Goal: Task Accomplishment & Management: Manage account settings

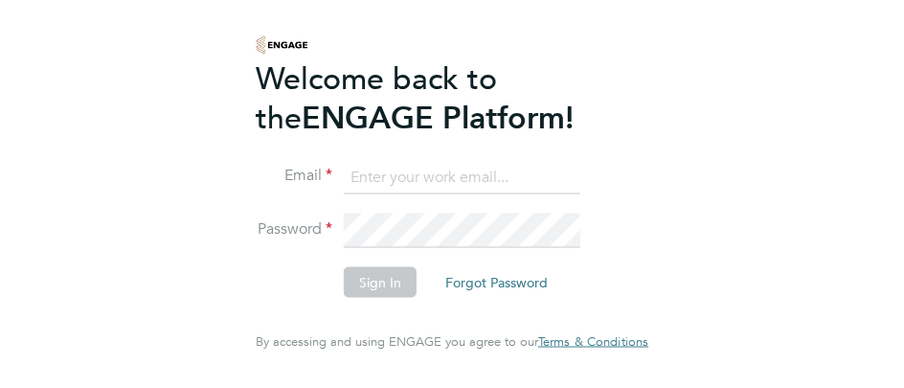
click at [357, 172] on input at bounding box center [462, 177] width 236 height 34
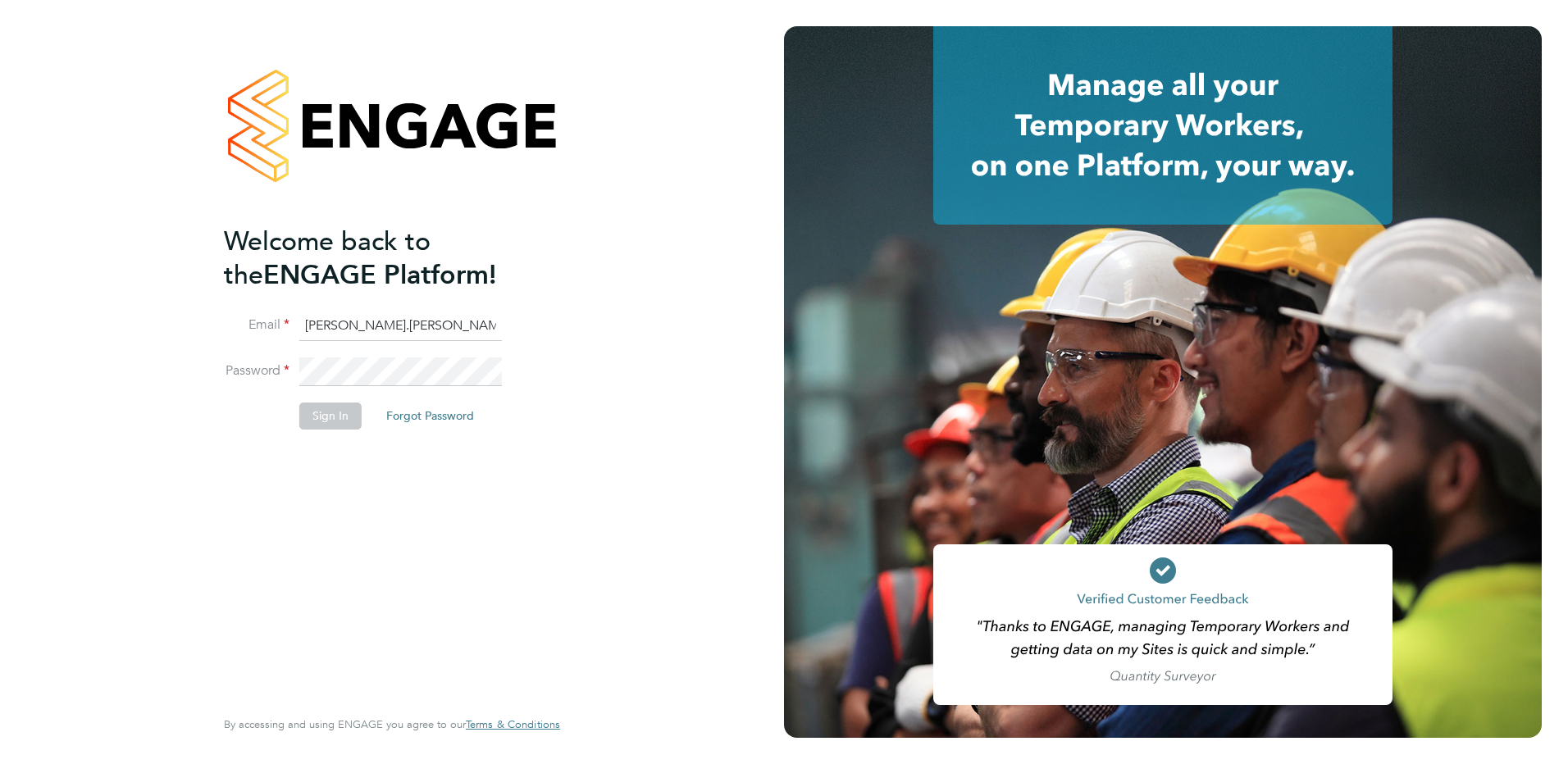
scroll to position [0, 9]
type input "[PERSON_NAME][EMAIL_ADDRESS][PERSON_NAME][DOMAIN_NAME]"
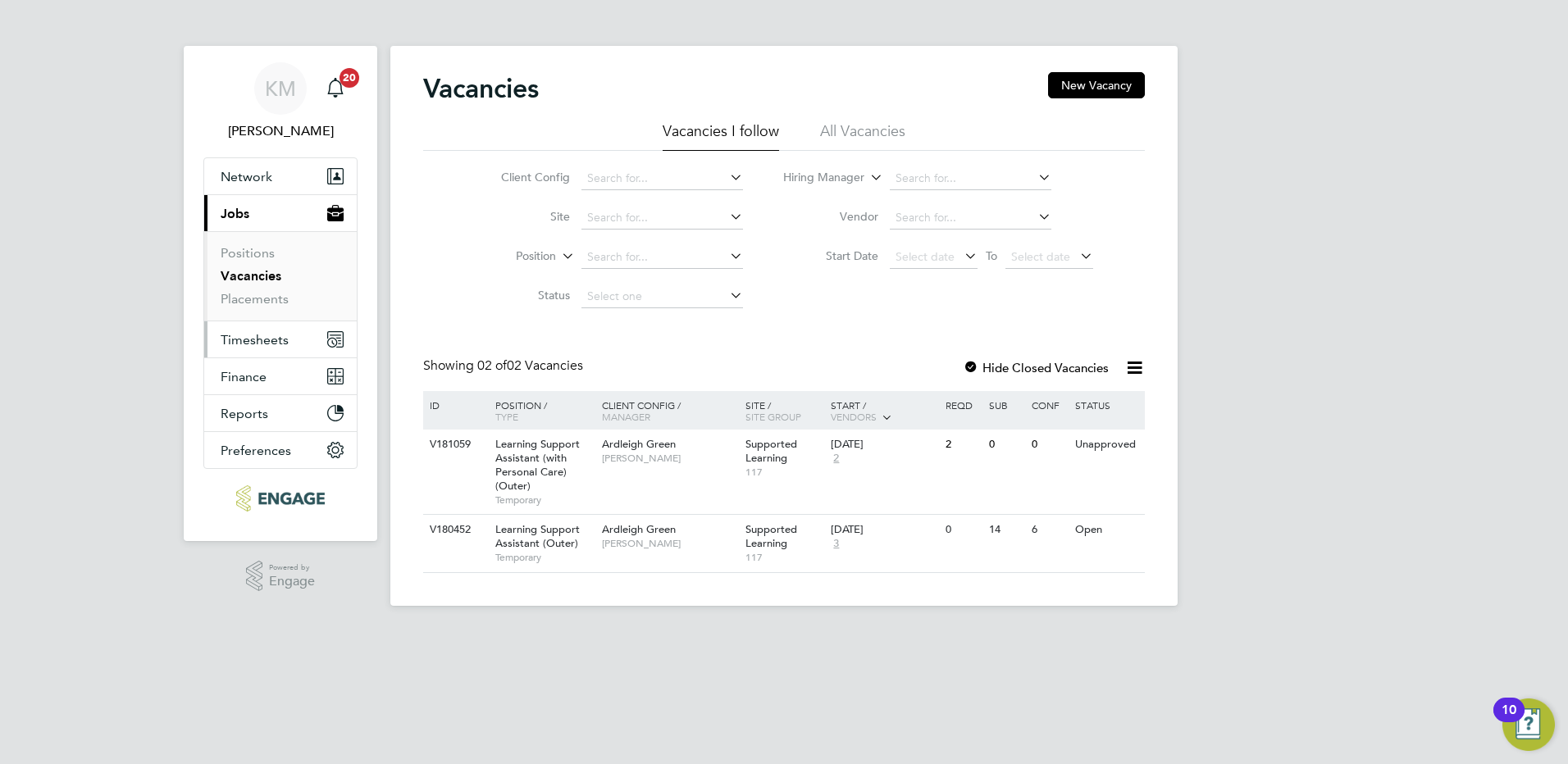
click at [244, 338] on span "Timesheets" at bounding box center [254, 340] width 68 height 15
click at [249, 277] on link "Vacancies" at bounding box center [250, 276] width 61 height 15
click at [1116, 87] on button "New Vacancy" at bounding box center [1096, 85] width 97 height 27
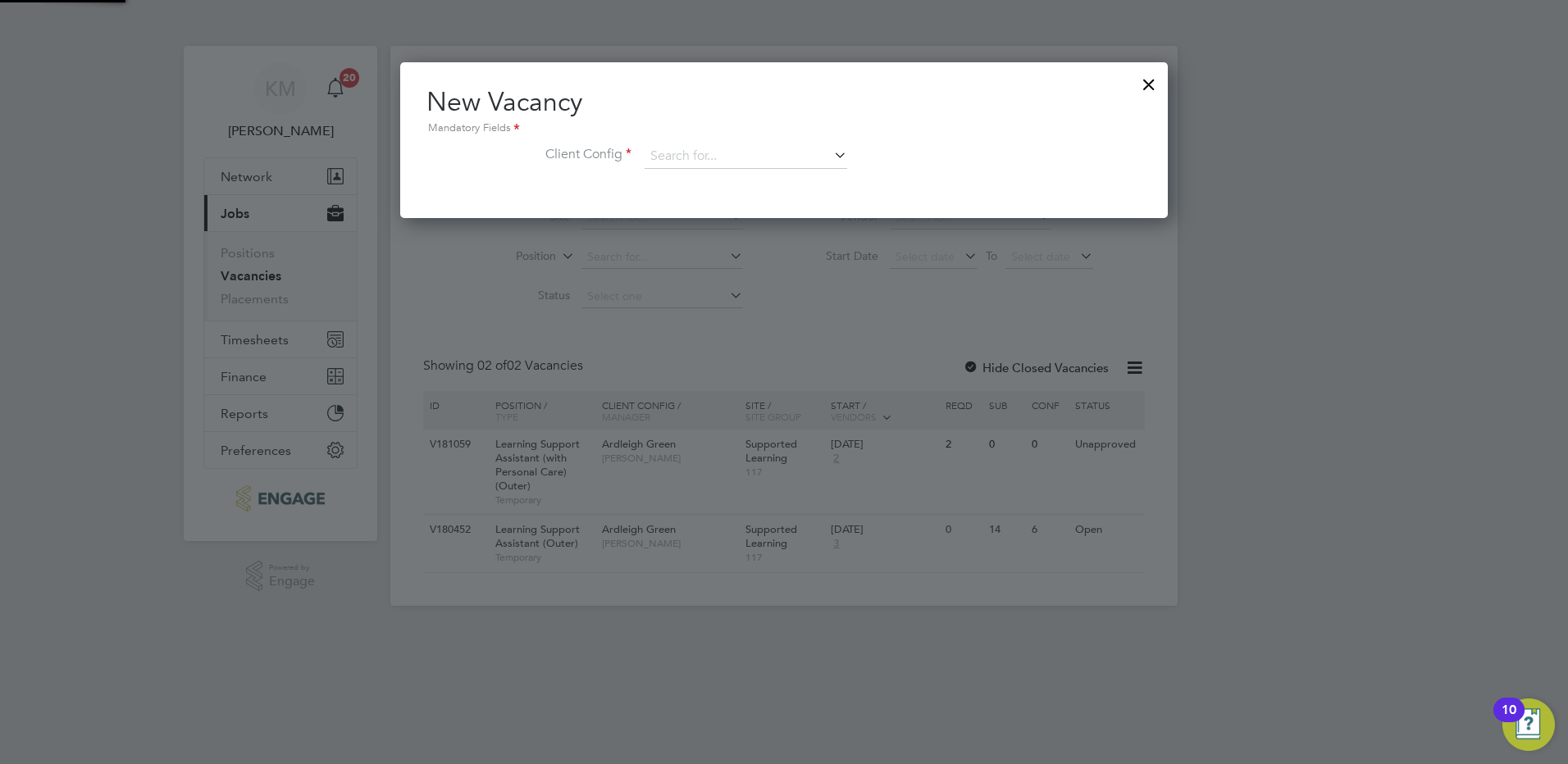
scroll to position [156, 769]
click at [682, 157] on input at bounding box center [745, 156] width 202 height 25
click at [693, 177] on li "Ardleig h Green" at bounding box center [745, 180] width 204 height 22
type input "Ardleigh Green"
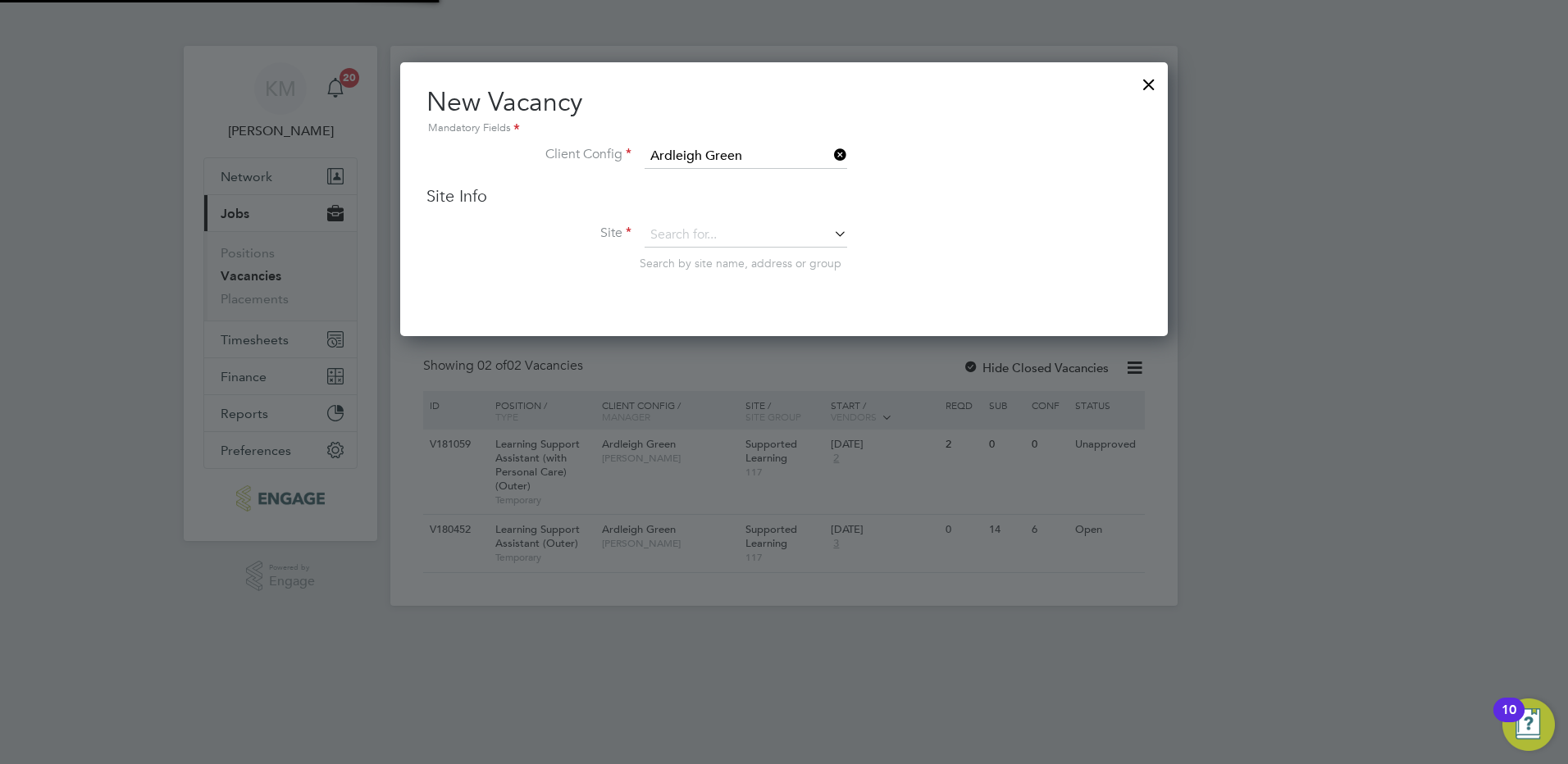
scroll to position [275, 769]
click at [799, 239] on input at bounding box center [745, 235] width 202 height 25
click at [778, 261] on li "Support ed Learning" at bounding box center [745, 259] width 204 height 22
type input "Supported Learning"
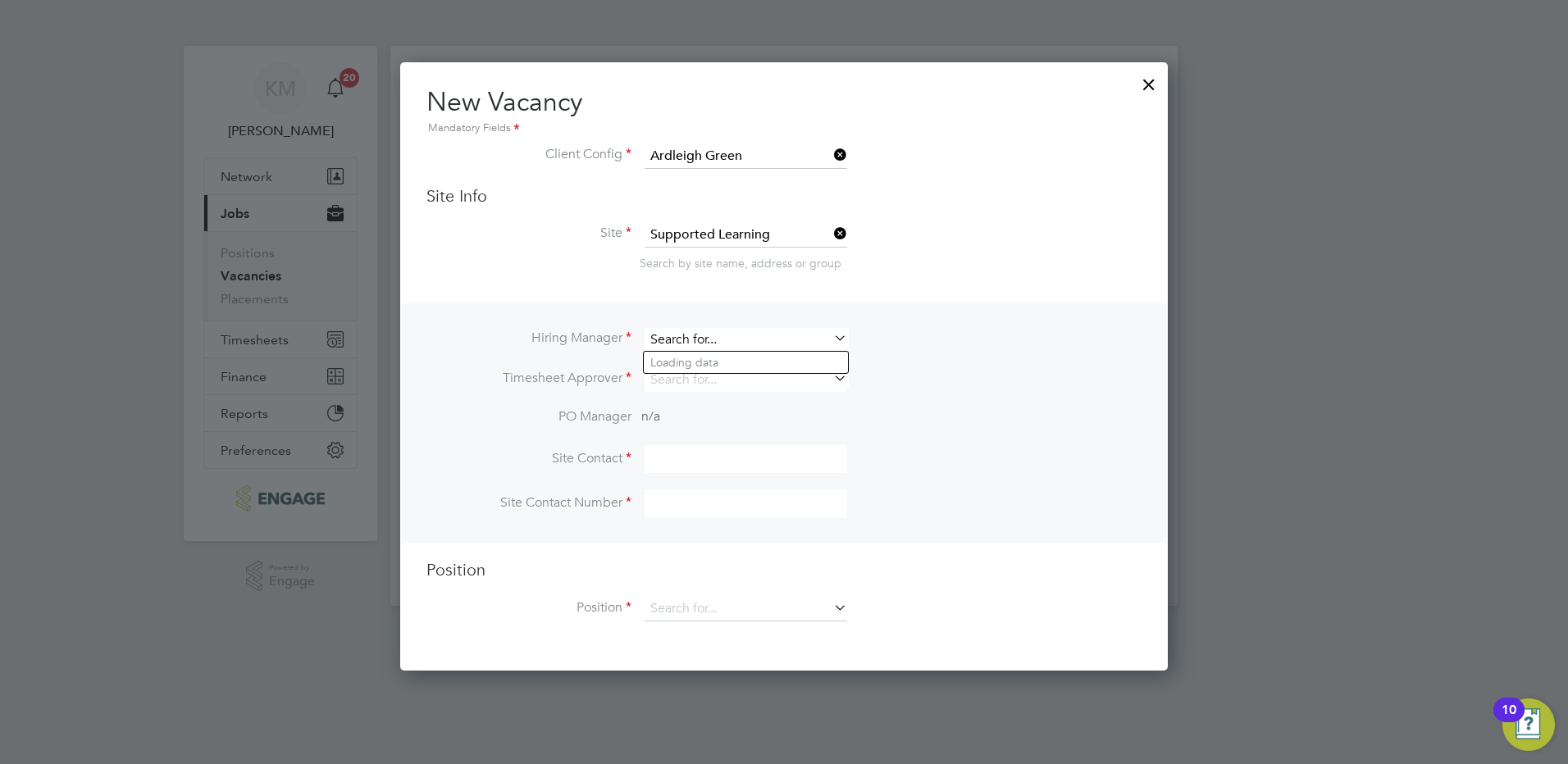
click at [733, 335] on input at bounding box center [745, 340] width 202 height 24
click at [724, 361] on li "Karen Marcelline" at bounding box center [745, 363] width 204 height 22
type input "[PERSON_NAME]"
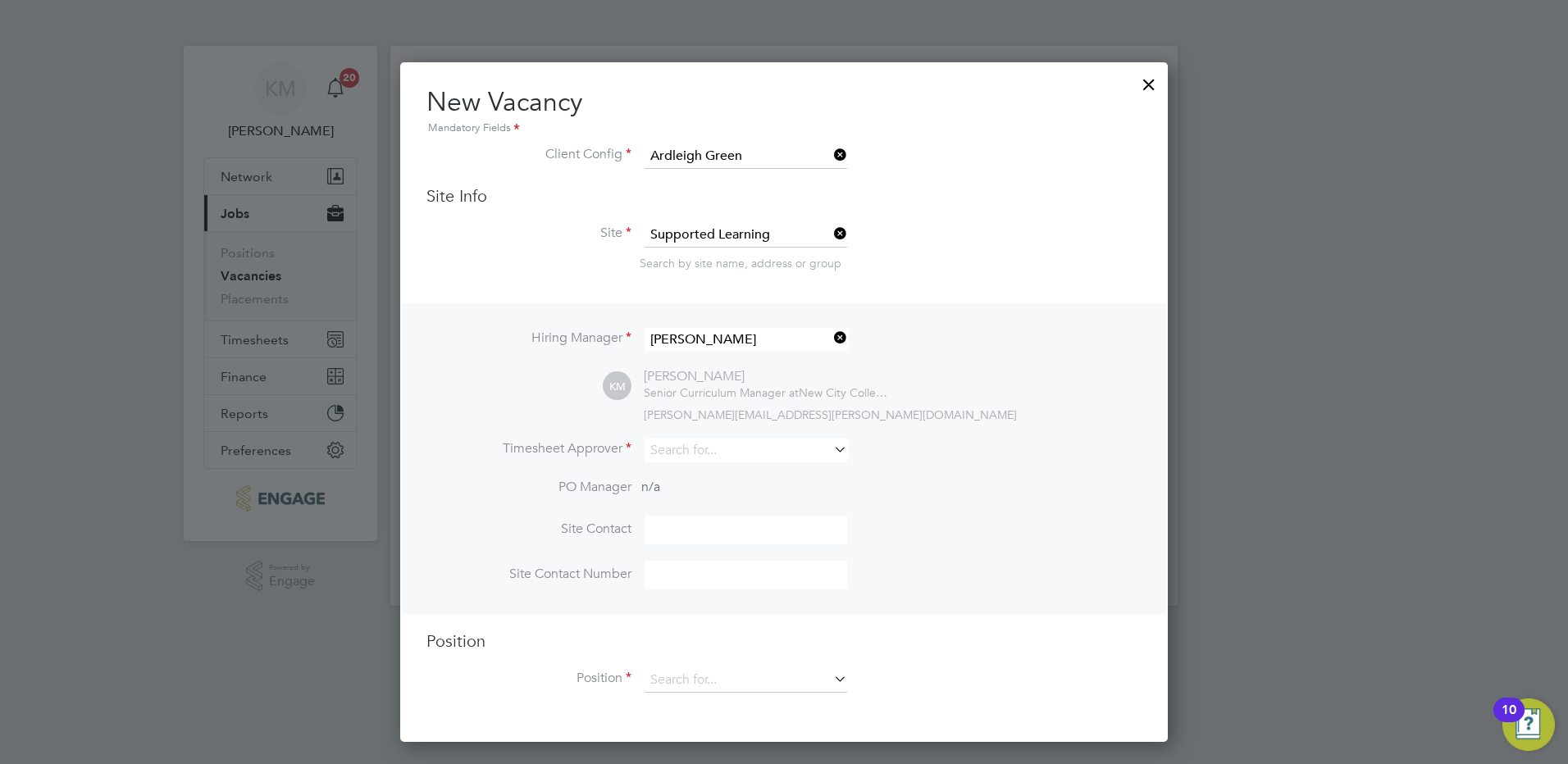
scroll to position [680, 769]
click at [705, 449] on input at bounding box center [745, 451] width 202 height 24
click at [708, 467] on li "Karen Marcelline" at bounding box center [745, 475] width 204 height 22
type input "[PERSON_NAME]"
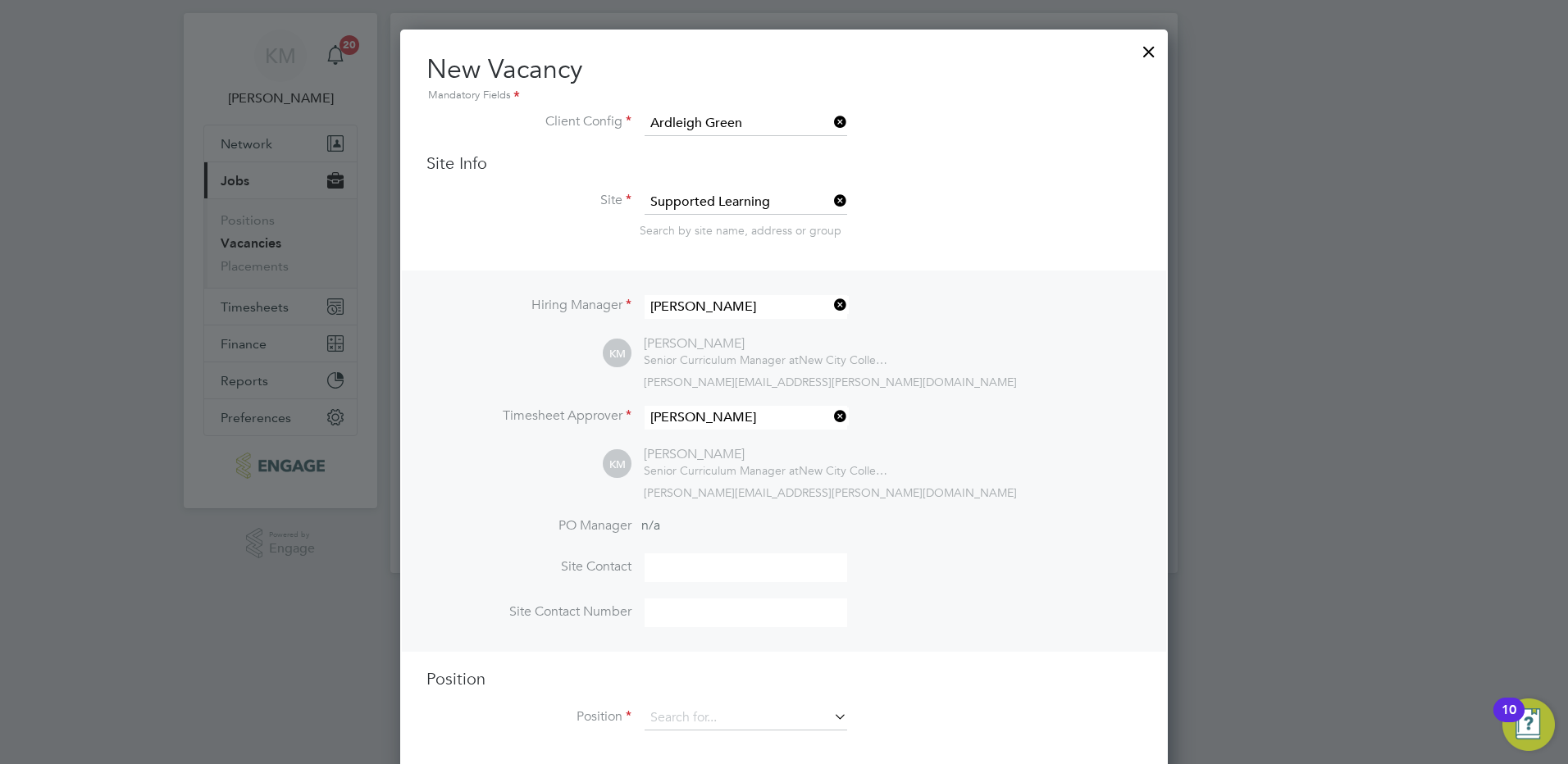
scroll to position [50, 0]
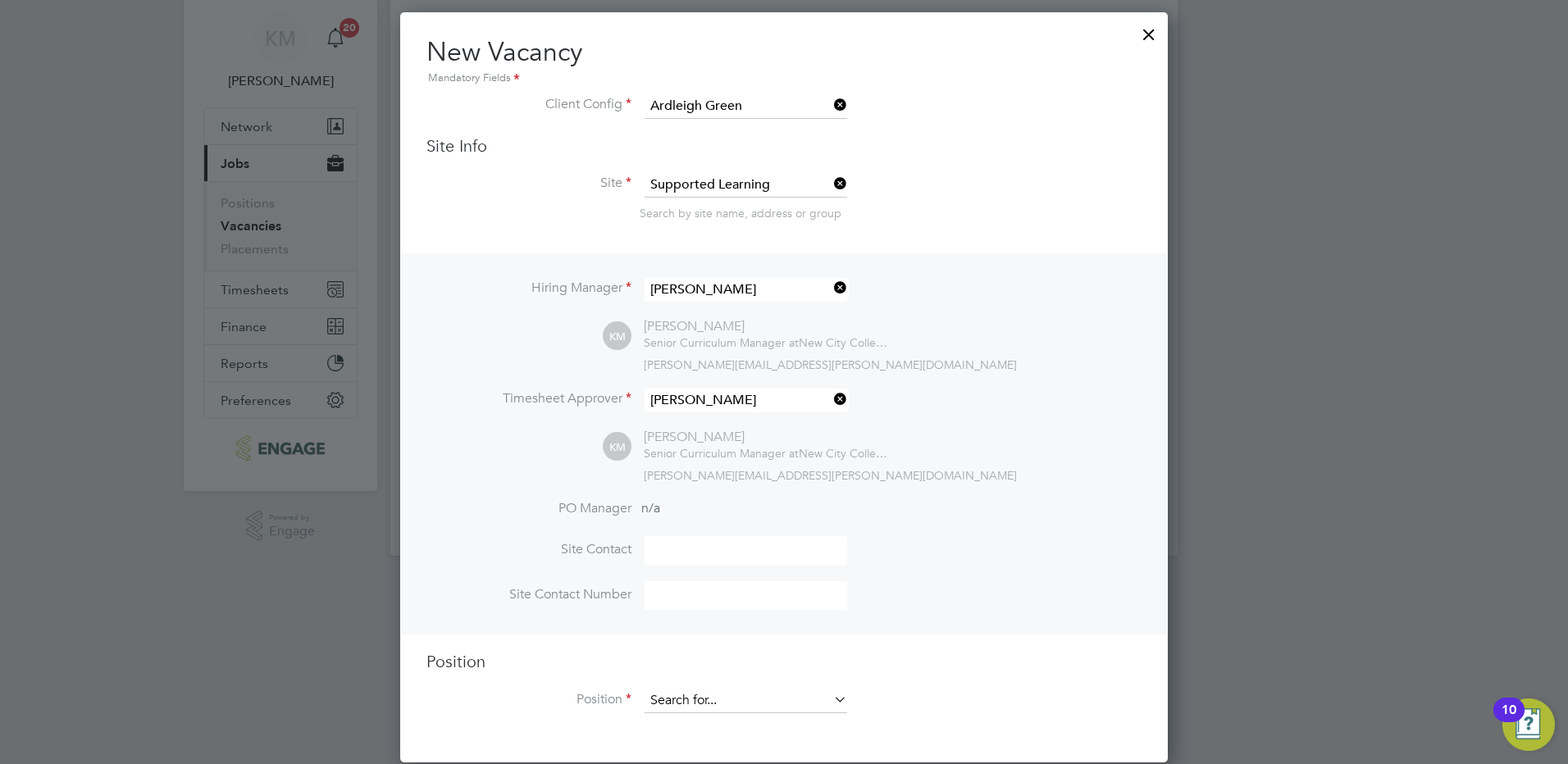
click at [691, 697] on input at bounding box center [745, 701] width 202 height 25
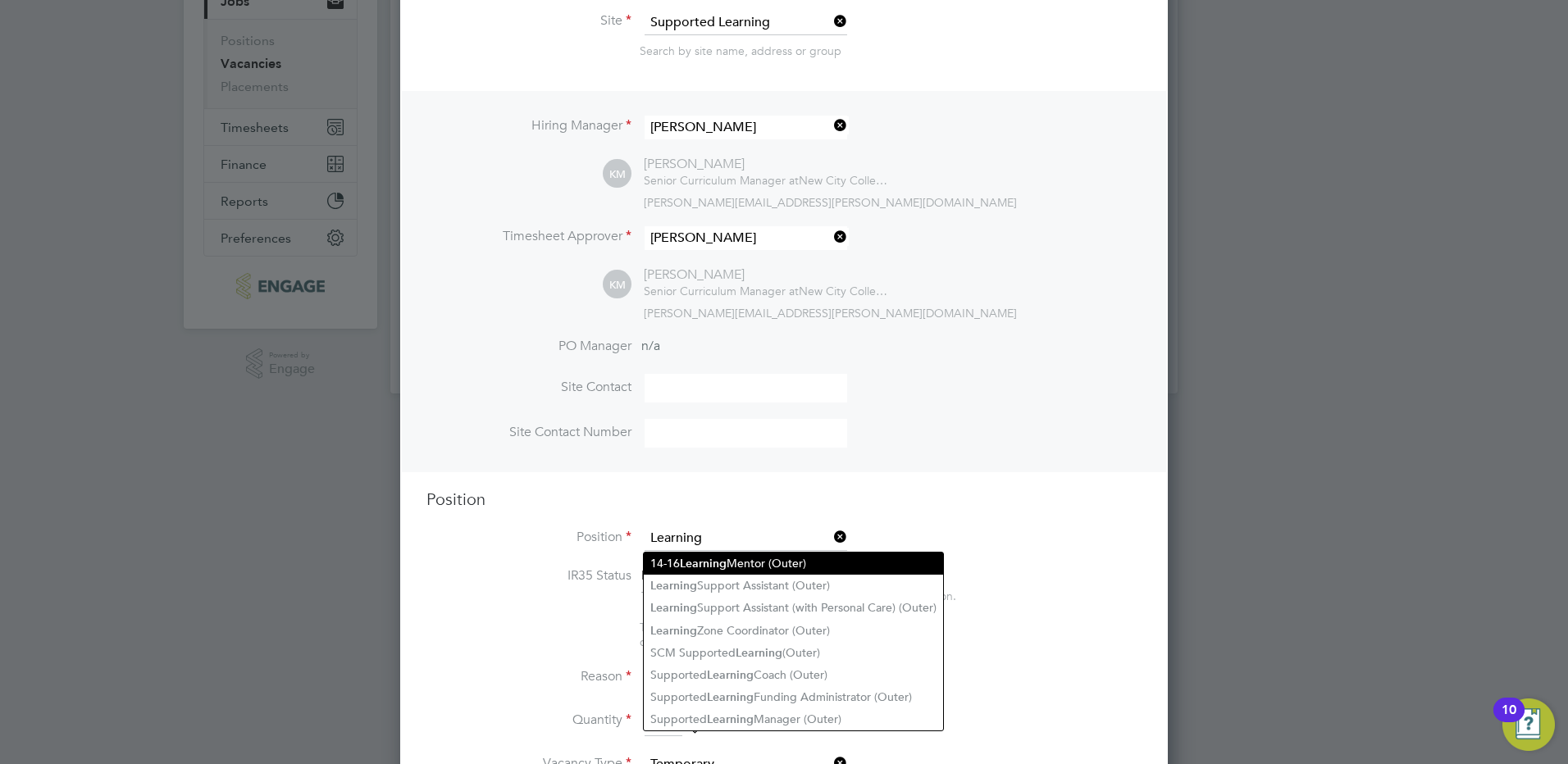
scroll to position [214, 0]
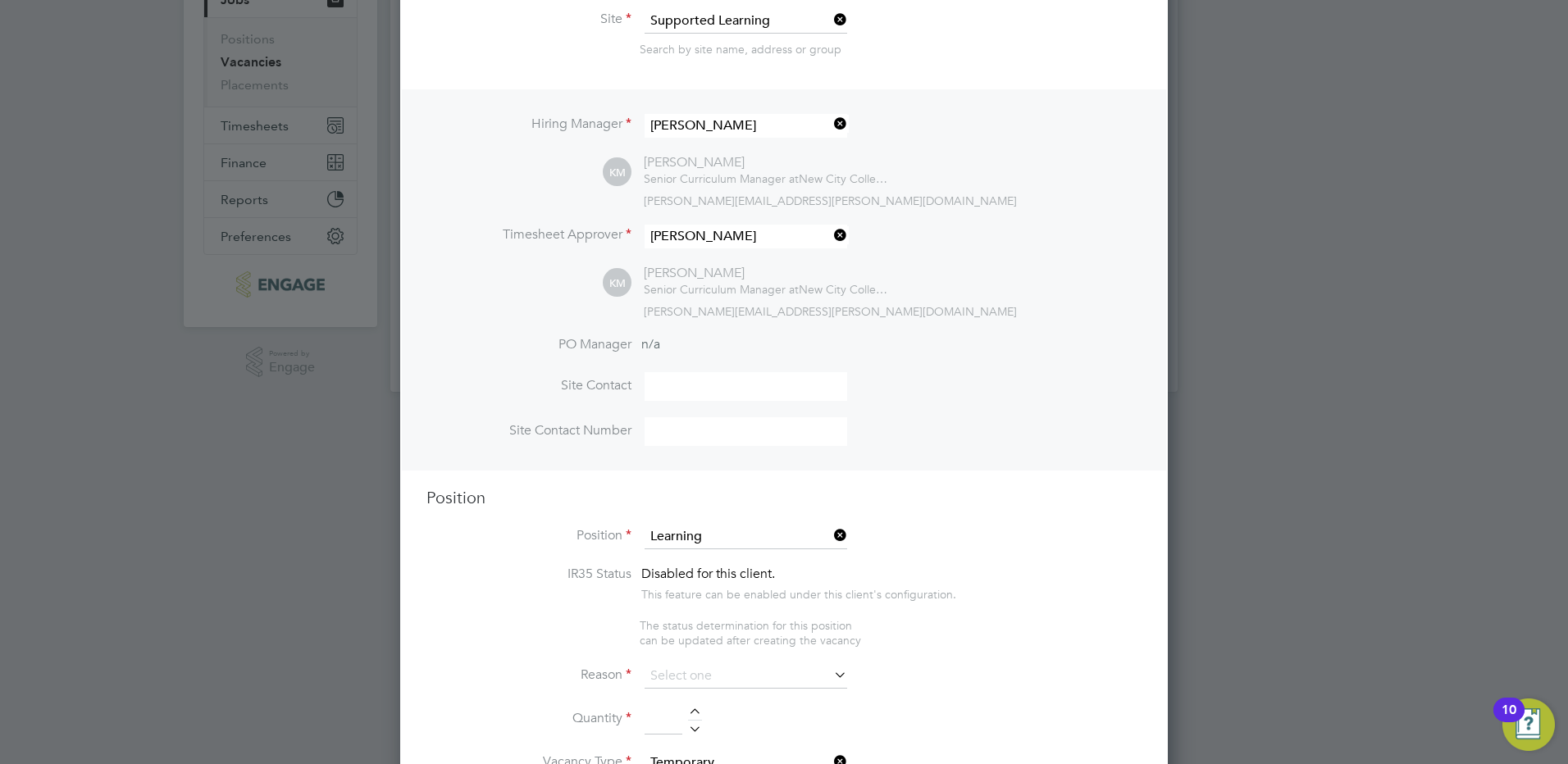
click at [735, 609] on li "Learning Support Assistant (with Personal Care) (Outer)" at bounding box center [793, 606] width 299 height 22
type input "Learning Support Assistant (with Personal Care) (Outer)"
type textarea "PURPOSE OF JOB: • To work as part of the Supported Learning Team to support and…"
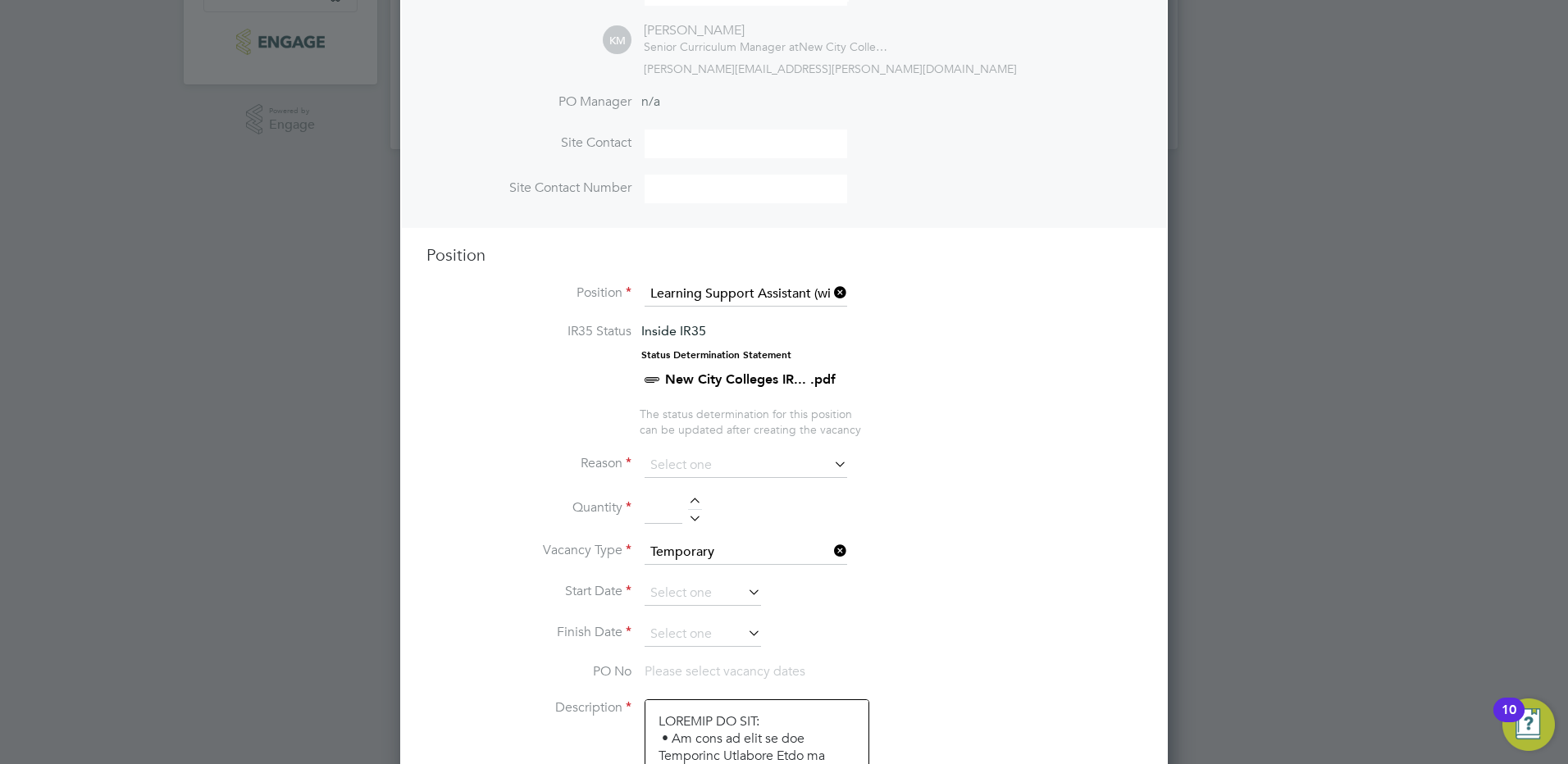
scroll to position [460, 0]
click at [766, 468] on input at bounding box center [745, 462] width 202 height 25
click at [705, 638] on li "Replacement" at bounding box center [745, 636] width 204 height 21
type input "Replacement"
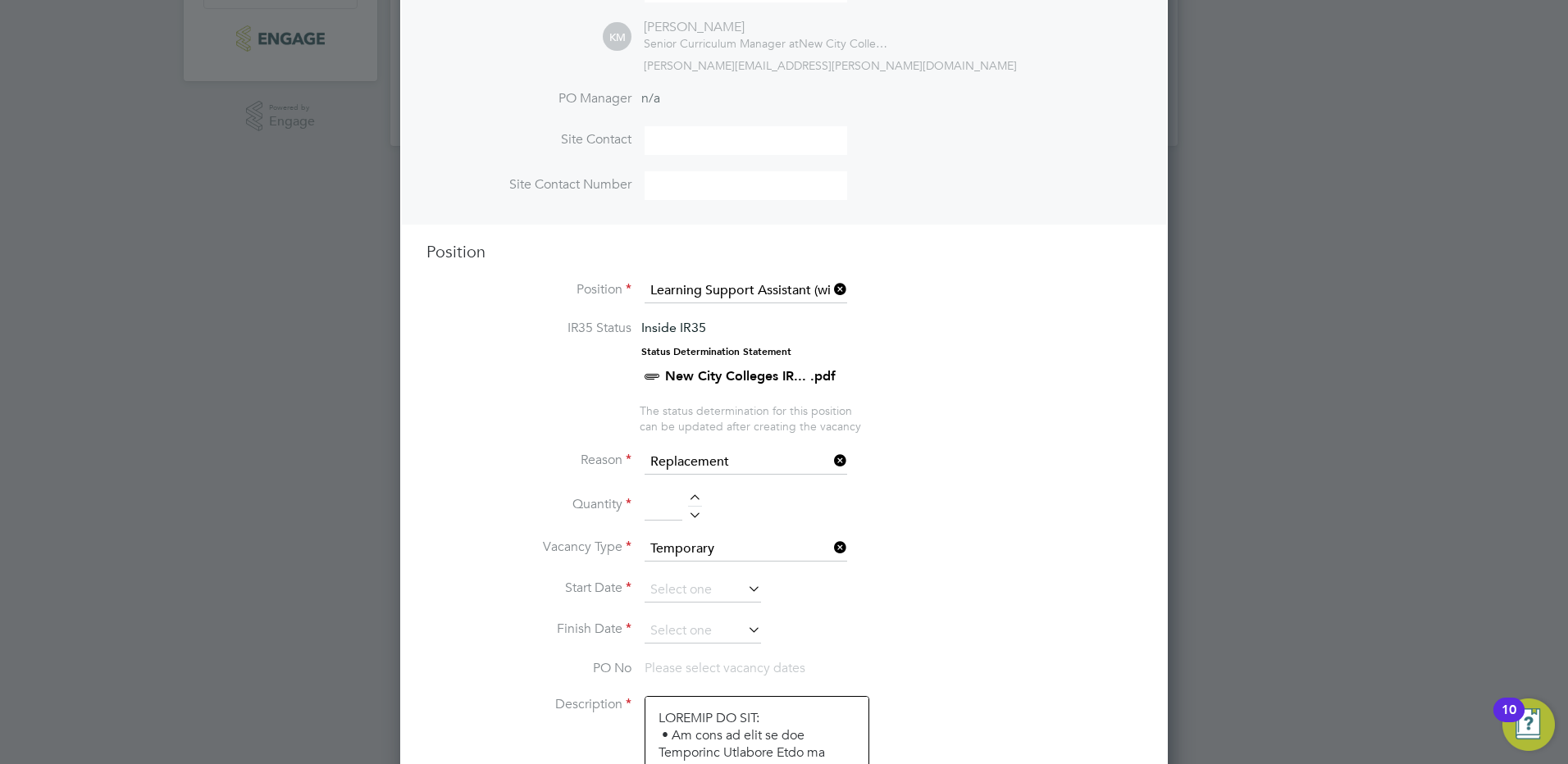
click at [695, 500] on div at bounding box center [695, 499] width 14 height 11
type input "1"
click at [745, 588] on icon at bounding box center [745, 588] width 0 height 23
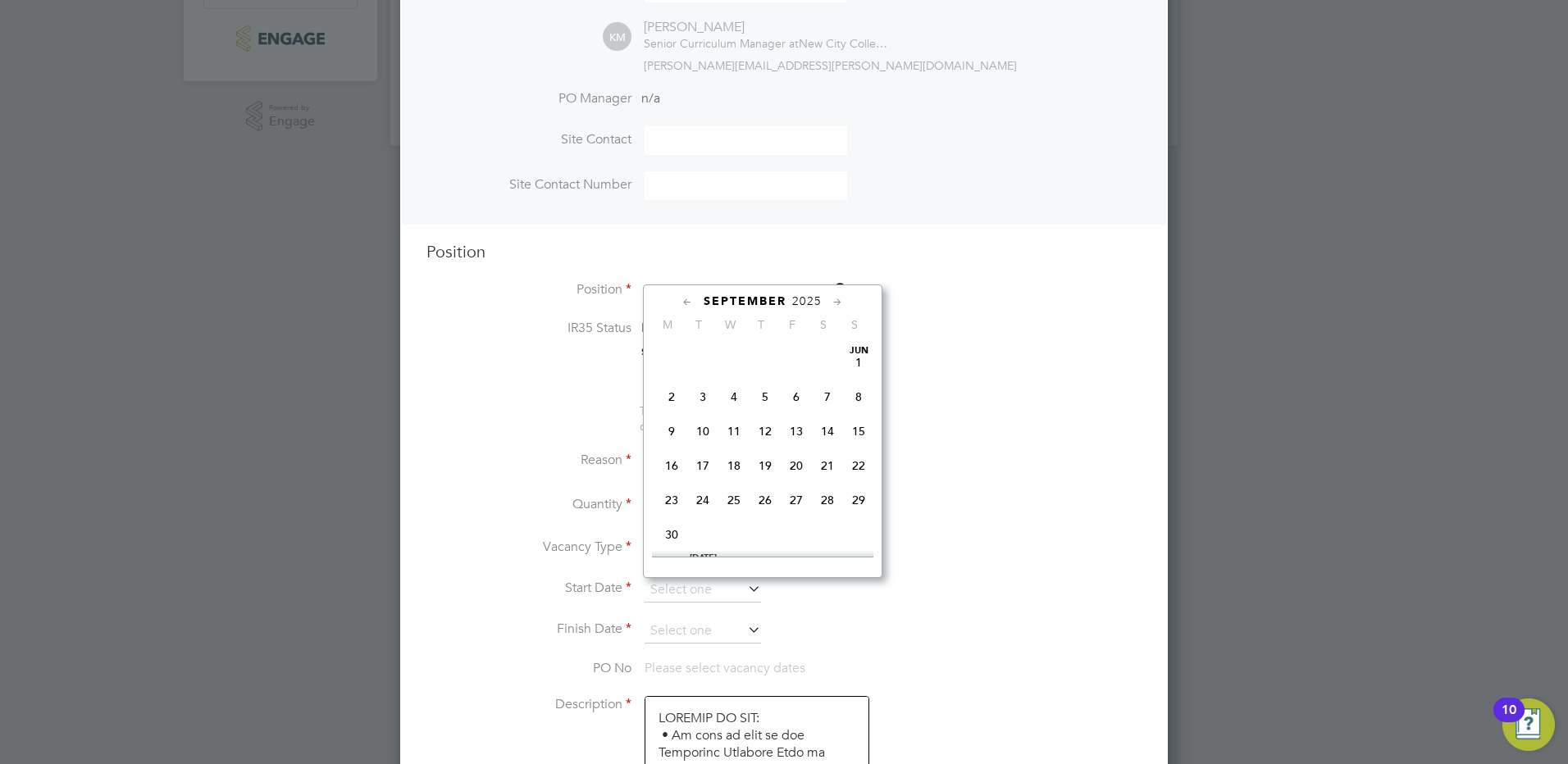
scroll to position [639, 0]
click at [698, 428] on span "30" at bounding box center [703, 415] width 31 height 31
type input "30 Sep 2025"
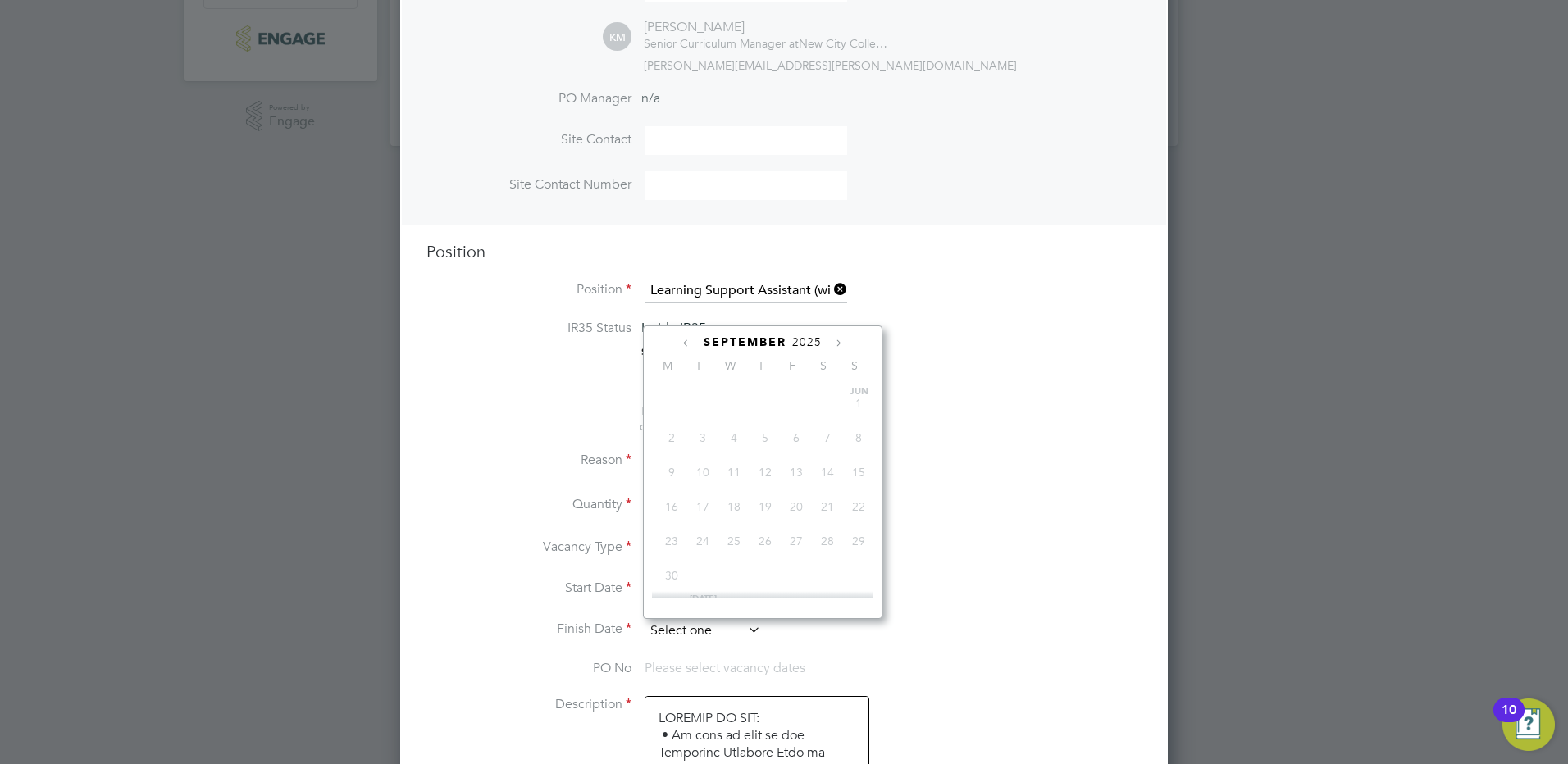
click at [718, 636] on input at bounding box center [703, 631] width 117 height 25
click at [836, 346] on icon at bounding box center [838, 343] width 15 height 18
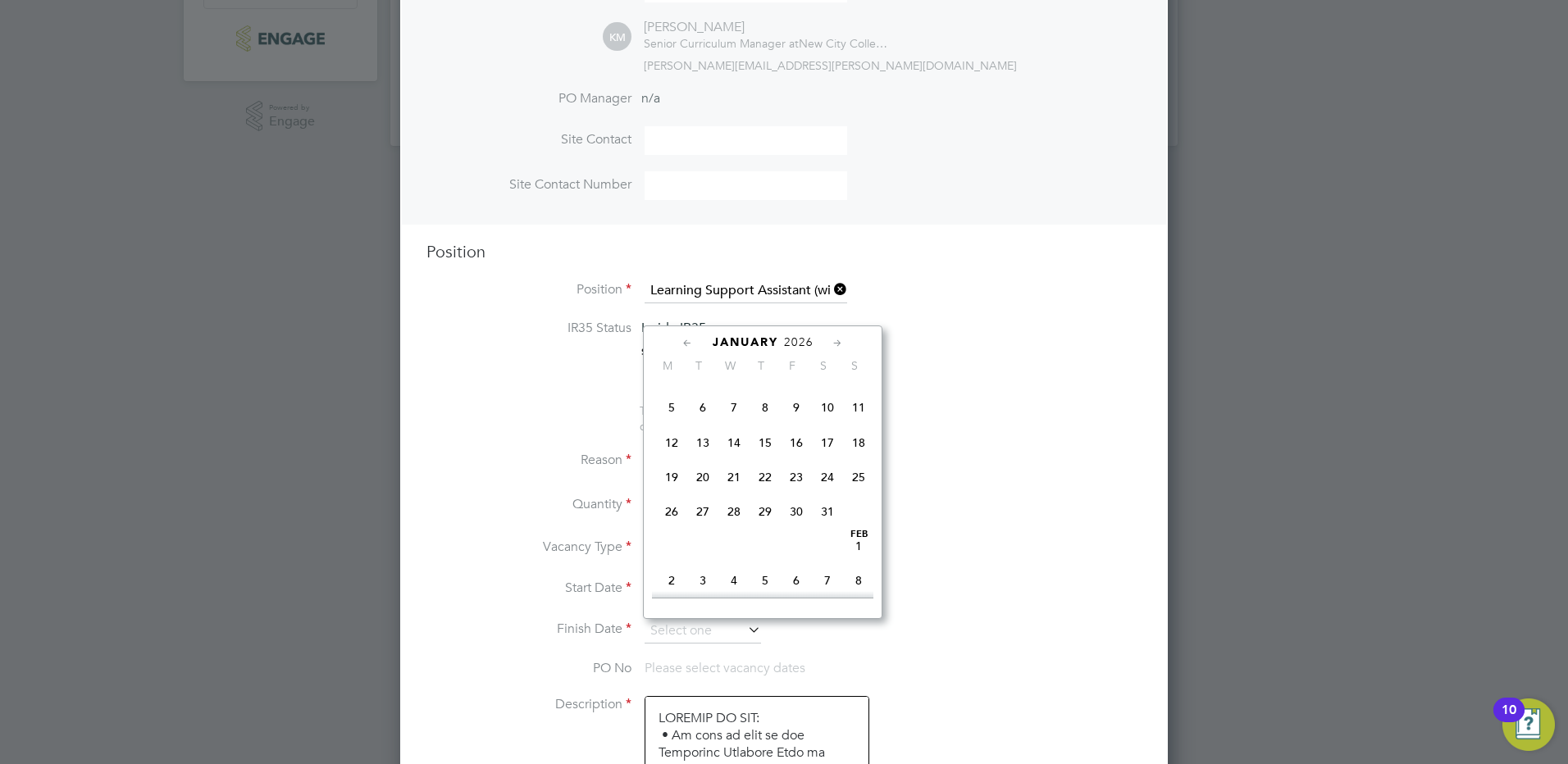
click at [836, 346] on icon at bounding box center [838, 343] width 15 height 18
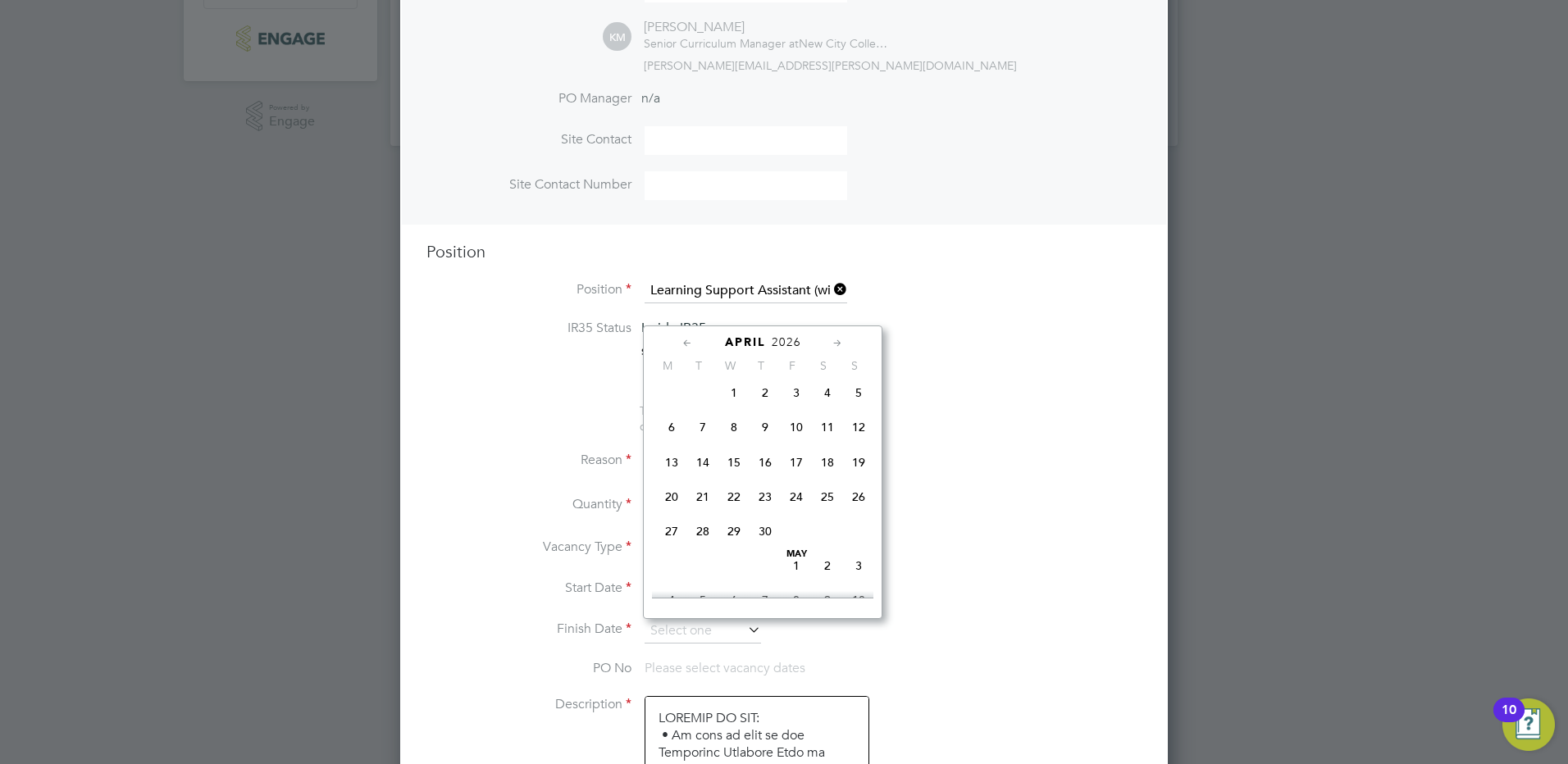
click at [836, 346] on icon at bounding box center [838, 343] width 15 height 18
click at [800, 430] on span "10" at bounding box center [796, 415] width 31 height 31
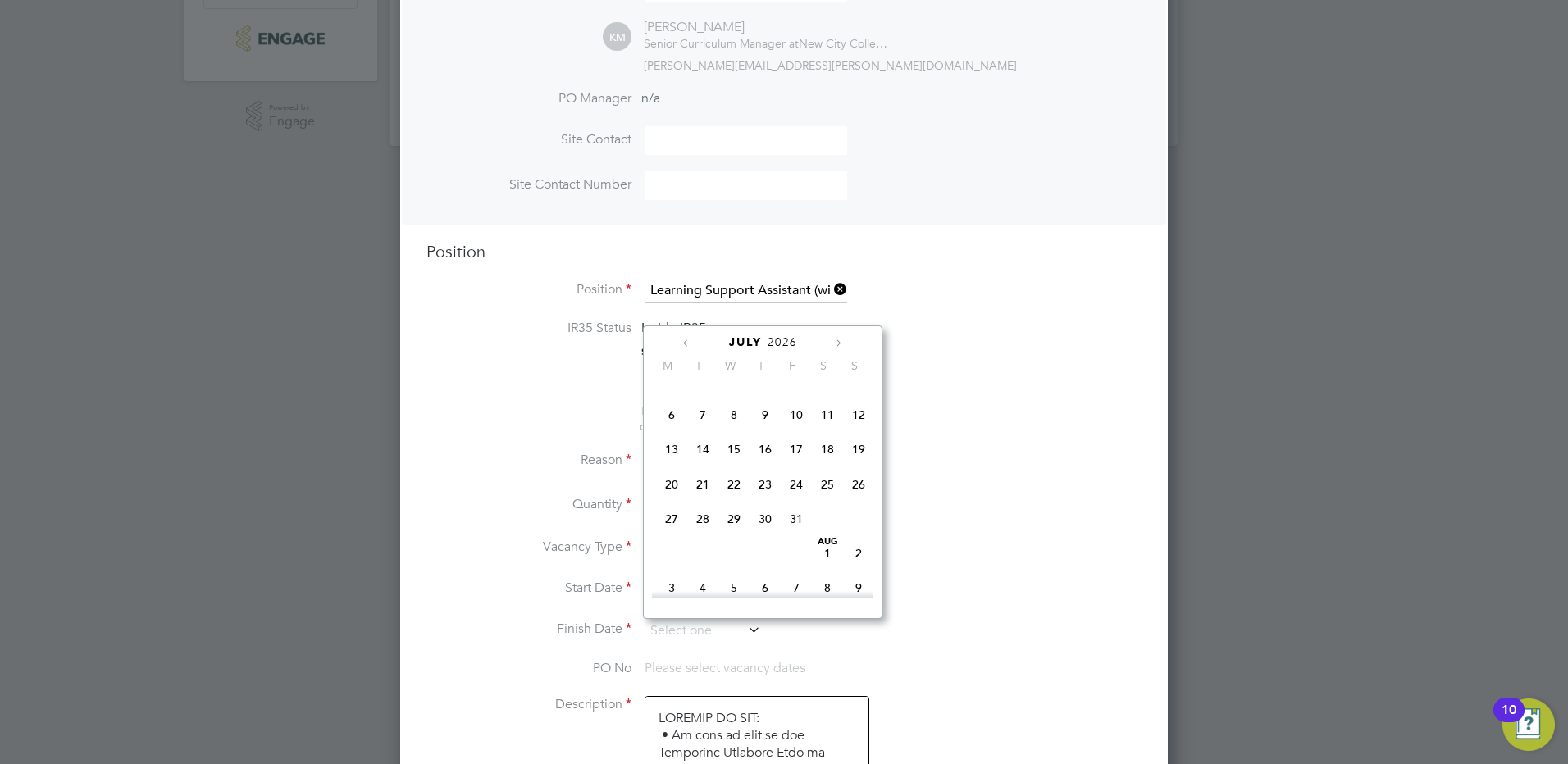
type input "10 Jul 2026"
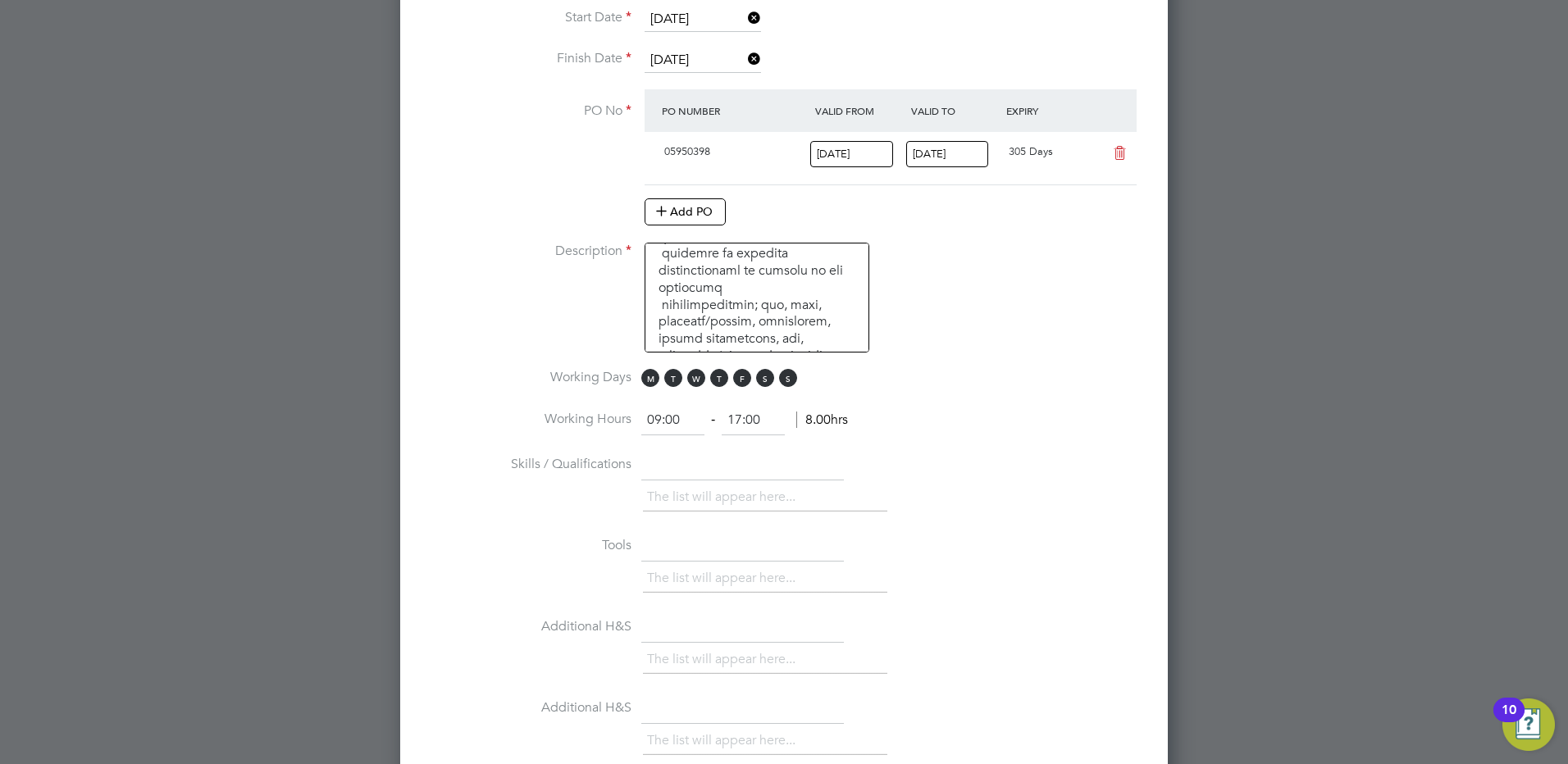
scroll to position [1034, 0]
click at [763, 377] on span "S" at bounding box center [764, 374] width 18 height 18
click at [787, 376] on span "S" at bounding box center [787, 374] width 18 height 18
click at [682, 425] on input "09:00" at bounding box center [673, 417] width 63 height 29
click at [732, 413] on input "17:00" at bounding box center [753, 417] width 63 height 29
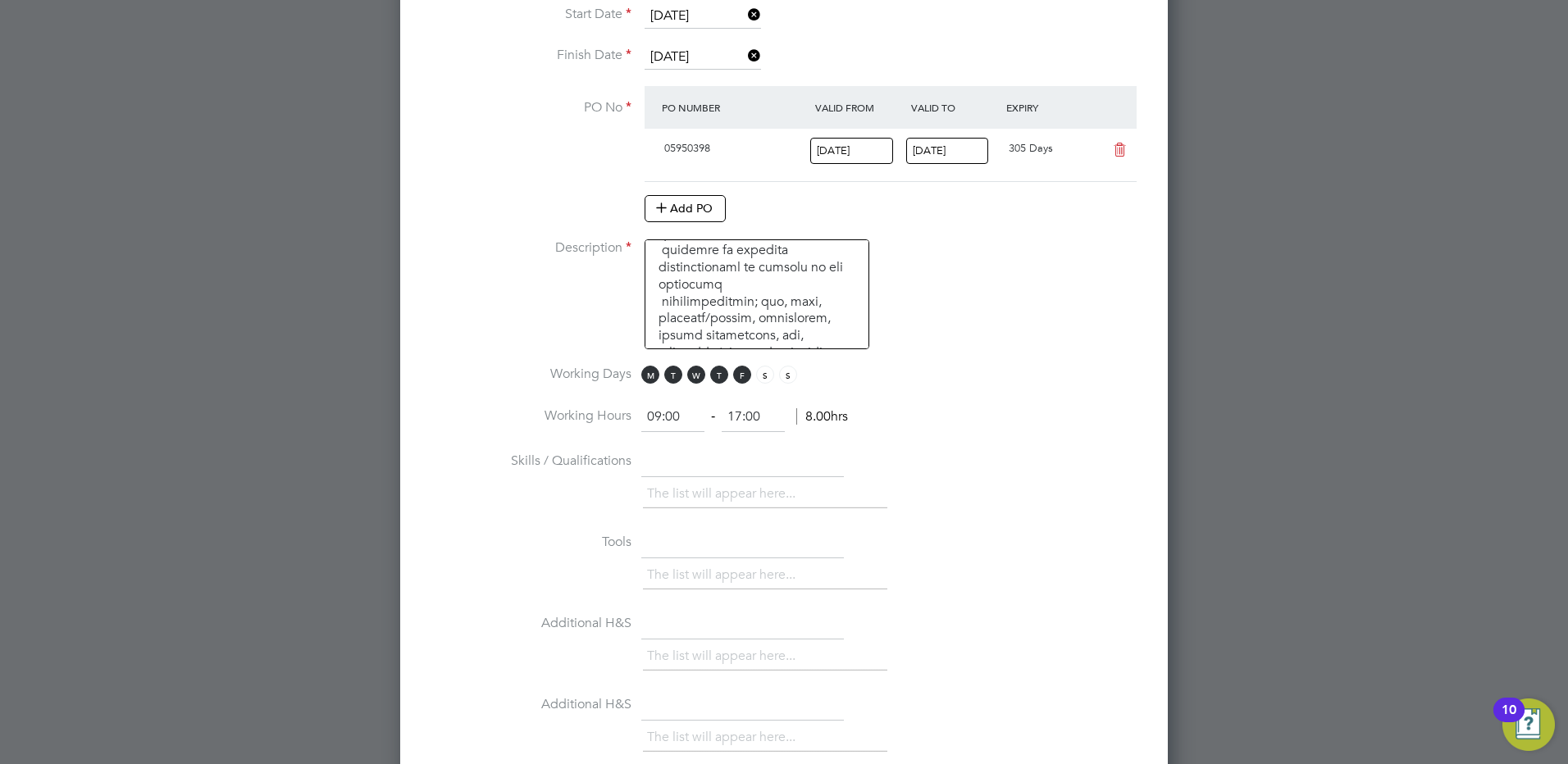
drag, startPoint x: 732, startPoint y: 413, endPoint x: 769, endPoint y: 413, distance: 37.0
click at [769, 413] on input "17:00" at bounding box center [753, 417] width 63 height 29
type input "16:30"
click at [1051, 470] on li "Skills / Qualifications The list will appear here..." at bounding box center [784, 489] width 715 height 81
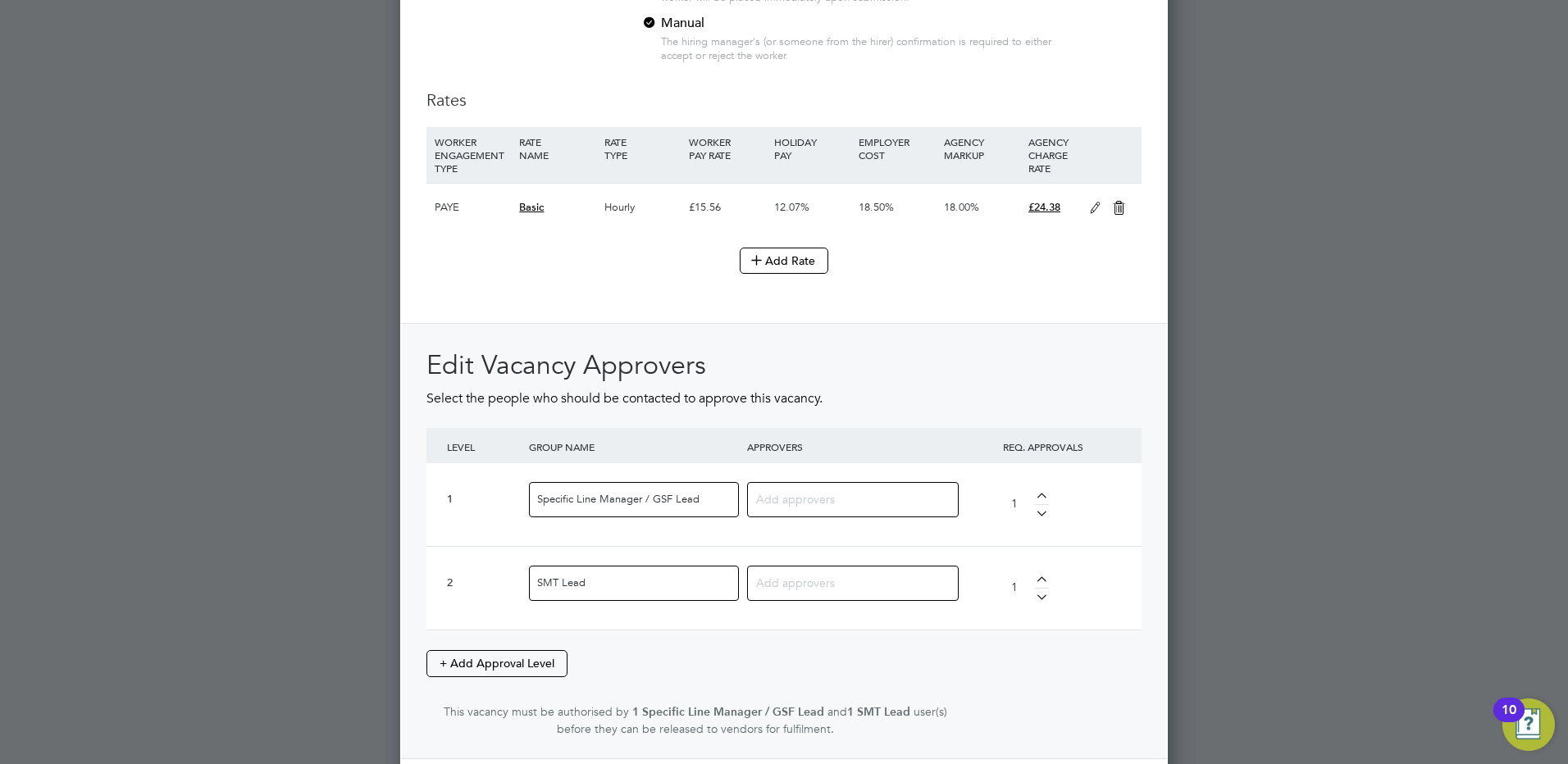
scroll to position [1853, 0]
click at [816, 495] on input at bounding box center [847, 494] width 182 height 21
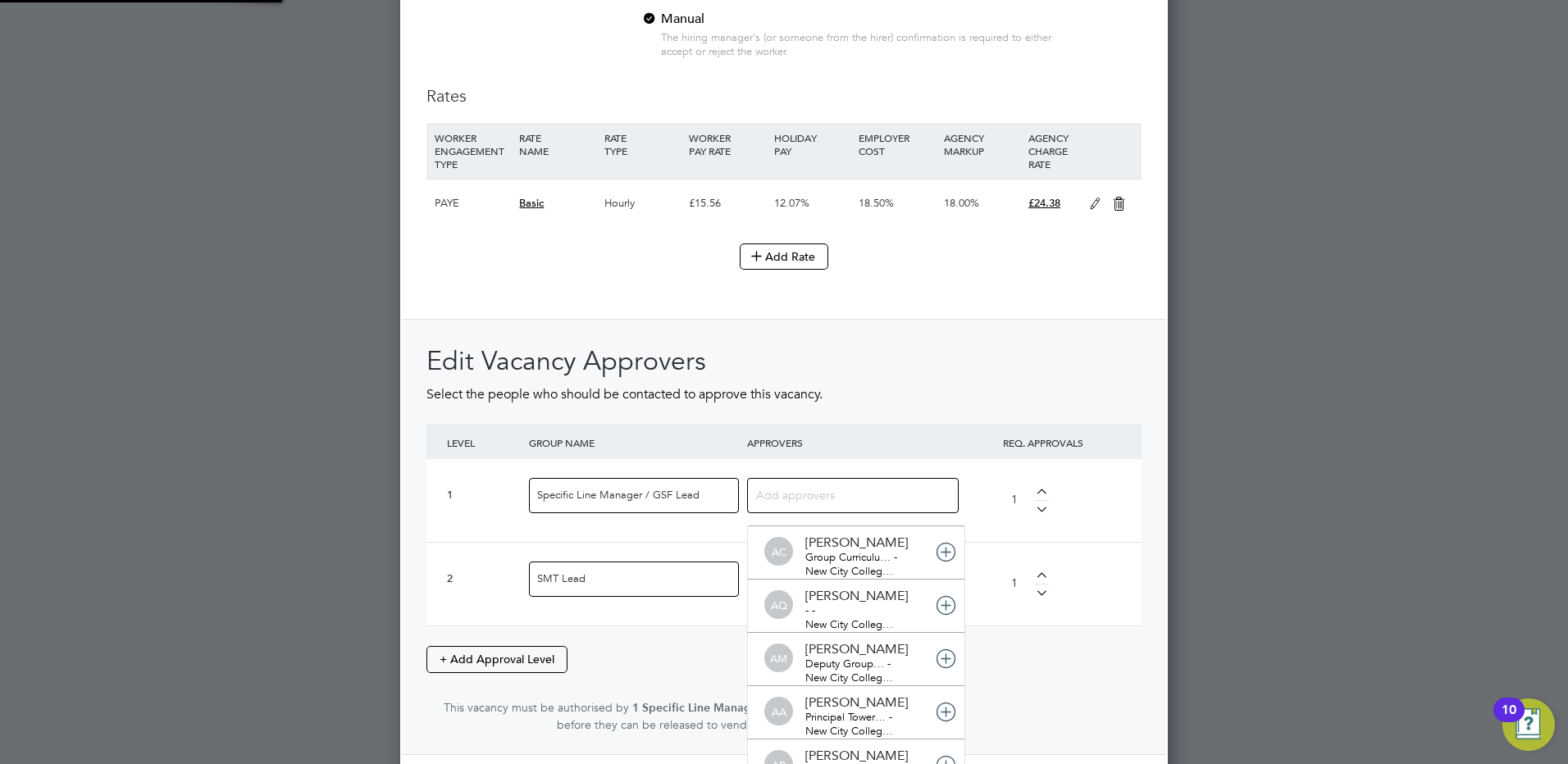
scroll to position [0, 0]
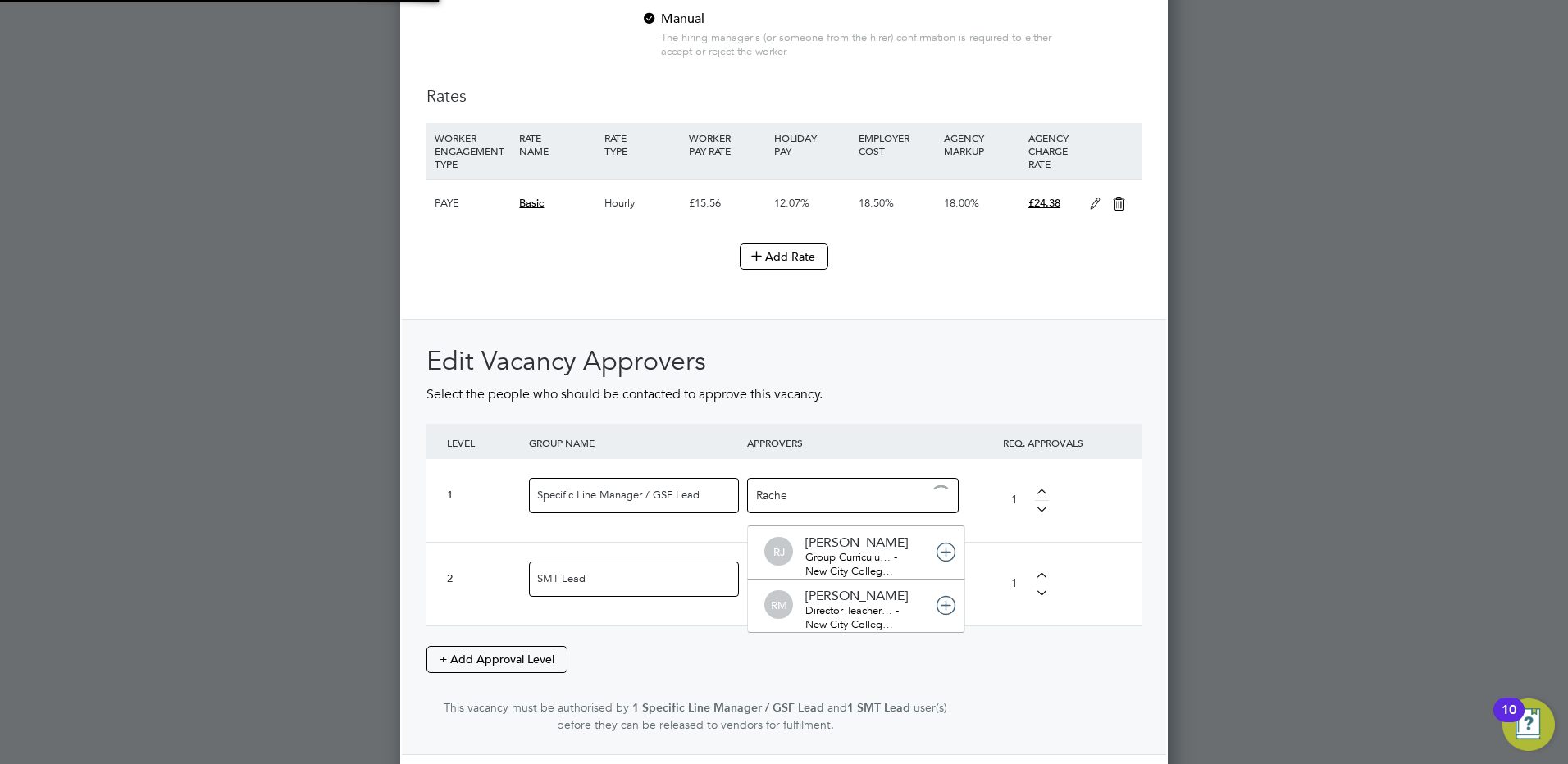
type input "Rachel"
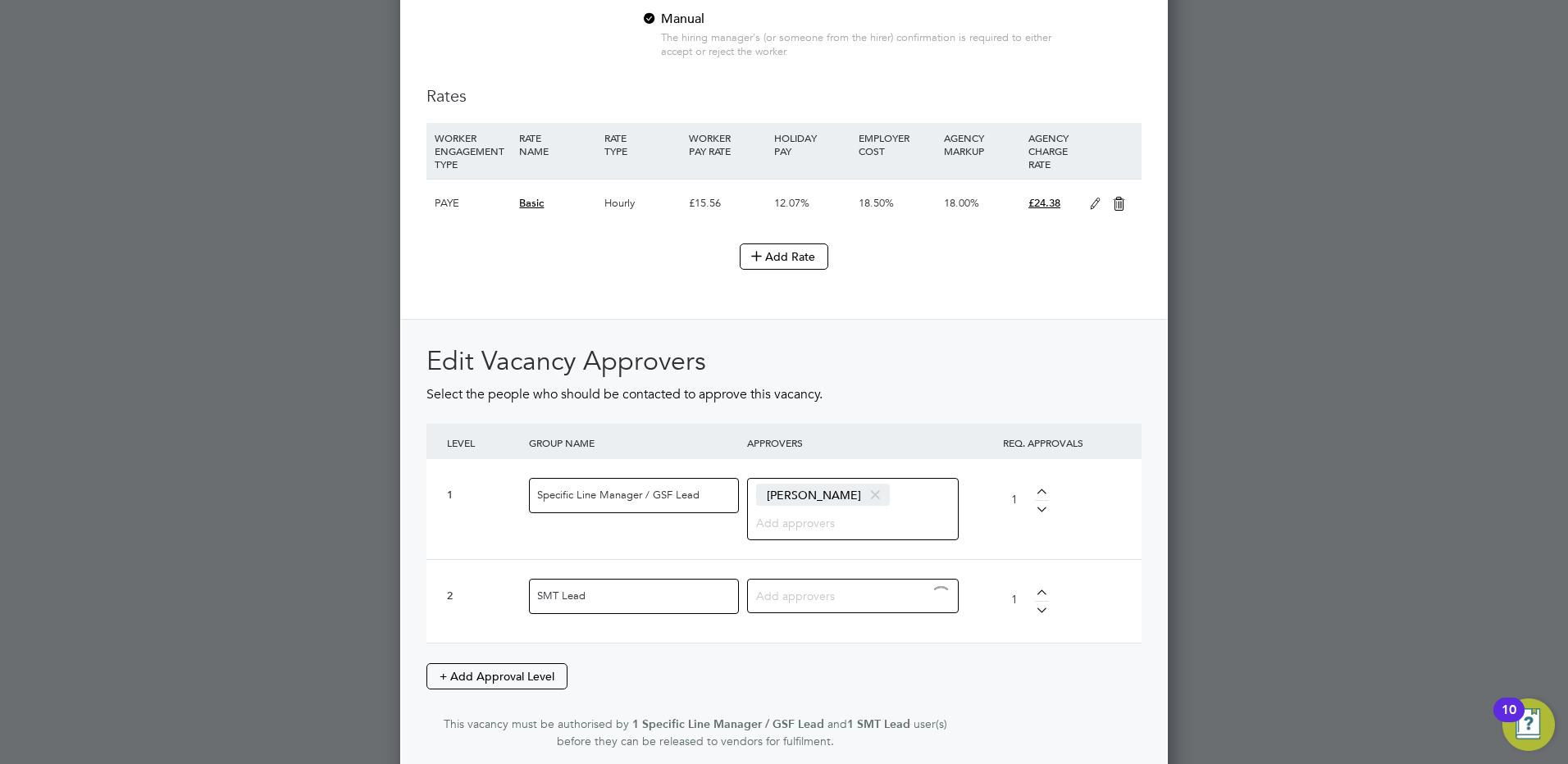
click at [806, 602] on input at bounding box center [847, 594] width 182 height 21
type input "Jacque"
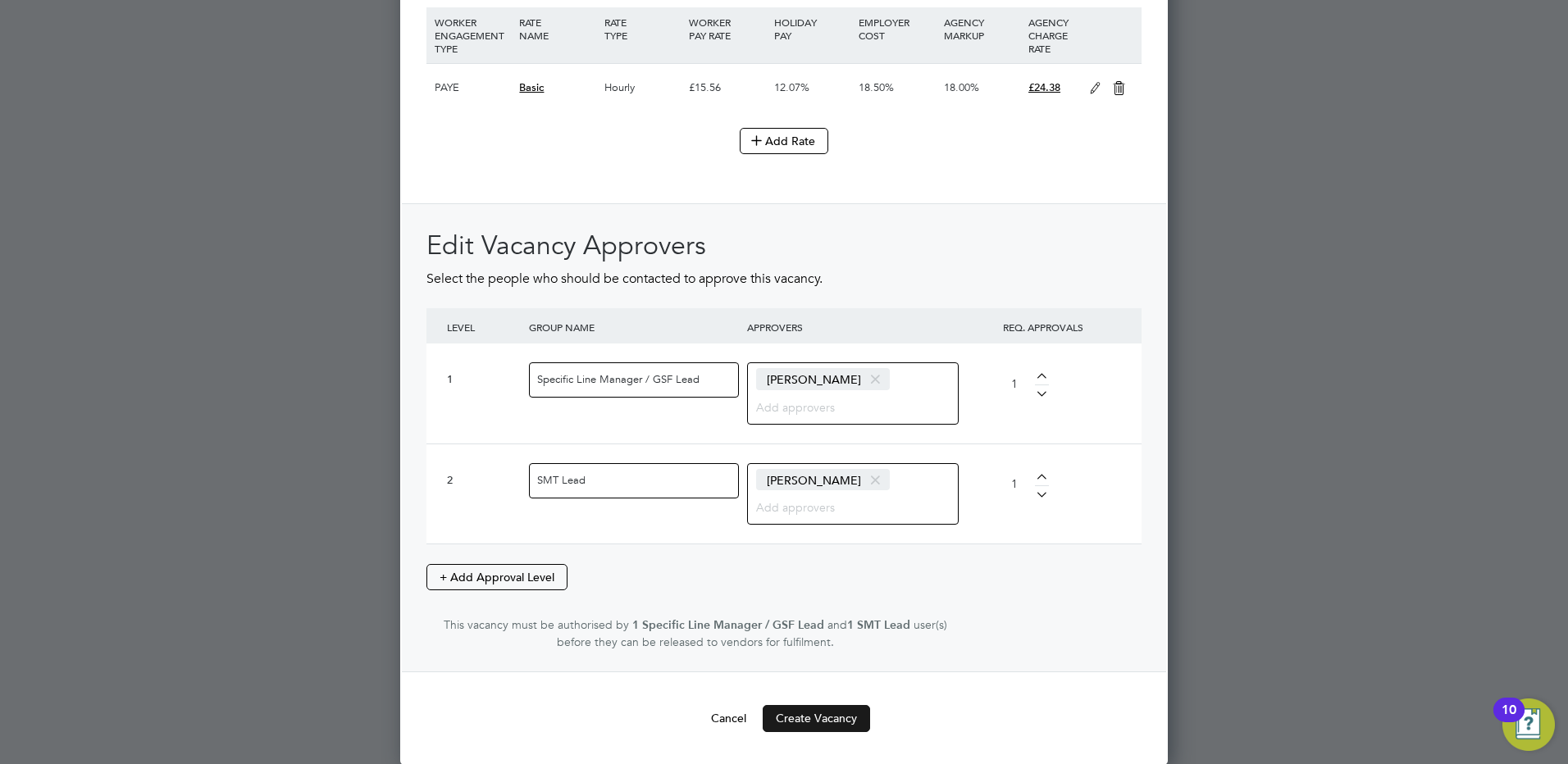
click at [824, 710] on button "Create Vacancy" at bounding box center [816, 718] width 107 height 27
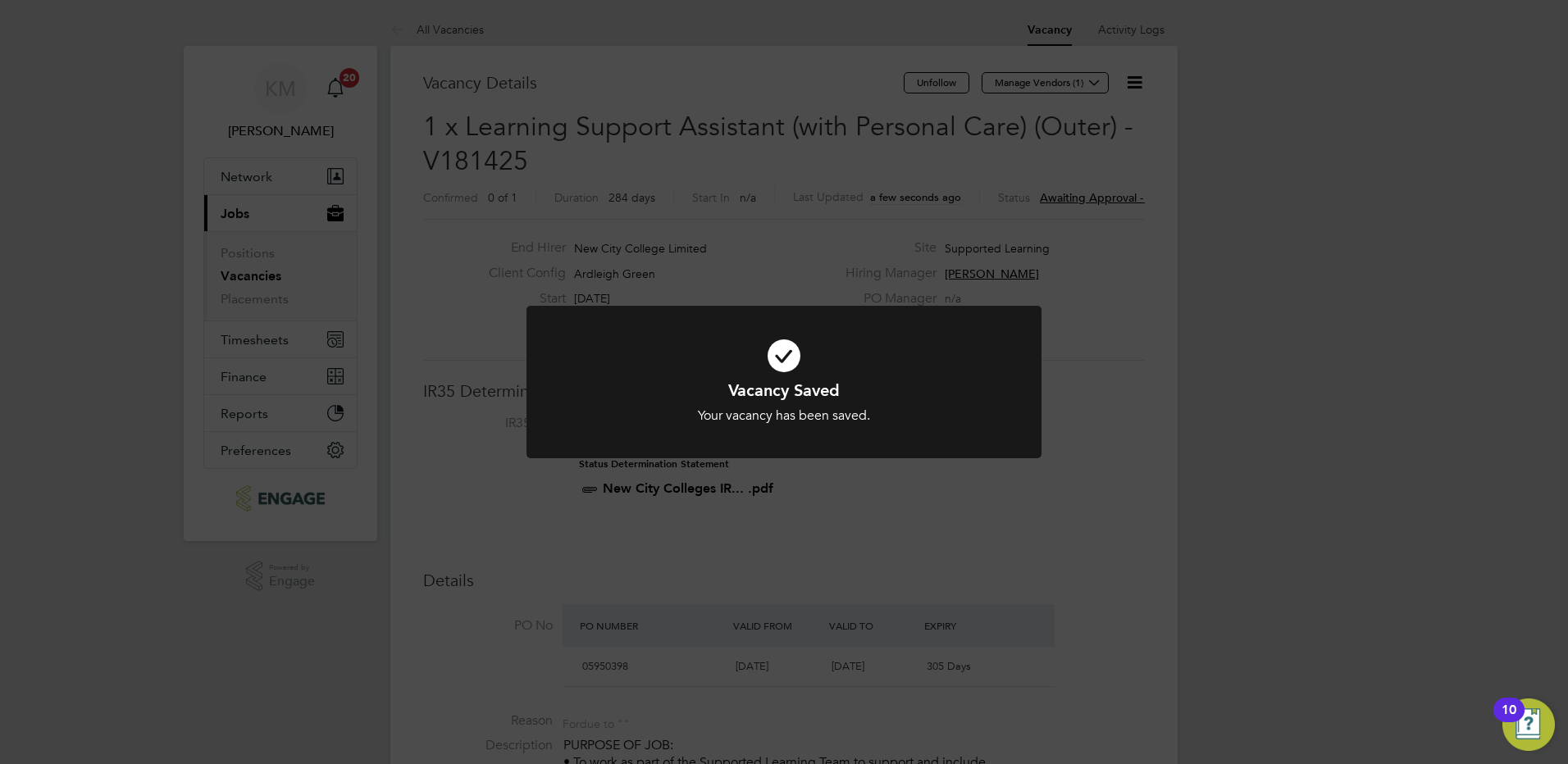
click at [1031, 322] on div at bounding box center [783, 382] width 515 height 153
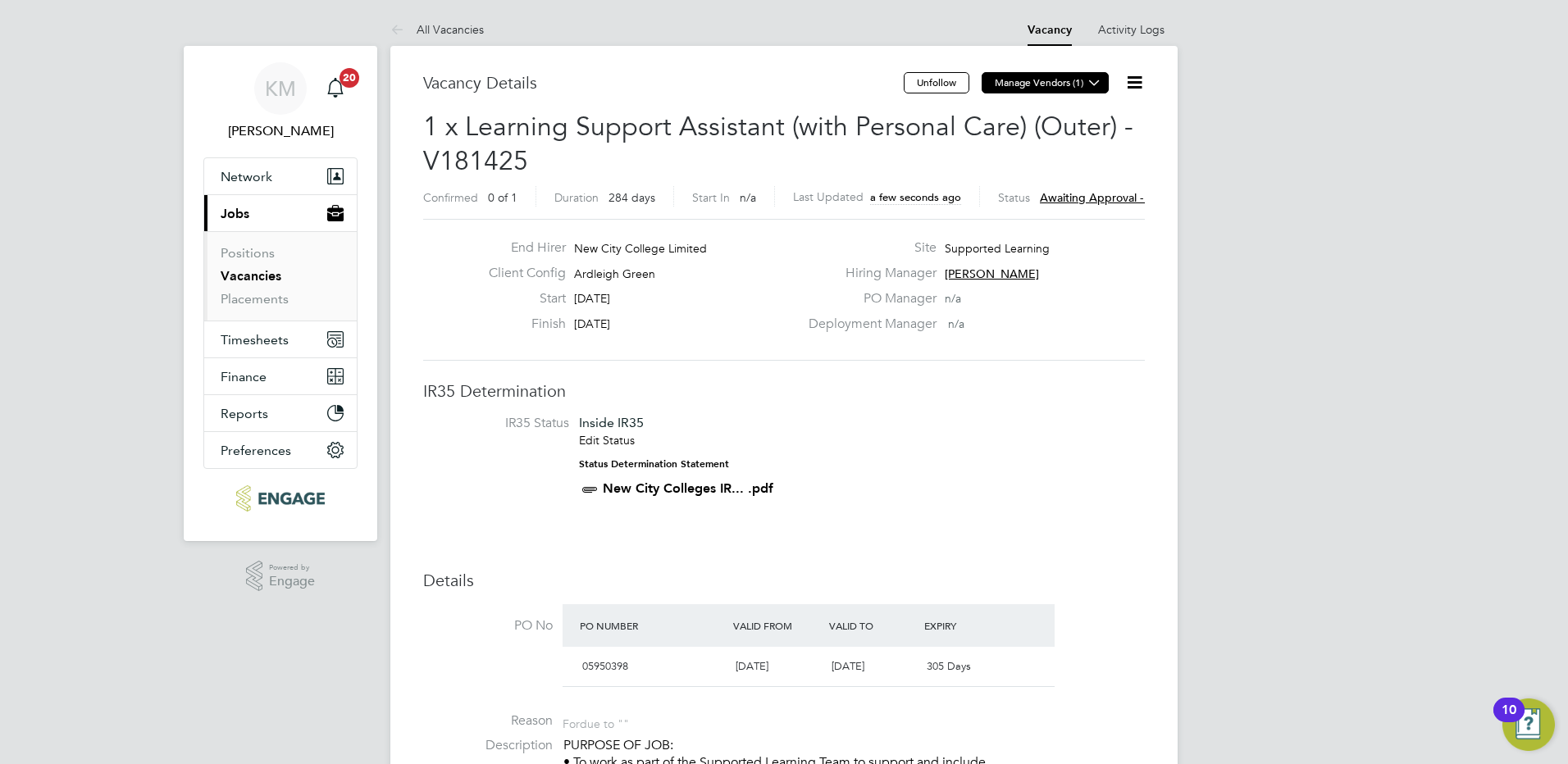
click at [1088, 84] on icon at bounding box center [1094, 82] width 12 height 12
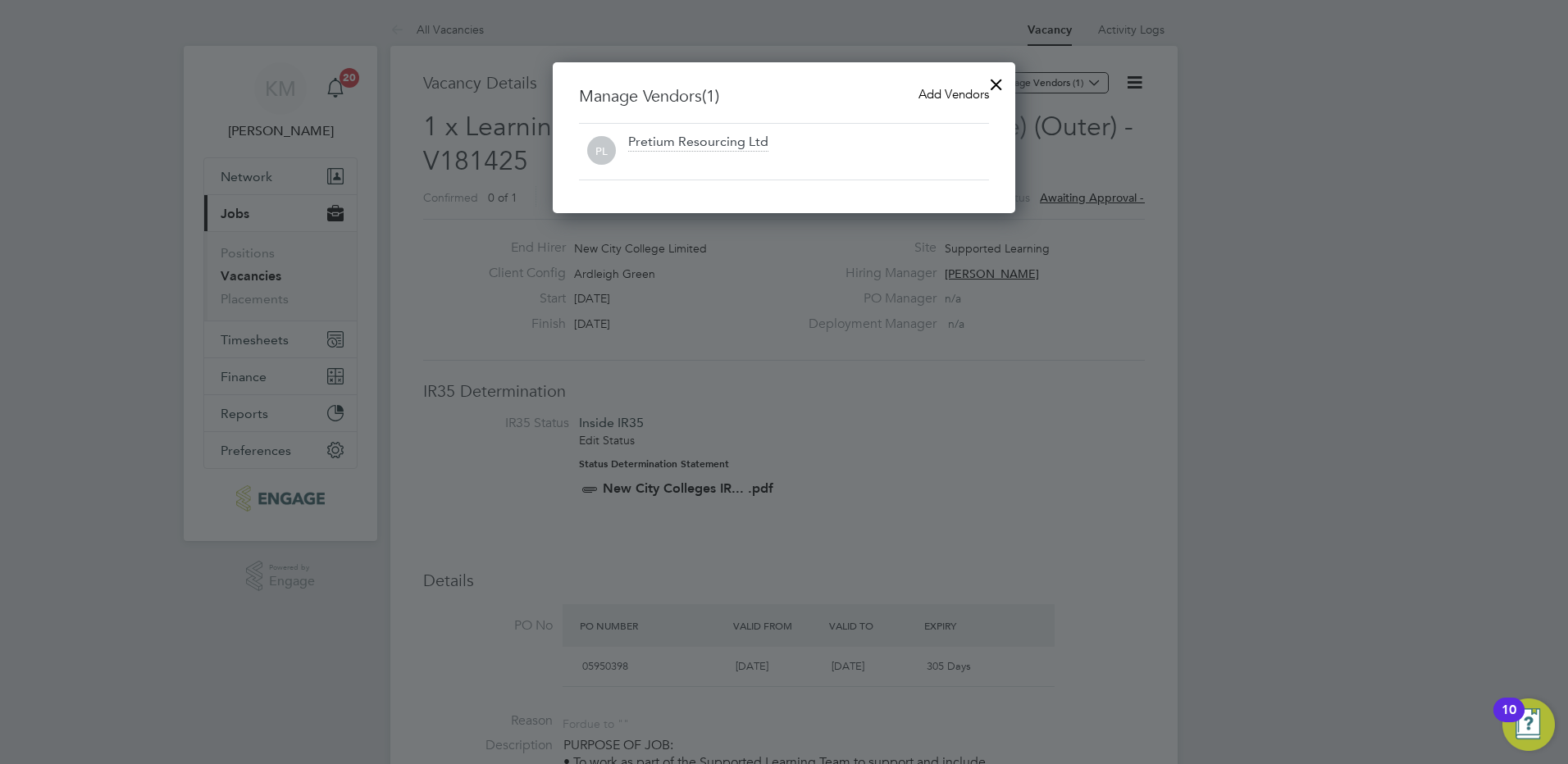
click at [788, 171] on div "PL Pretium Resourcing Ltd" at bounding box center [784, 152] width 410 height 57
click at [937, 98] on span "Add Vendors" at bounding box center [954, 93] width 70 height 15
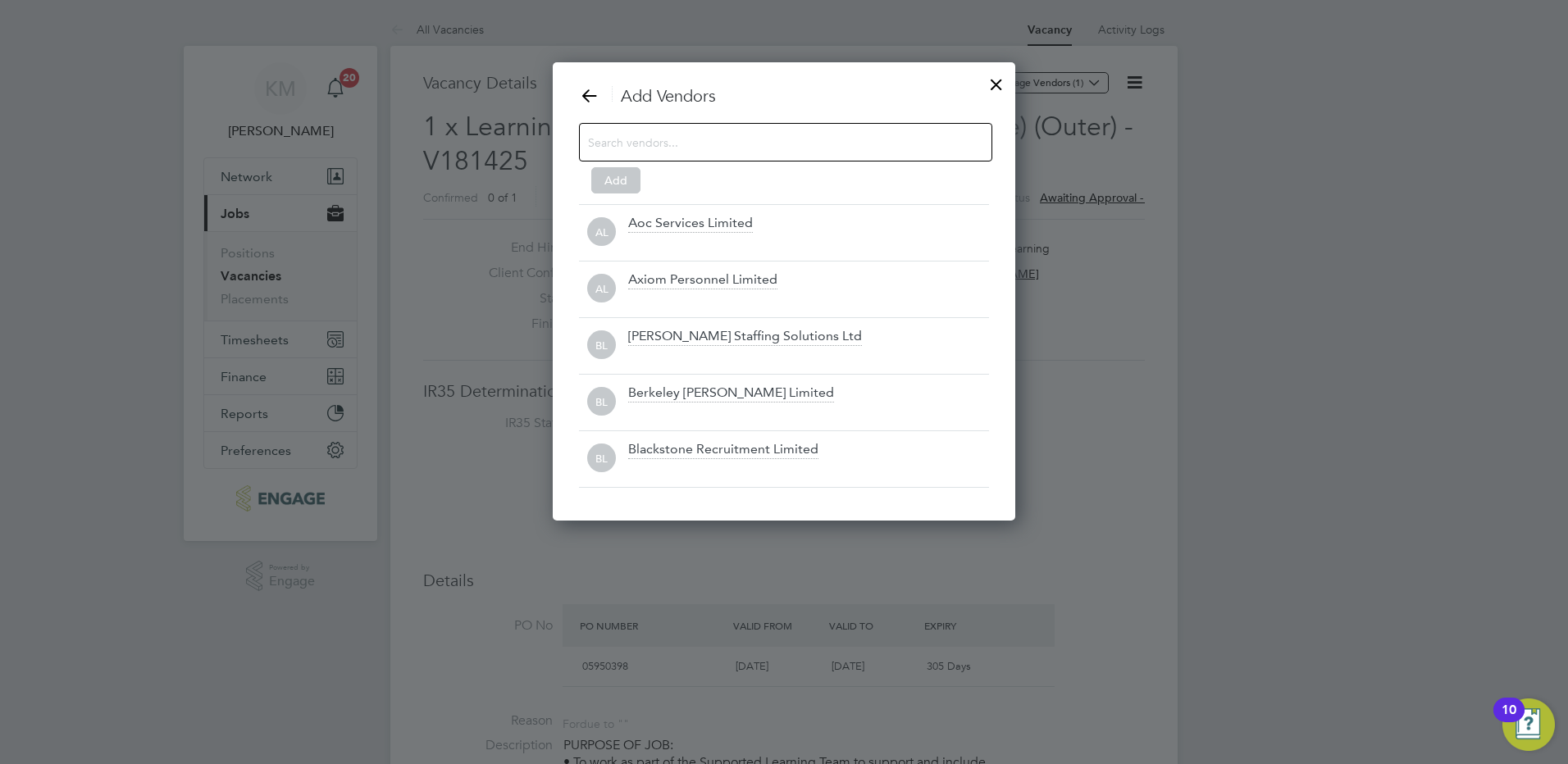
drag, startPoint x: 715, startPoint y: 152, endPoint x: 726, endPoint y: 146, distance: 12.5
click at [716, 152] on input at bounding box center [772, 141] width 369 height 21
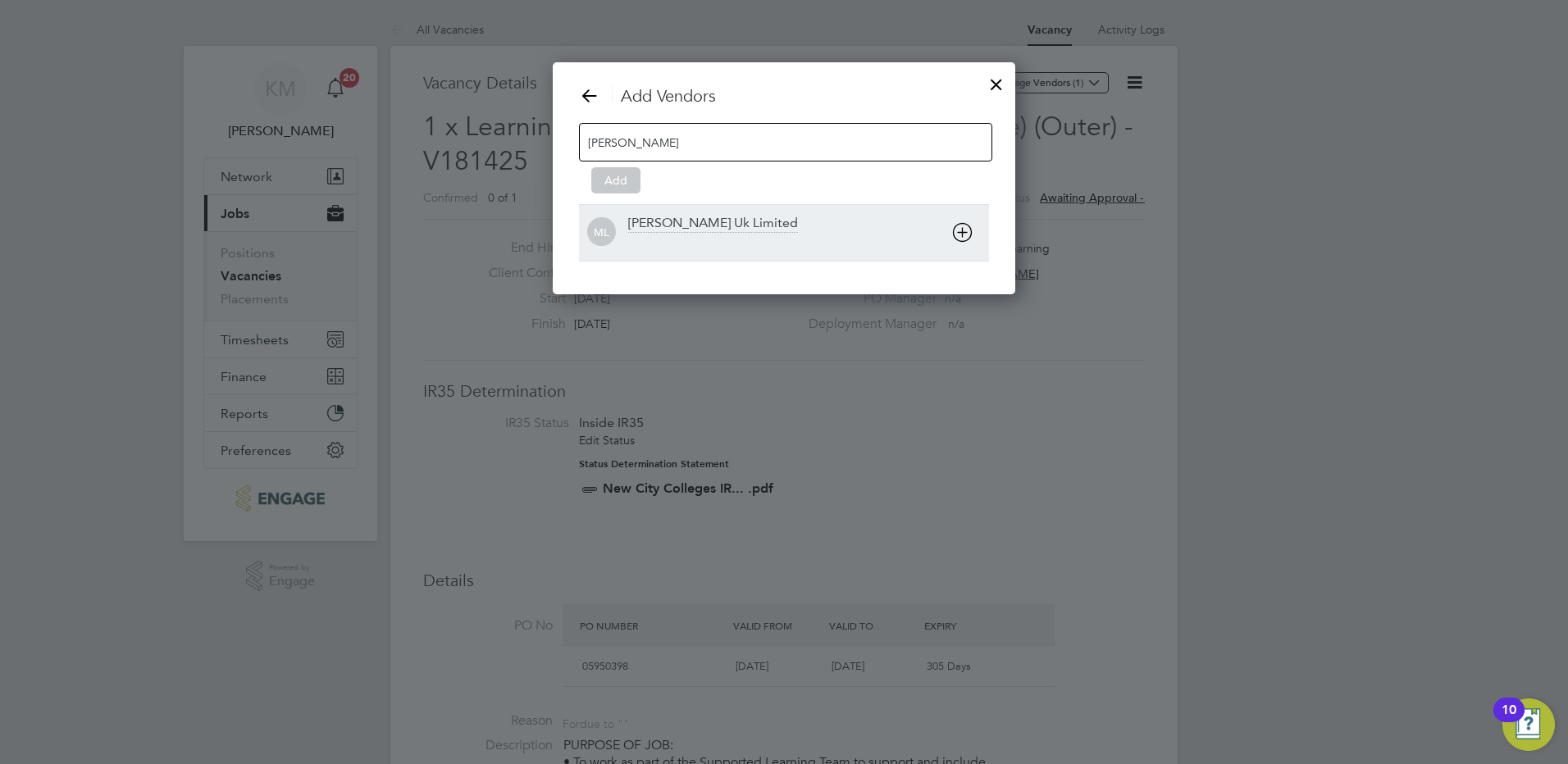
type input "Morgan"
click at [750, 218] on div "[PERSON_NAME] Uk Limited" at bounding box center [713, 224] width 170 height 18
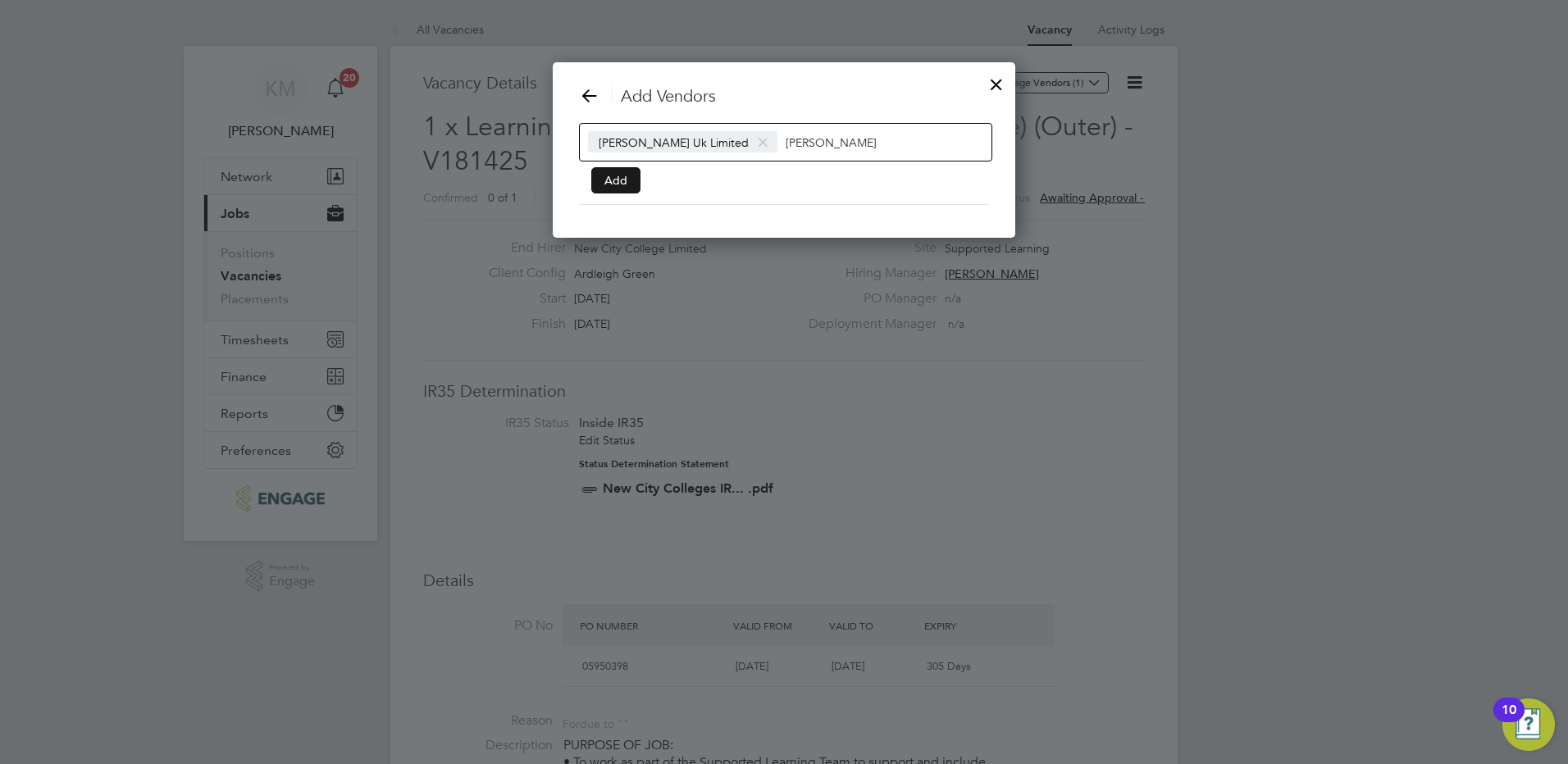
click at [602, 180] on button "Add" at bounding box center [615, 180] width 49 height 27
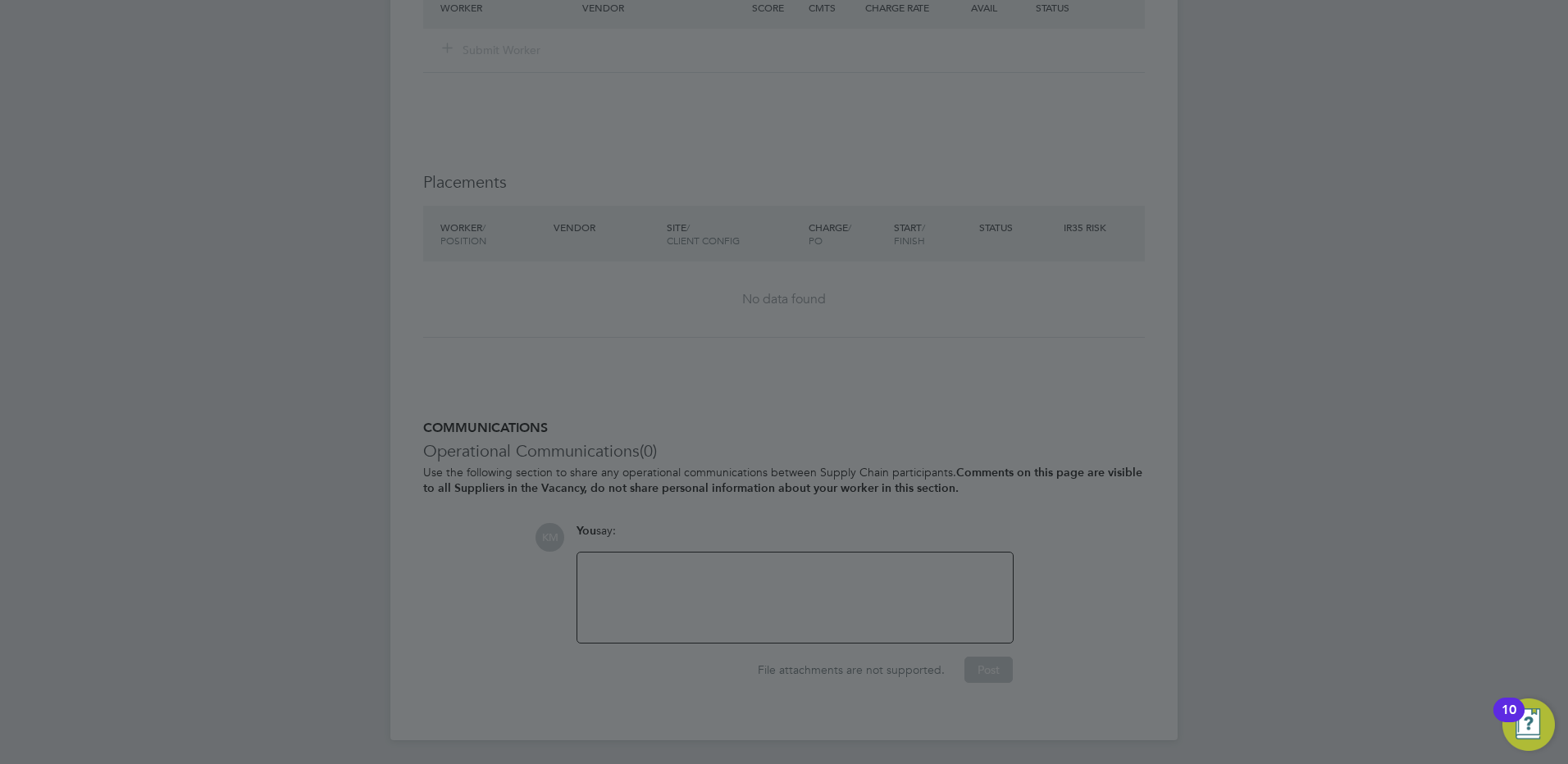
click at [696, 558] on div at bounding box center [784, 382] width 1568 height 764
click at [695, 576] on div at bounding box center [784, 382] width 1568 height 764
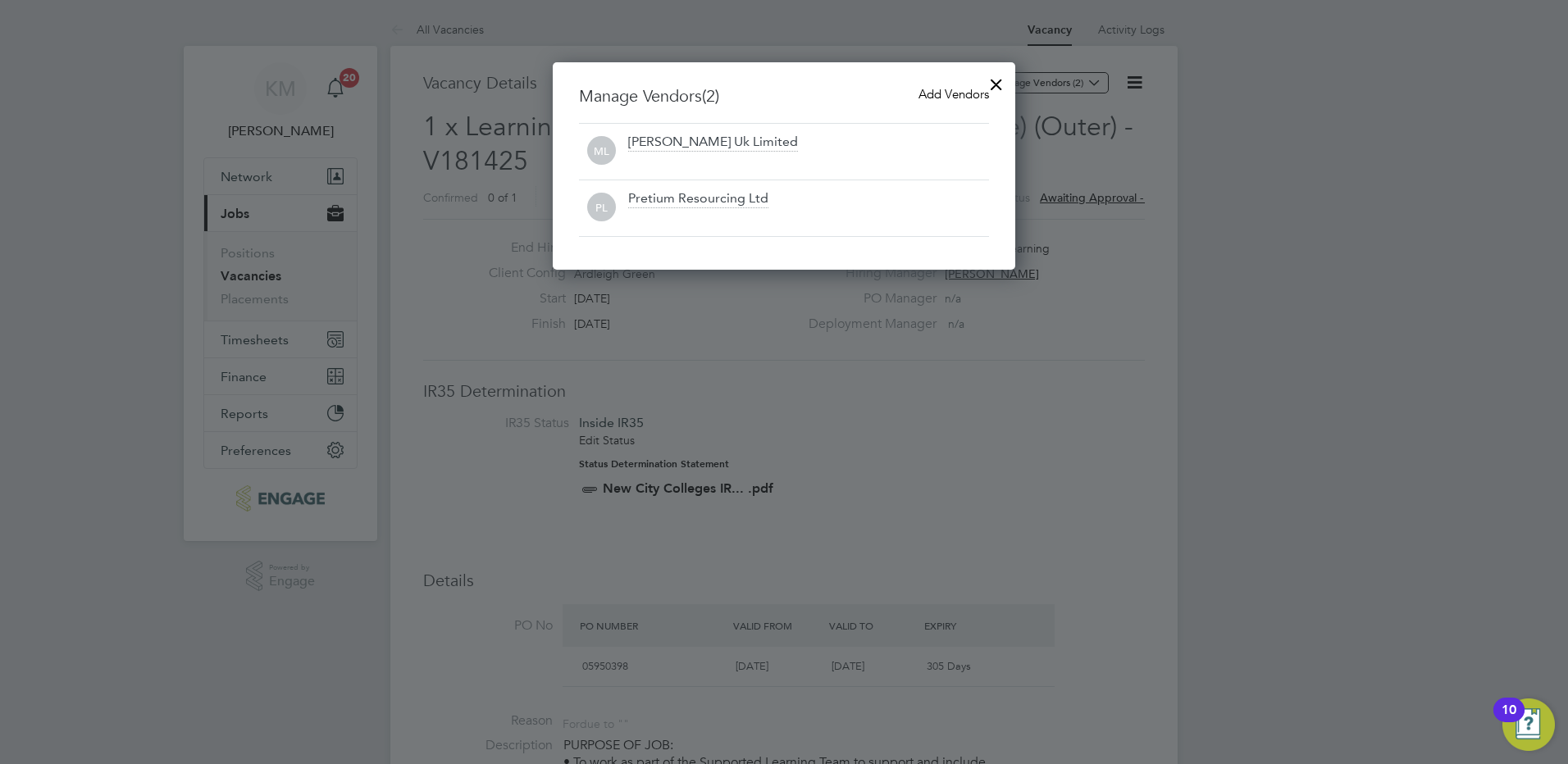
click at [1000, 81] on div at bounding box center [996, 81] width 29 height 29
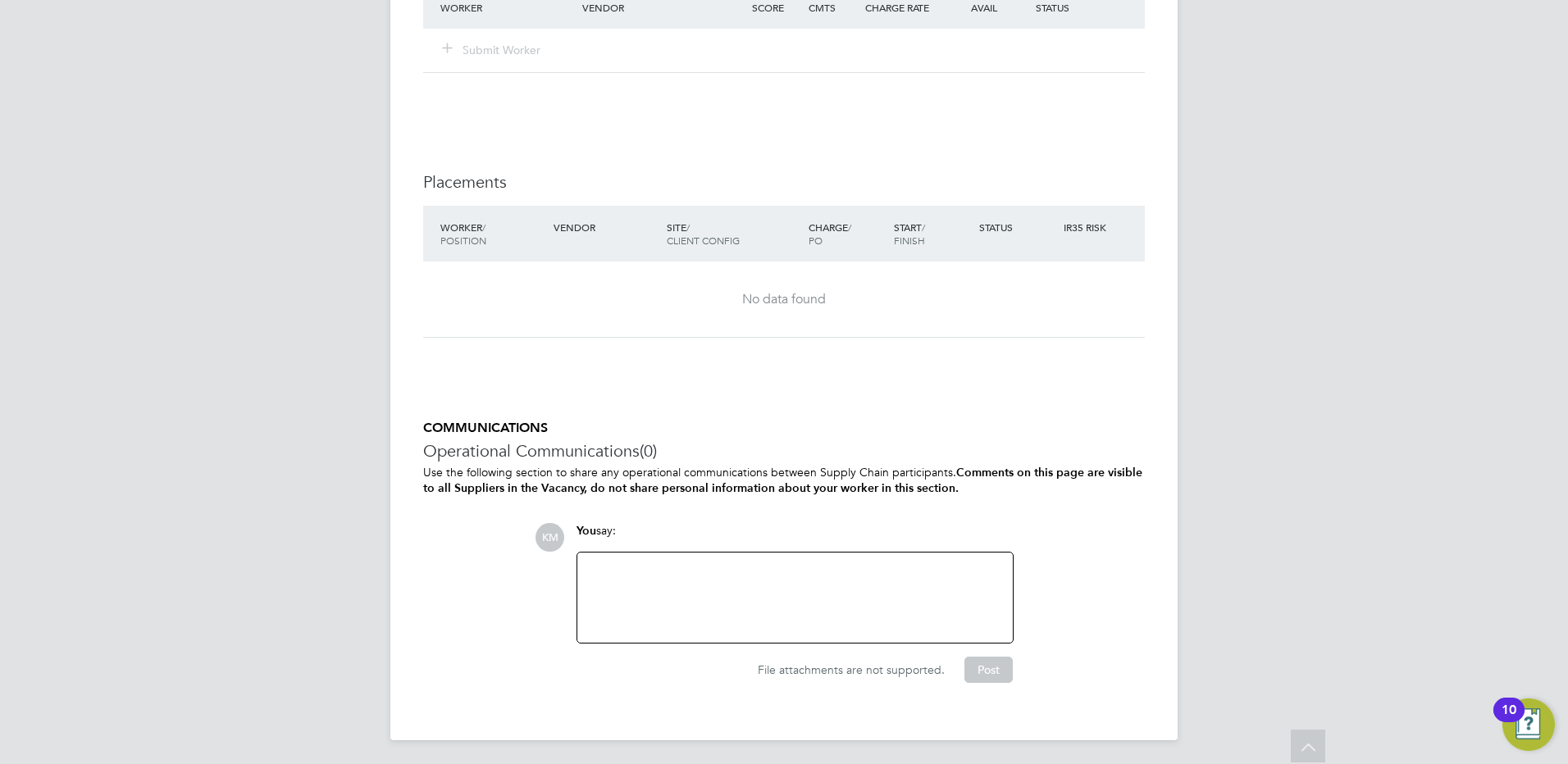
click at [695, 575] on div at bounding box center [794, 598] width 416 height 70
click at [999, 667] on button "Post" at bounding box center [989, 670] width 48 height 27
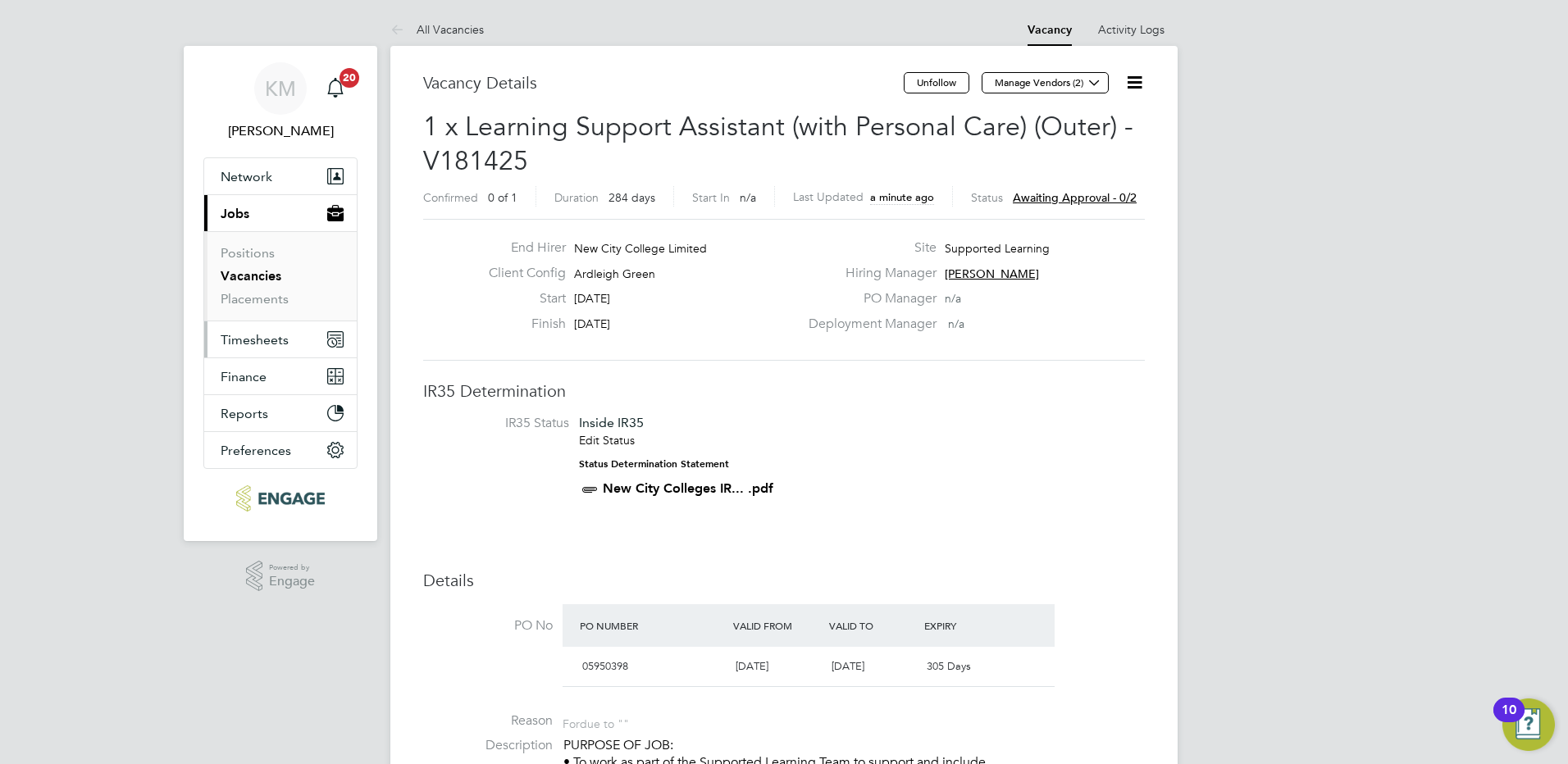
click at [256, 340] on span "Timesheets" at bounding box center [254, 340] width 68 height 15
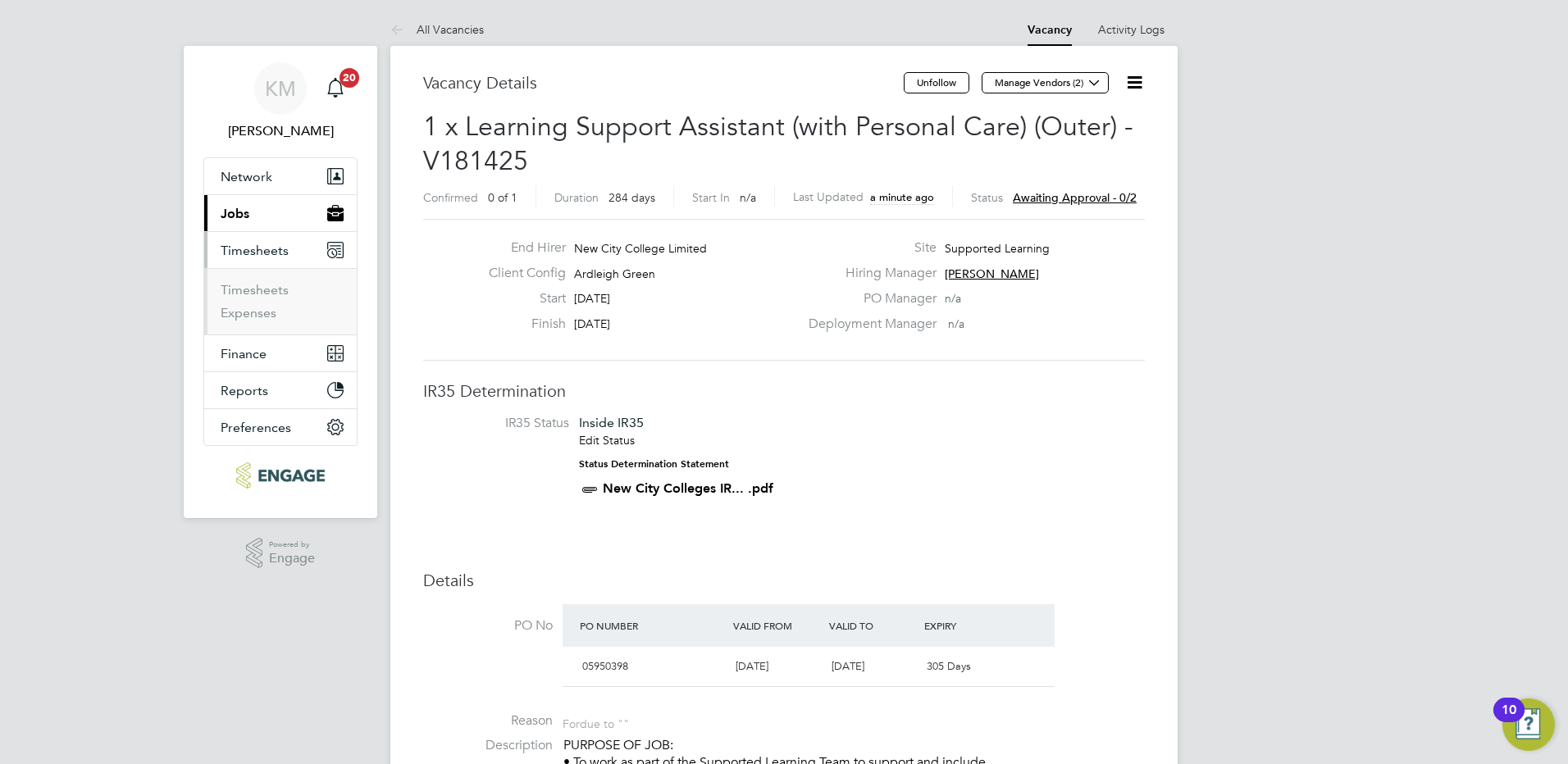
click at [250, 250] on span "Timesheets" at bounding box center [254, 250] width 68 height 15
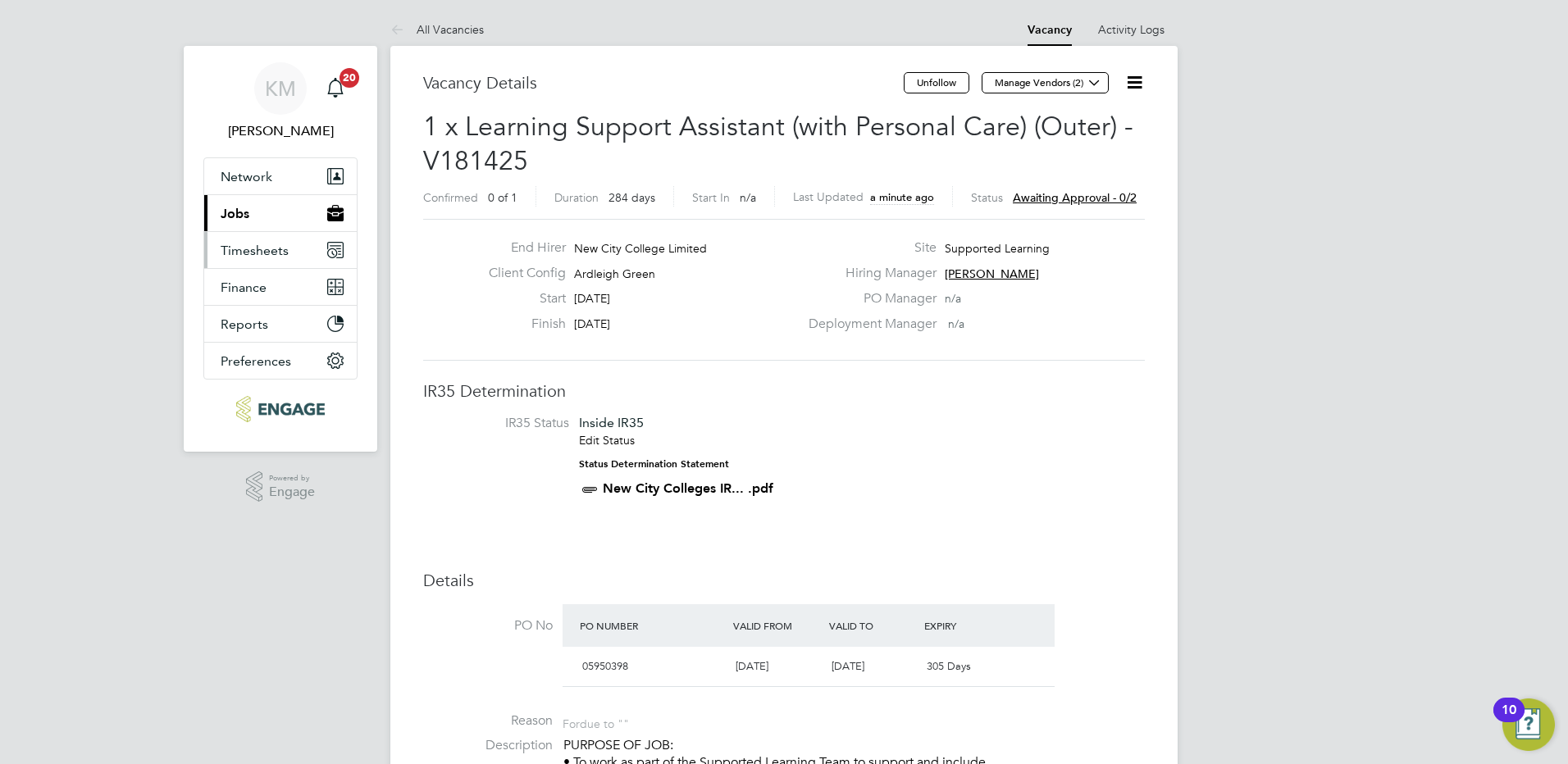
click at [266, 253] on span "Timesheets" at bounding box center [254, 250] width 68 height 15
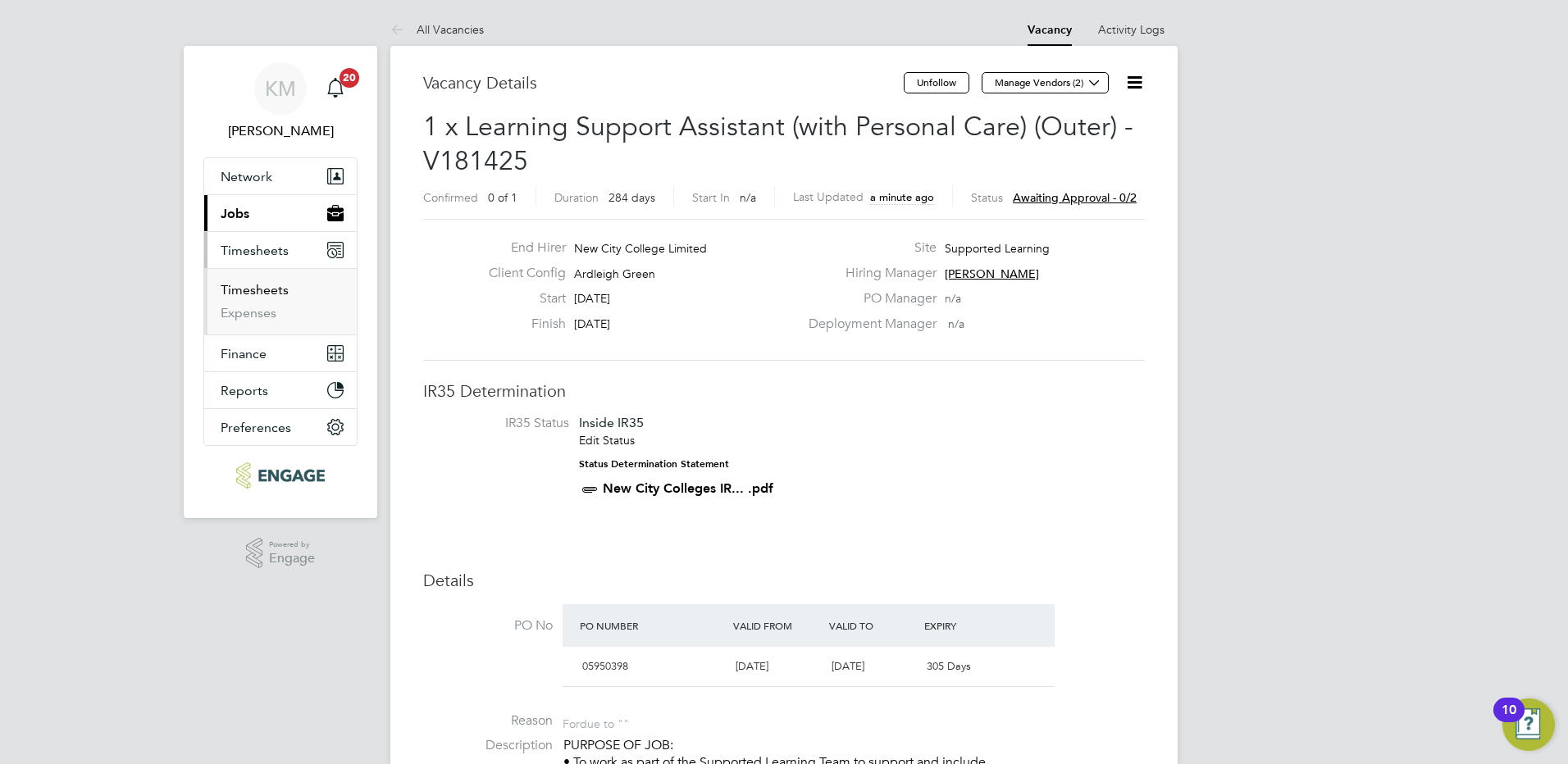
click at [266, 290] on link "Timesheets" at bounding box center [254, 289] width 68 height 15
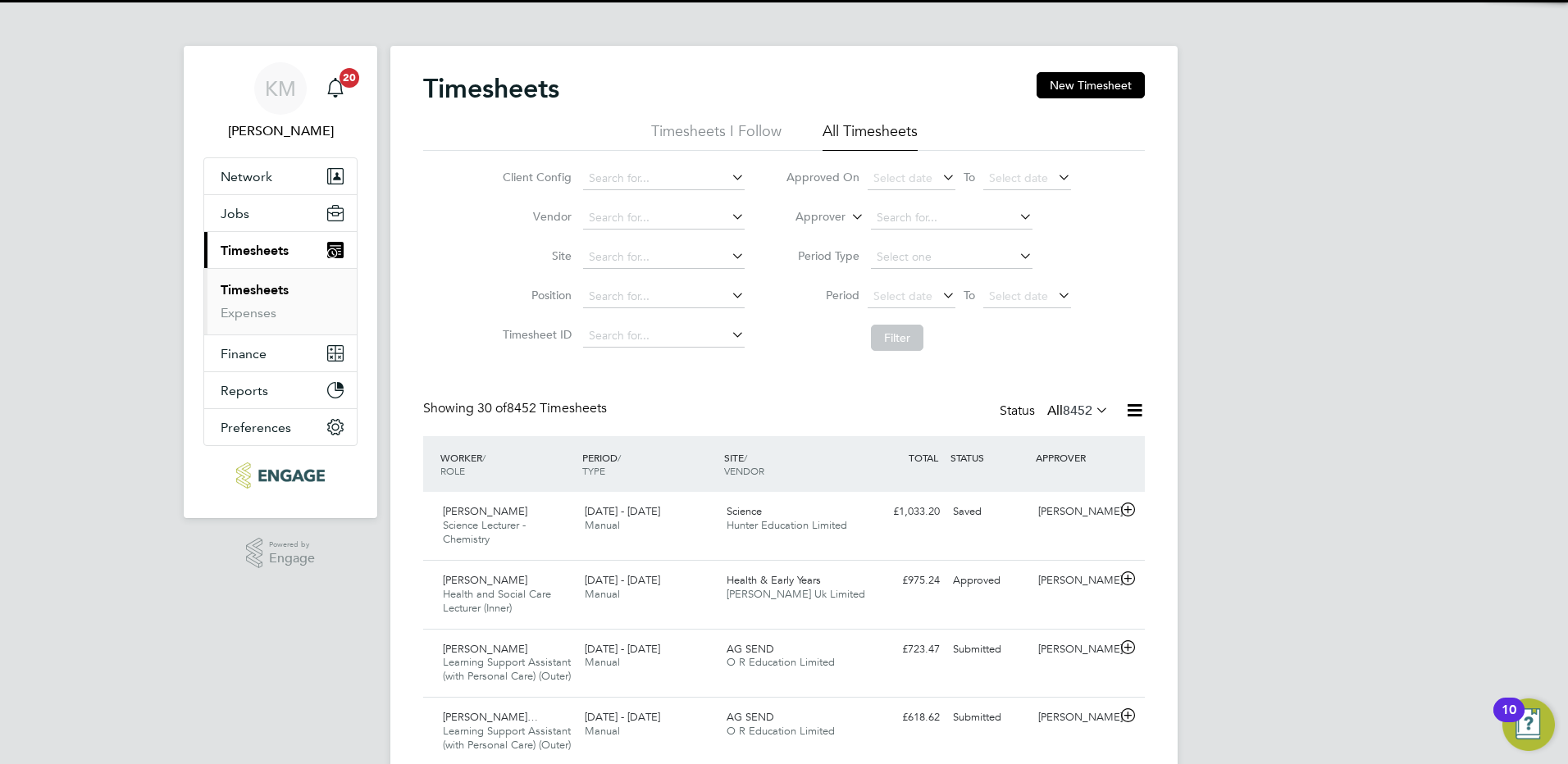
scroll to position [69, 143]
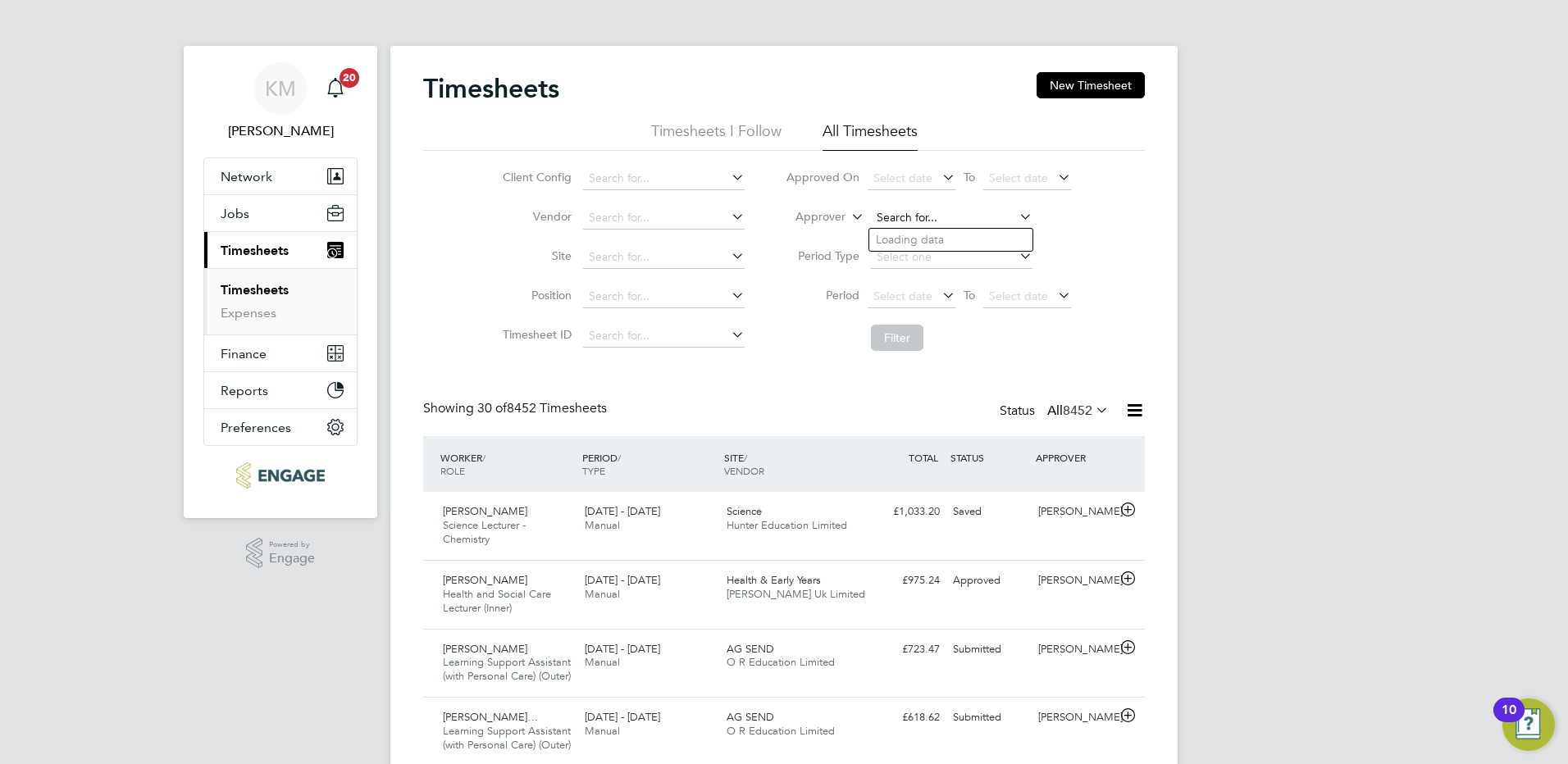
click at [928, 216] on input at bounding box center [951, 218] width 162 height 23
click at [872, 208] on input at bounding box center [951, 218] width 162 height 23
click at [895, 218] on input at bounding box center [951, 218] width 162 height 23
click at [908, 241] on li "[PERSON_NAME]" at bounding box center [971, 241] width 202 height 22
type input "[PERSON_NAME]"
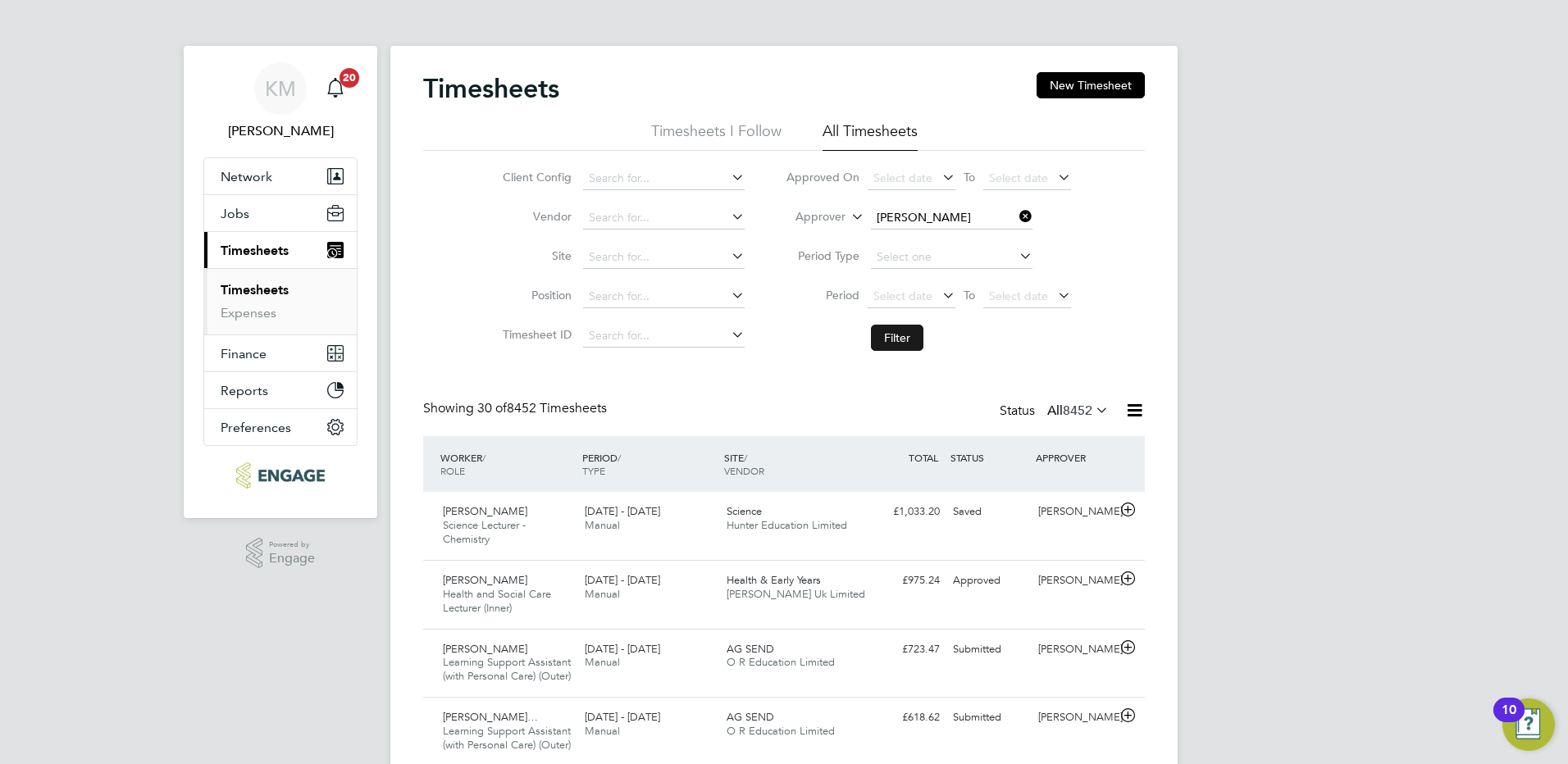
click at [899, 338] on button "Filter" at bounding box center [896, 337] width 52 height 27
click at [977, 506] on div "Submitted" at bounding box center [989, 512] width 86 height 27
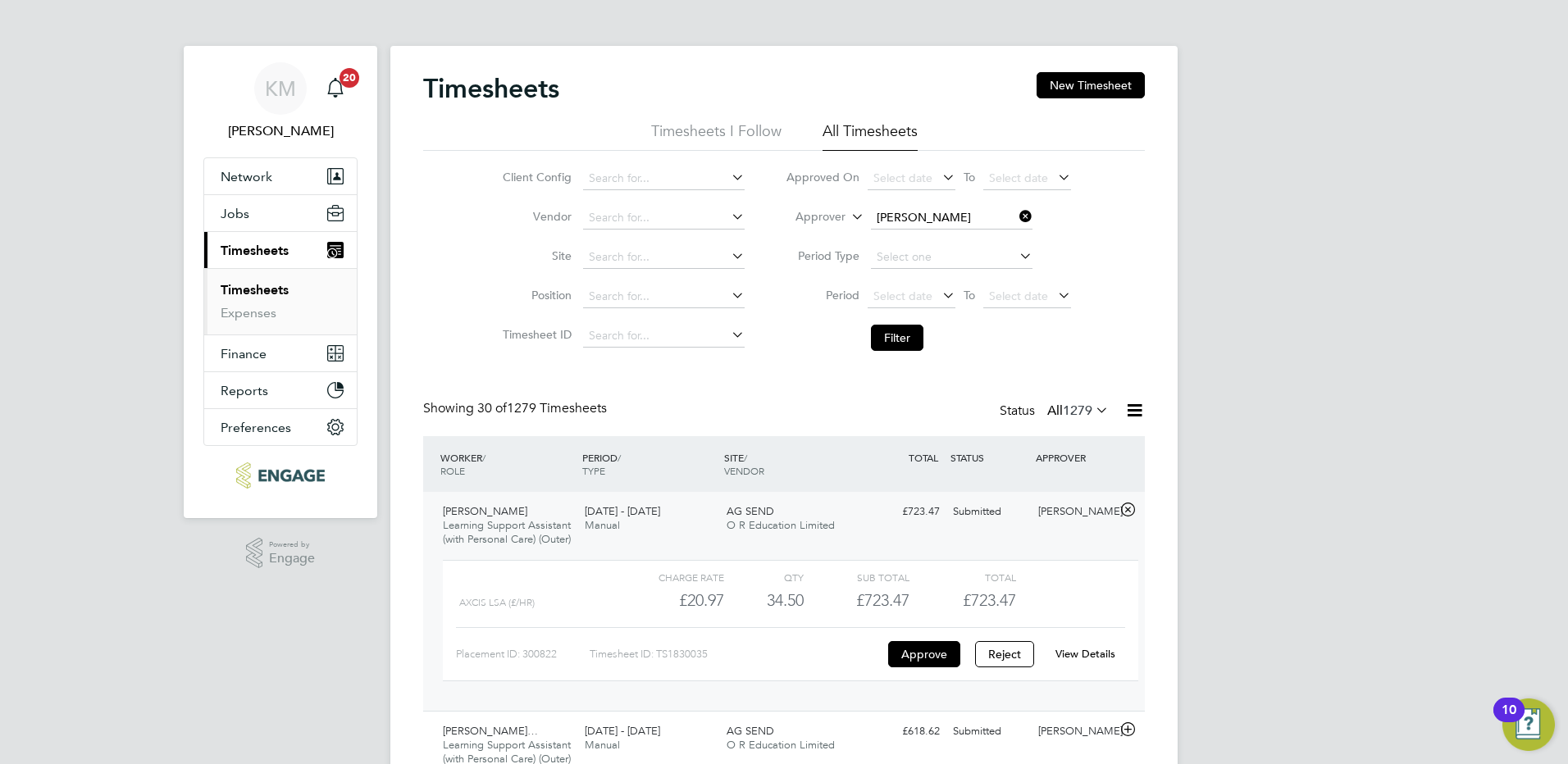
click at [1084, 660] on link "View Details" at bounding box center [1086, 654] width 60 height 14
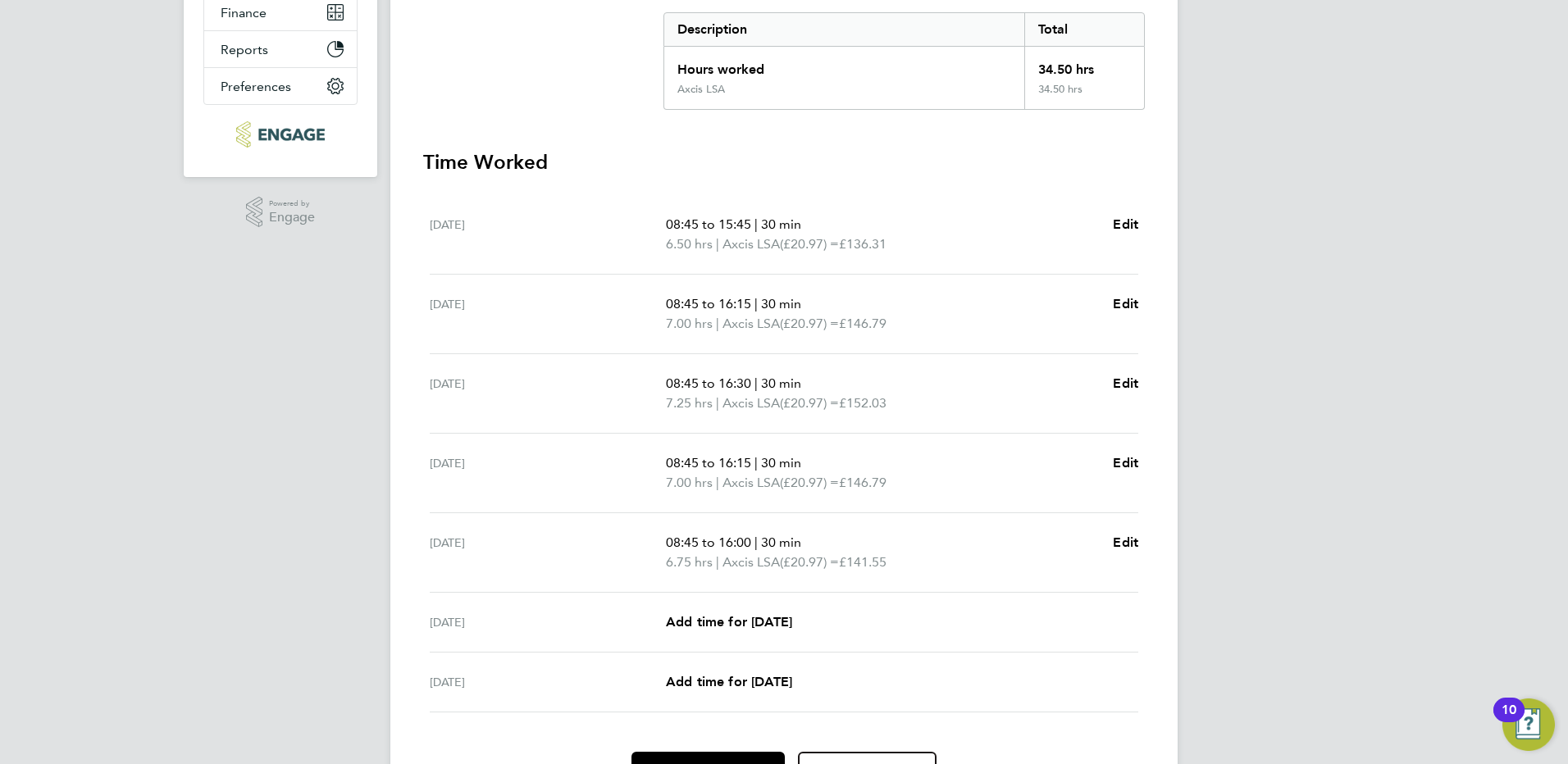
scroll to position [433, 0]
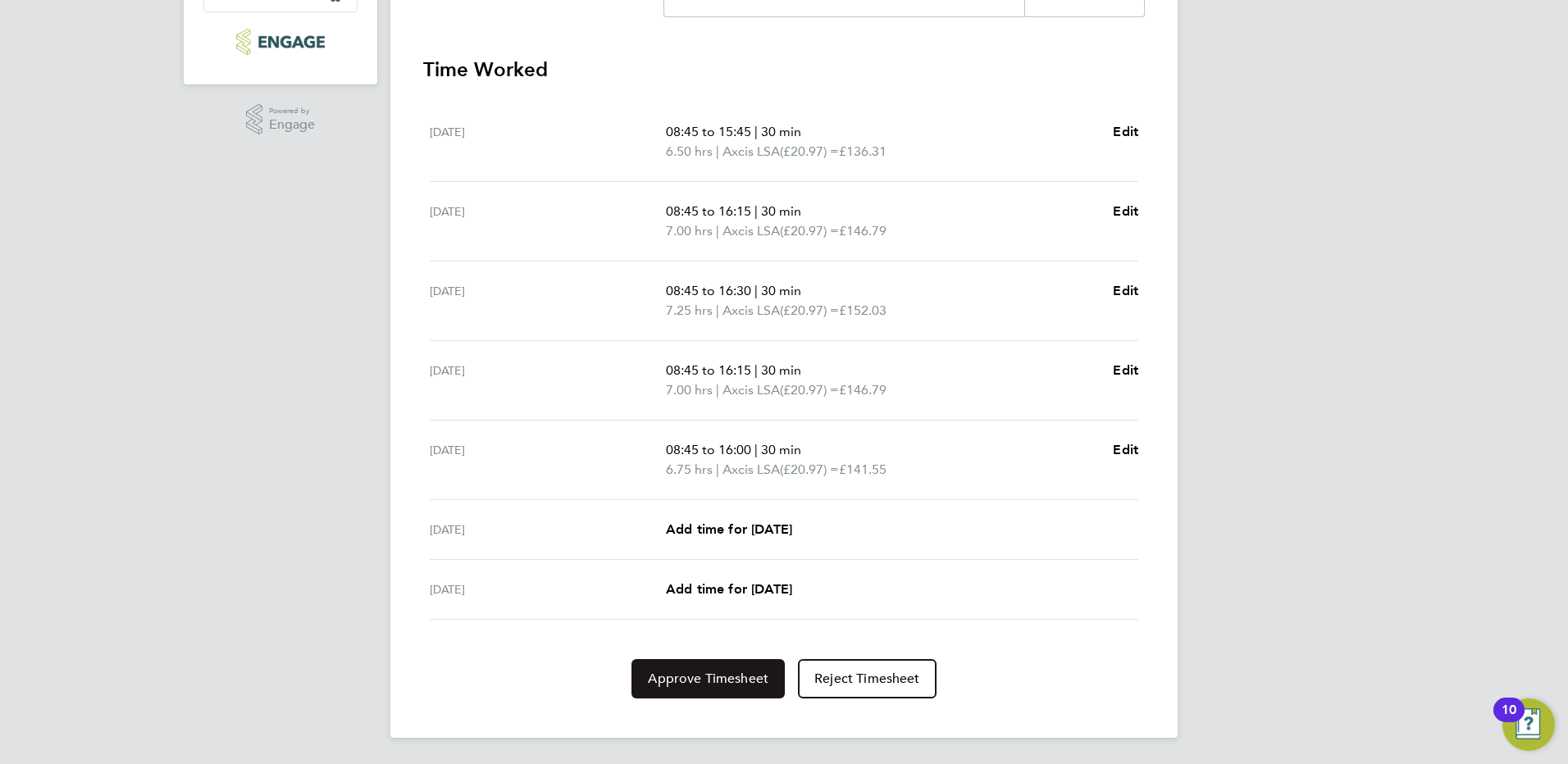
click at [675, 683] on span "Approve Timesheet" at bounding box center [708, 678] width 121 height 16
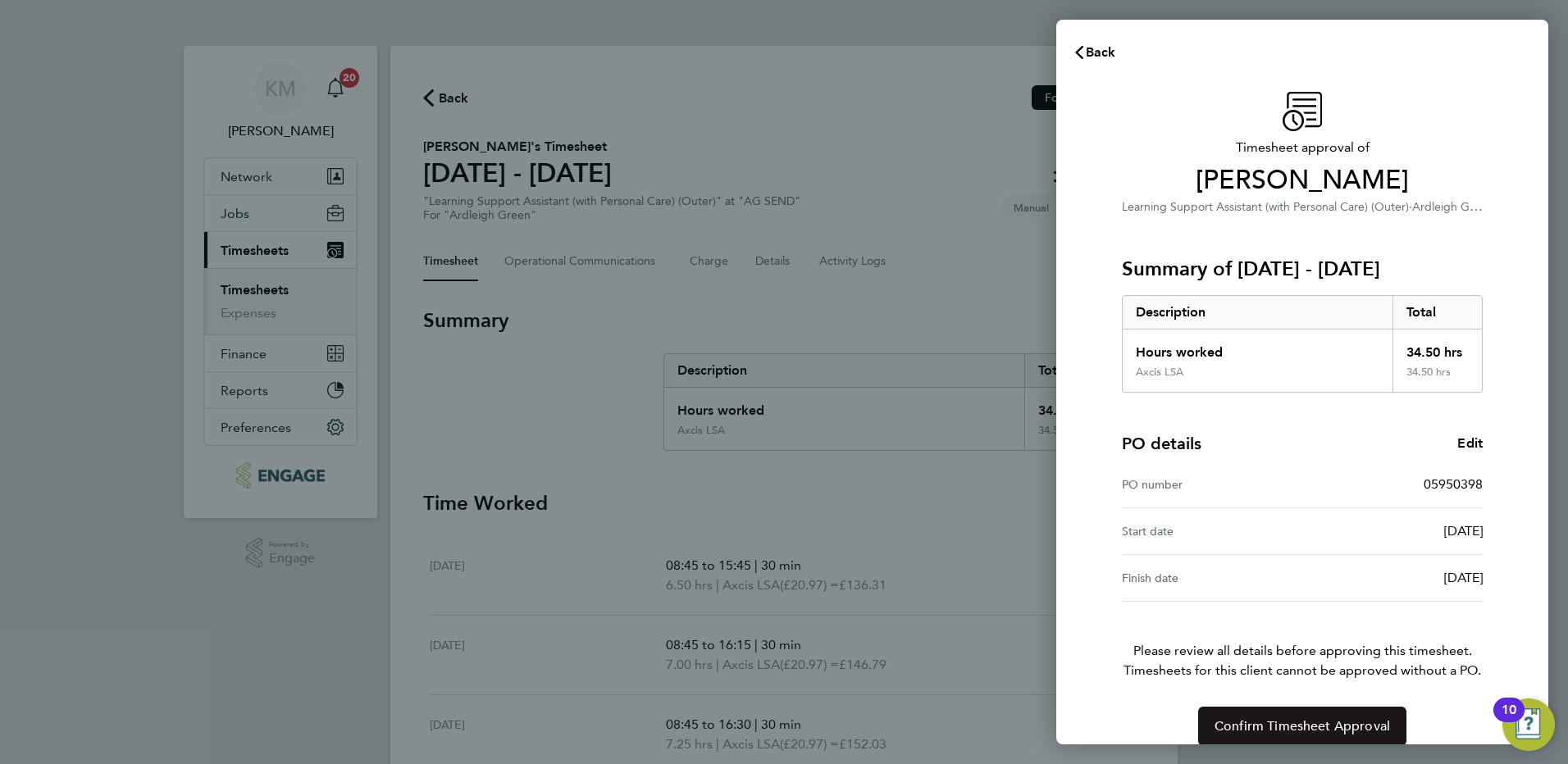
click at [1243, 718] on button "Confirm Timesheet Approval" at bounding box center [1302, 726] width 208 height 39
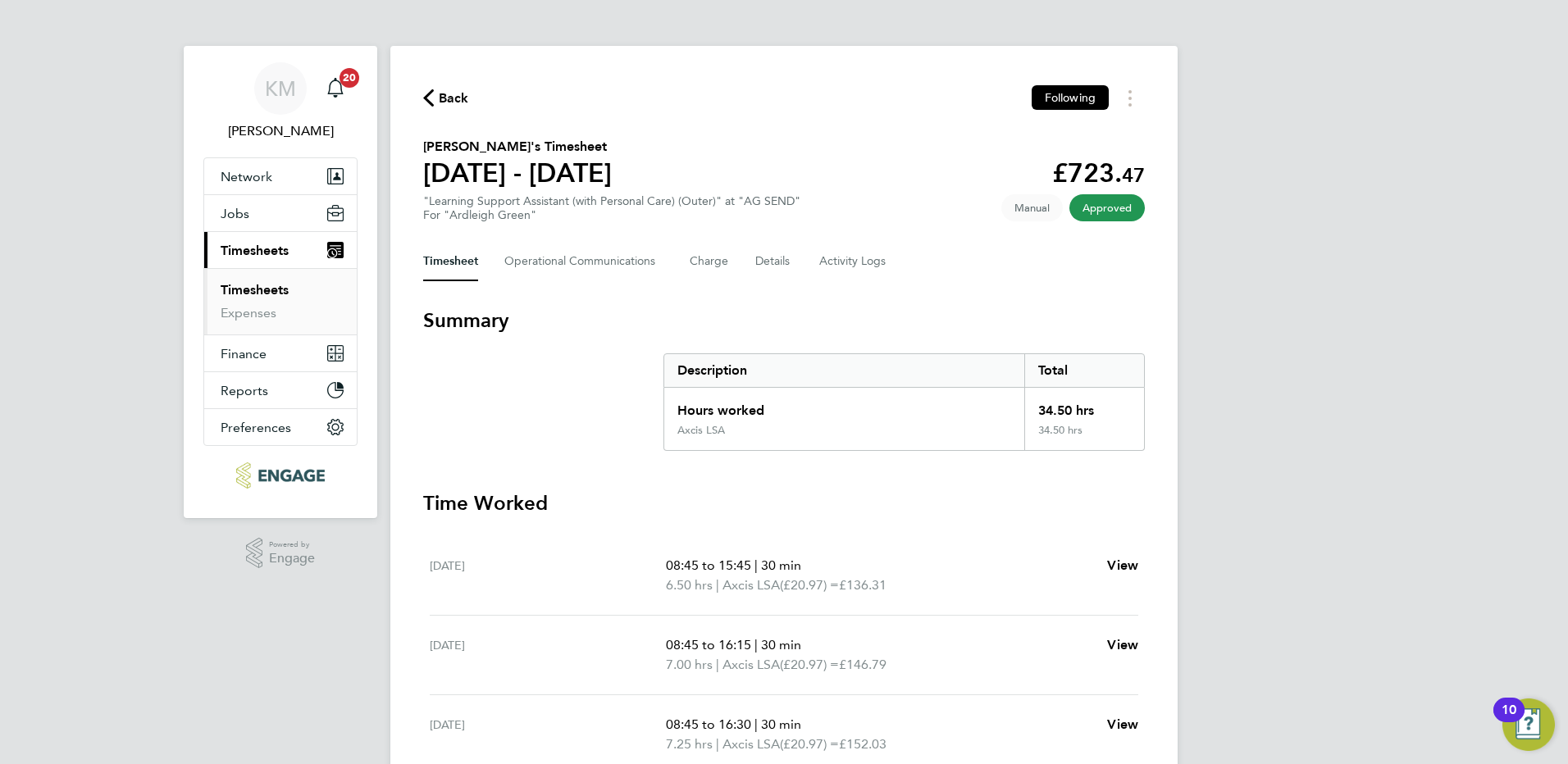
click at [446, 98] on span "Back" at bounding box center [453, 98] width 30 height 20
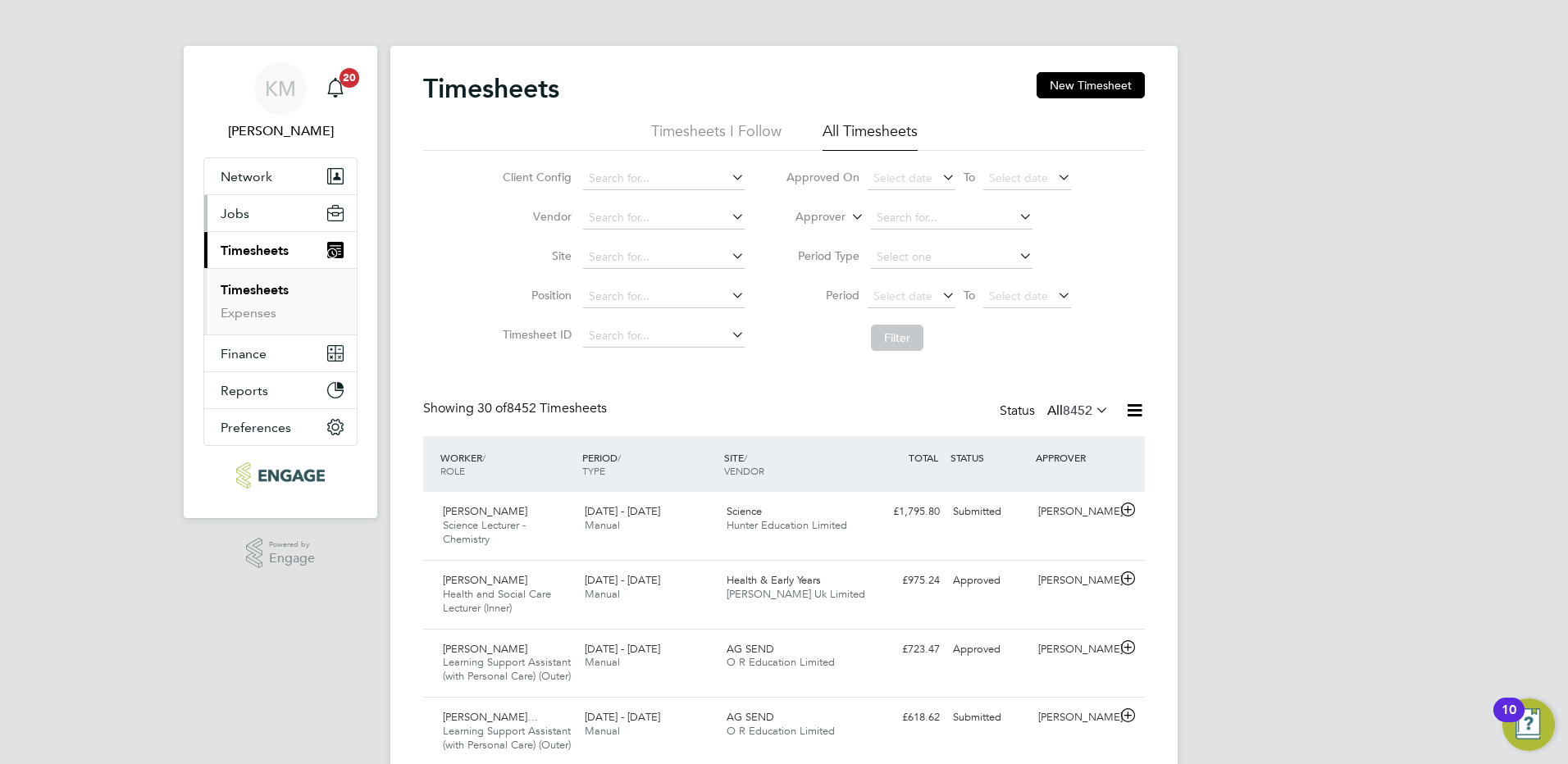
click at [240, 210] on span "Jobs" at bounding box center [234, 213] width 28 height 15
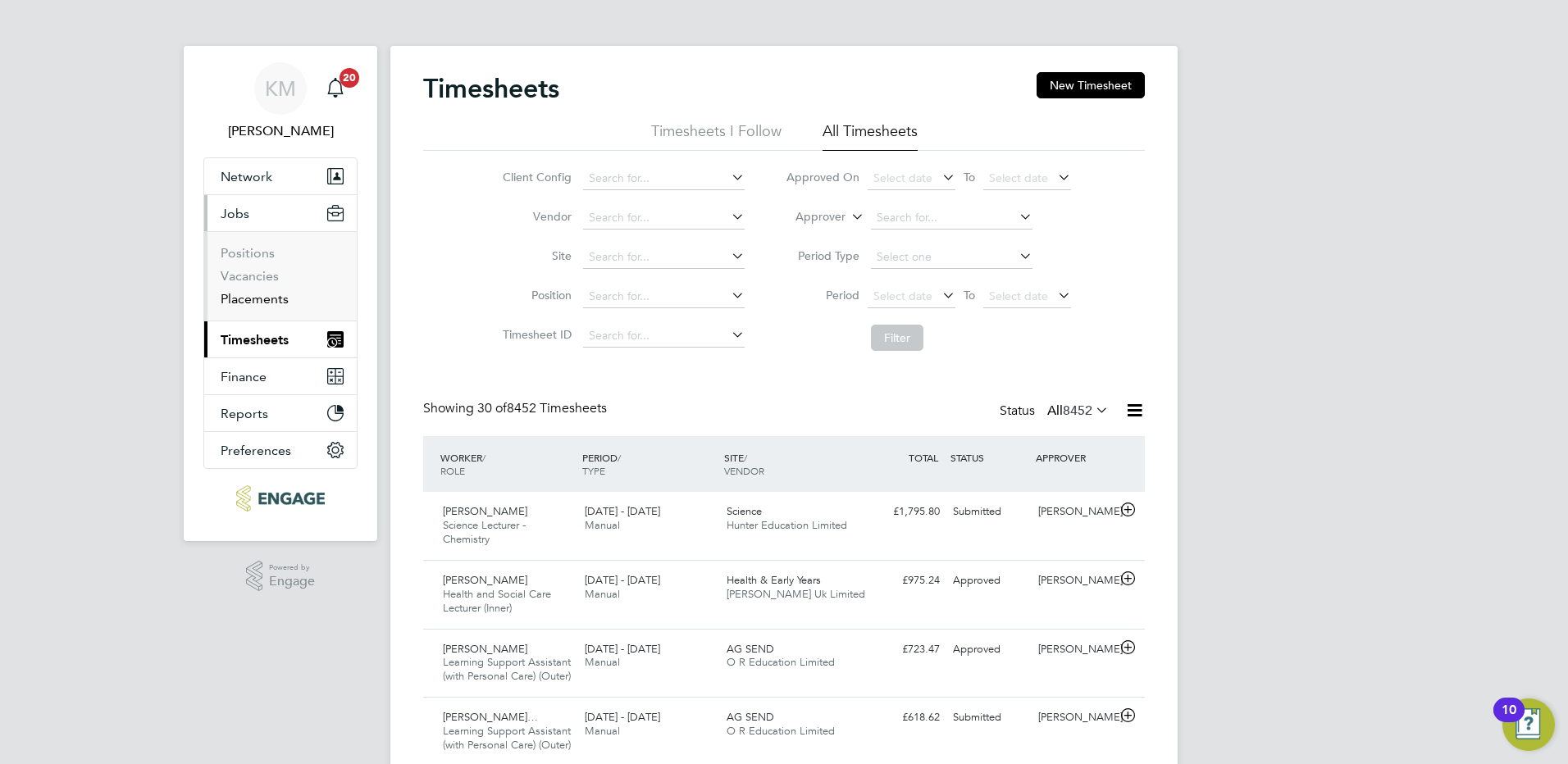
click at [248, 297] on link "Placements" at bounding box center [254, 299] width 68 height 15
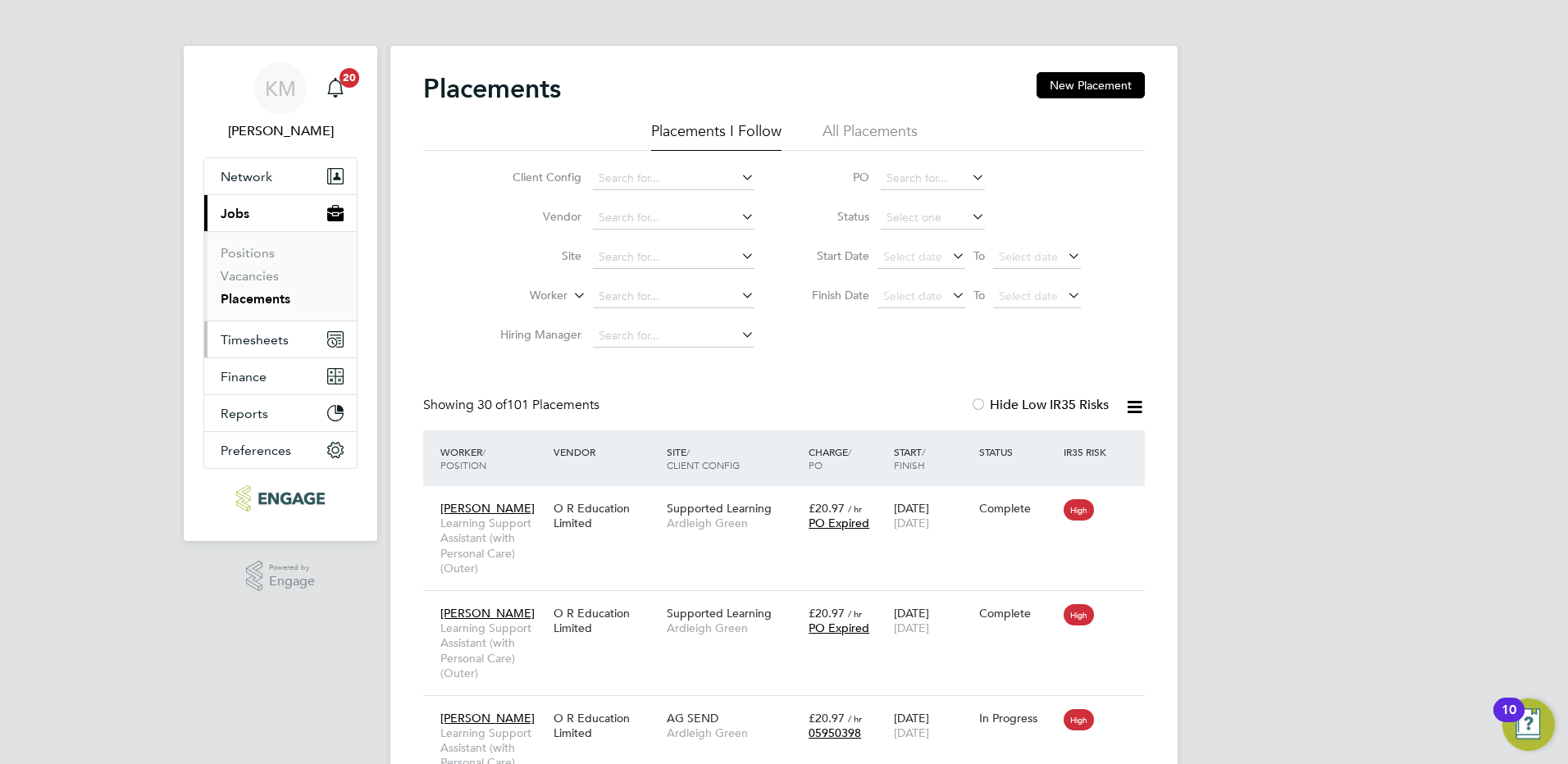
click at [249, 339] on span "Timesheets" at bounding box center [254, 340] width 68 height 15
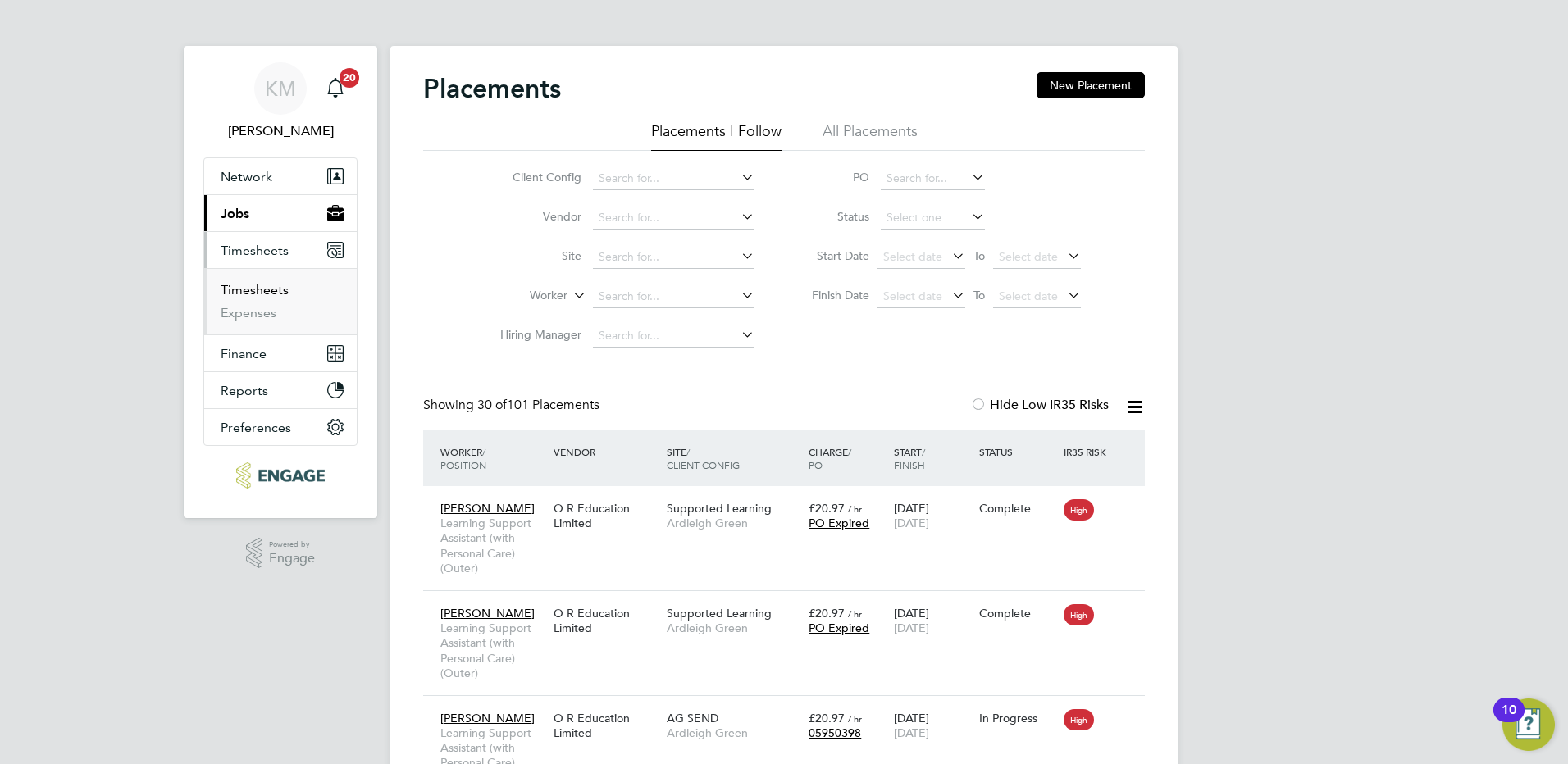
click at [281, 289] on link "Timesheets" at bounding box center [254, 289] width 68 height 15
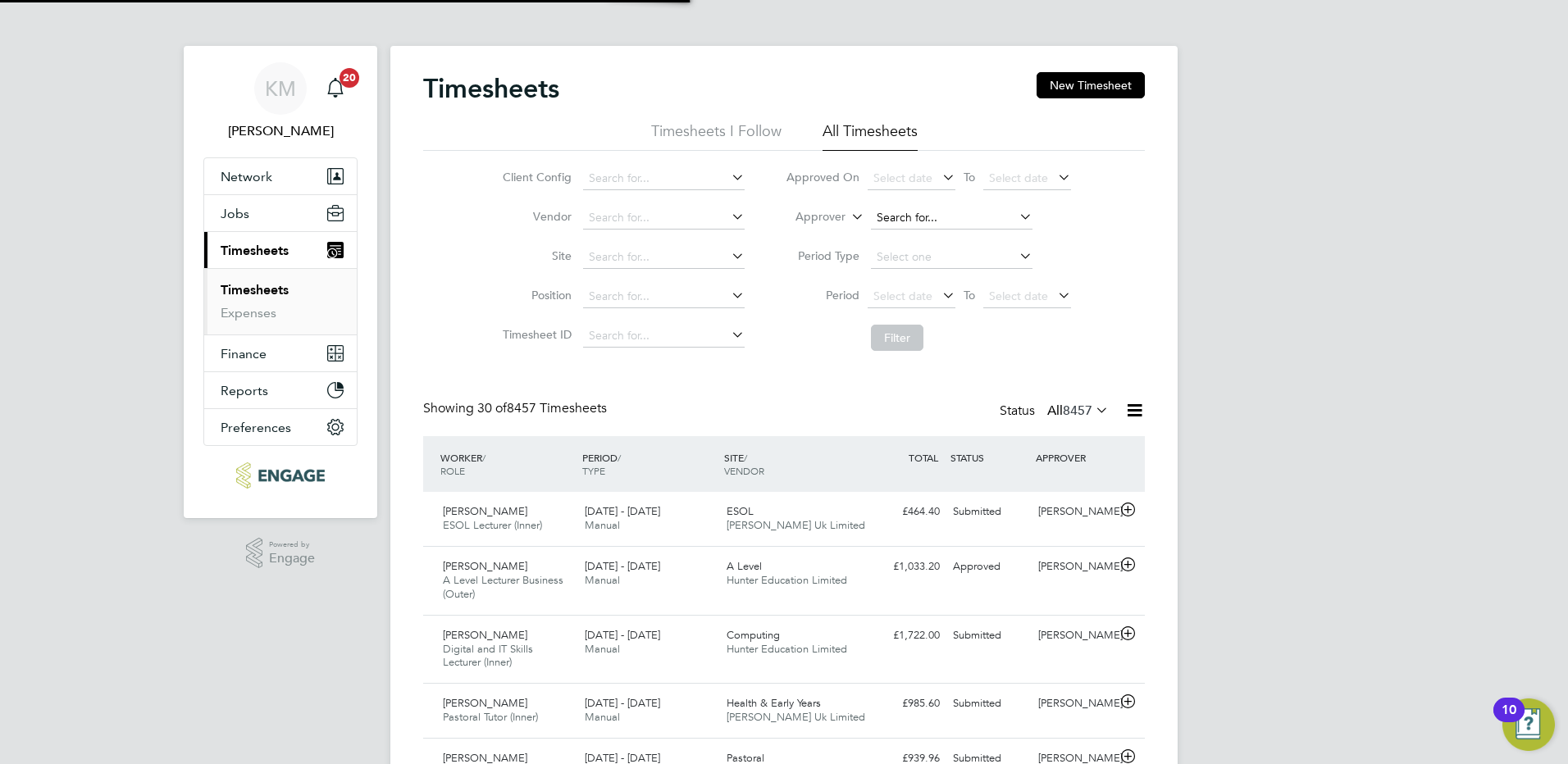
click at [915, 215] on input at bounding box center [951, 218] width 162 height 23
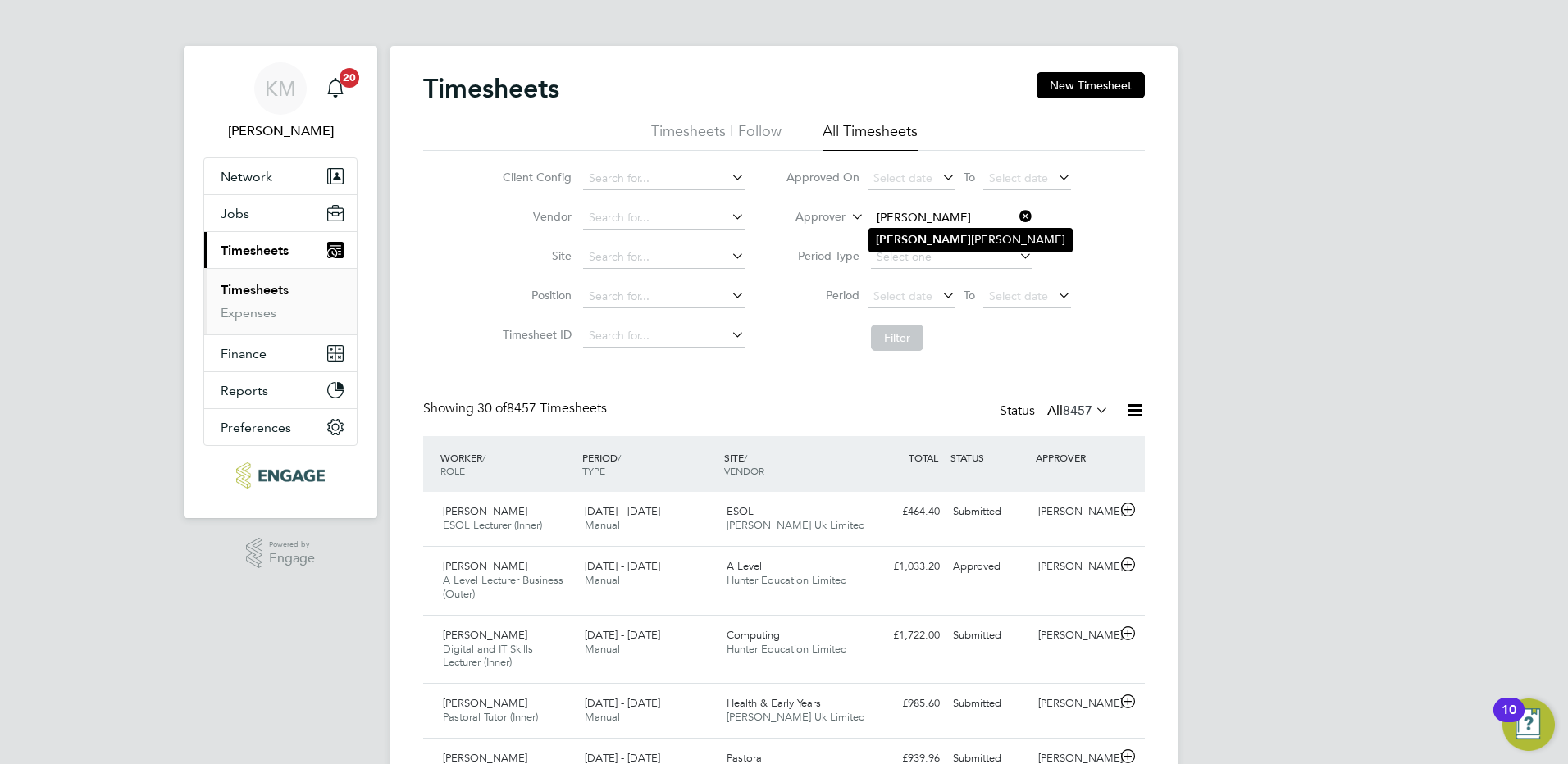
click at [896, 237] on b "[PERSON_NAME]" at bounding box center [923, 240] width 95 height 14
type input "[PERSON_NAME]"
click at [907, 332] on button "Filter" at bounding box center [896, 337] width 52 height 27
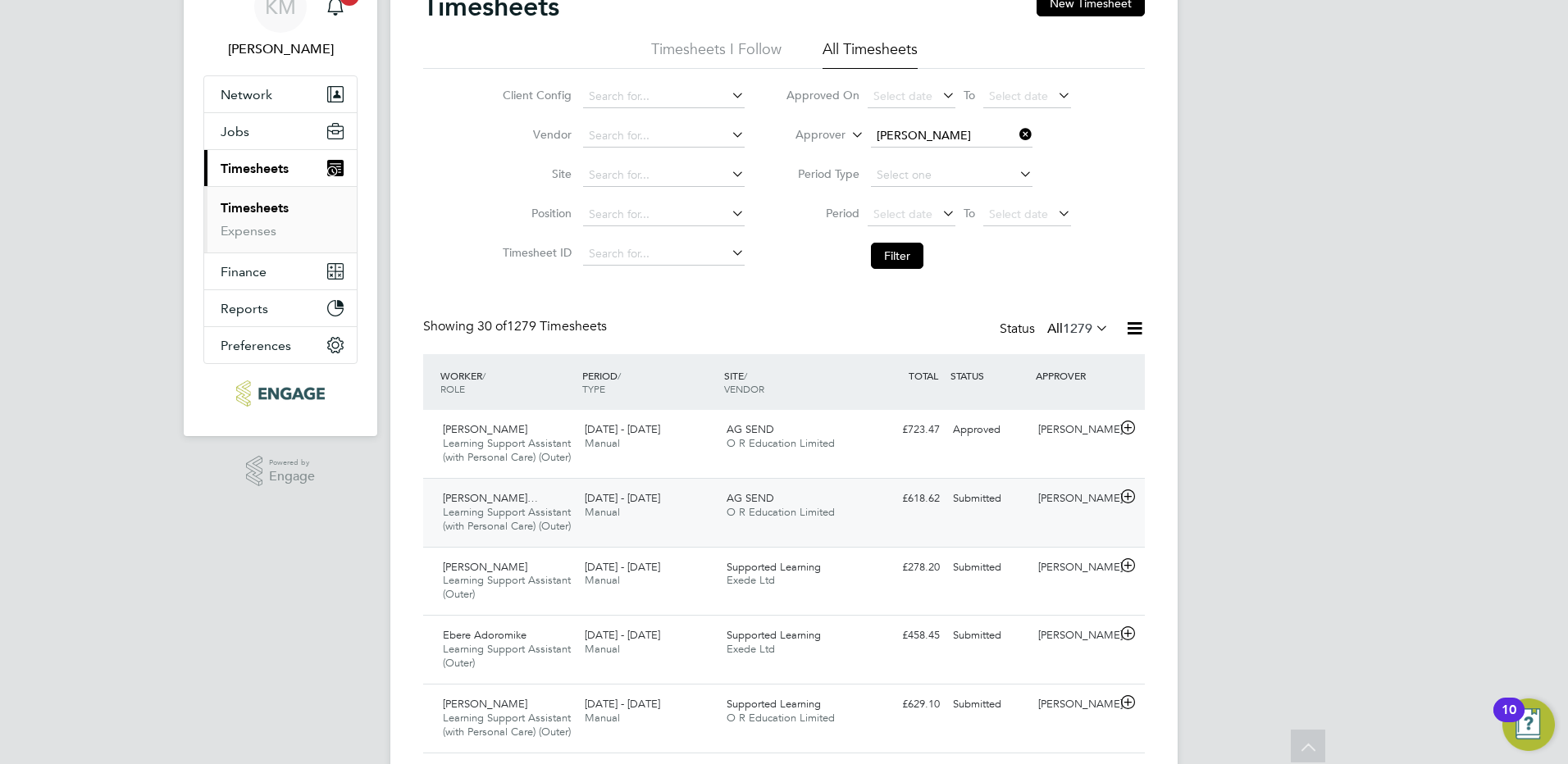
click at [964, 511] on div "Submitted" at bounding box center [989, 499] width 86 height 27
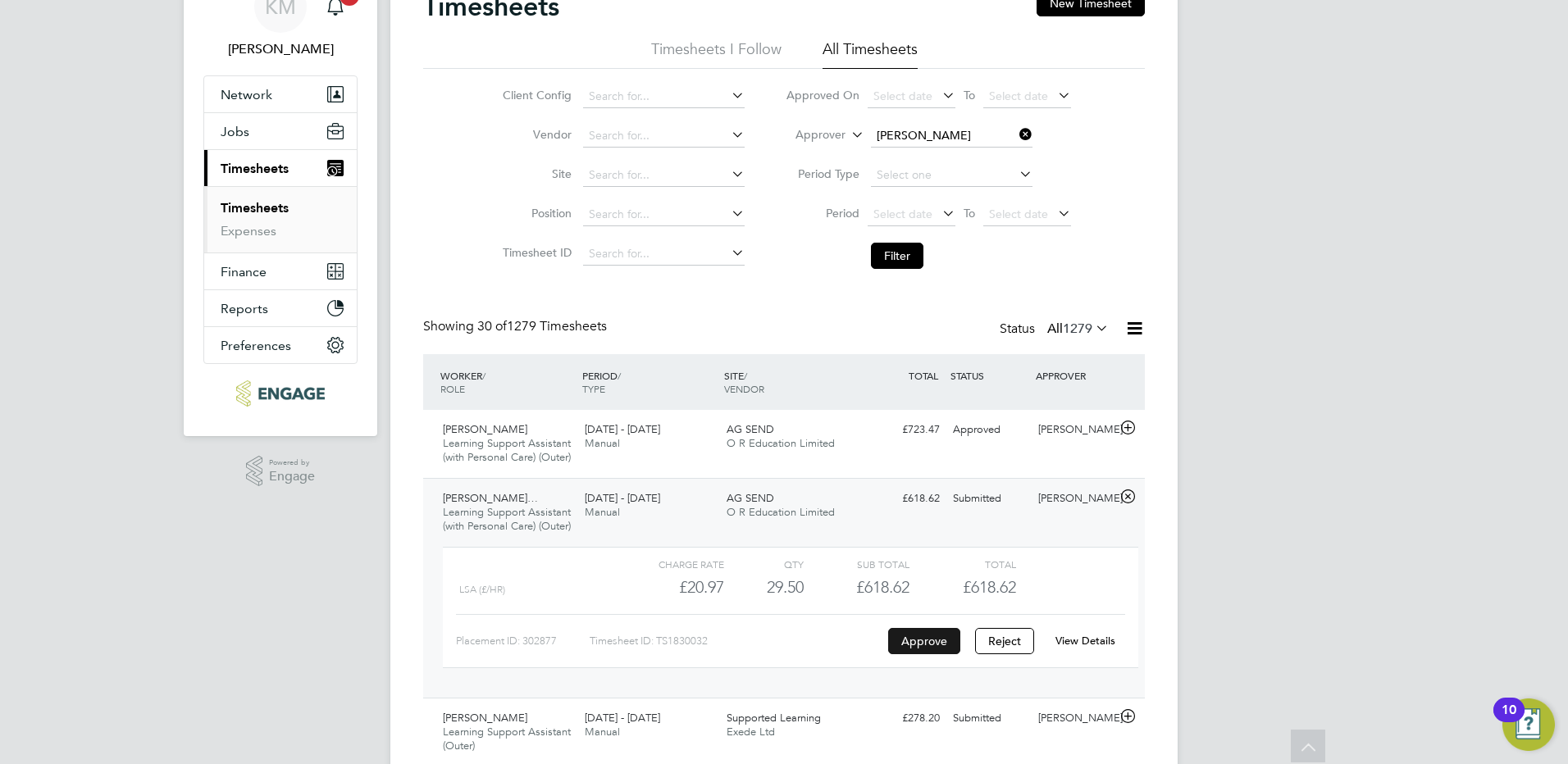
click at [933, 654] on button "Approve" at bounding box center [925, 641] width 72 height 27
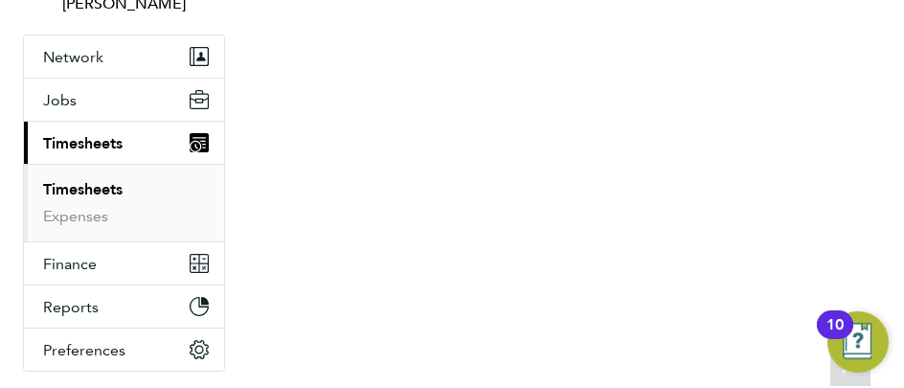
scroll to position [64, 132]
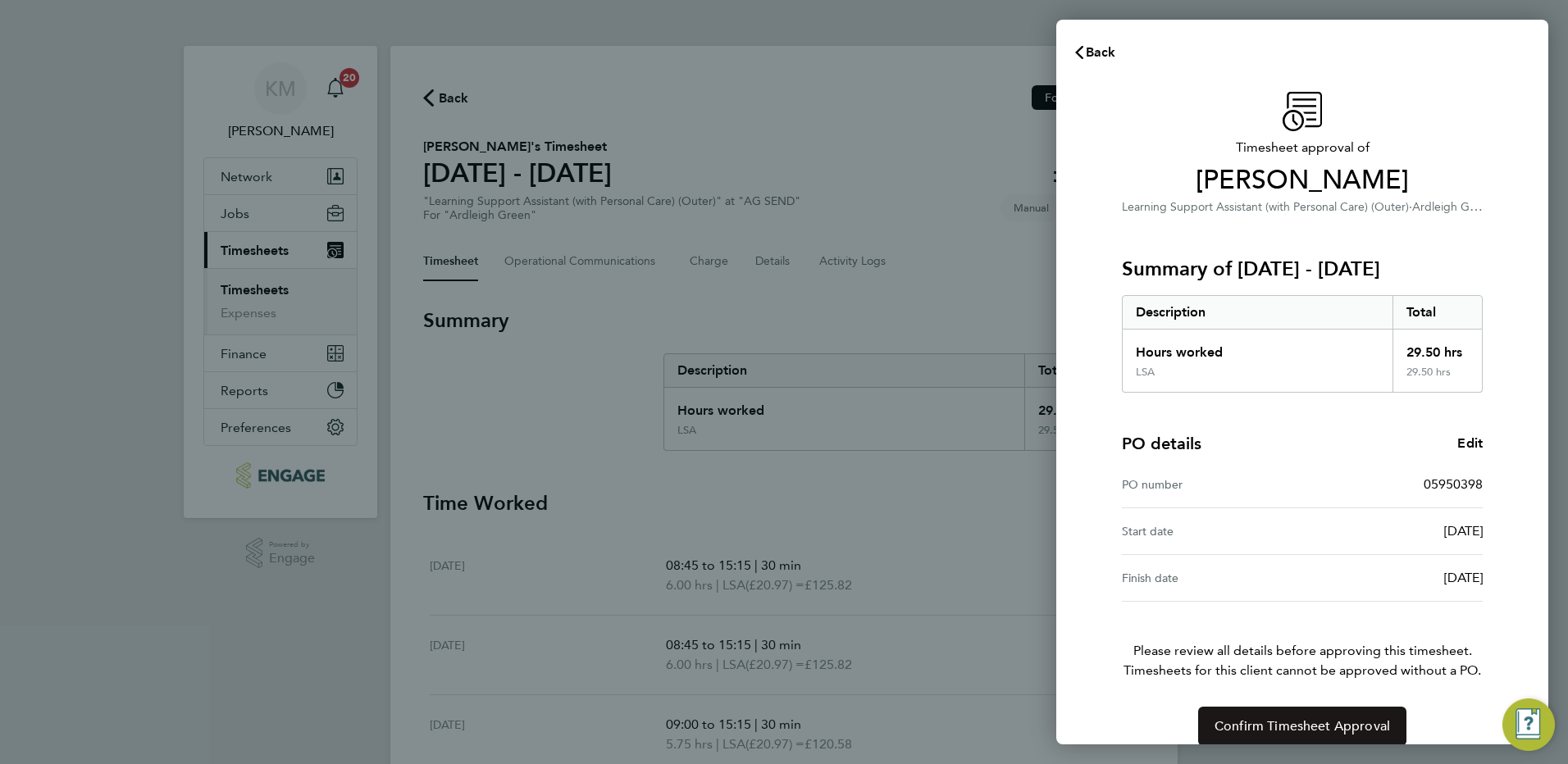
click at [1254, 726] on span "Confirm Timesheet Approval" at bounding box center [1302, 725] width 176 height 16
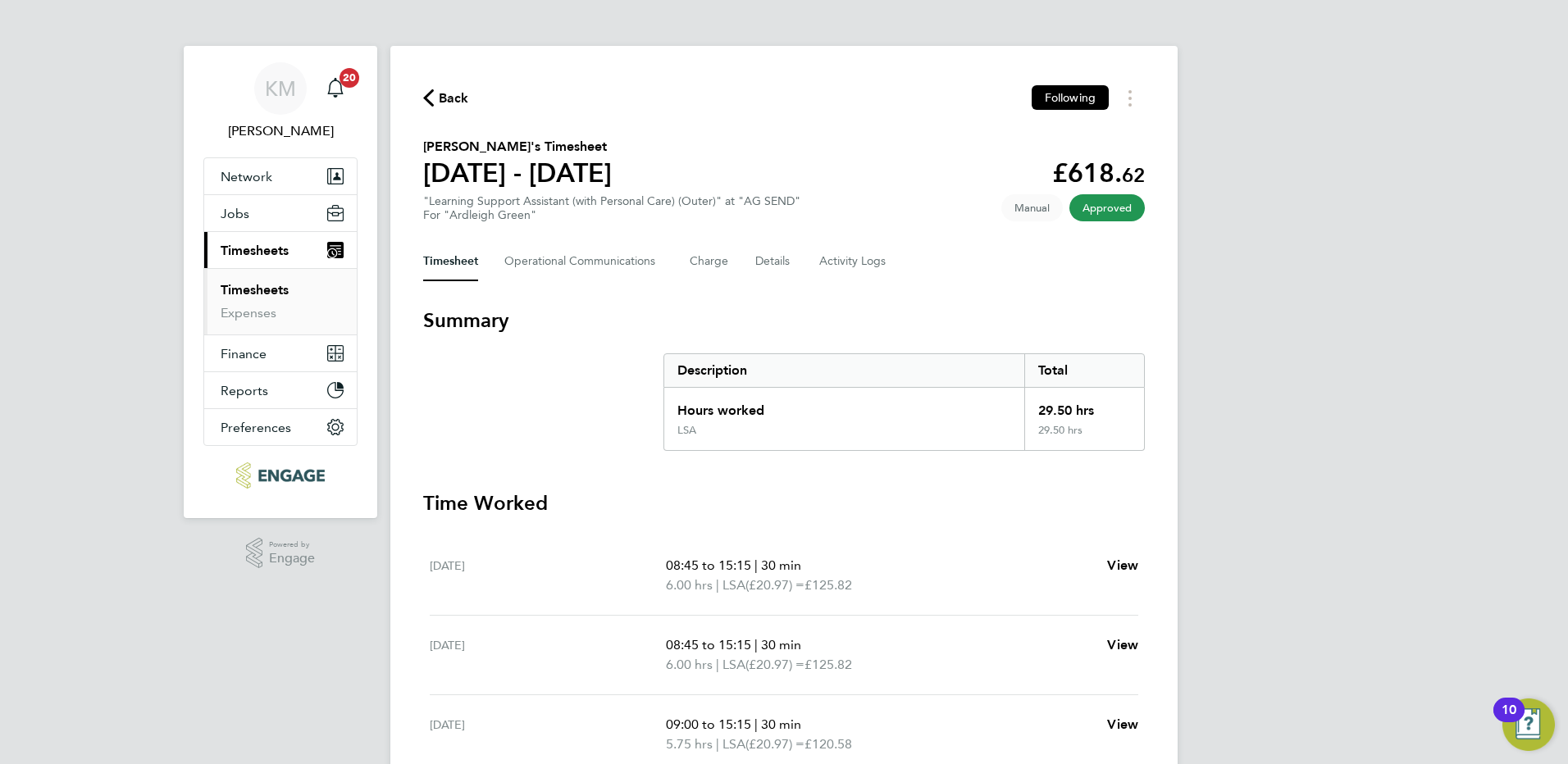
click at [438, 88] on button "Back" at bounding box center [446, 98] width 46 height 21
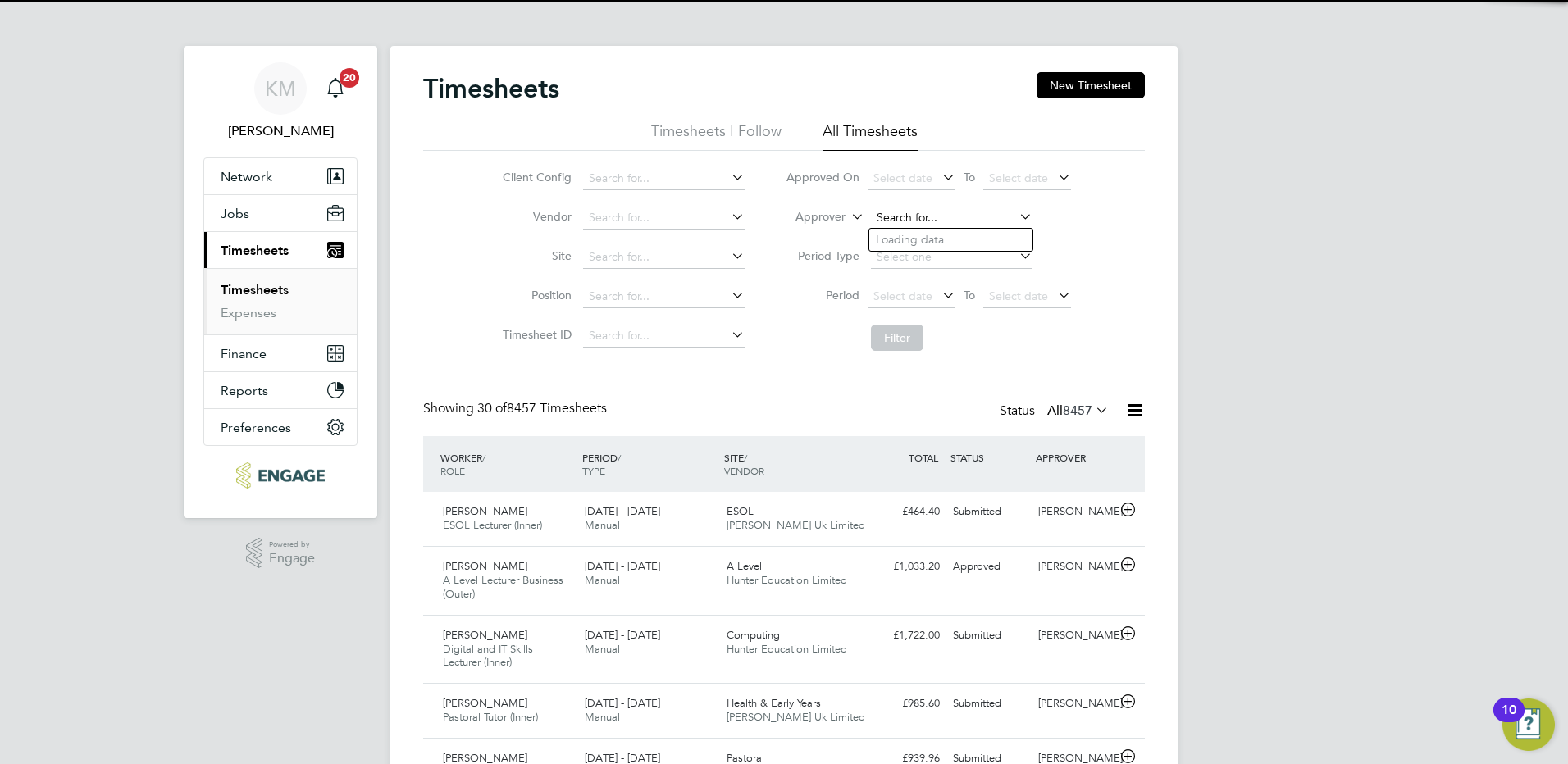
click at [883, 212] on input at bounding box center [951, 218] width 162 height 23
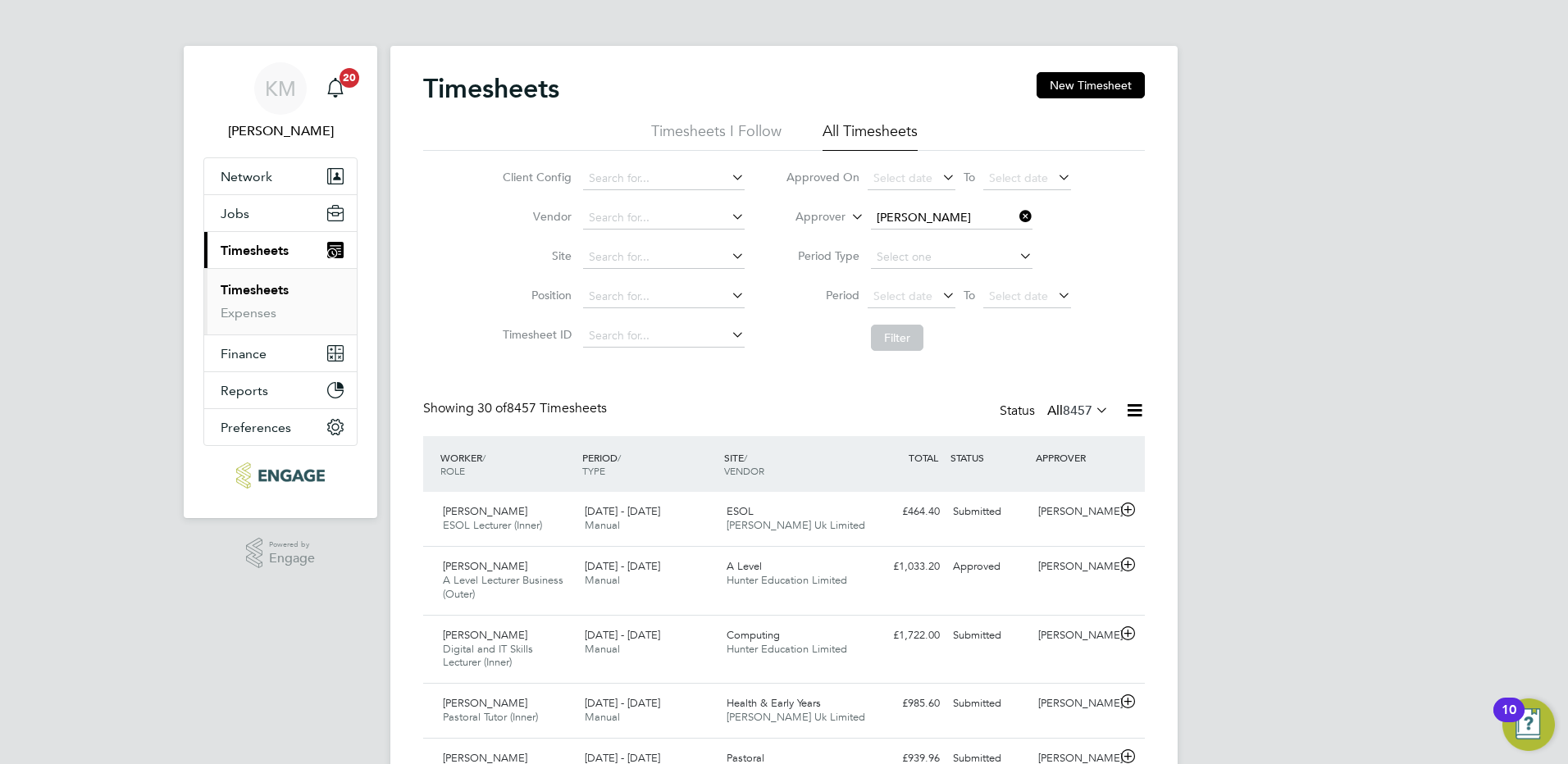
click at [900, 237] on b "[PERSON_NAME]" at bounding box center [923, 240] width 95 height 14
type input "[PERSON_NAME]"
click at [904, 337] on button "Filter" at bounding box center [896, 337] width 52 height 27
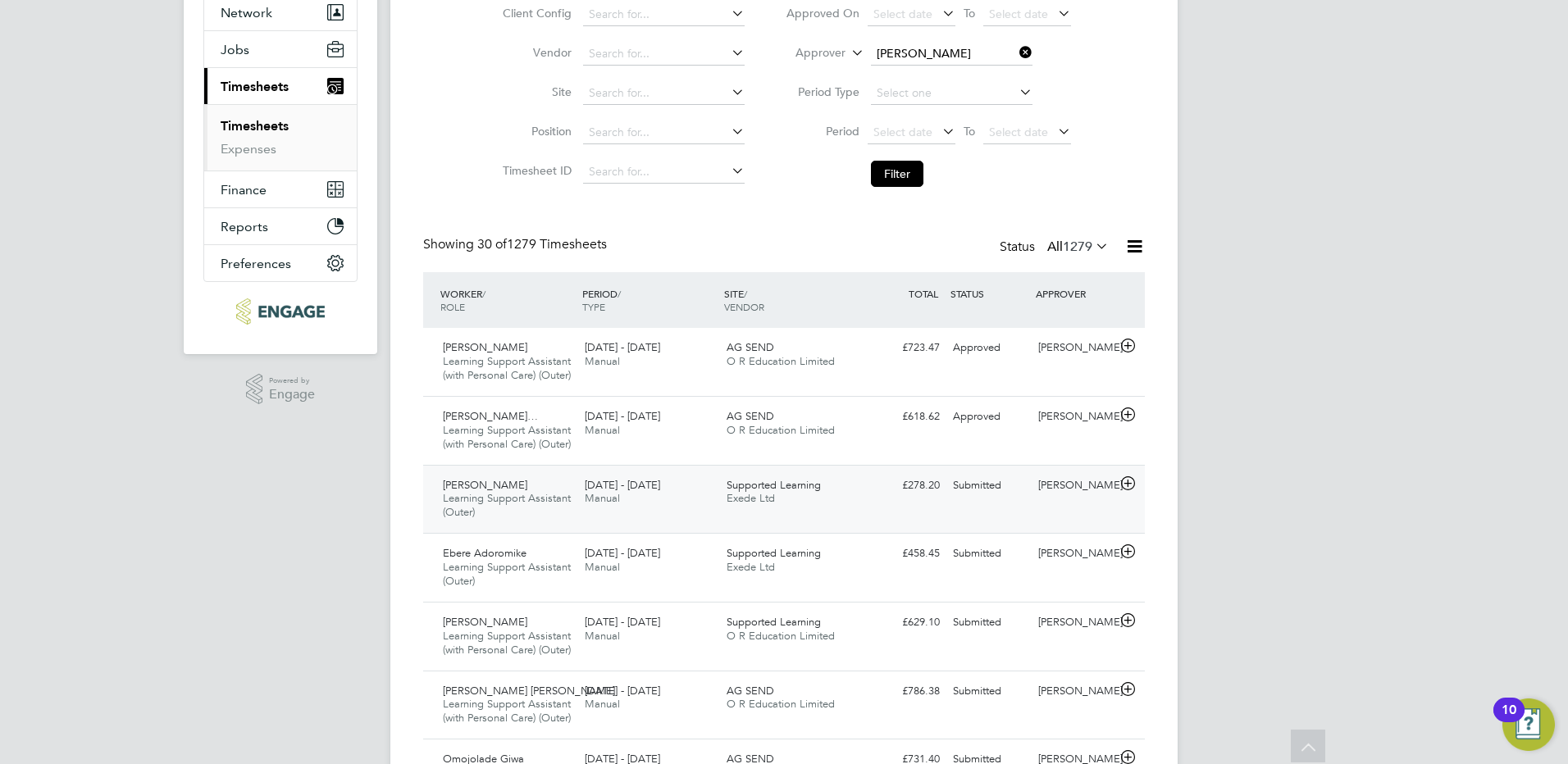
click at [971, 499] on div "Submitted" at bounding box center [989, 486] width 86 height 27
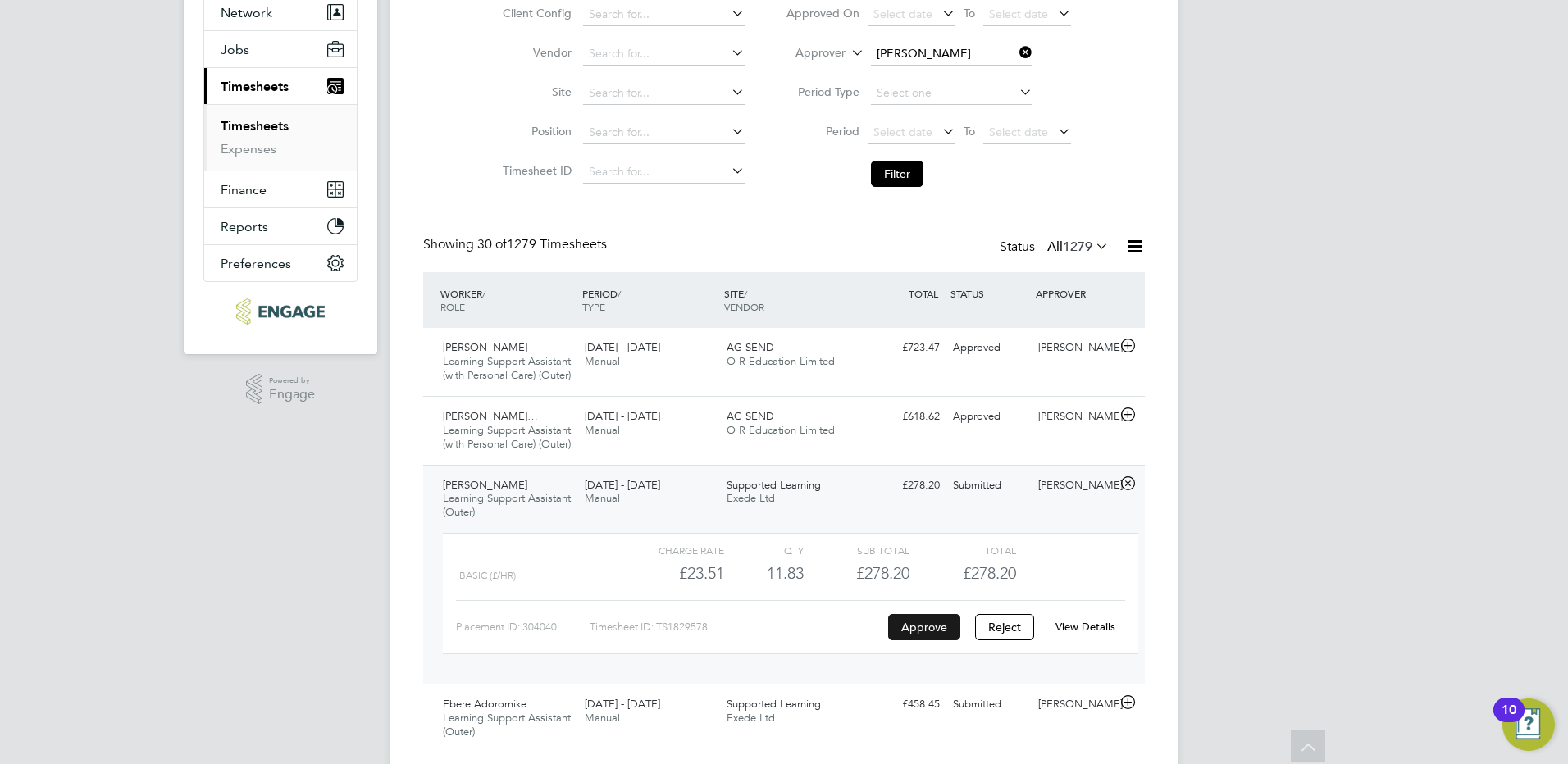
click at [907, 640] on button "Approve" at bounding box center [925, 627] width 72 height 27
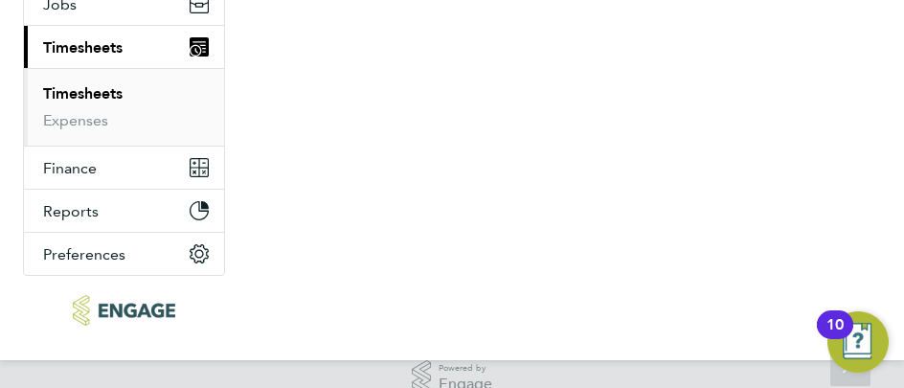
scroll to position [64, 132]
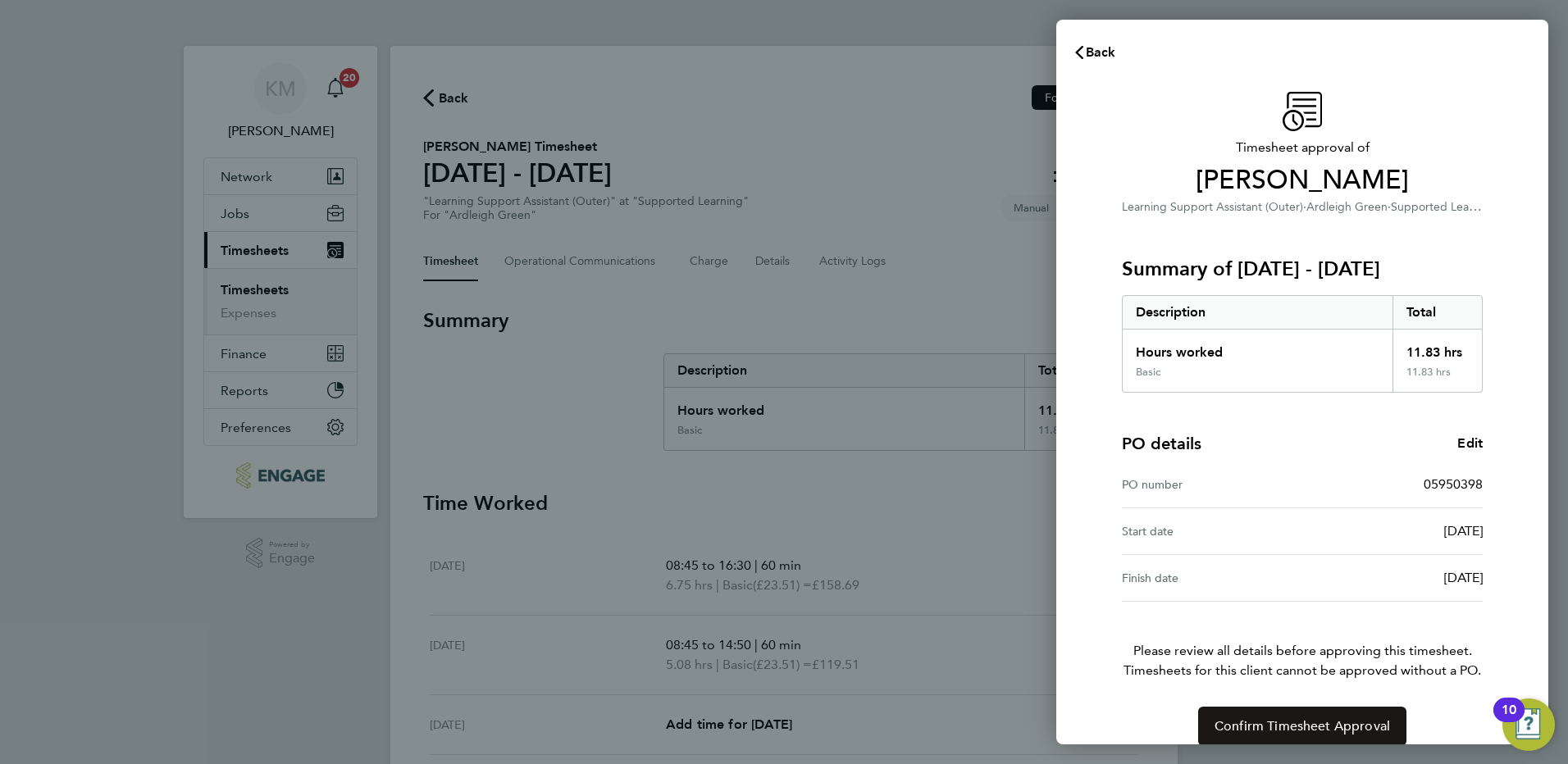
click at [1332, 725] on span "Confirm Timesheet Approval" at bounding box center [1302, 725] width 176 height 16
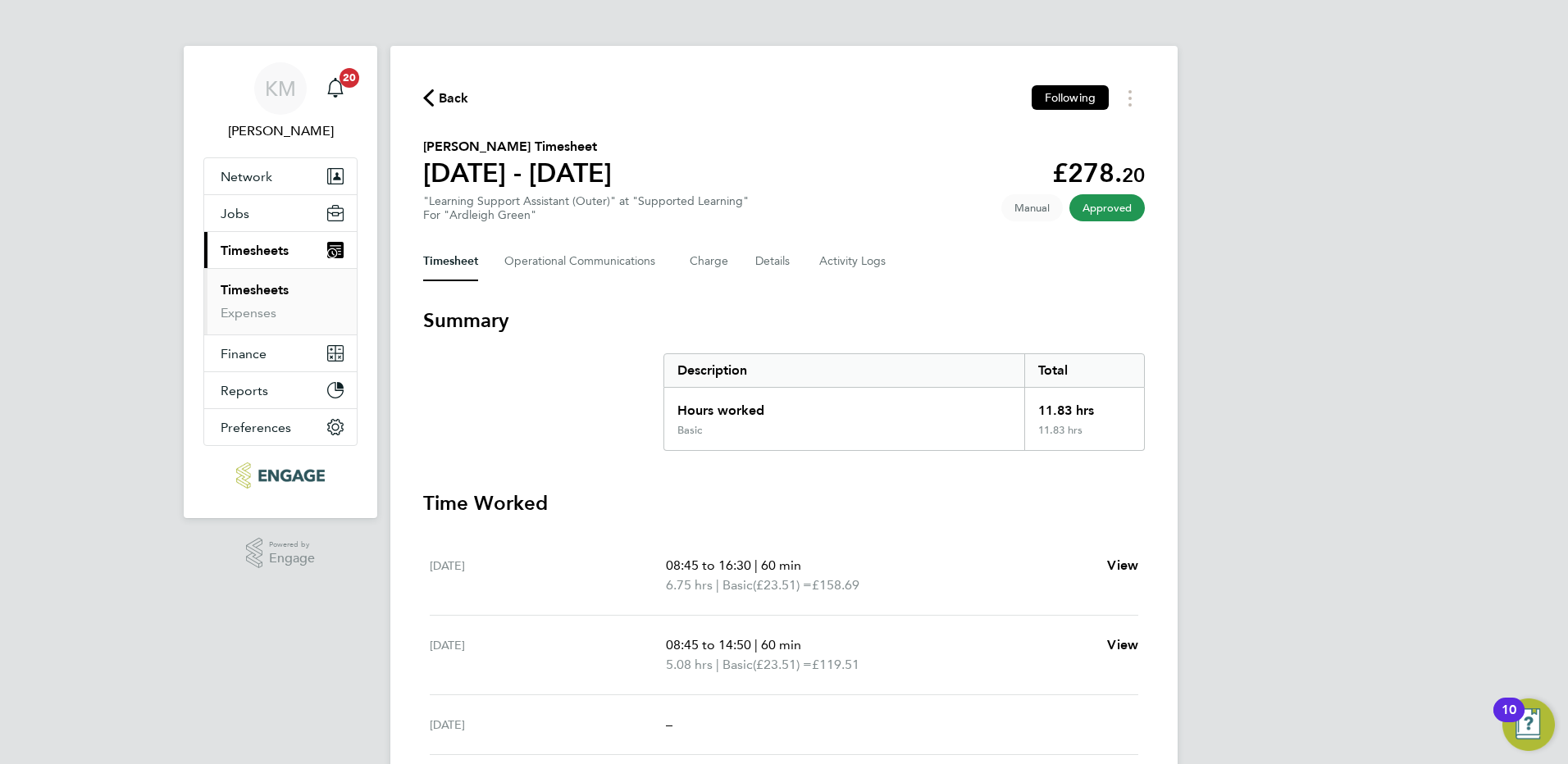
click at [456, 91] on span "Back" at bounding box center [453, 98] width 30 height 20
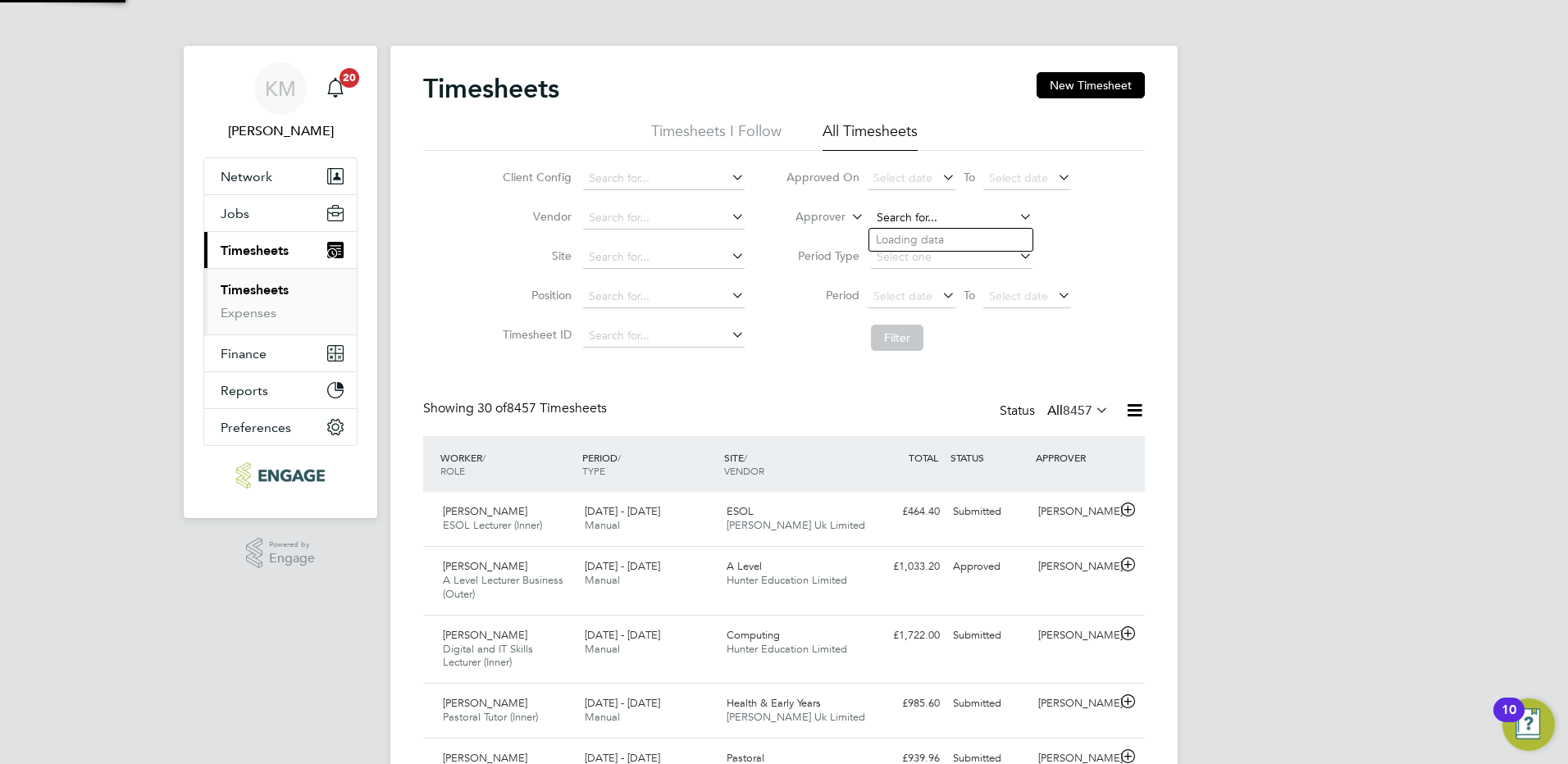
click at [913, 215] on input at bounding box center [951, 218] width 162 height 23
click at [935, 238] on li "Karen Marcelline" at bounding box center [971, 240] width 202 height 22
type input "[PERSON_NAME]"
click at [892, 345] on button "Filter" at bounding box center [896, 337] width 52 height 27
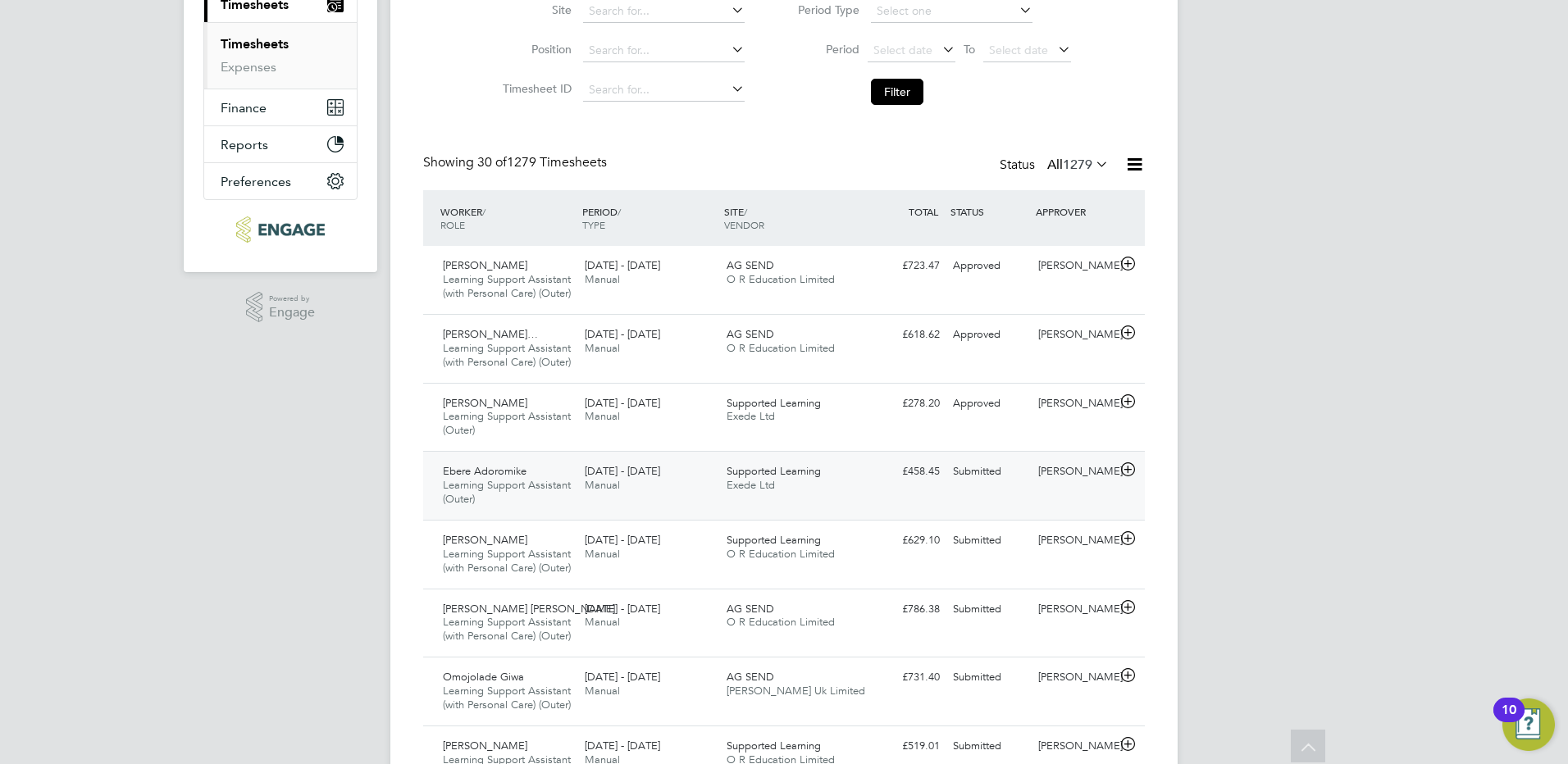
click at [975, 486] on div "Submitted" at bounding box center [989, 472] width 86 height 27
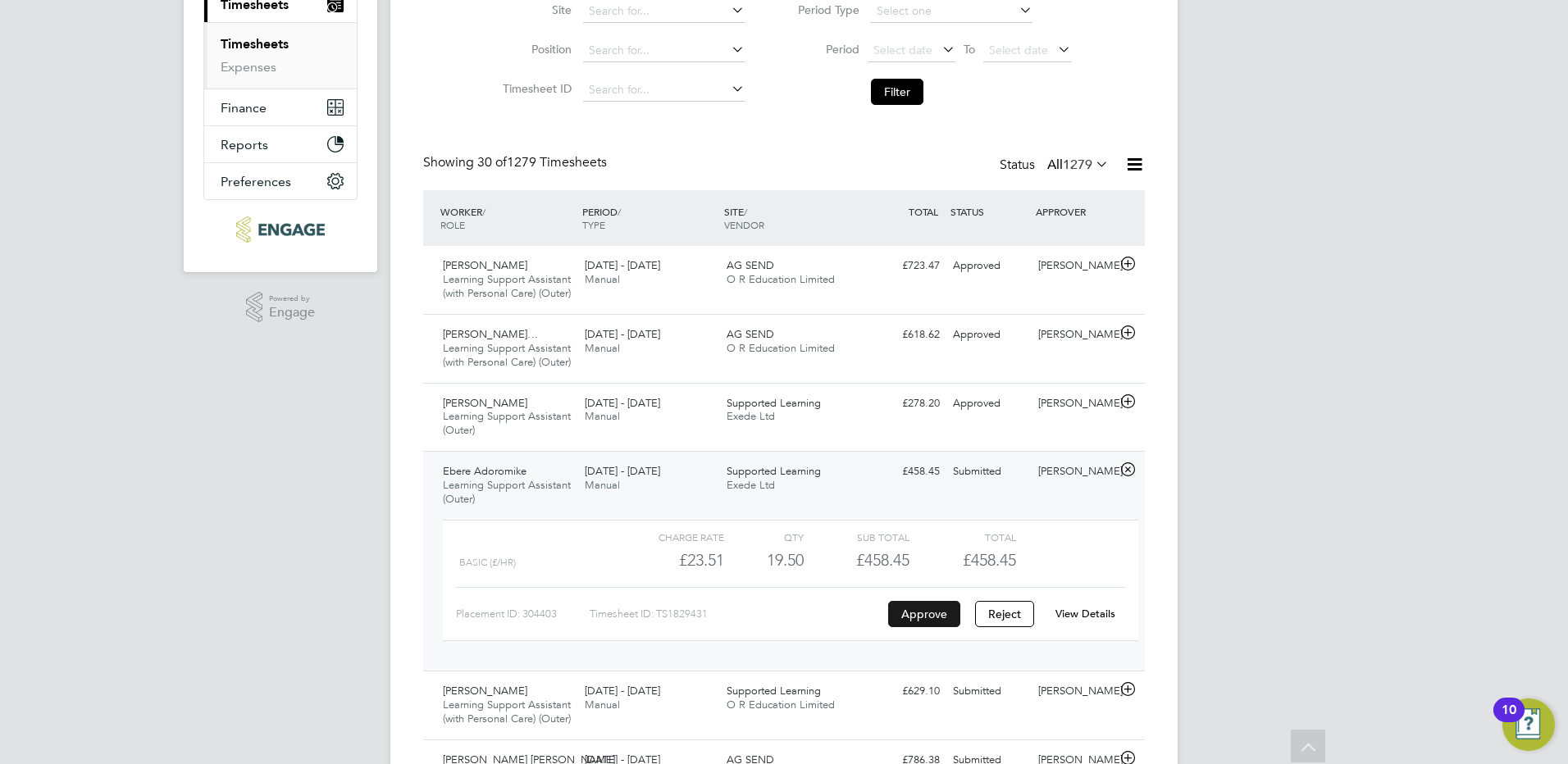
click at [926, 627] on button "Approve" at bounding box center [925, 614] width 72 height 27
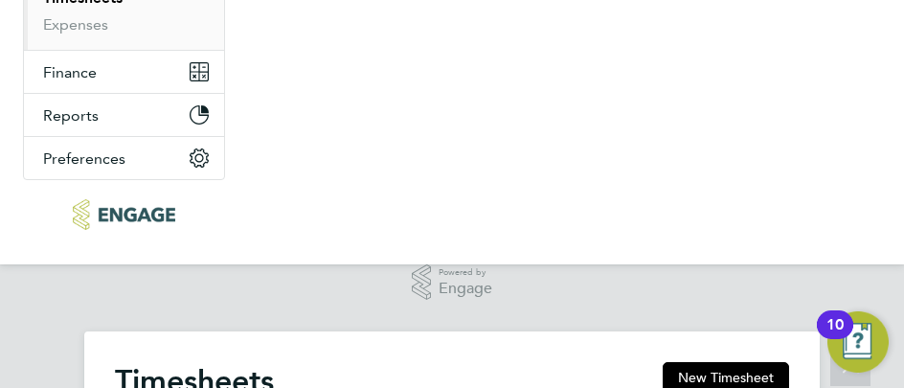
scroll to position [49, 132]
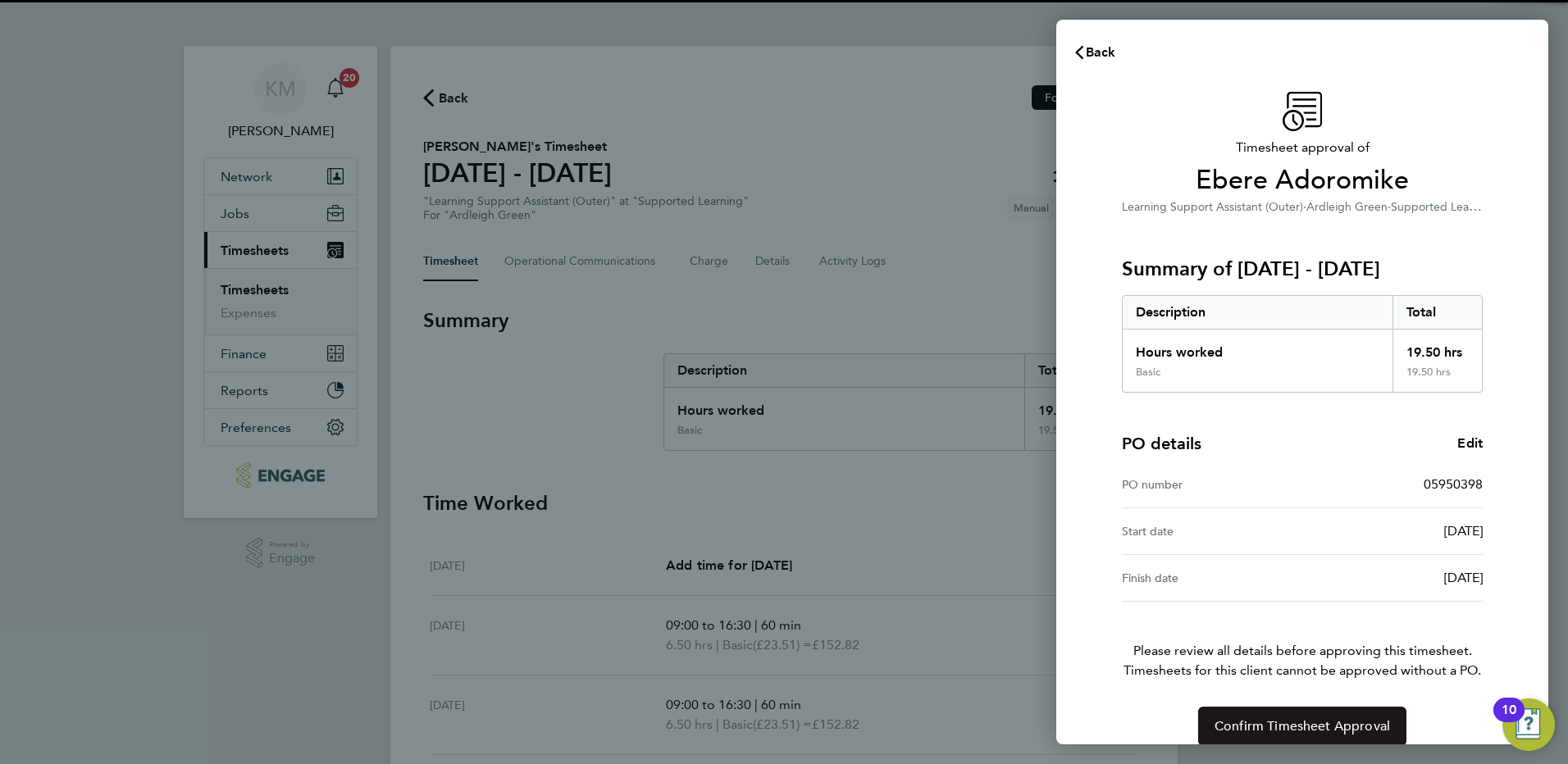
drag, startPoint x: 1233, startPoint y: 722, endPoint x: 1177, endPoint y: 716, distance: 56.3
click at [1233, 723] on span "Confirm Timesheet Approval" at bounding box center [1302, 725] width 176 height 16
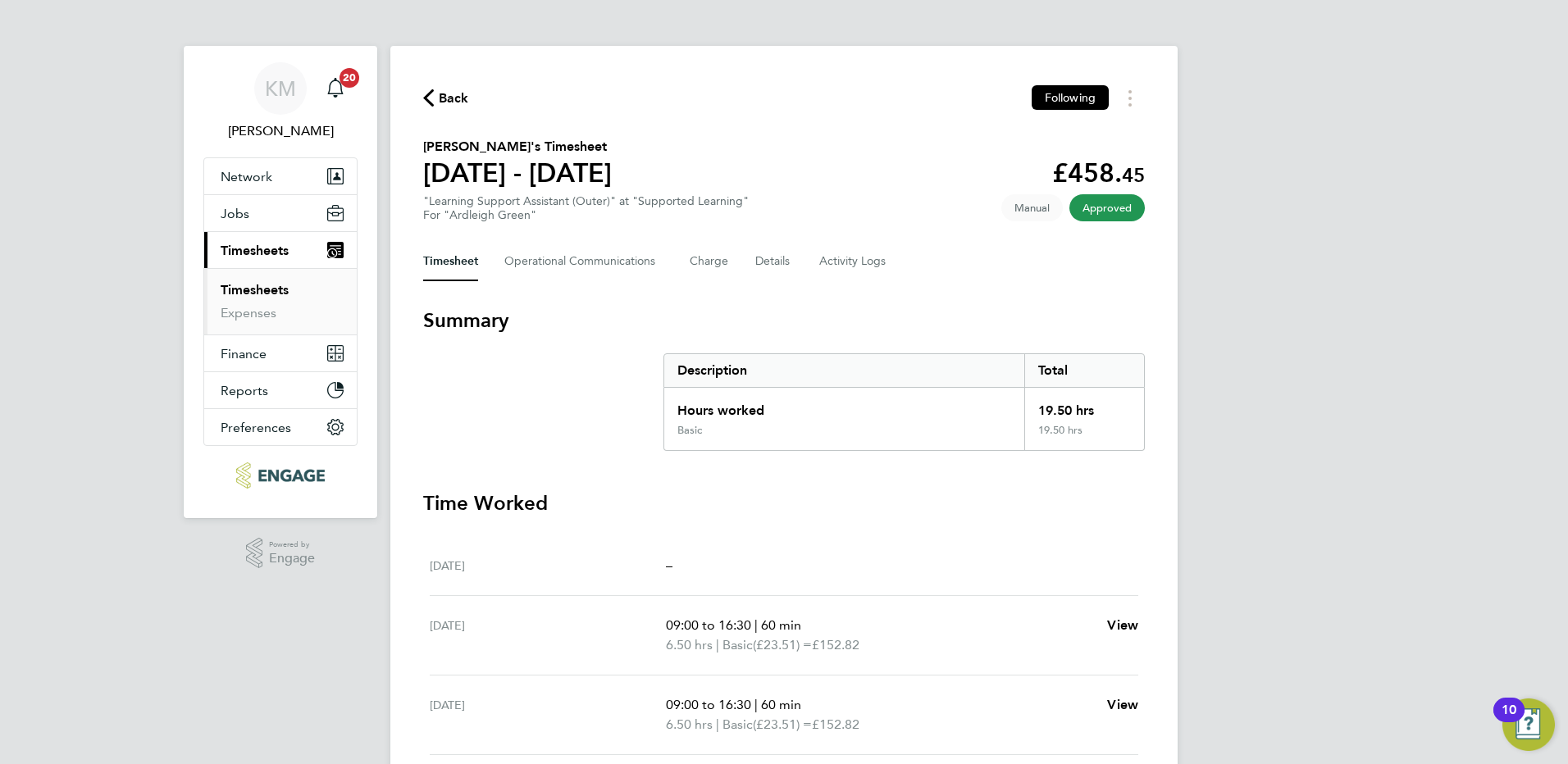
click at [446, 97] on span "Back" at bounding box center [453, 98] width 30 height 20
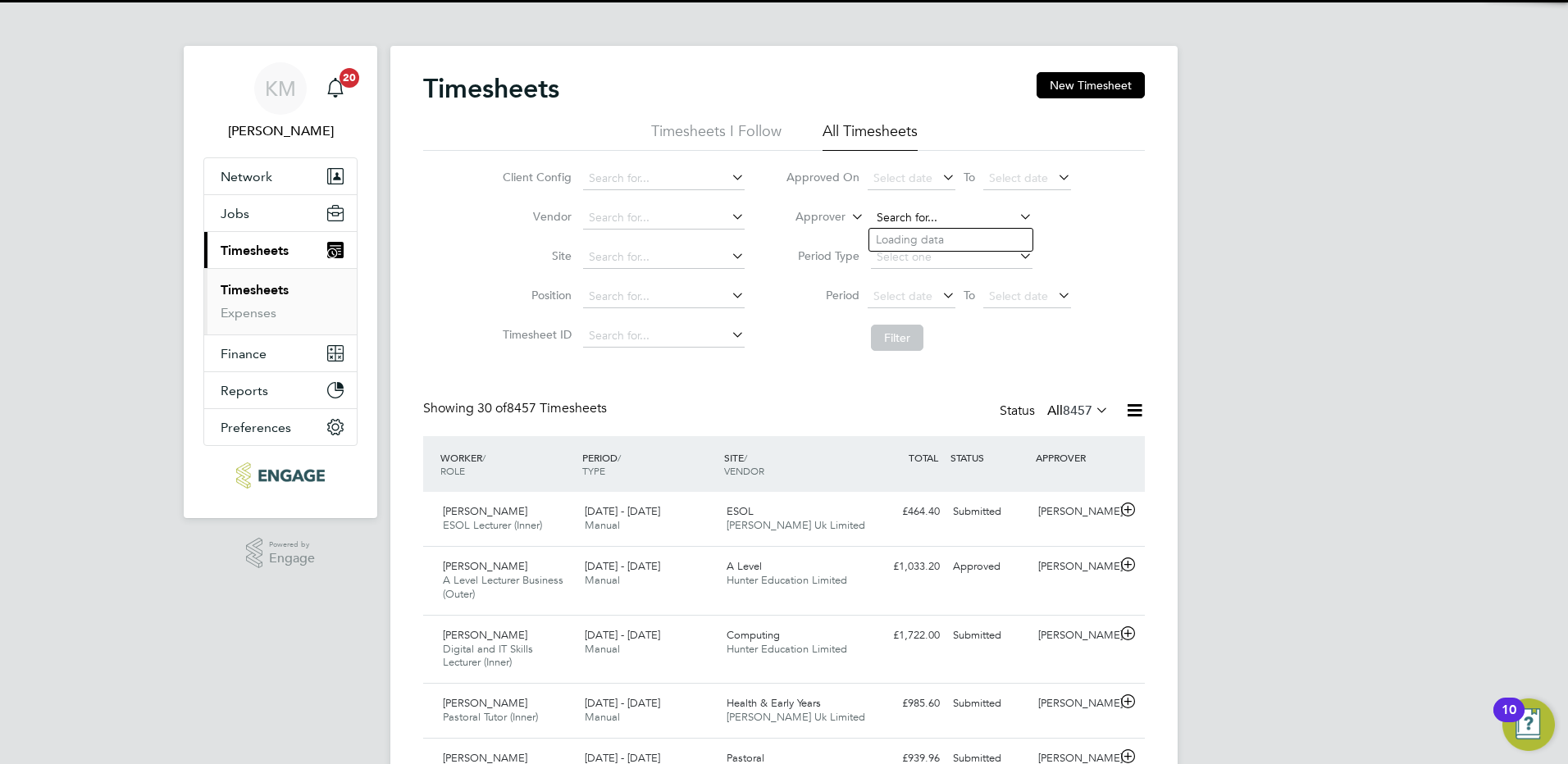
click at [901, 208] on input at bounding box center [951, 218] width 162 height 23
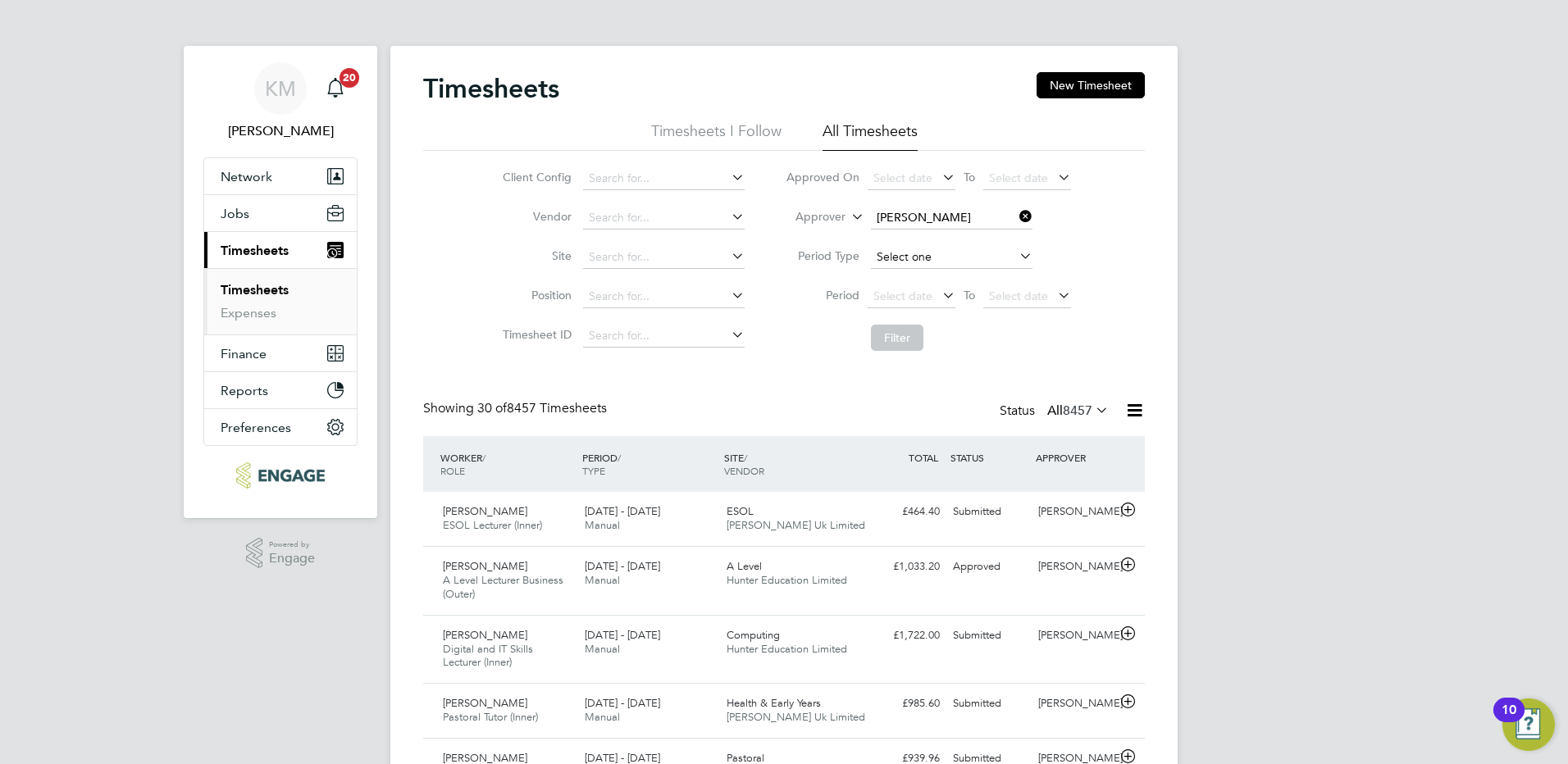
drag, startPoint x: 891, startPoint y: 236, endPoint x: 910, endPoint y: 264, distance: 33.8
click at [892, 237] on b "[PERSON_NAME]" at bounding box center [923, 240] width 95 height 14
type input "[PERSON_NAME]"
drag, startPoint x: 908, startPoint y: 339, endPoint x: 916, endPoint y: 367, distance: 29.1
click at [908, 343] on button "Filter" at bounding box center [896, 337] width 52 height 27
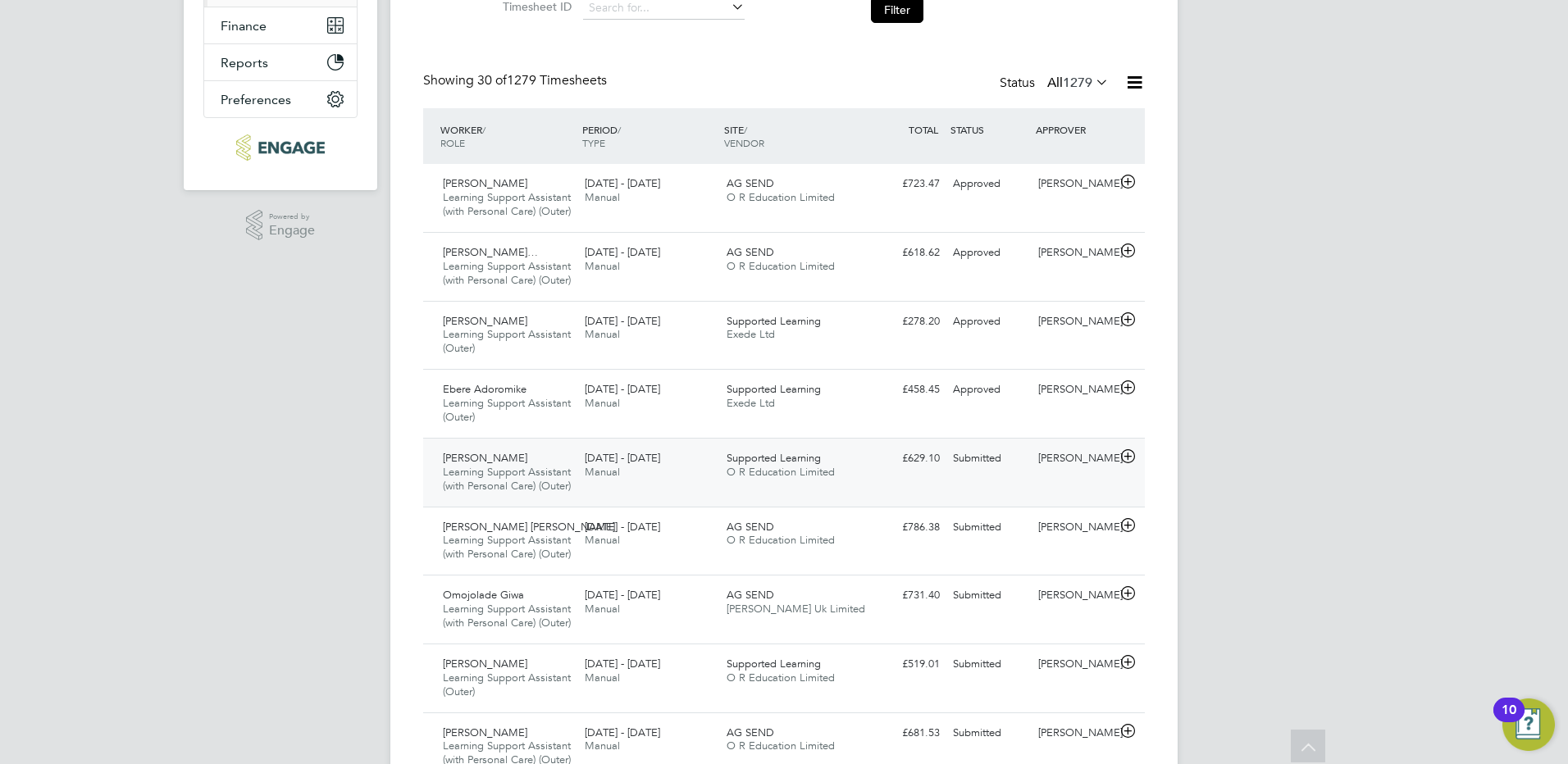
click at [966, 472] on div "Submitted" at bounding box center [989, 459] width 86 height 27
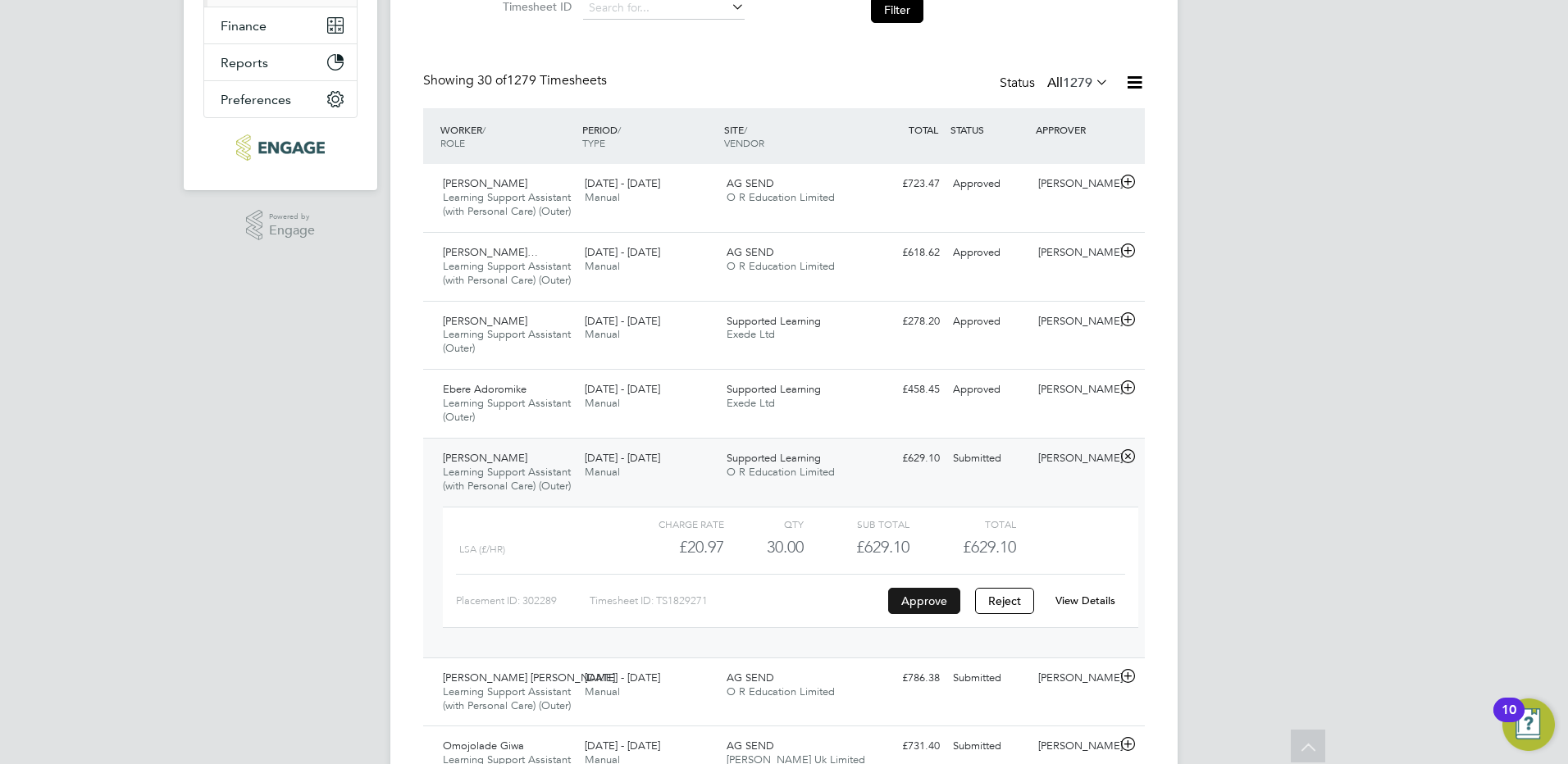
click at [922, 614] on button "Approve" at bounding box center [925, 600] width 72 height 27
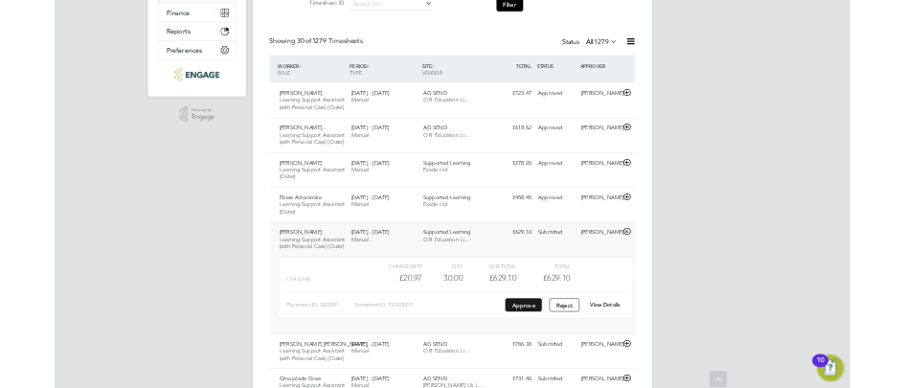
scroll to position [49, 132]
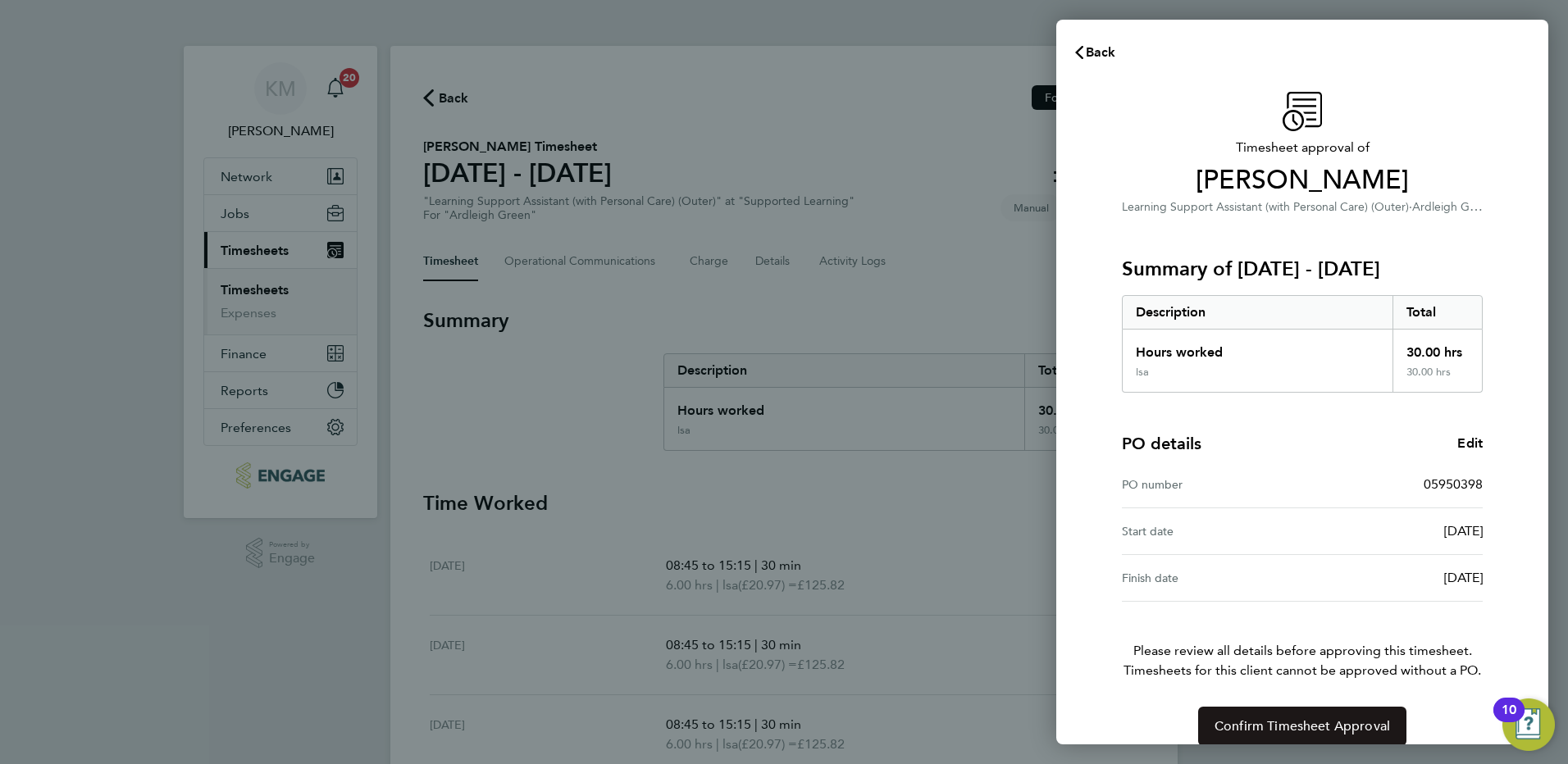
click at [1263, 727] on span "Confirm Timesheet Approval" at bounding box center [1302, 725] width 176 height 16
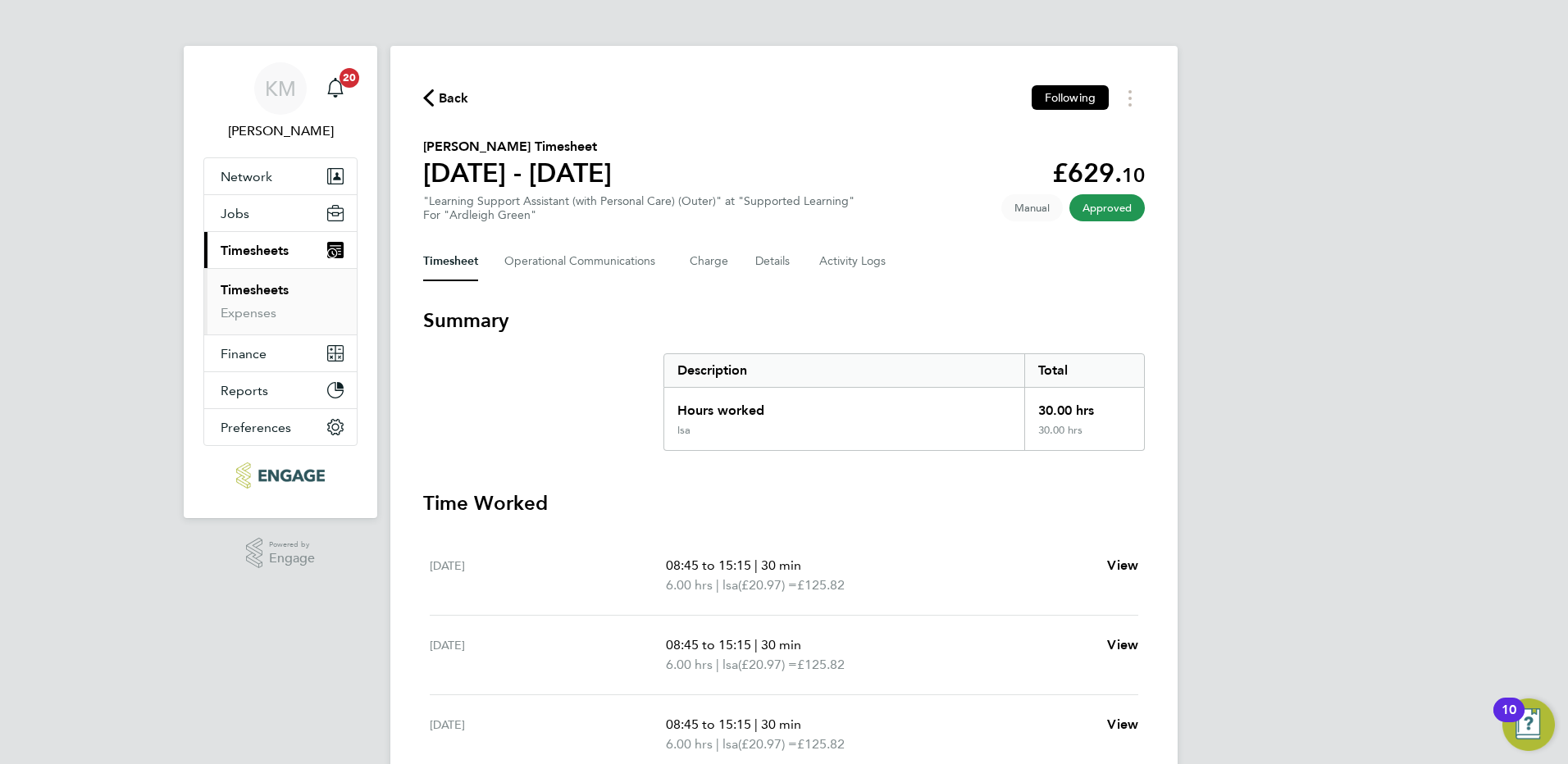
click at [449, 98] on span "Back" at bounding box center [453, 98] width 30 height 20
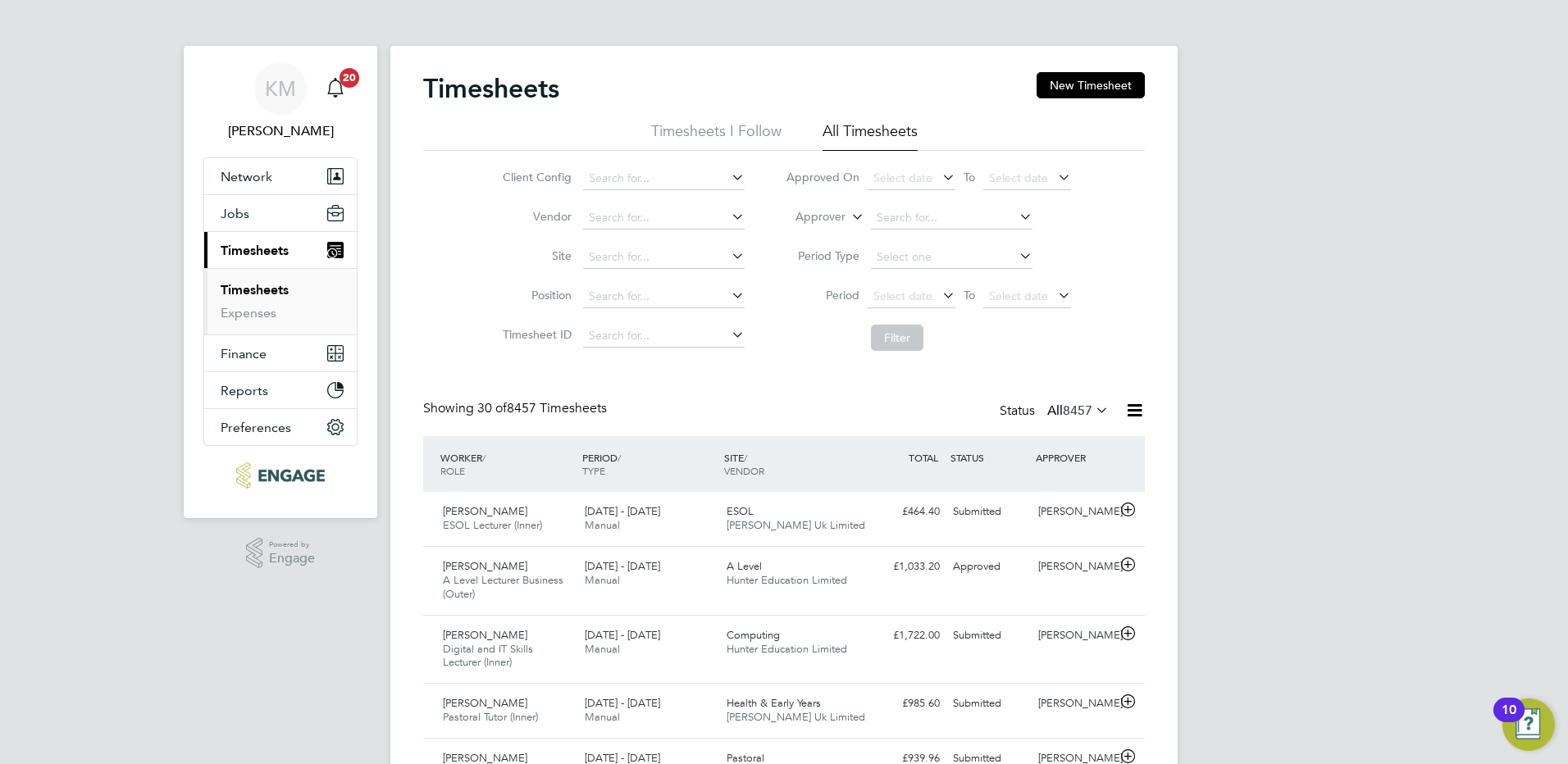
click at [912, 204] on li "Approver" at bounding box center [928, 218] width 326 height 39
click at [913, 212] on input at bounding box center [951, 218] width 162 height 23
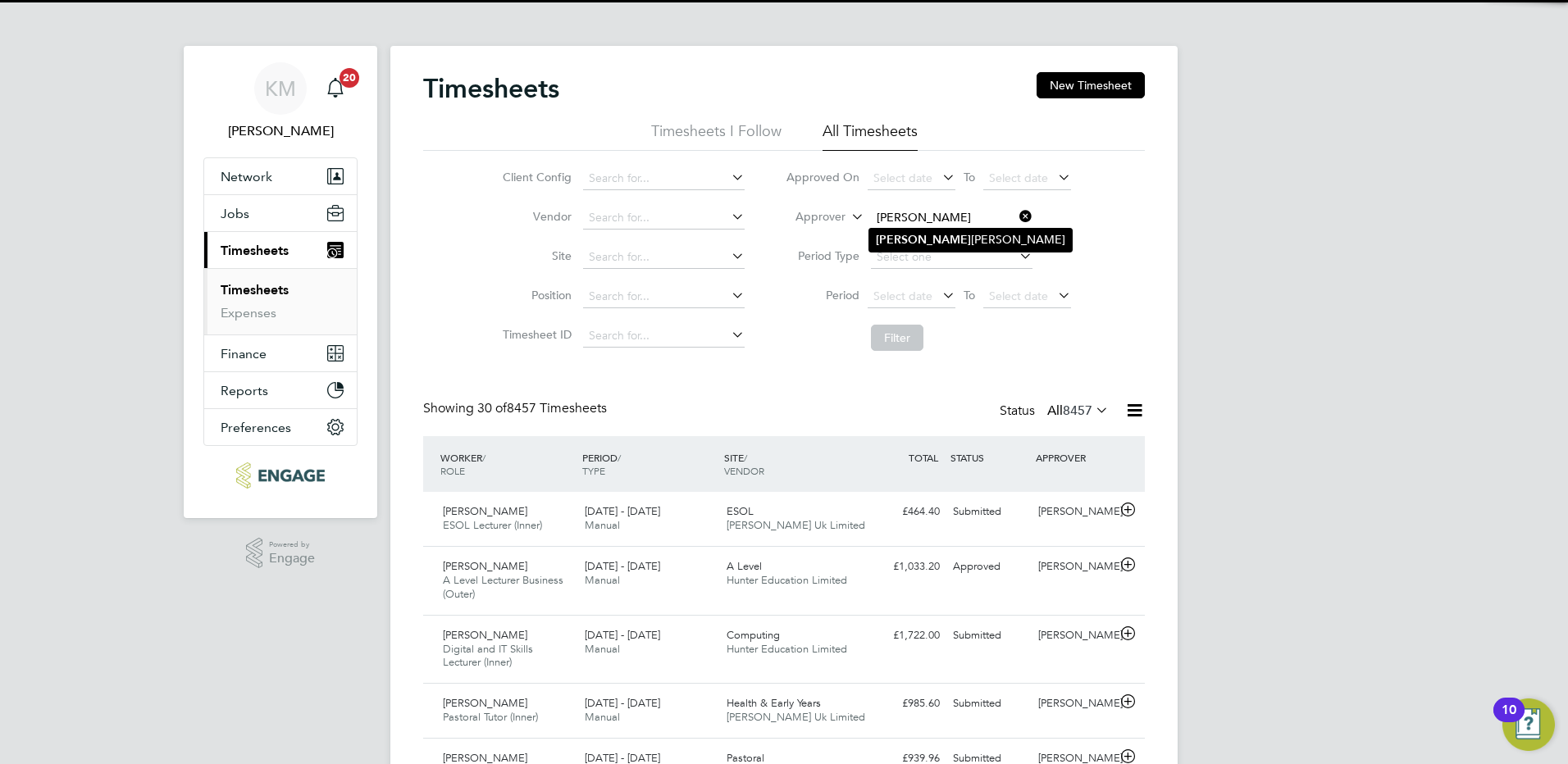
click at [932, 242] on li "[PERSON_NAME]" at bounding box center [971, 240] width 202 height 22
type input "[PERSON_NAME]"
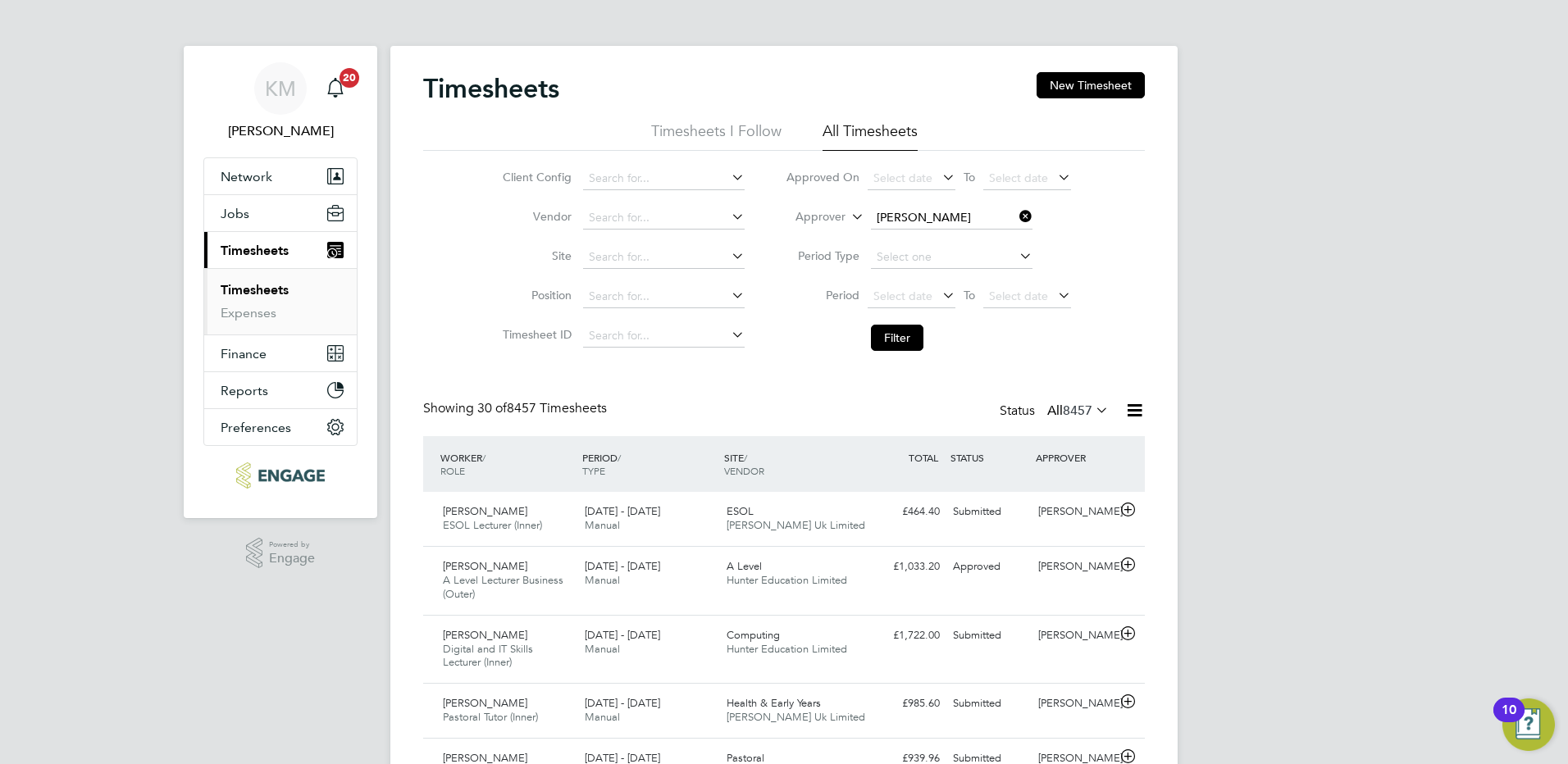
drag, startPoint x: 889, startPoint y: 337, endPoint x: 914, endPoint y: 356, distance: 31.4
click at [890, 338] on button "Filter" at bounding box center [896, 337] width 52 height 27
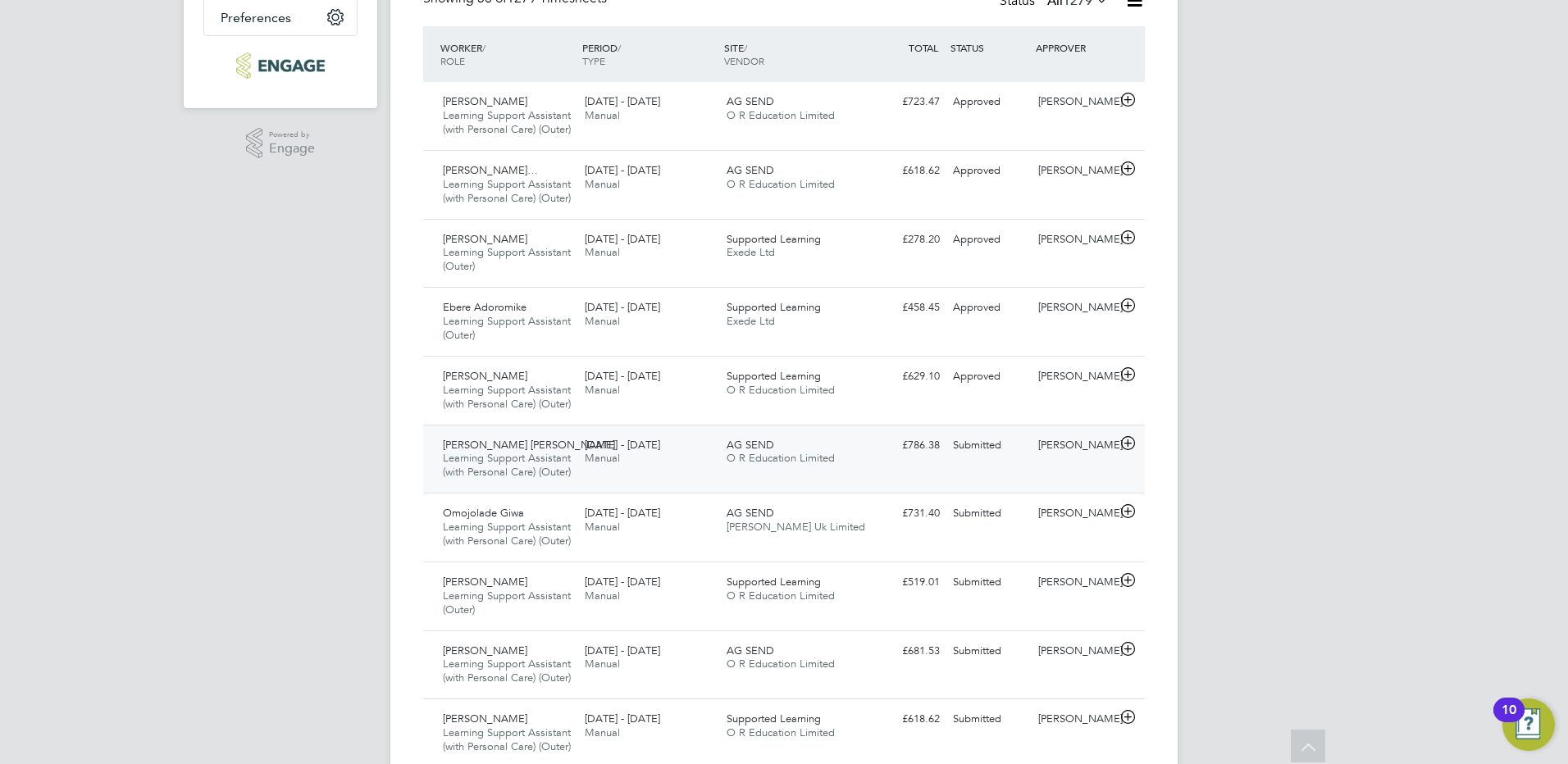
click at [989, 459] on div "Submitted" at bounding box center [989, 445] width 86 height 27
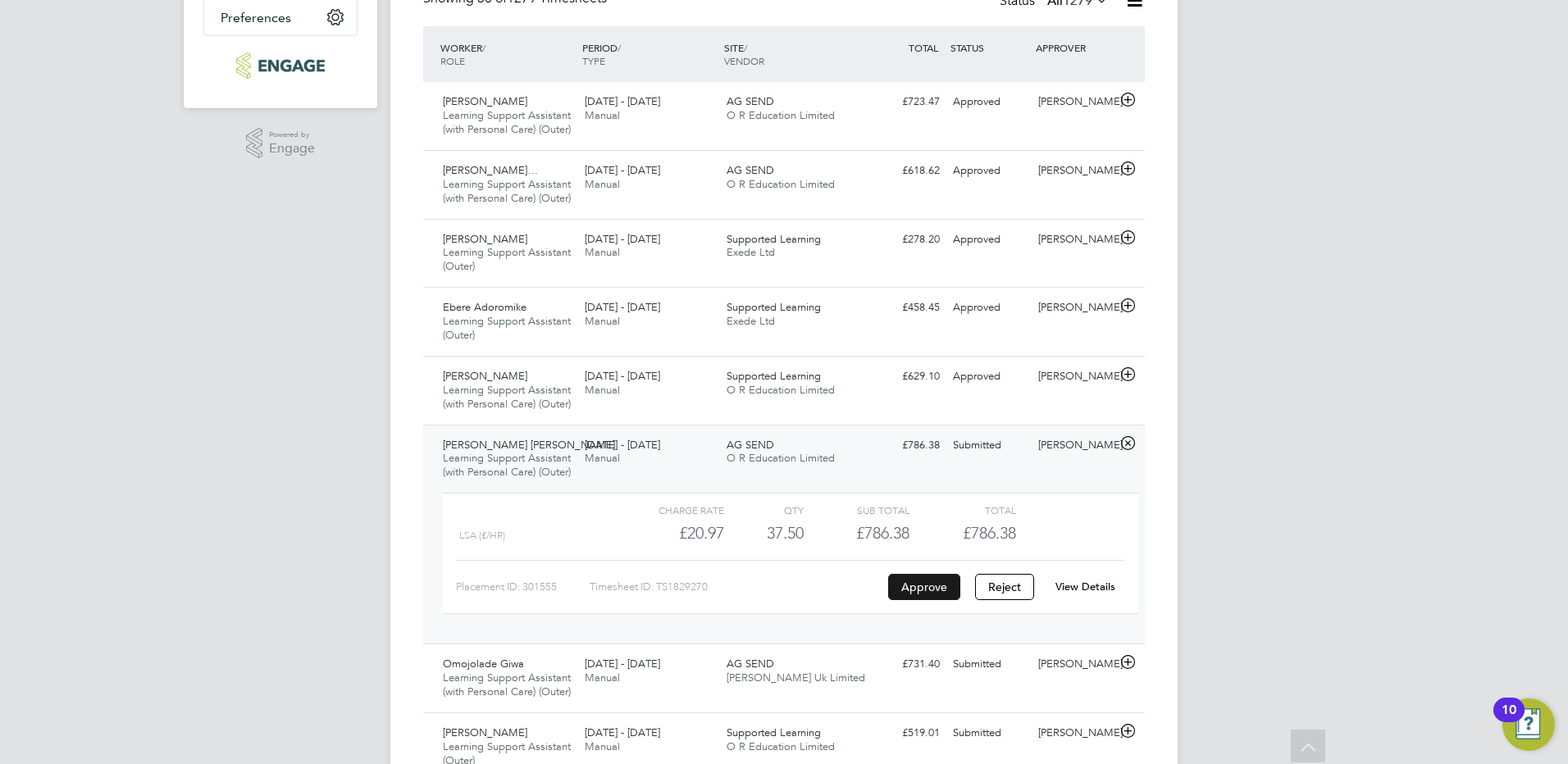
click at [921, 600] on button "Approve" at bounding box center [925, 587] width 72 height 27
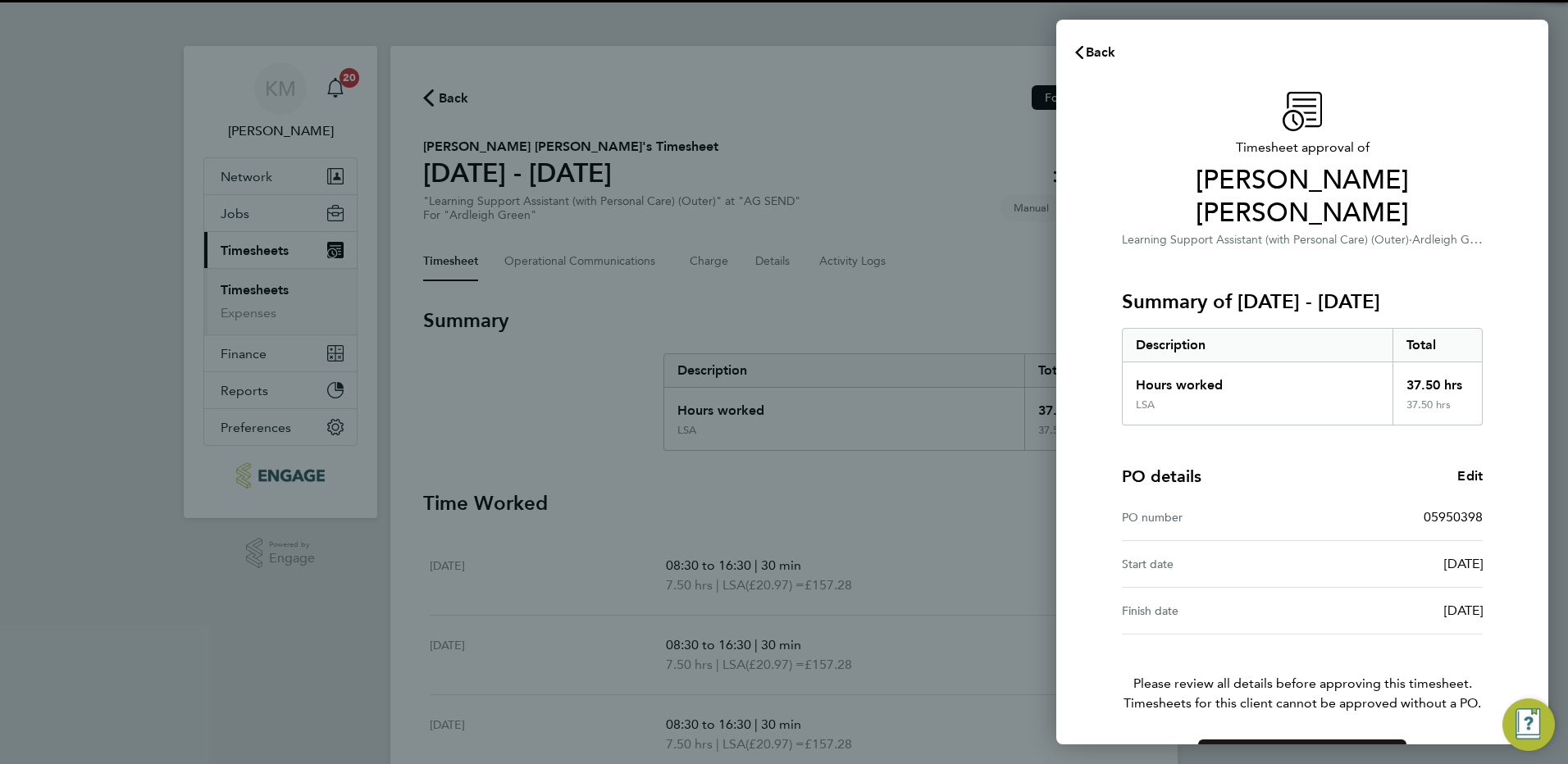
click at [1290, 751] on span "Confirm Timesheet Approval" at bounding box center [1302, 759] width 176 height 16
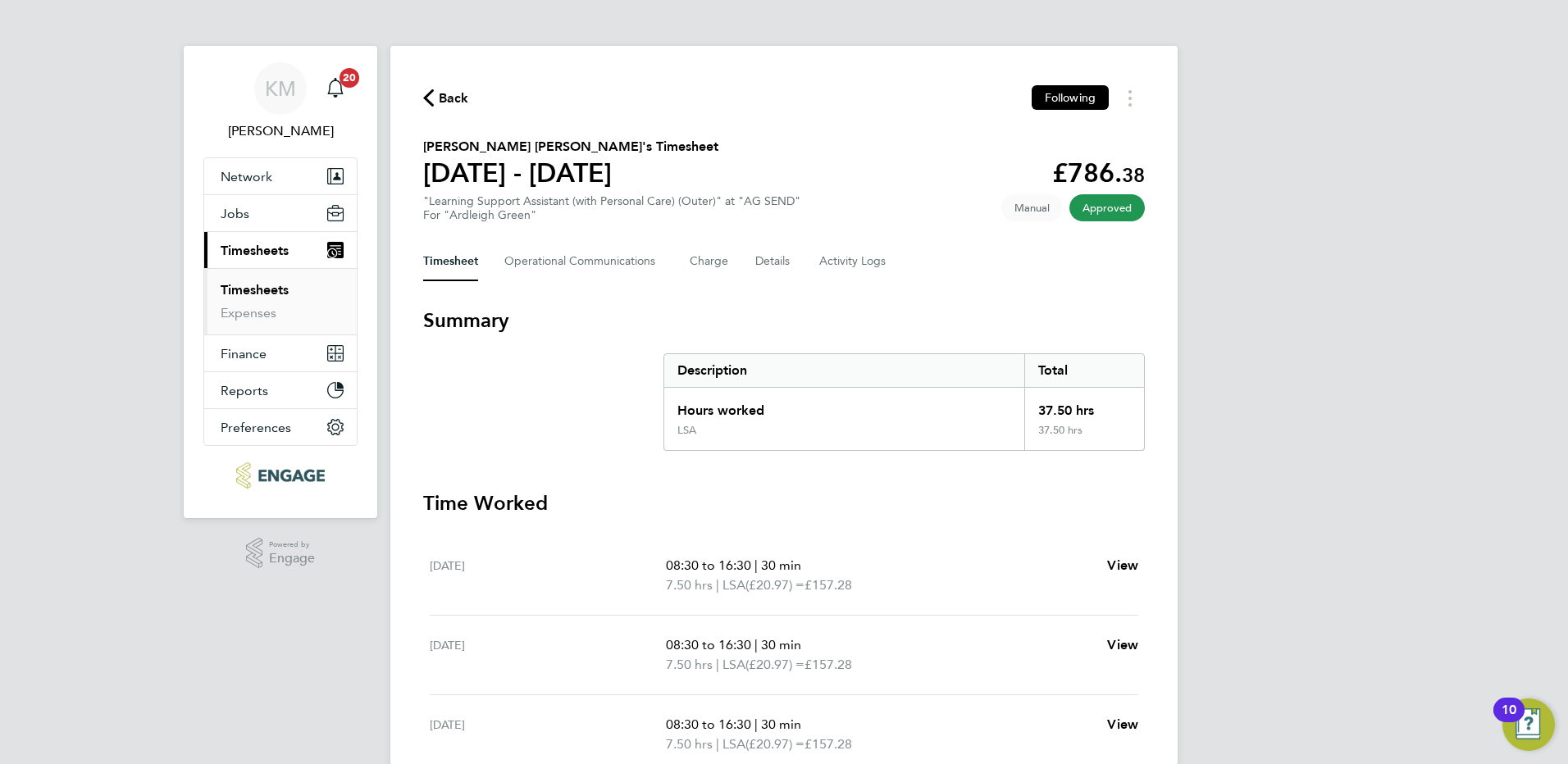
click at [440, 97] on span "Back" at bounding box center [453, 98] width 30 height 20
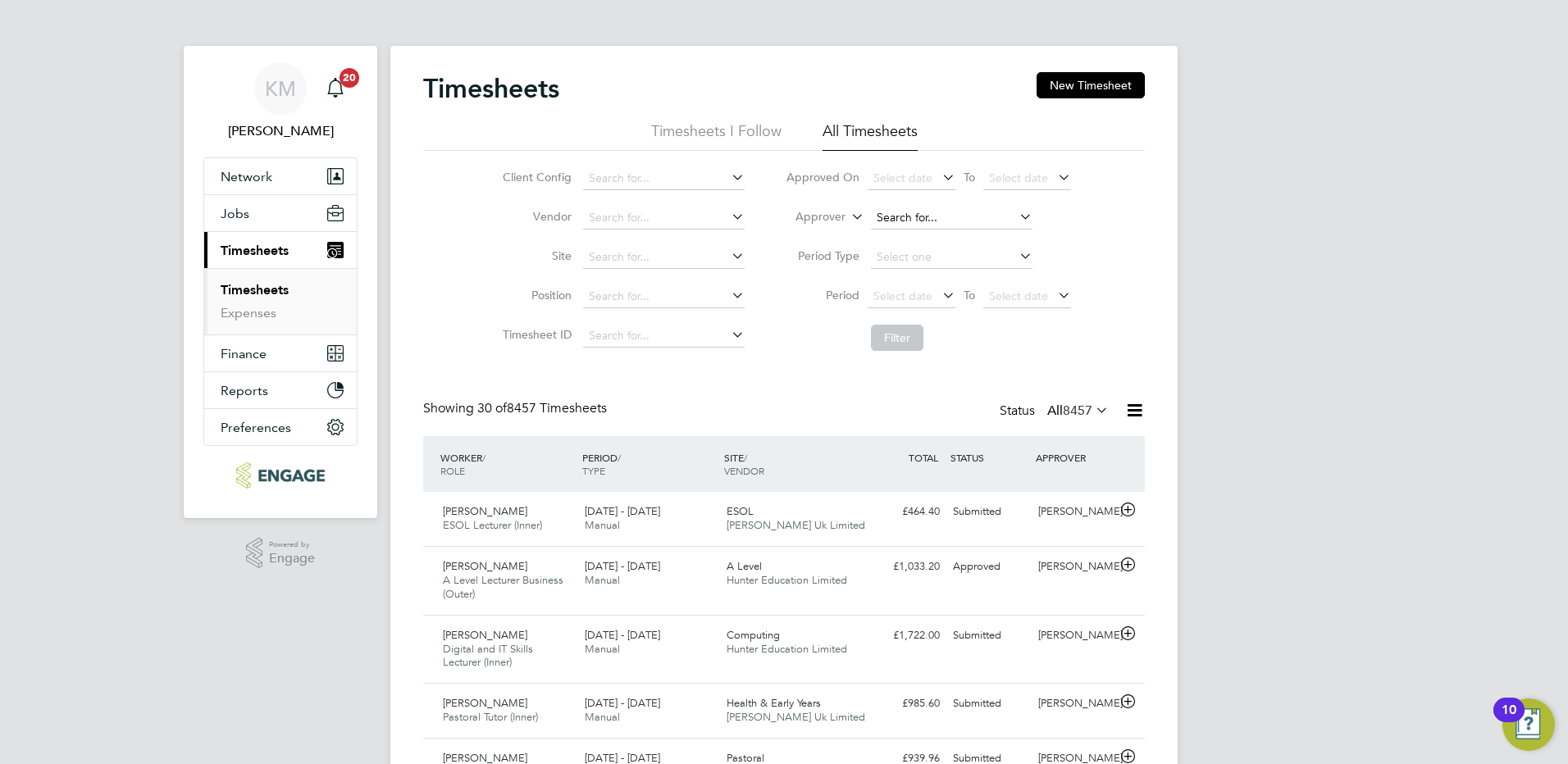
click at [895, 210] on input at bounding box center [951, 218] width 162 height 23
click at [983, 245] on li "[PERSON_NAME]" at bounding box center [971, 240] width 202 height 22
type input "[PERSON_NAME]"
click at [903, 338] on button "Filter" at bounding box center [896, 337] width 52 height 27
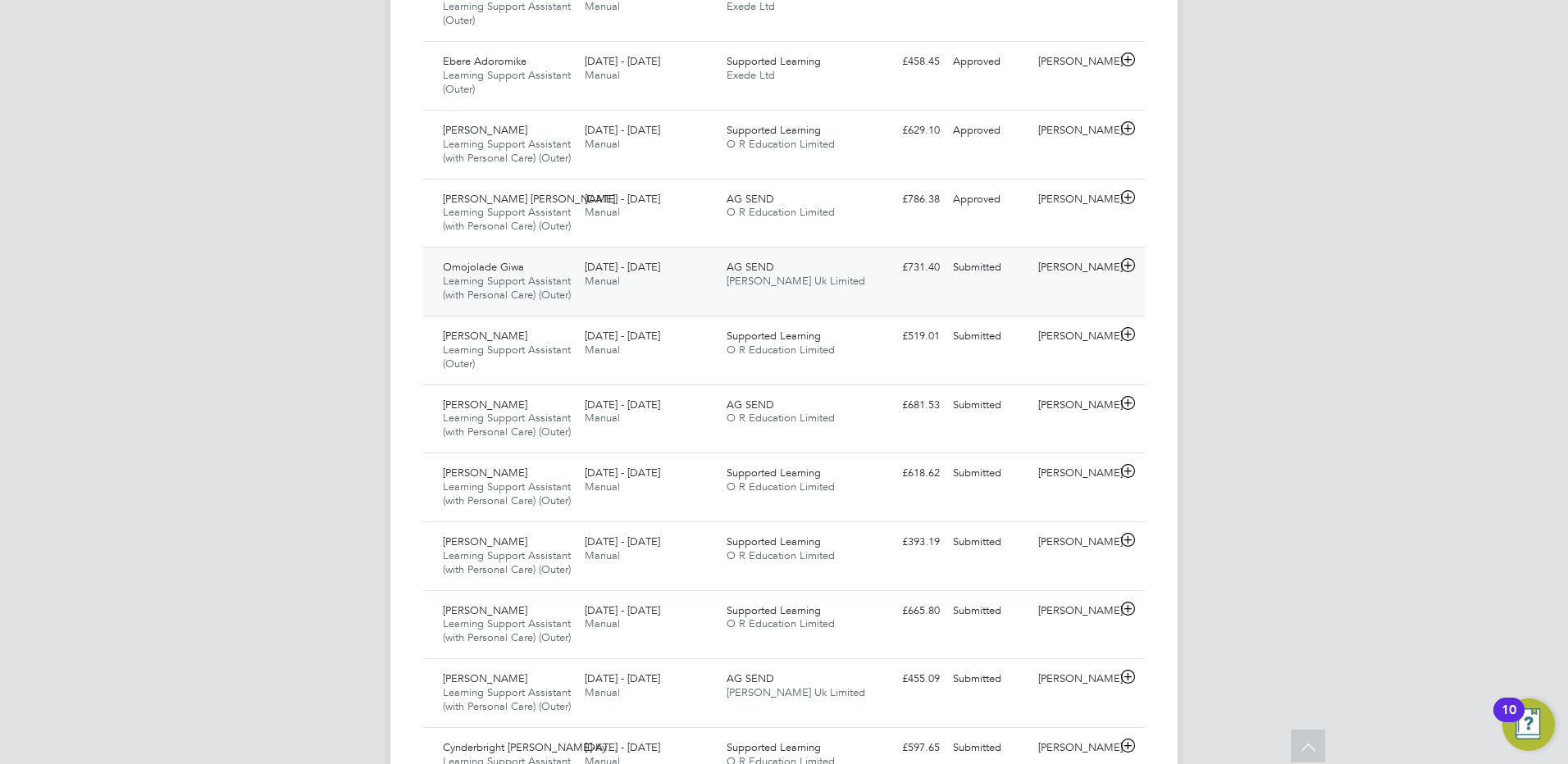
click at [963, 281] on div "Submitted" at bounding box center [989, 268] width 86 height 27
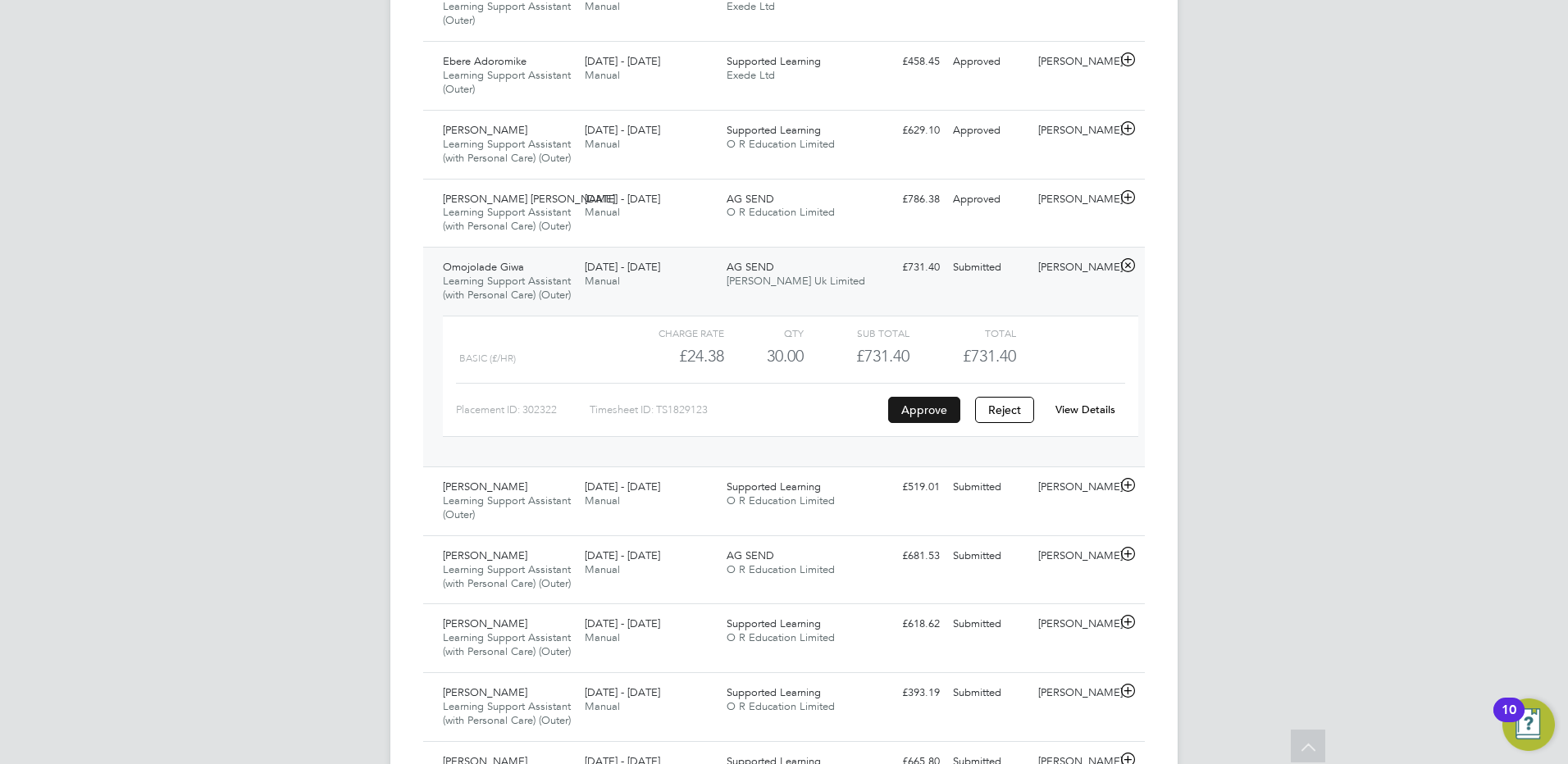
click at [938, 423] on button "Approve" at bounding box center [925, 409] width 72 height 27
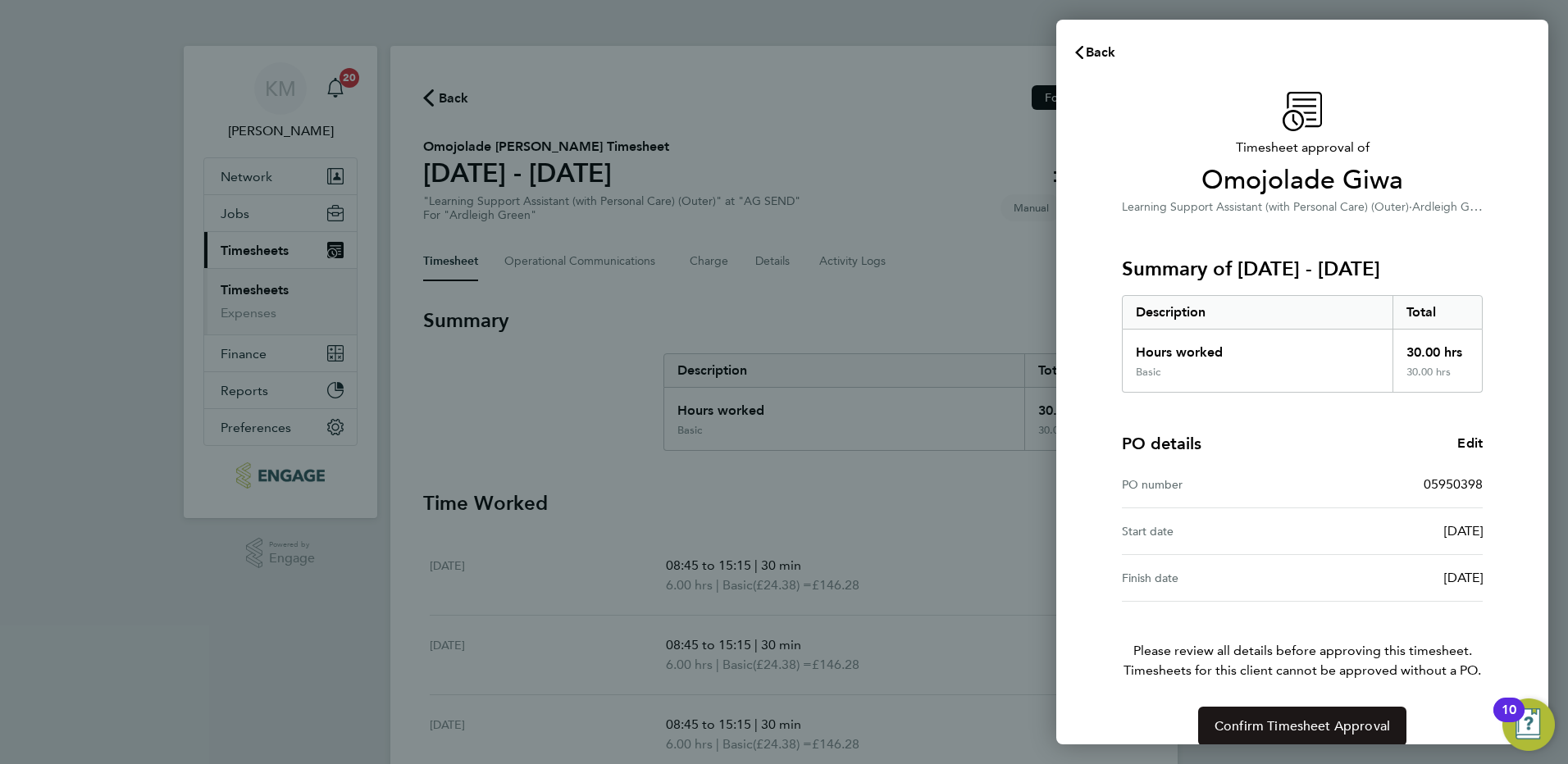
drag, startPoint x: 1257, startPoint y: 725, endPoint x: 1235, endPoint y: 723, distance: 22.1
click at [1256, 725] on span "Confirm Timesheet Approval" at bounding box center [1302, 725] width 176 height 16
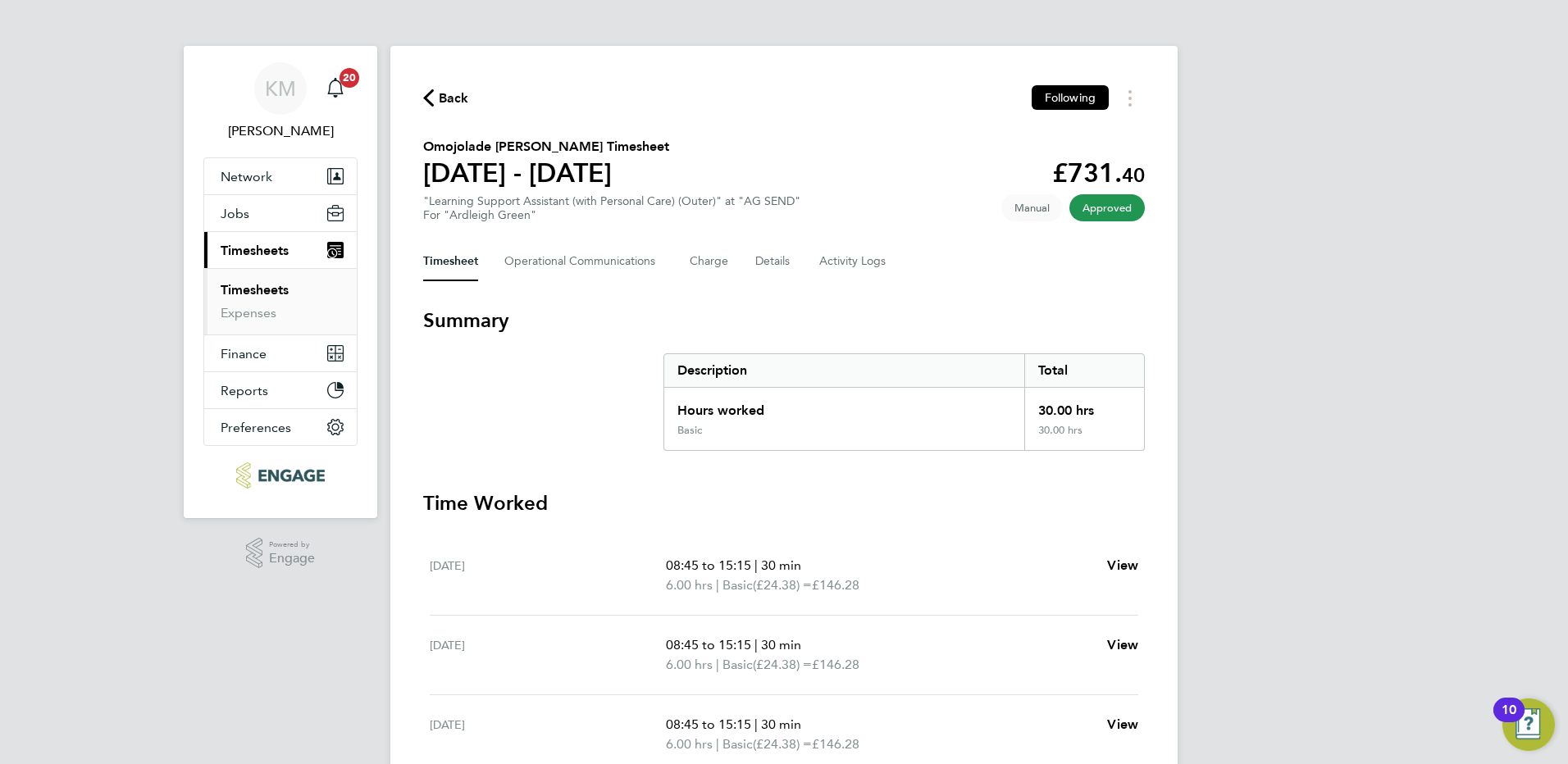
click at [452, 90] on span "Back" at bounding box center [453, 98] width 30 height 20
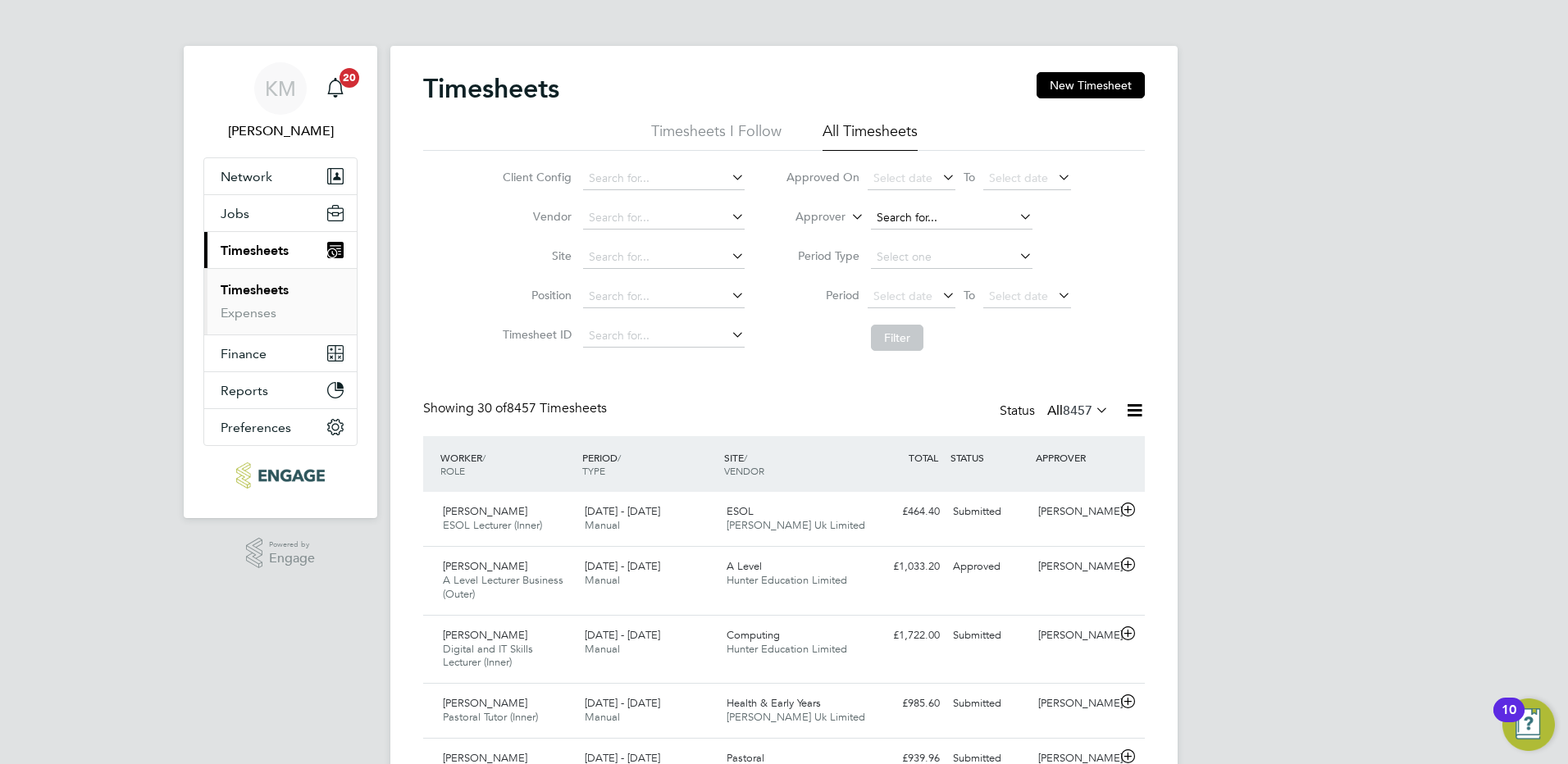
click at [893, 209] on input at bounding box center [951, 218] width 162 height 23
click at [923, 235] on li "[PERSON_NAME]" at bounding box center [971, 240] width 202 height 22
type input "[PERSON_NAME]"
click at [899, 337] on button "Filter" at bounding box center [896, 337] width 52 height 27
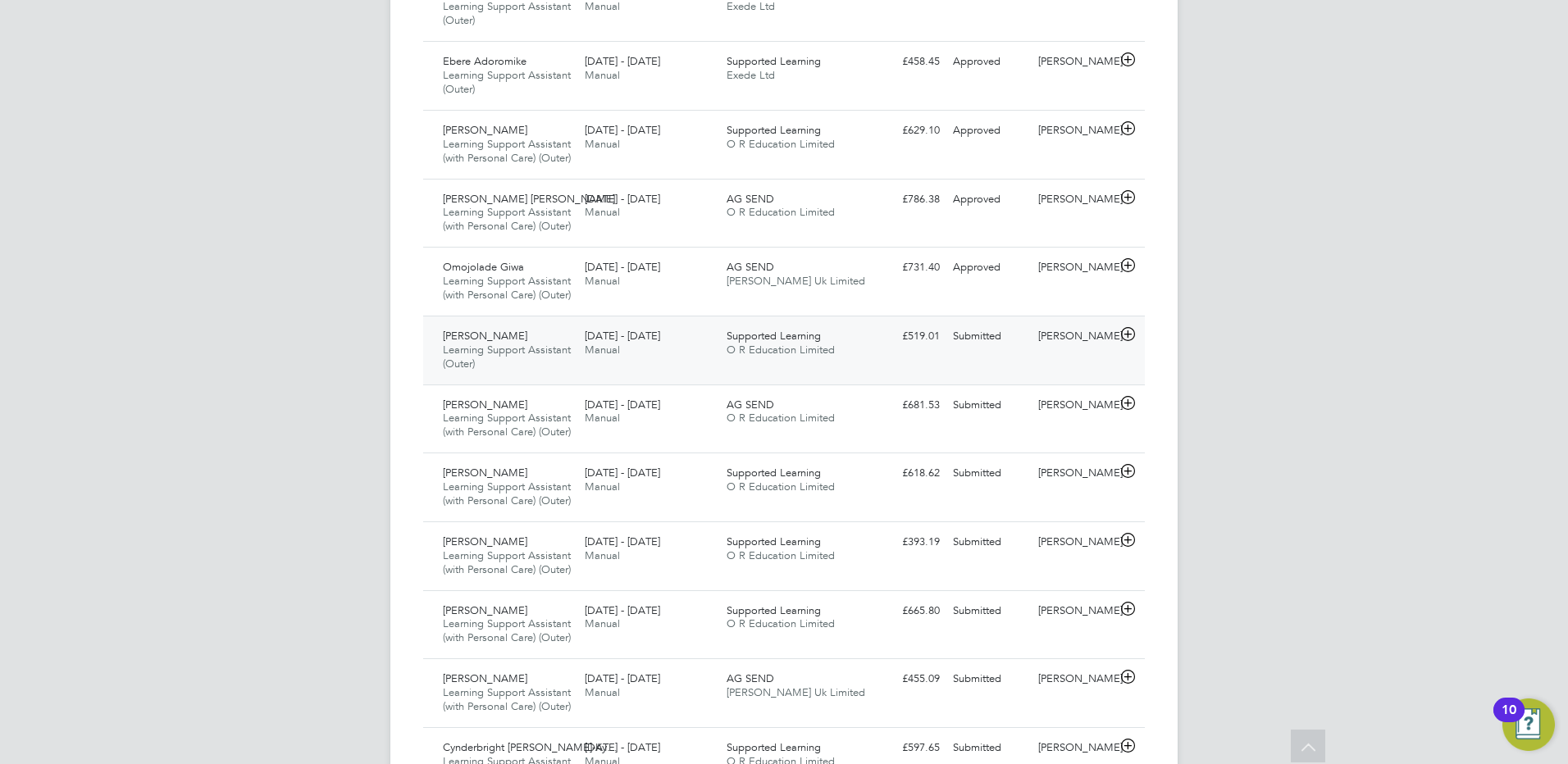
click at [984, 350] on div "Submitted" at bounding box center [989, 337] width 86 height 27
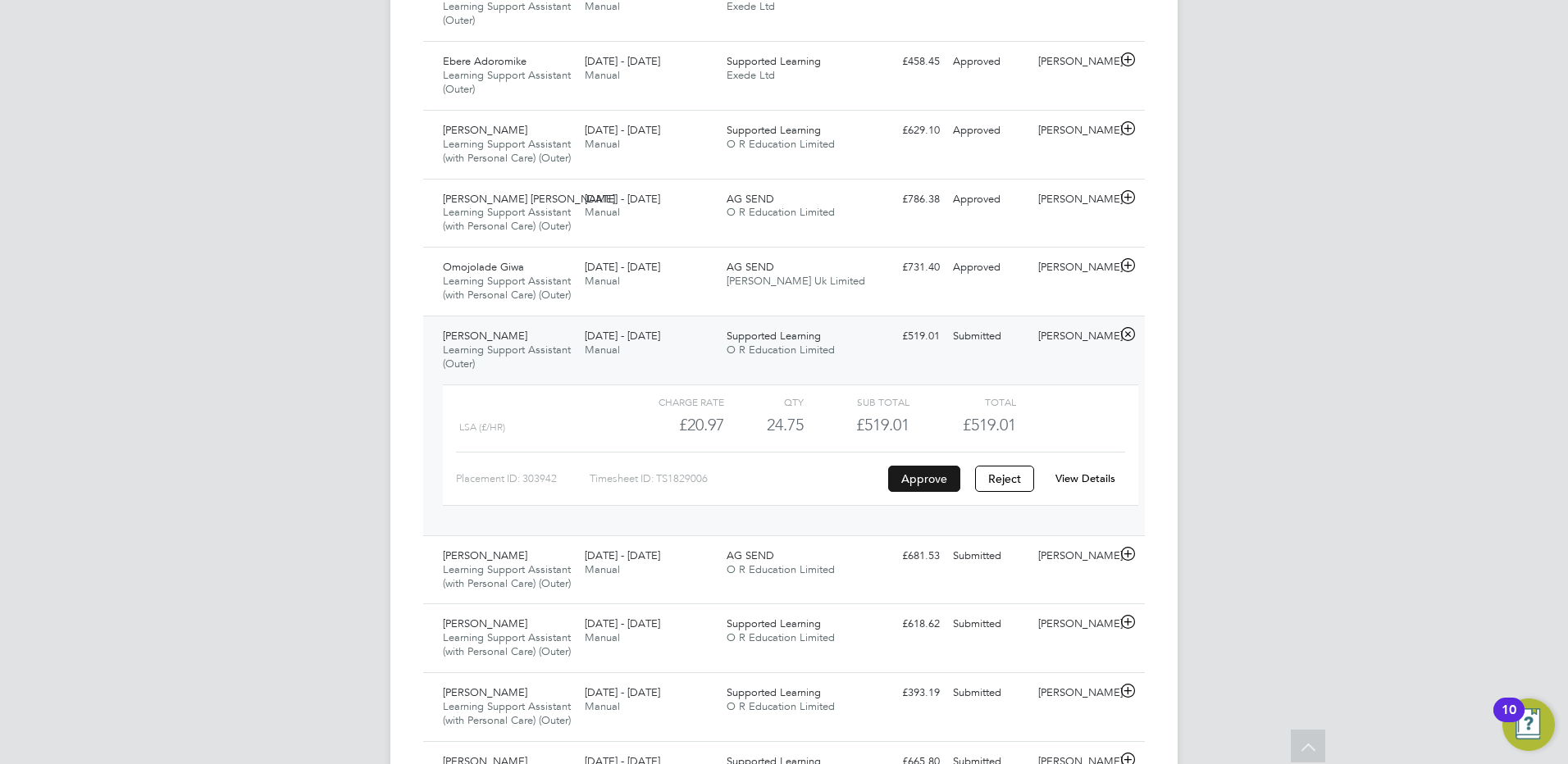
click at [931, 492] on button "Approve" at bounding box center [925, 479] width 72 height 27
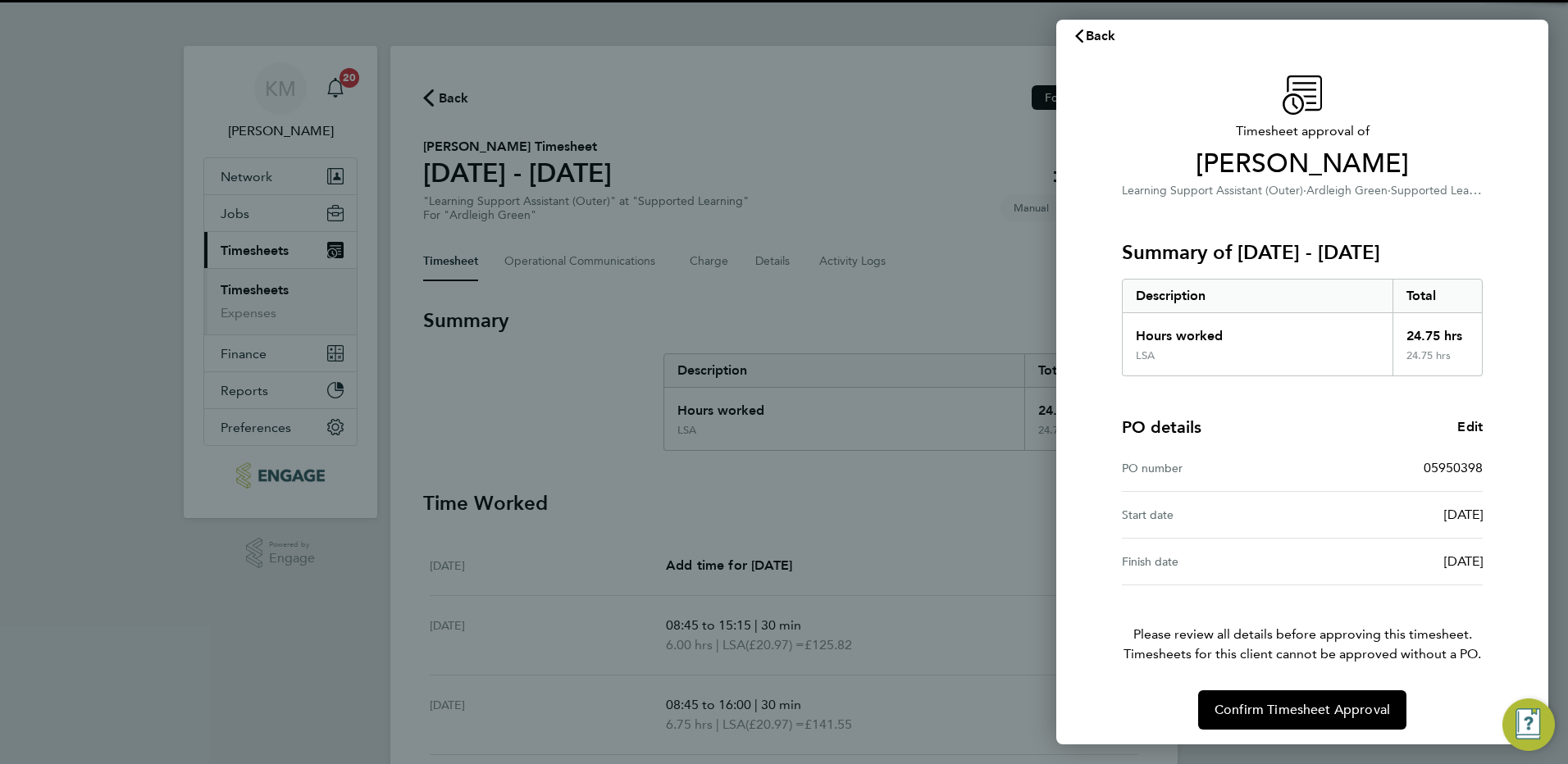
scroll to position [21, 0]
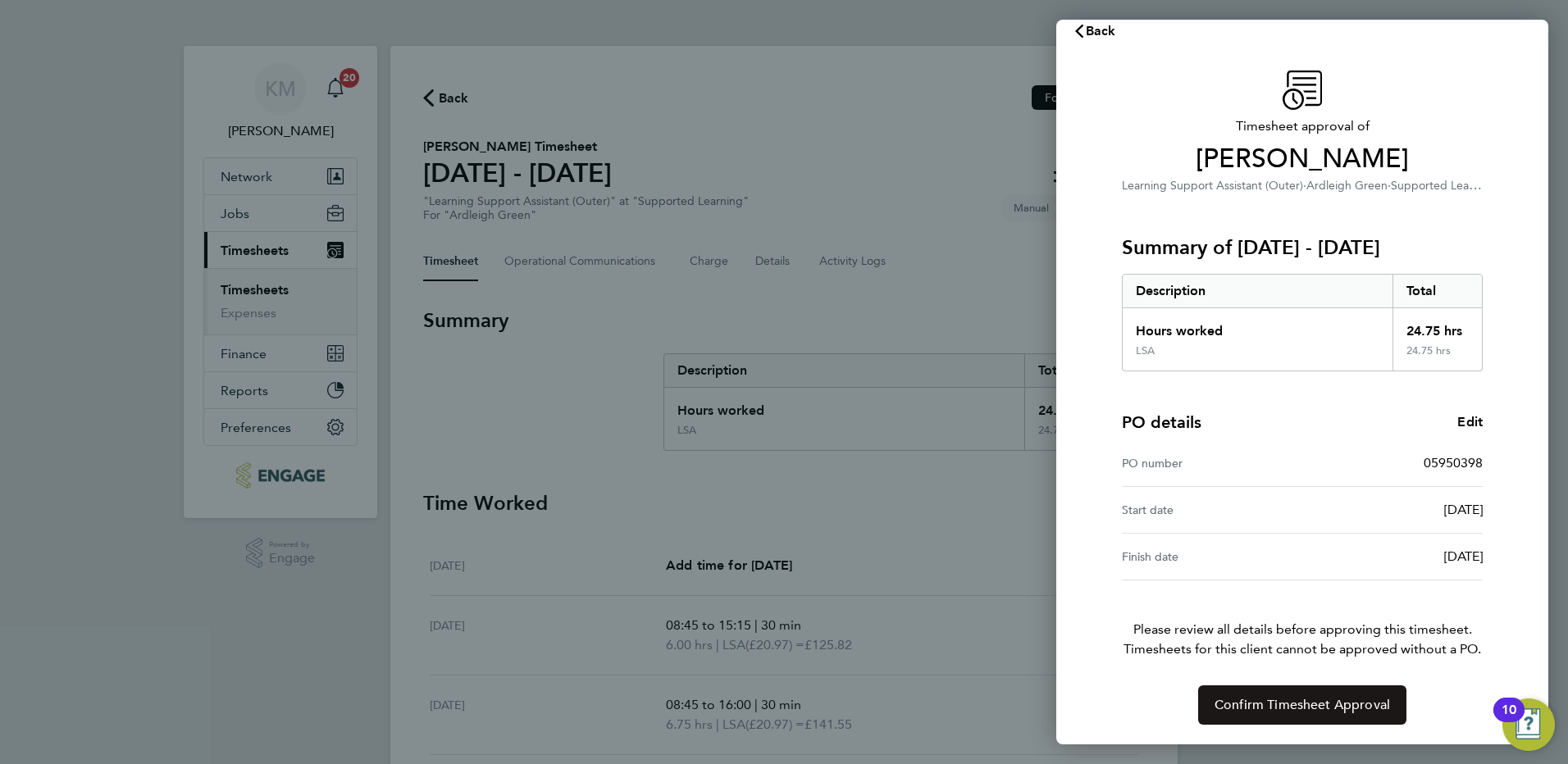
click at [1248, 703] on span "Confirm Timesheet Approval" at bounding box center [1302, 705] width 176 height 16
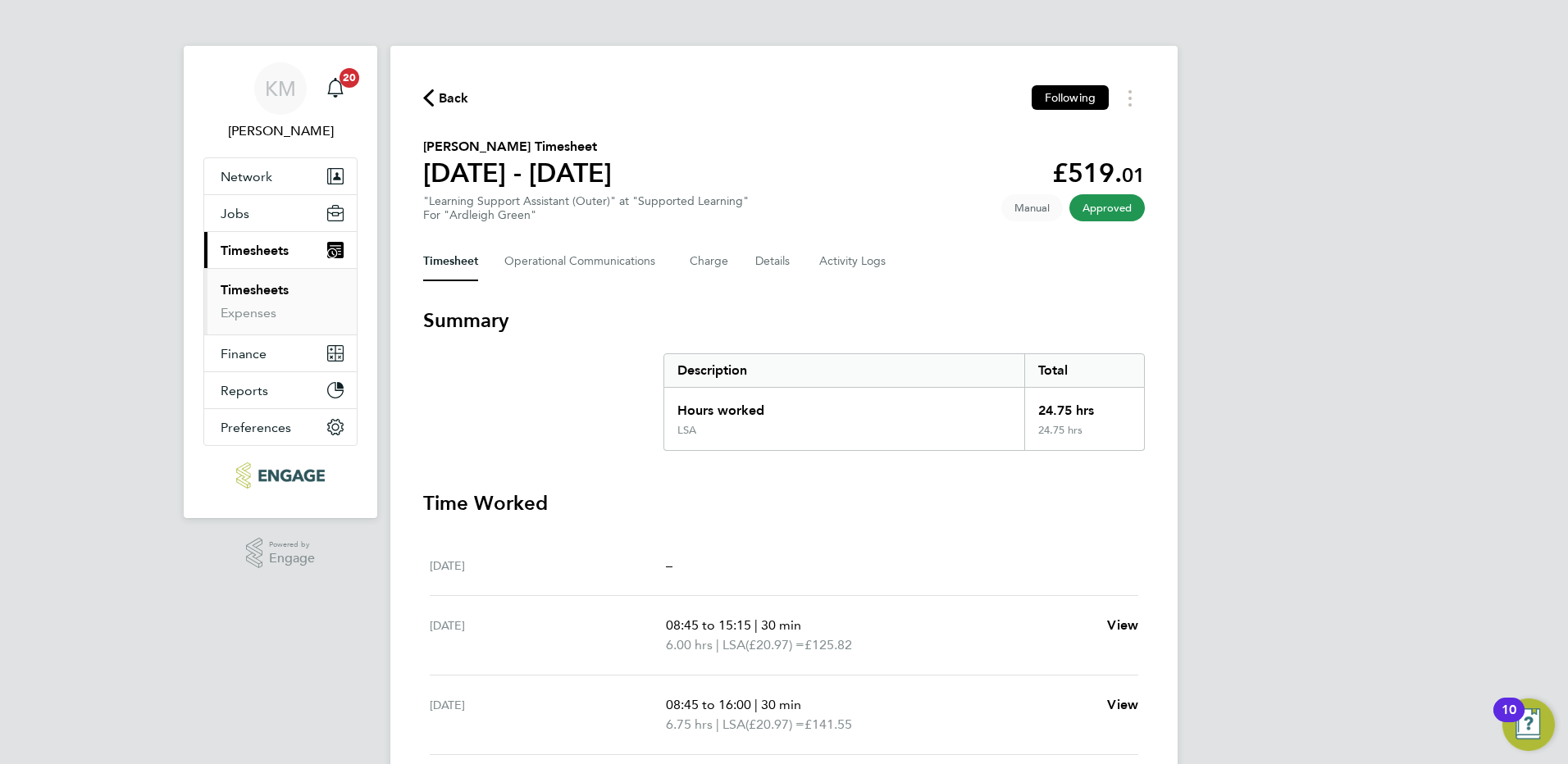
click at [459, 97] on span "Back" at bounding box center [453, 98] width 30 height 20
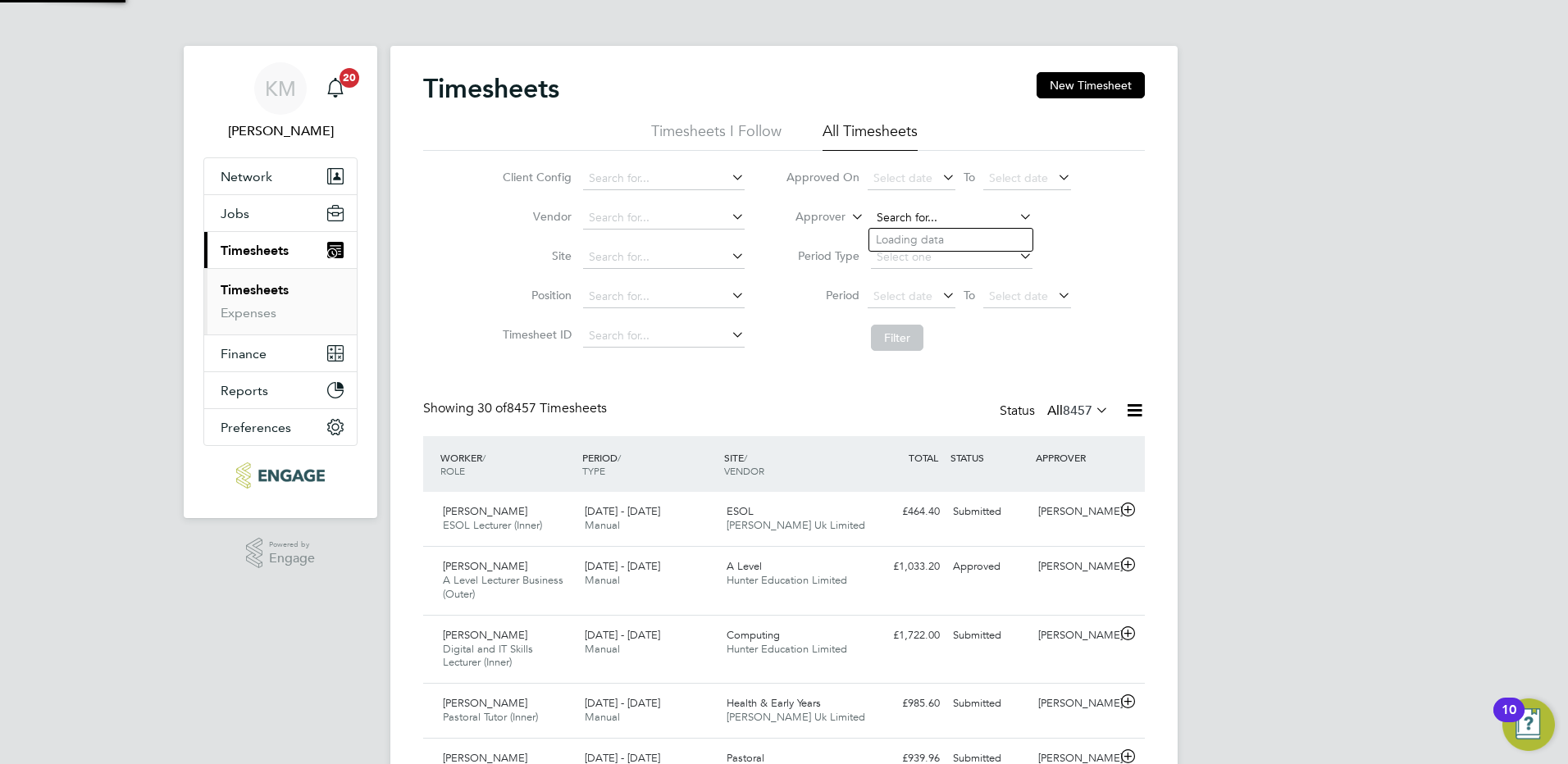
click at [907, 220] on input at bounding box center [951, 218] width 162 height 23
click at [919, 240] on li "[PERSON_NAME]" at bounding box center [971, 240] width 202 height 22
type input "[PERSON_NAME]"
click at [877, 339] on button "Filter" at bounding box center [896, 337] width 52 height 27
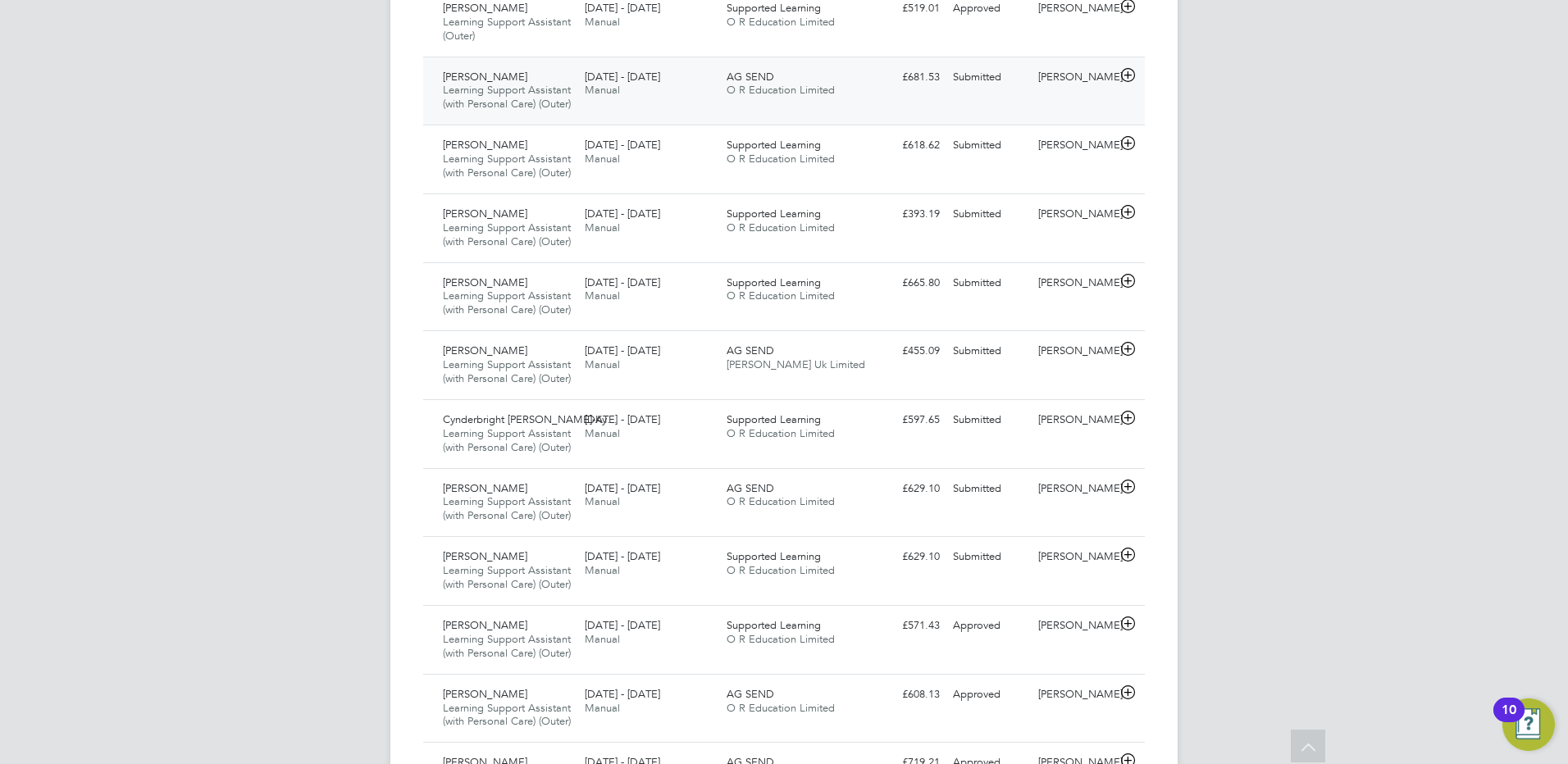
click at [967, 91] on div "Submitted" at bounding box center [989, 78] width 86 height 27
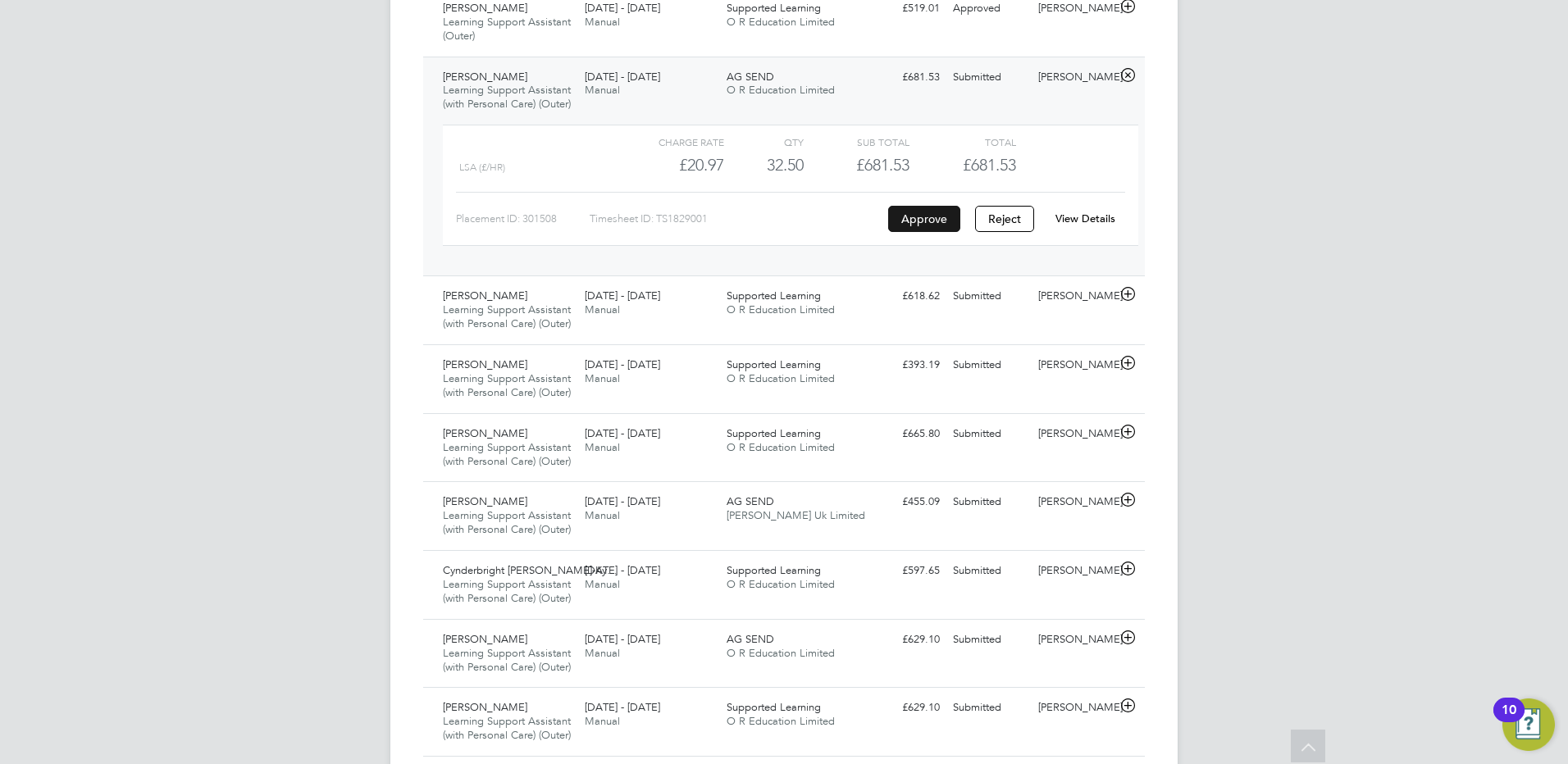
click at [929, 232] on button "Approve" at bounding box center [925, 218] width 72 height 27
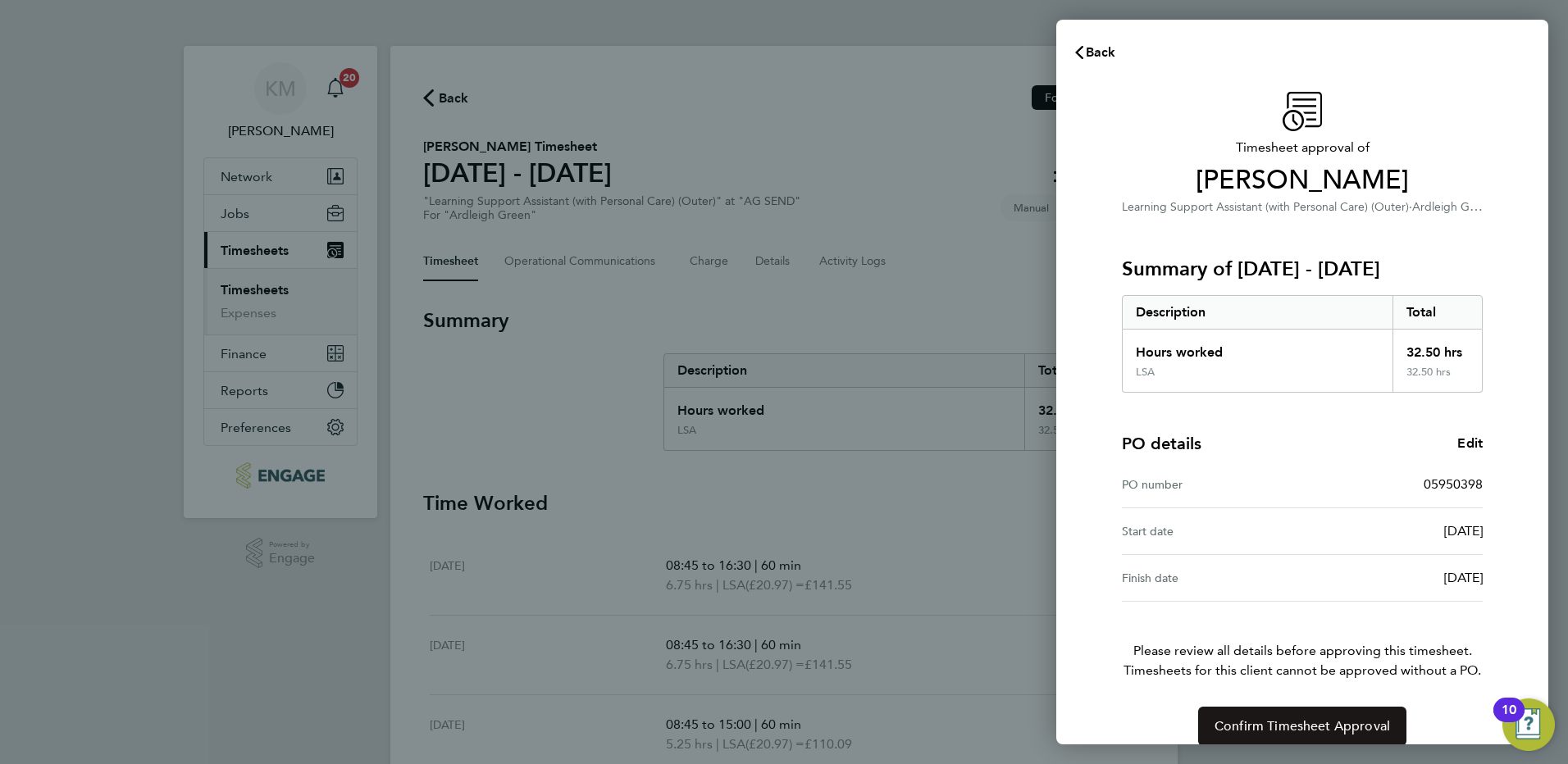
click at [1221, 724] on span "Confirm Timesheet Approval" at bounding box center [1302, 725] width 176 height 16
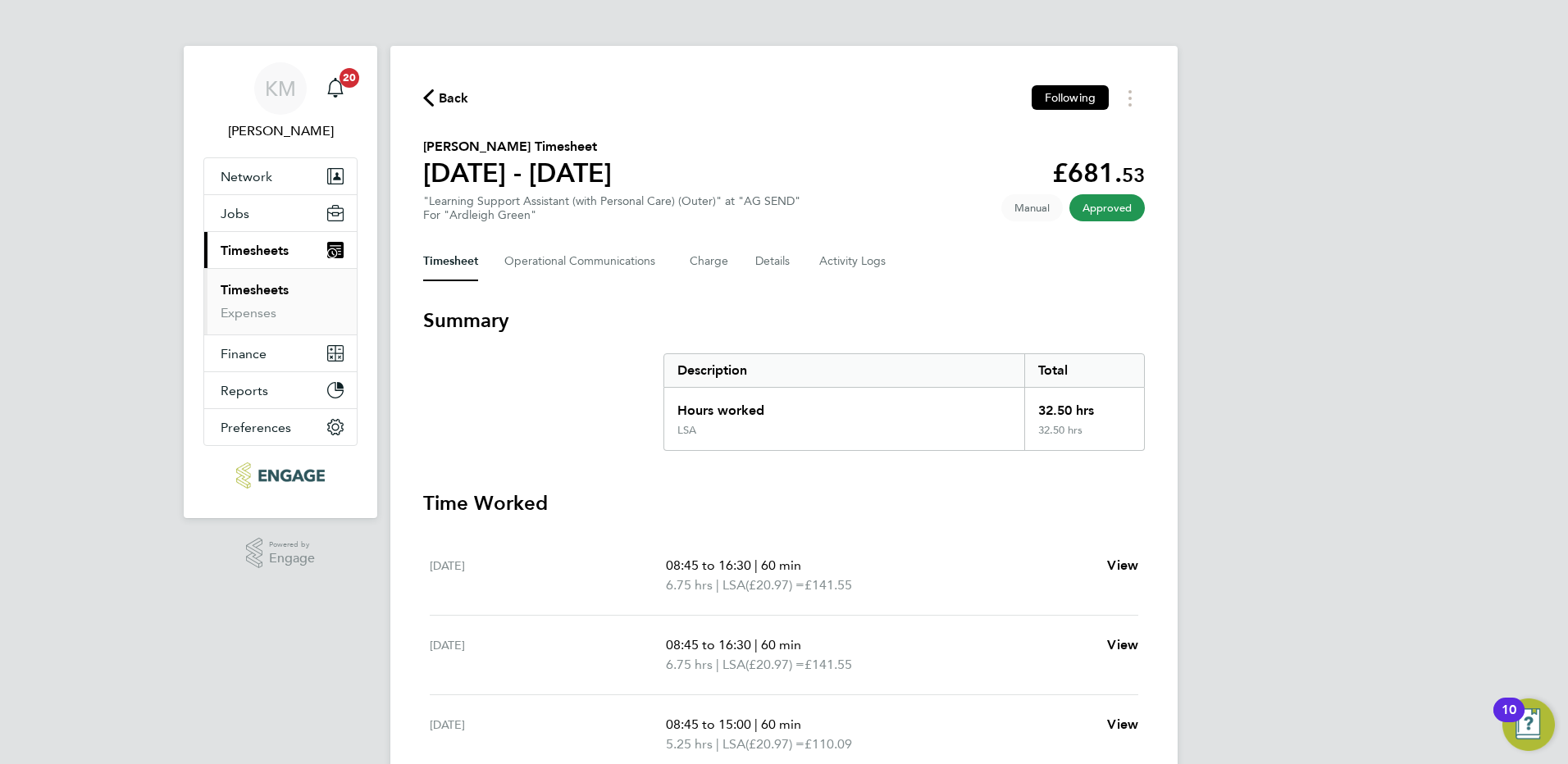
click at [449, 96] on span "Back" at bounding box center [453, 98] width 30 height 20
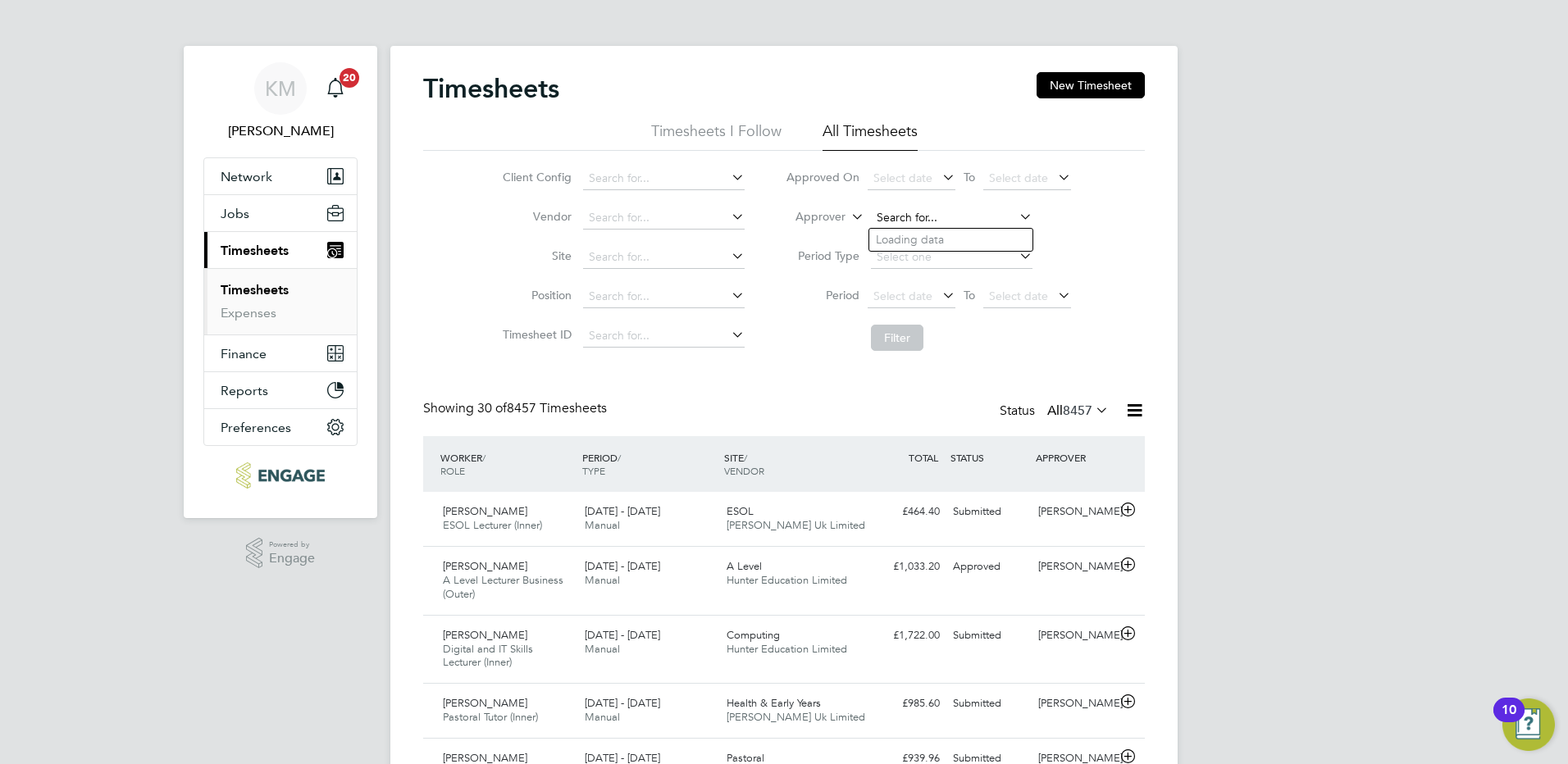
click at [883, 212] on input at bounding box center [951, 218] width 162 height 23
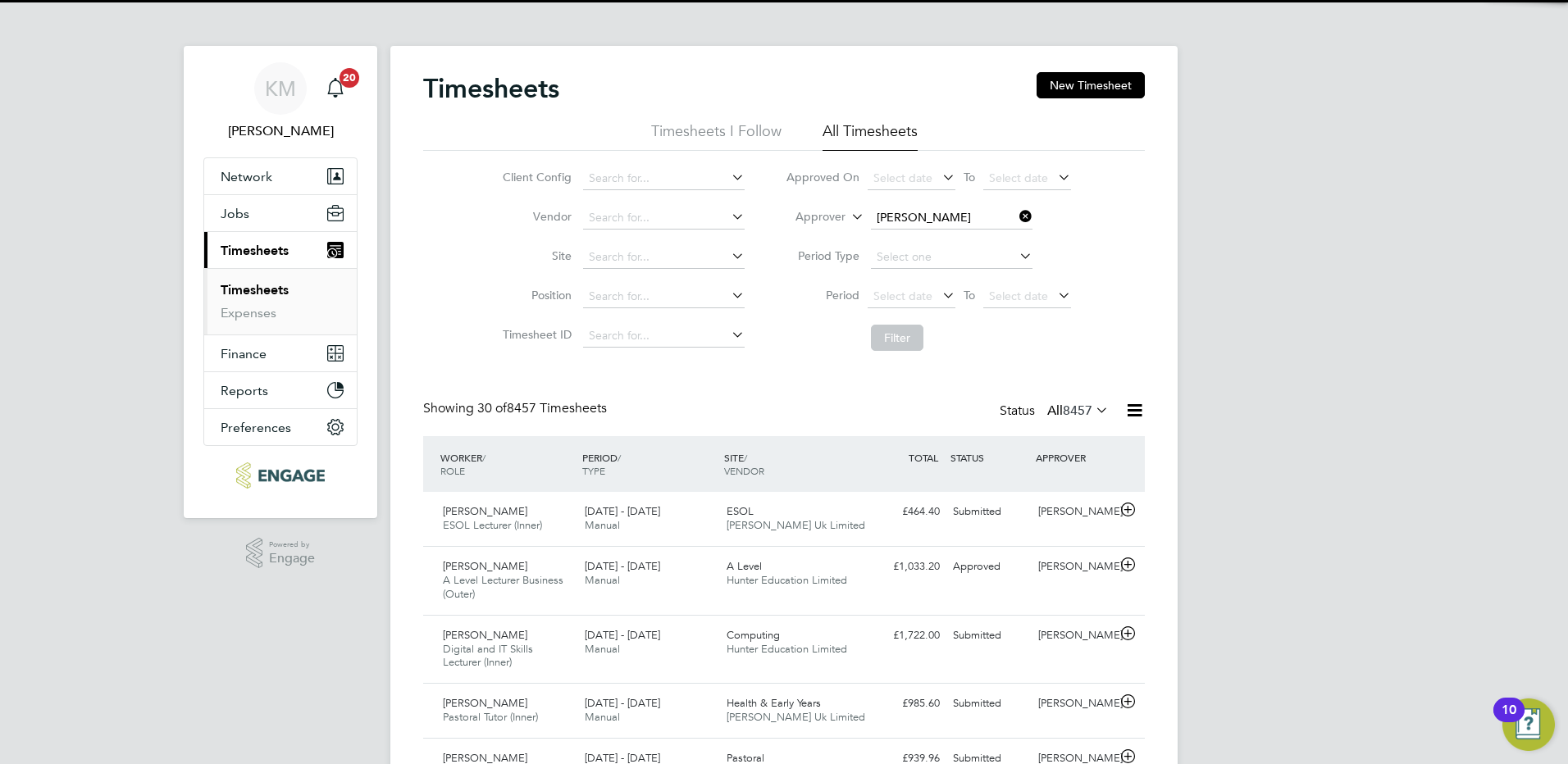
click at [929, 237] on li "[PERSON_NAME]" at bounding box center [971, 240] width 202 height 22
type input "[PERSON_NAME]"
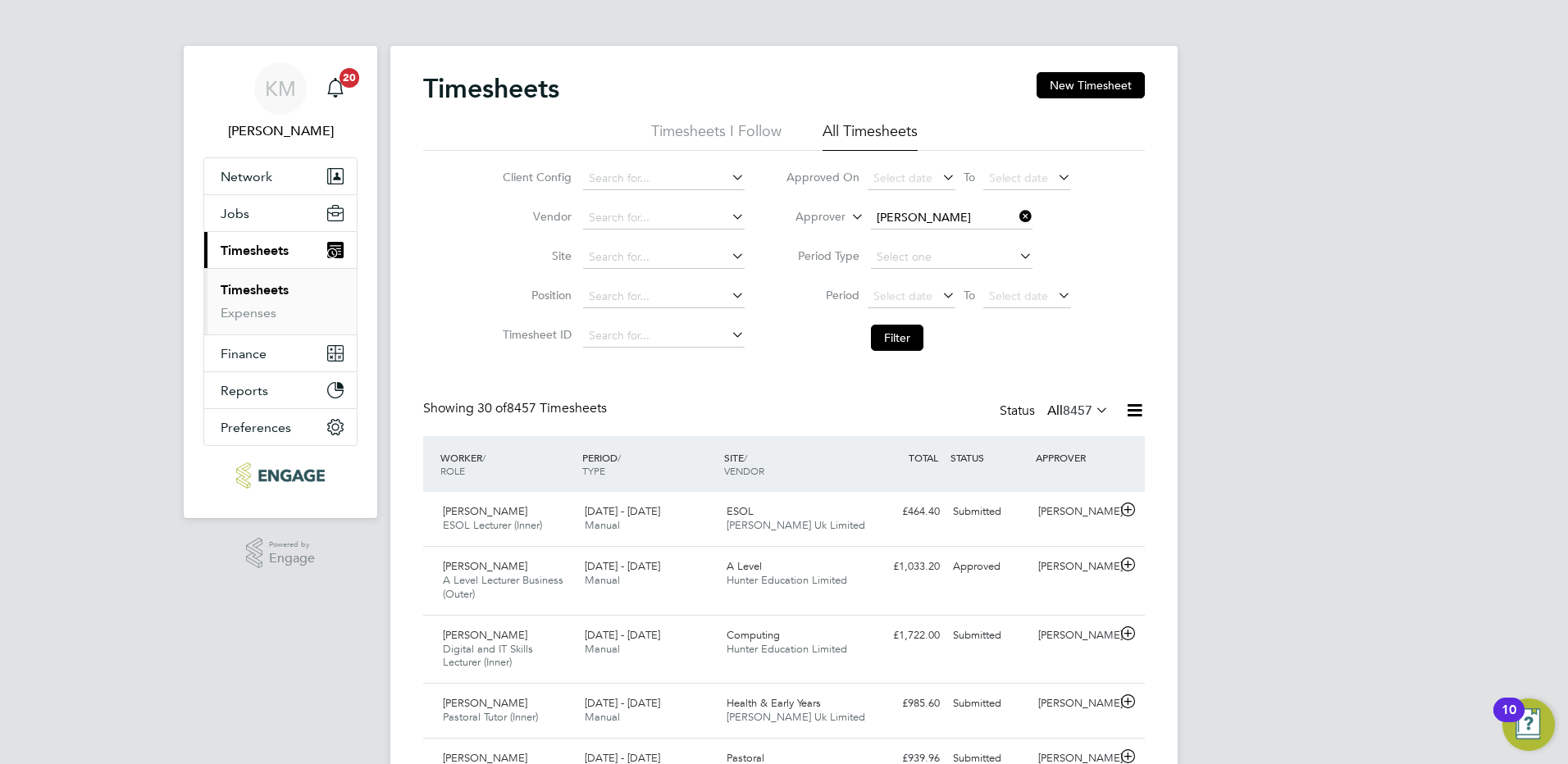
drag, startPoint x: 905, startPoint y: 337, endPoint x: 923, endPoint y: 362, distance: 30.8
click at [905, 337] on button "Filter" at bounding box center [896, 337] width 52 height 27
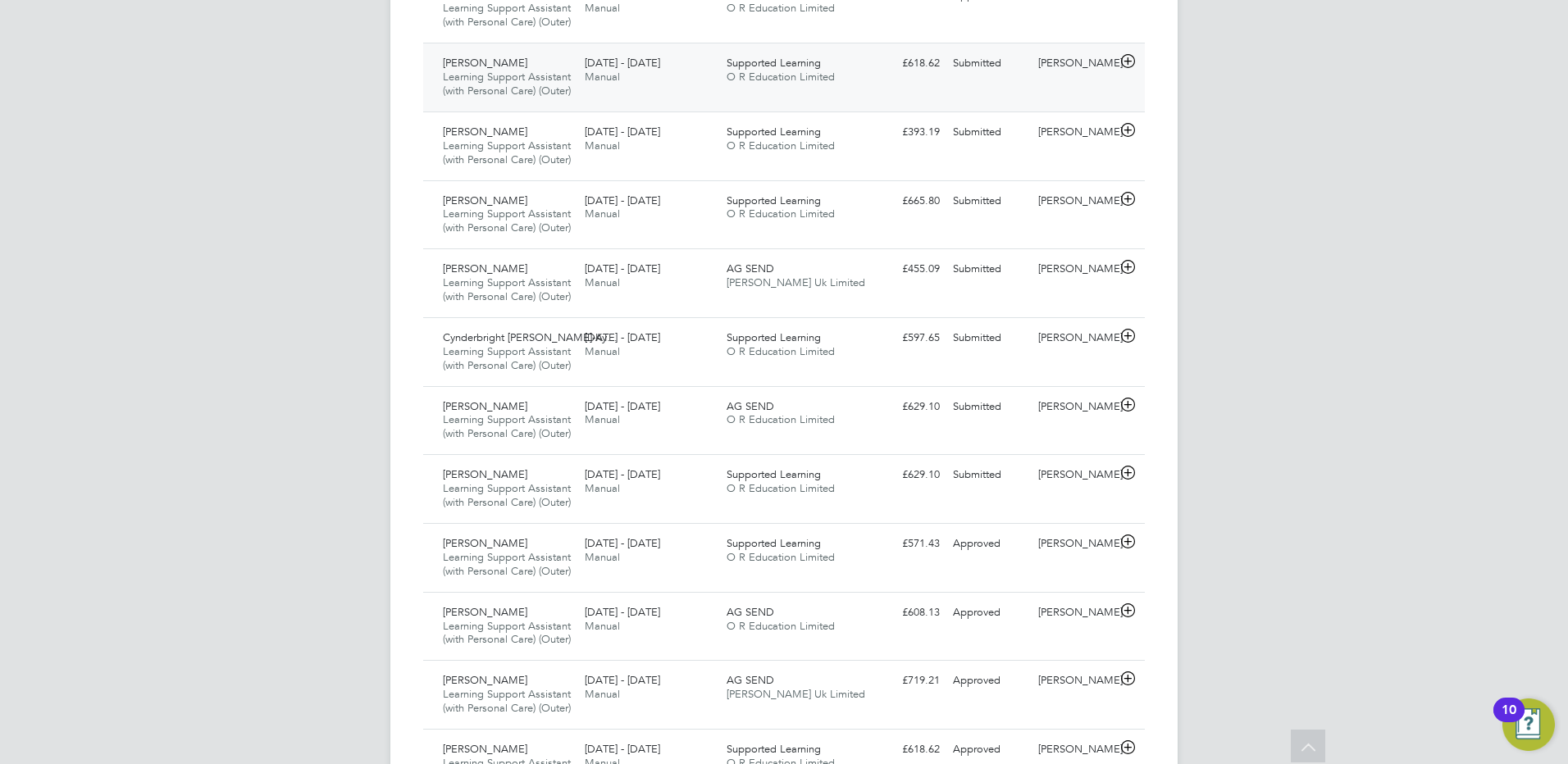
click at [972, 77] on div "Submitted" at bounding box center [989, 63] width 86 height 27
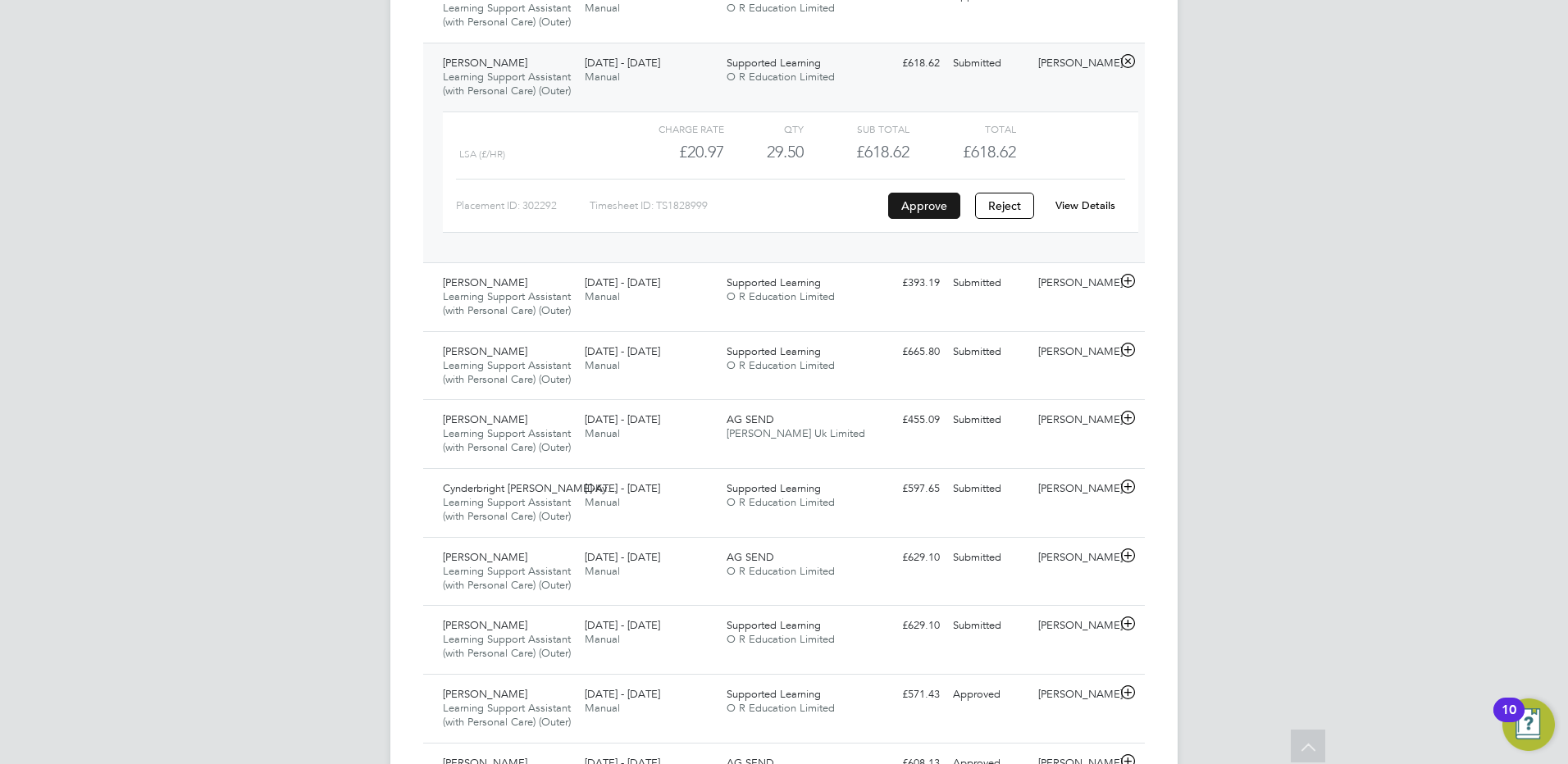
click at [915, 219] on button "Approve" at bounding box center [925, 206] width 72 height 27
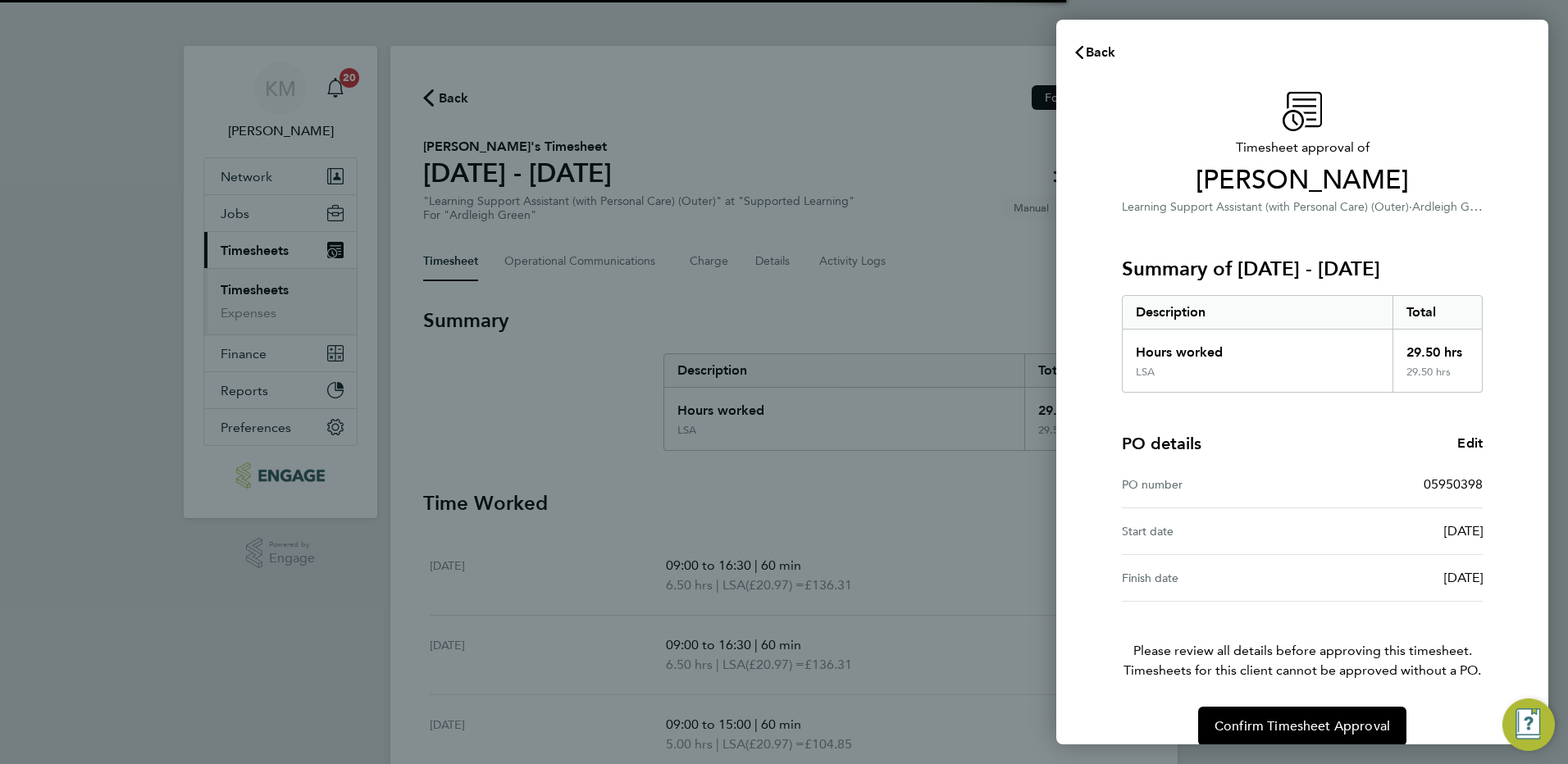
scroll to position [21, 0]
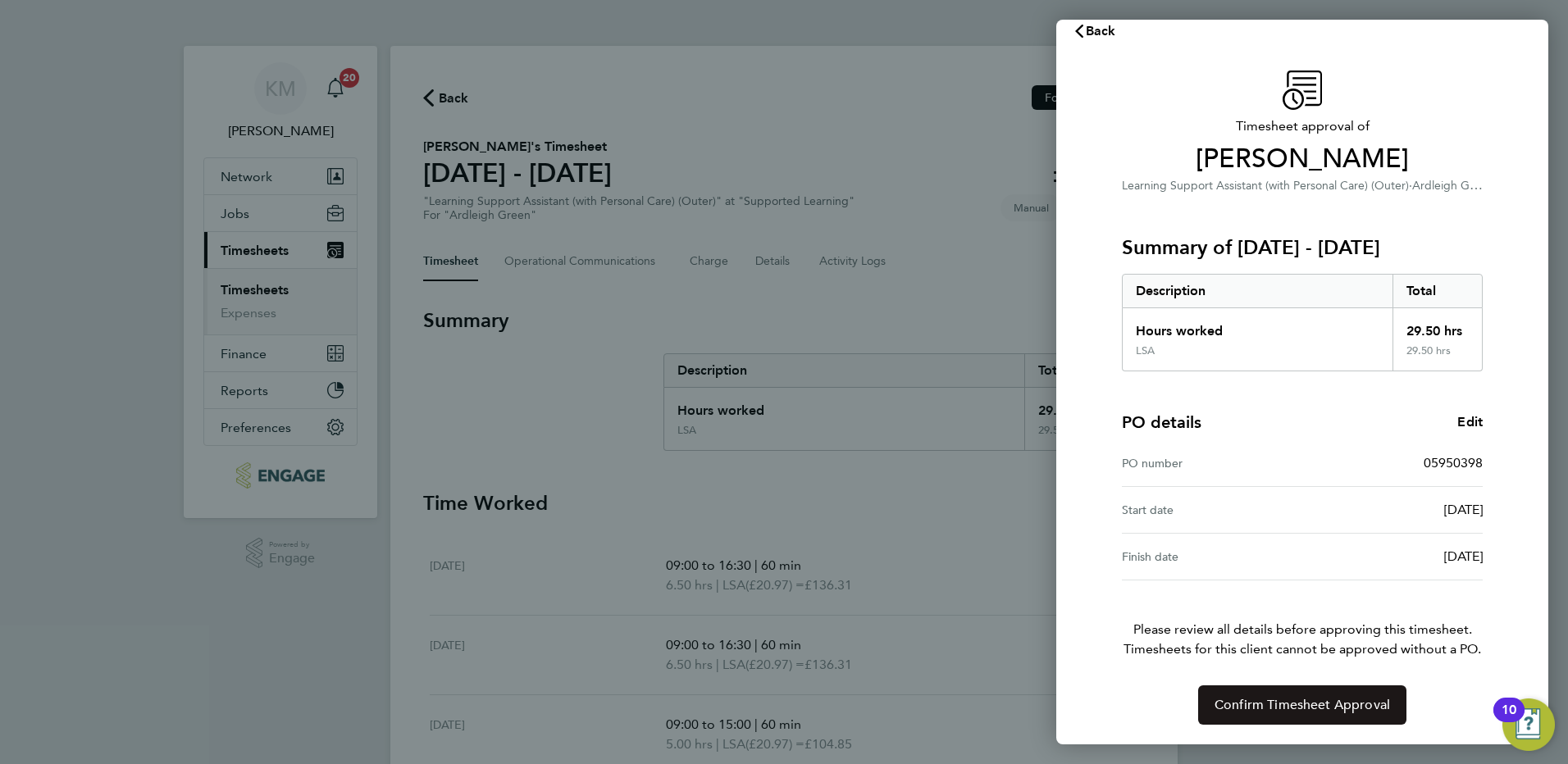
click at [1224, 705] on span "Confirm Timesheet Approval" at bounding box center [1302, 705] width 176 height 16
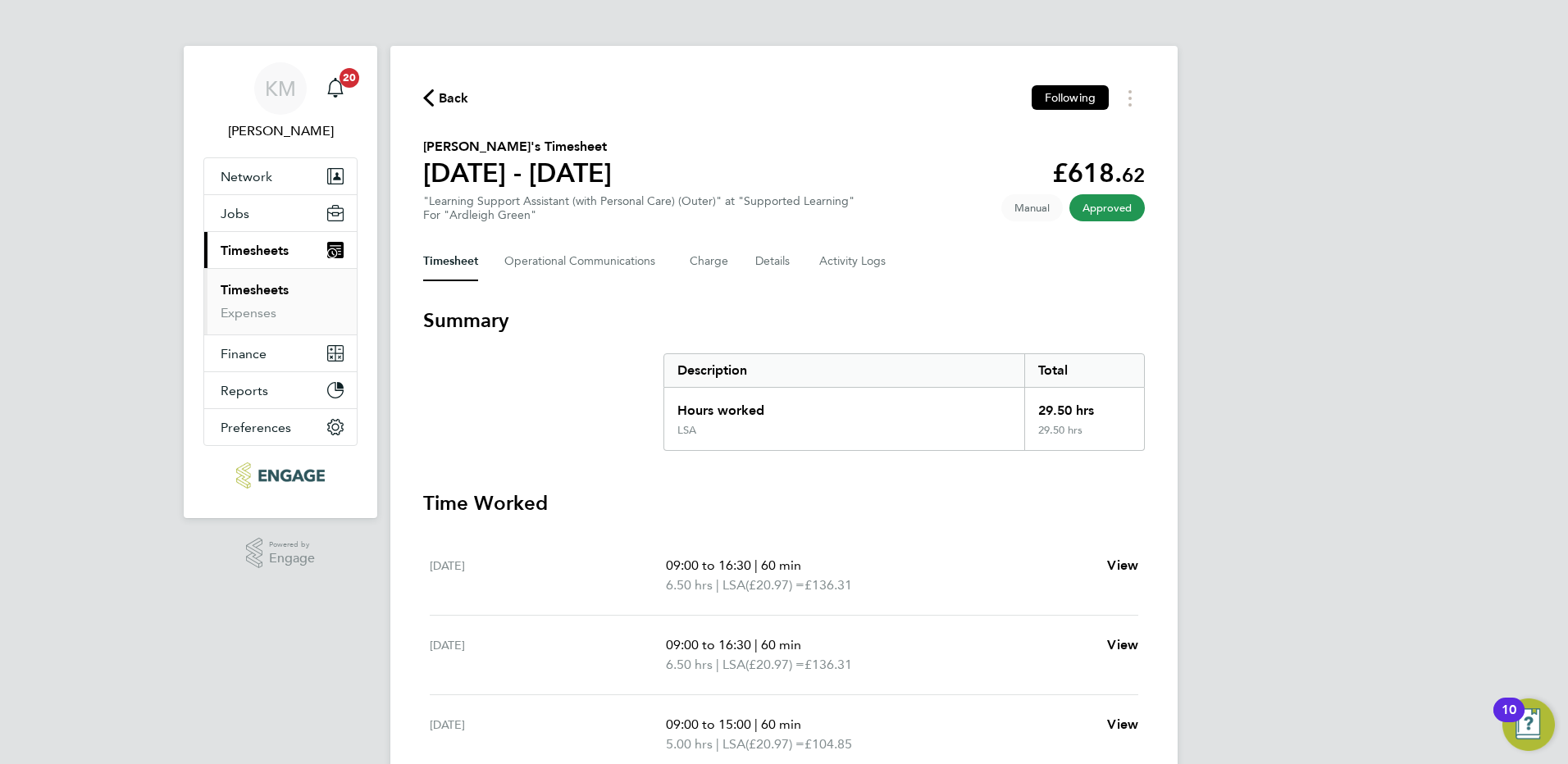
click at [434, 95] on span "Back" at bounding box center [446, 97] width 46 height 15
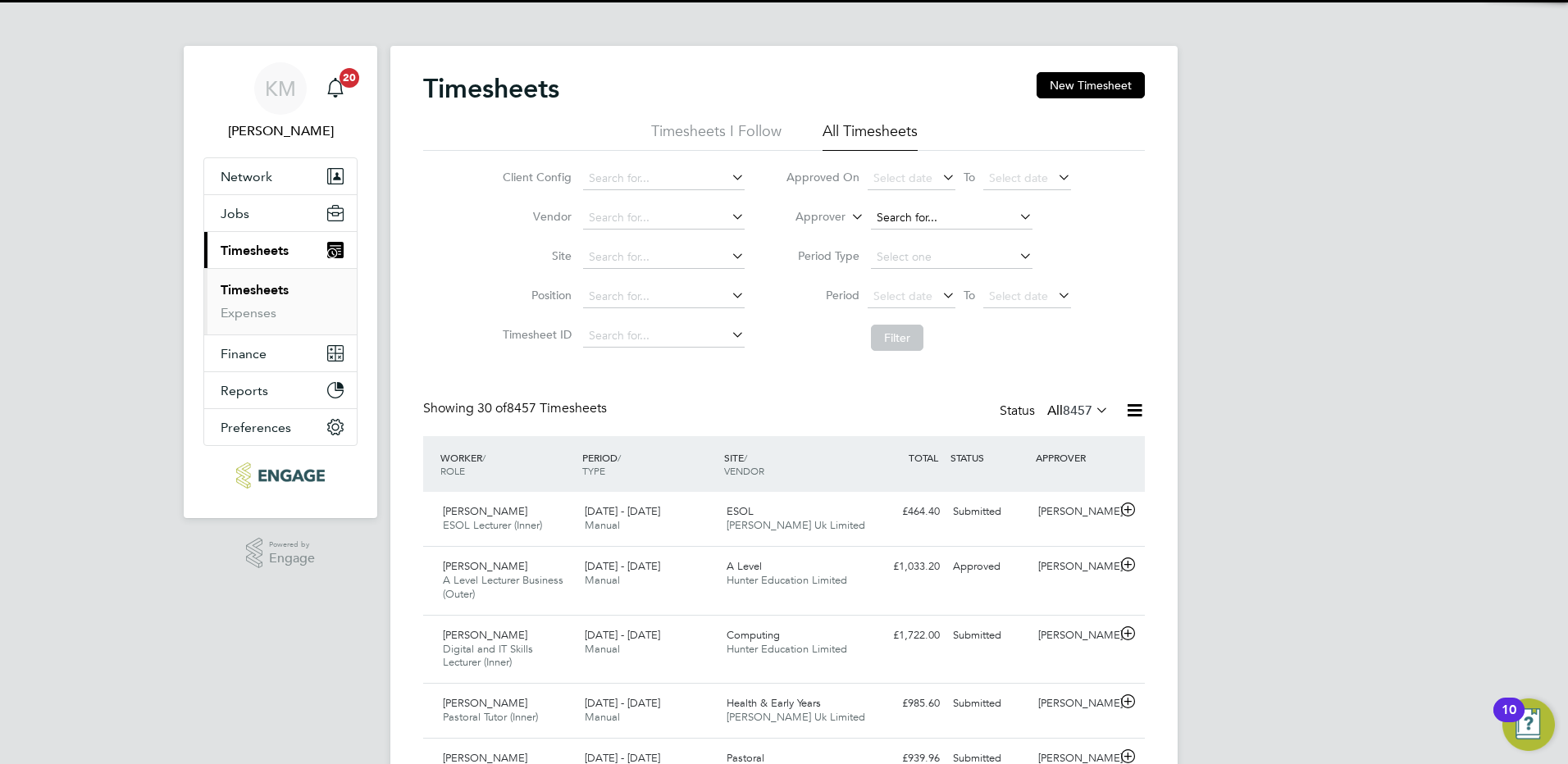
click at [904, 207] on input at bounding box center [951, 218] width 162 height 23
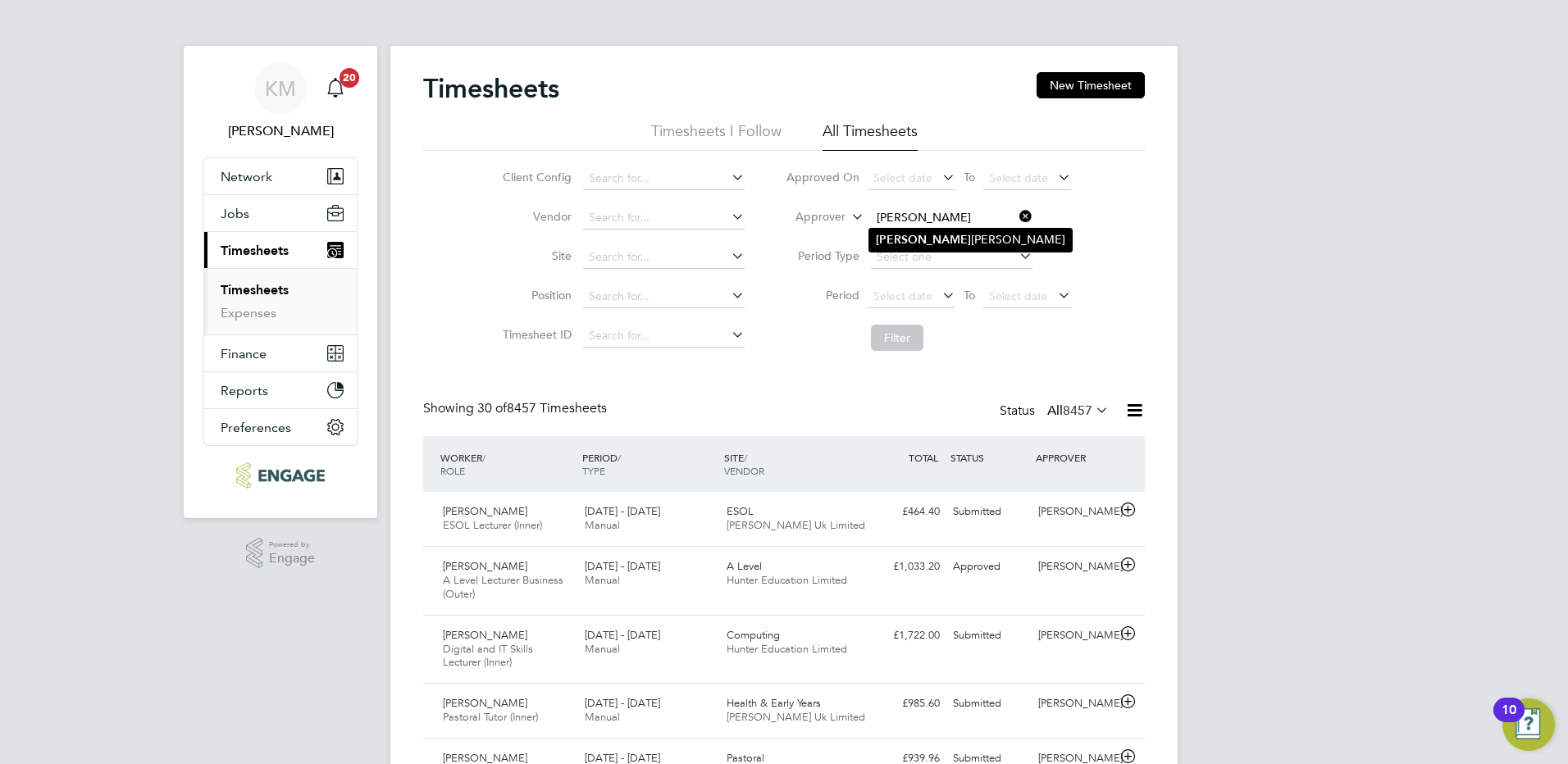
click at [904, 237] on b "[PERSON_NAME]" at bounding box center [923, 240] width 95 height 14
type input "[PERSON_NAME]"
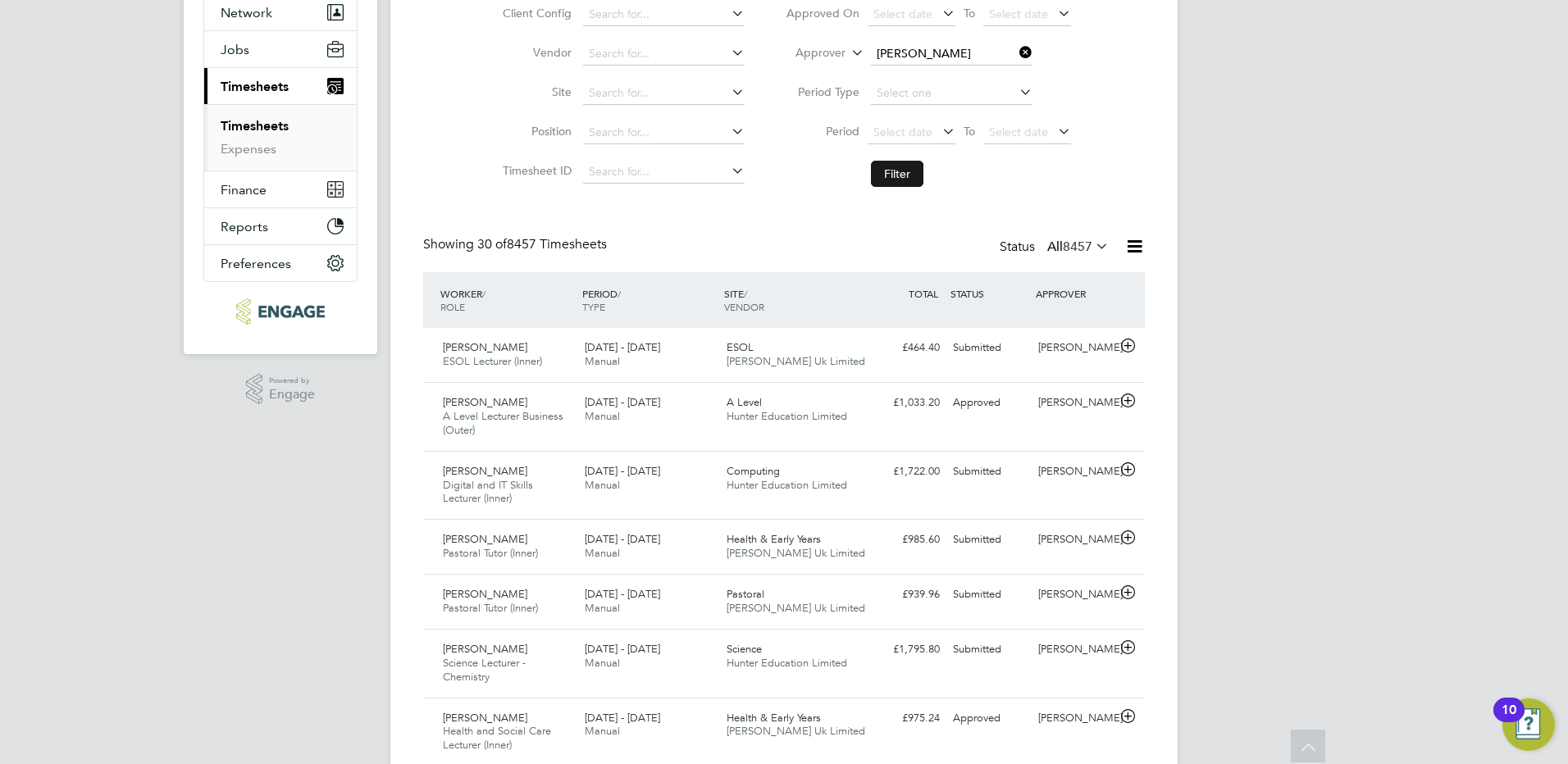
drag, startPoint x: 907, startPoint y: 166, endPoint x: 977, endPoint y: 267, distance: 122.9
click at [908, 166] on button "Filter" at bounding box center [896, 174] width 52 height 27
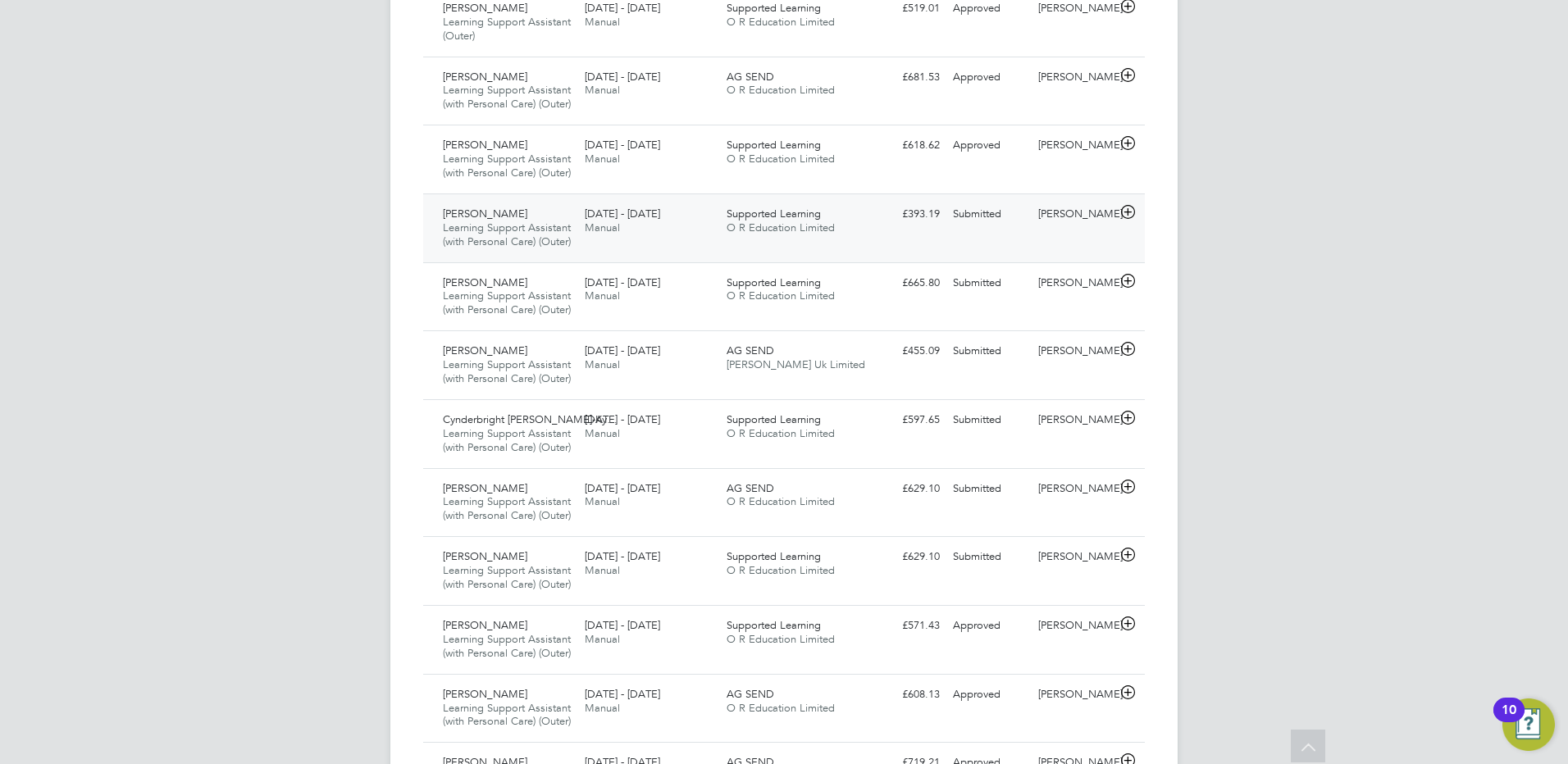
click at [974, 228] on div "Submitted" at bounding box center [989, 214] width 86 height 27
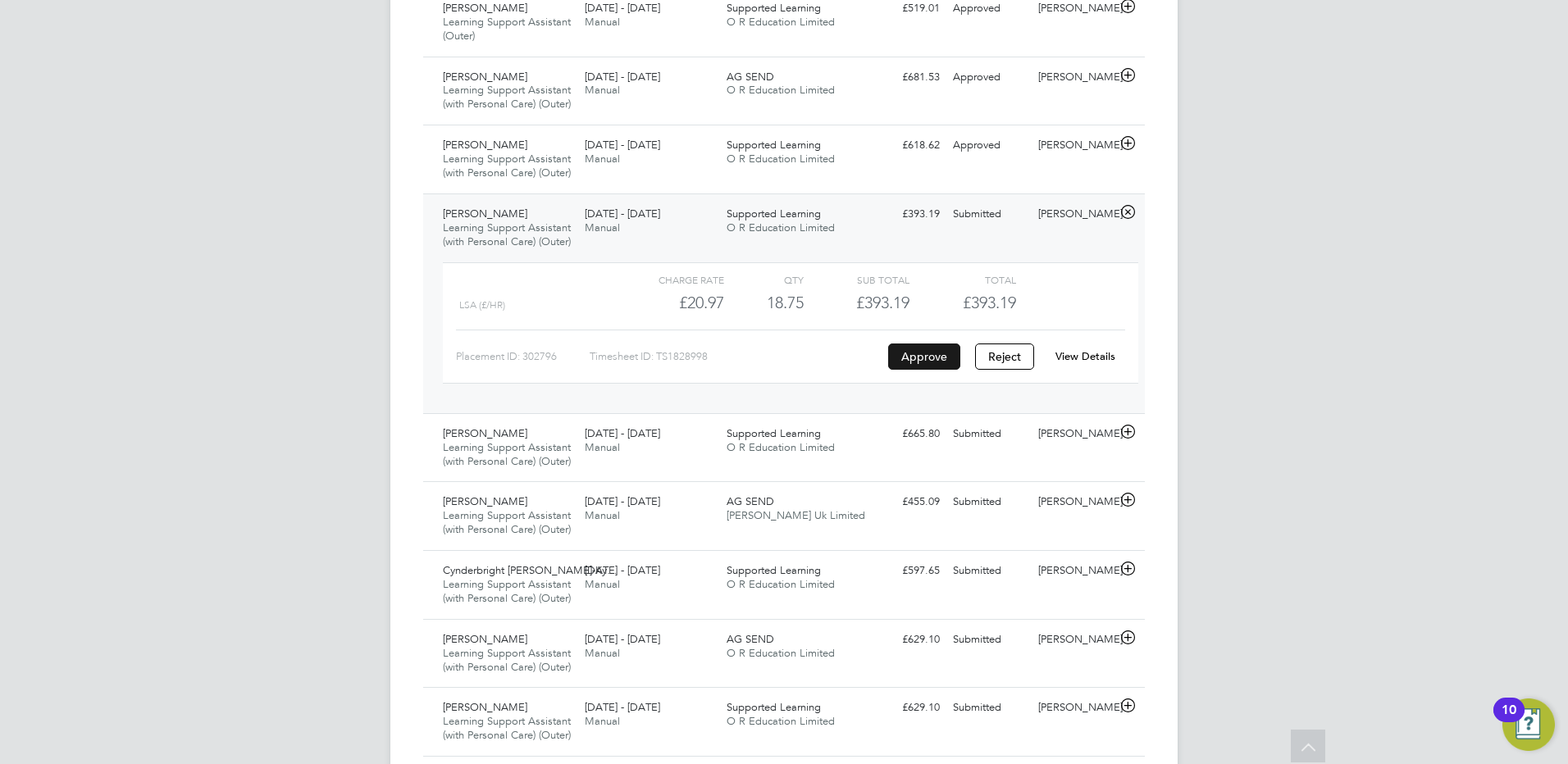
click at [940, 370] on button "Approve" at bounding box center [925, 356] width 72 height 27
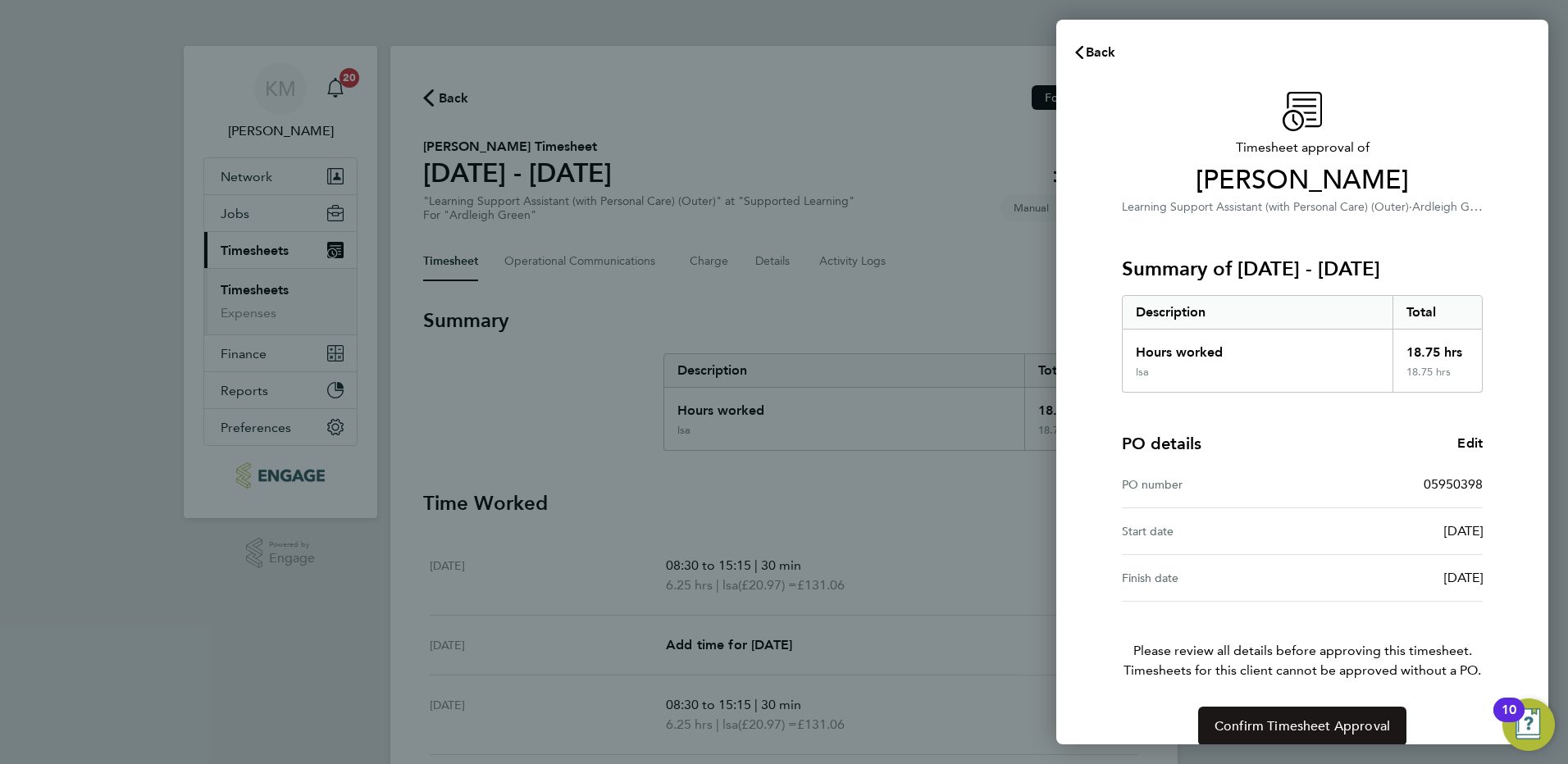
click at [1248, 721] on span "Confirm Timesheet Approval" at bounding box center [1302, 725] width 176 height 16
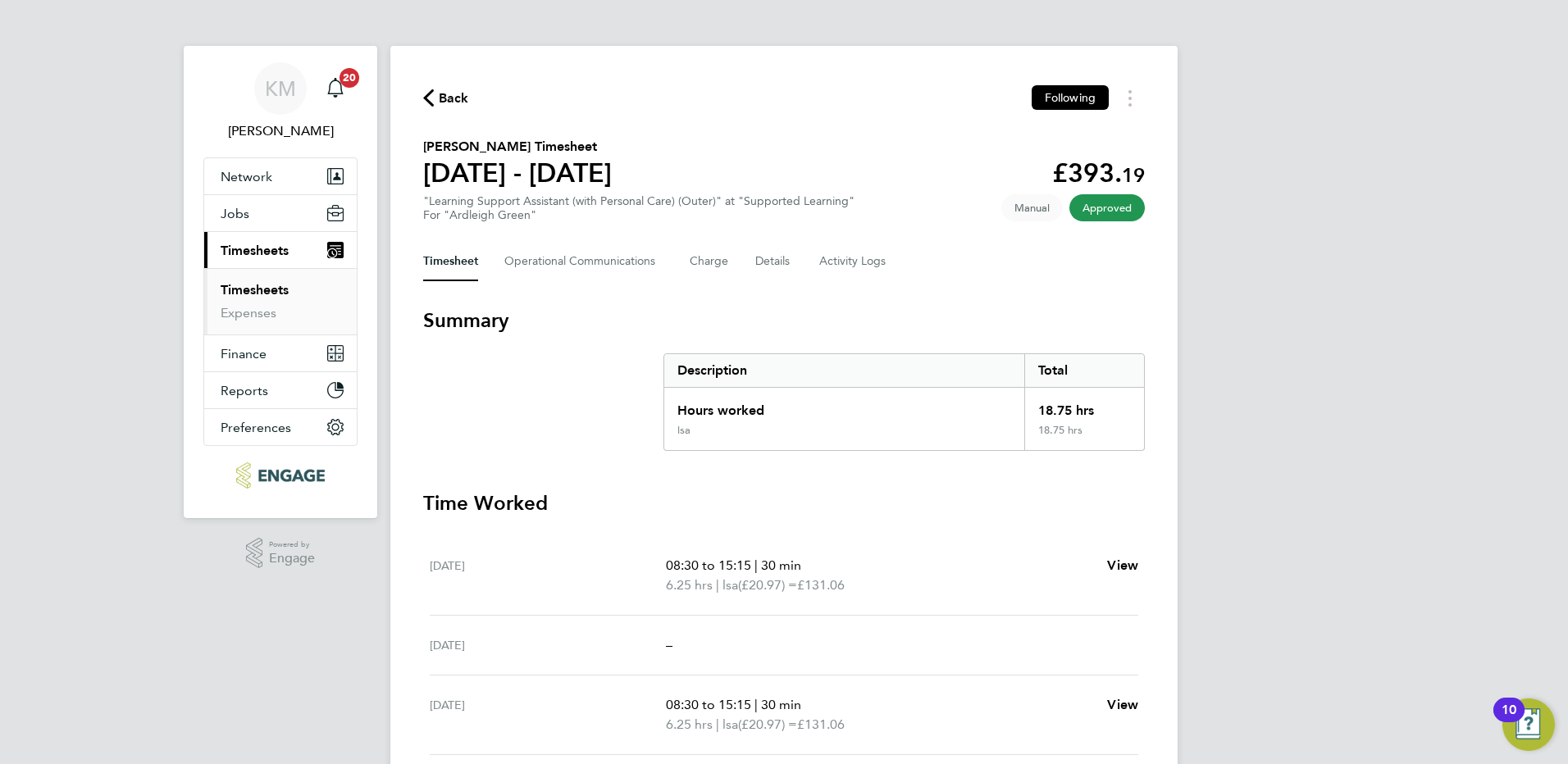
click at [445, 92] on span "Back" at bounding box center [453, 98] width 30 height 20
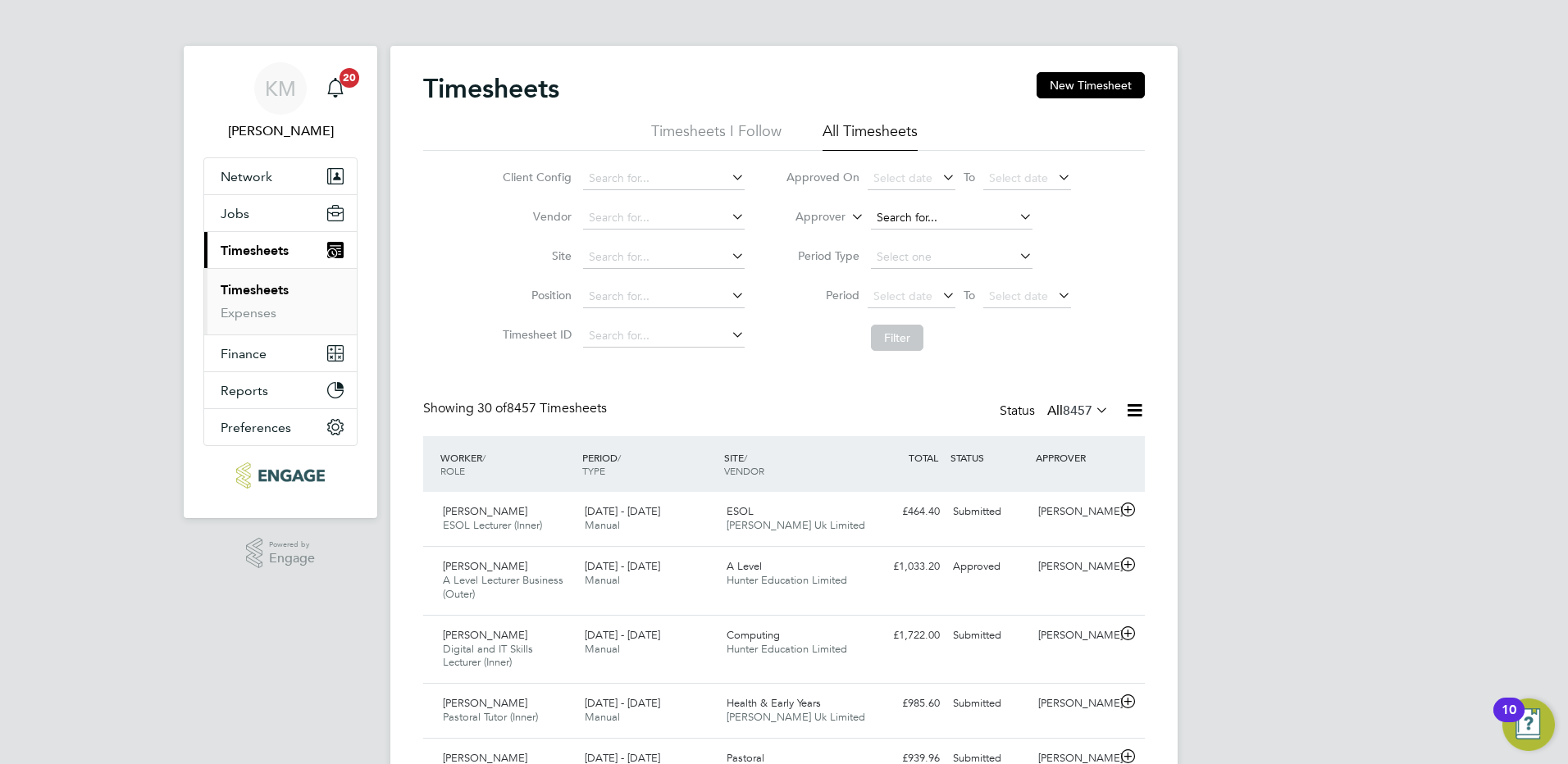
click at [905, 212] on input at bounding box center [951, 218] width 162 height 23
drag, startPoint x: 928, startPoint y: 240, endPoint x: 938, endPoint y: 278, distance: 39.3
click at [930, 241] on li "[PERSON_NAME]" at bounding box center [971, 240] width 202 height 22
type input "[PERSON_NAME]"
drag, startPoint x: 910, startPoint y: 330, endPoint x: 929, endPoint y: 337, distance: 20.2
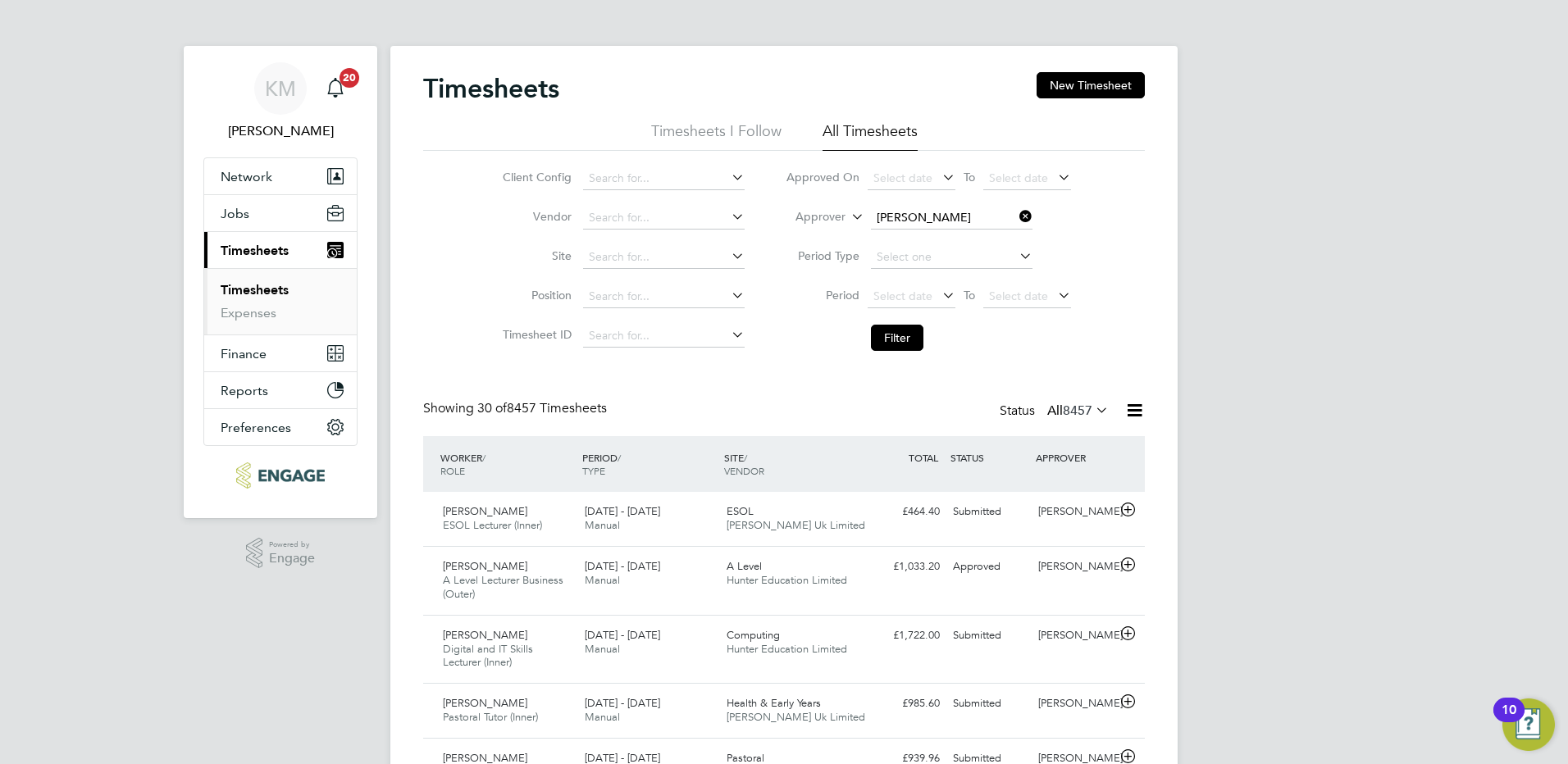
click at [910, 332] on button "Filter" at bounding box center [896, 337] width 52 height 27
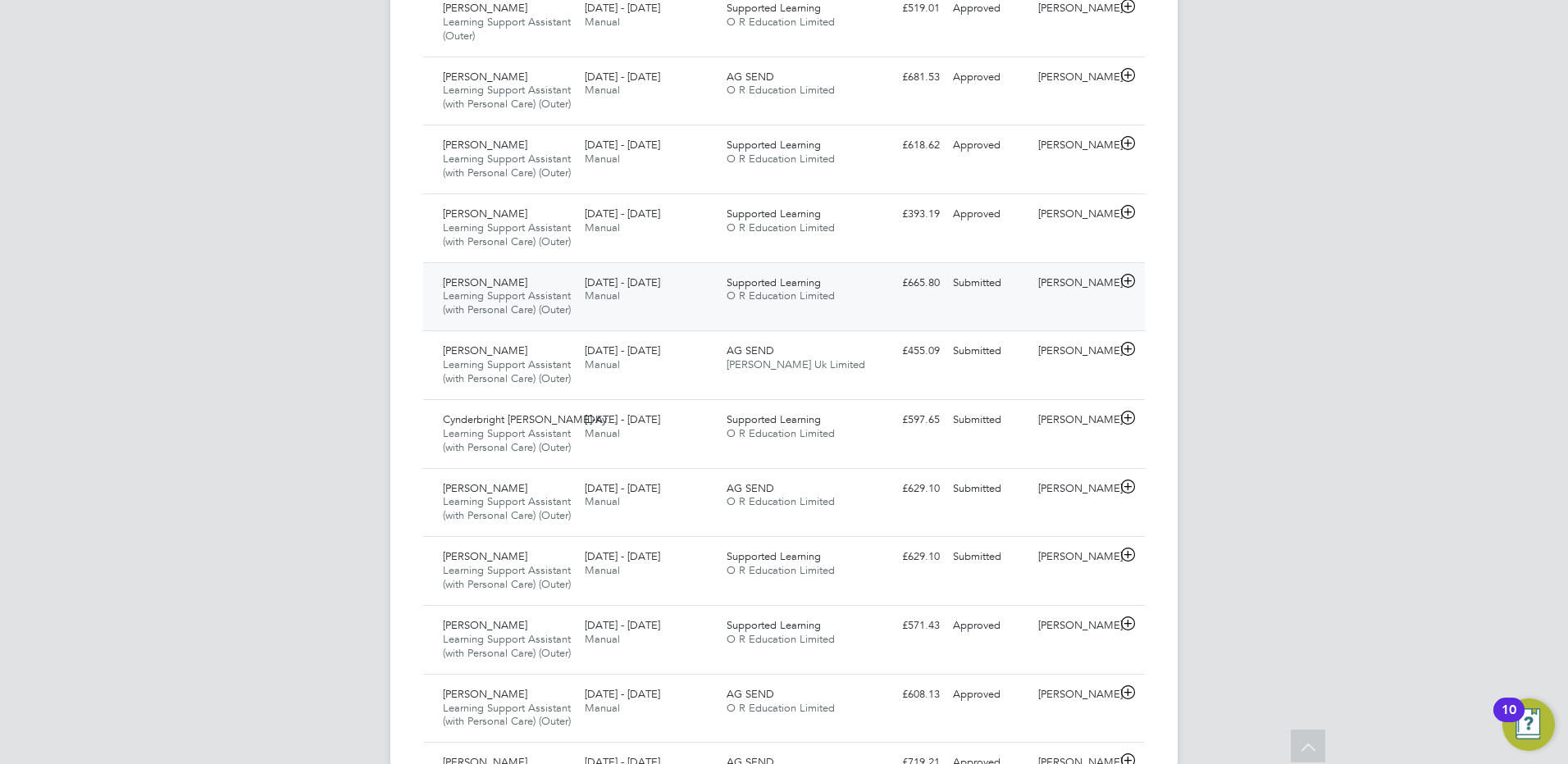
click at [989, 296] on div "Submitted" at bounding box center [989, 284] width 86 height 27
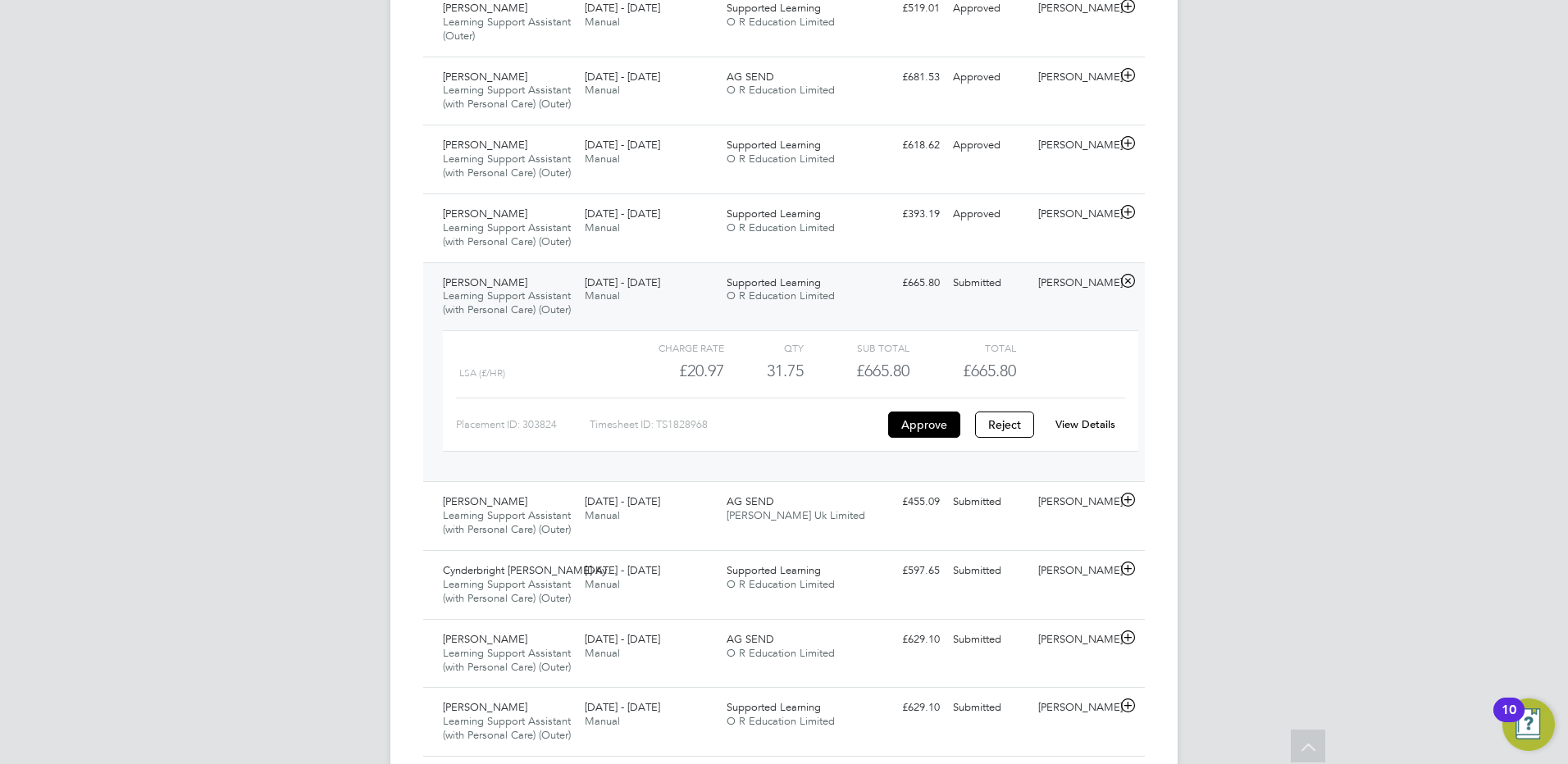
click at [1092, 431] on link "View Details" at bounding box center [1086, 424] width 60 height 14
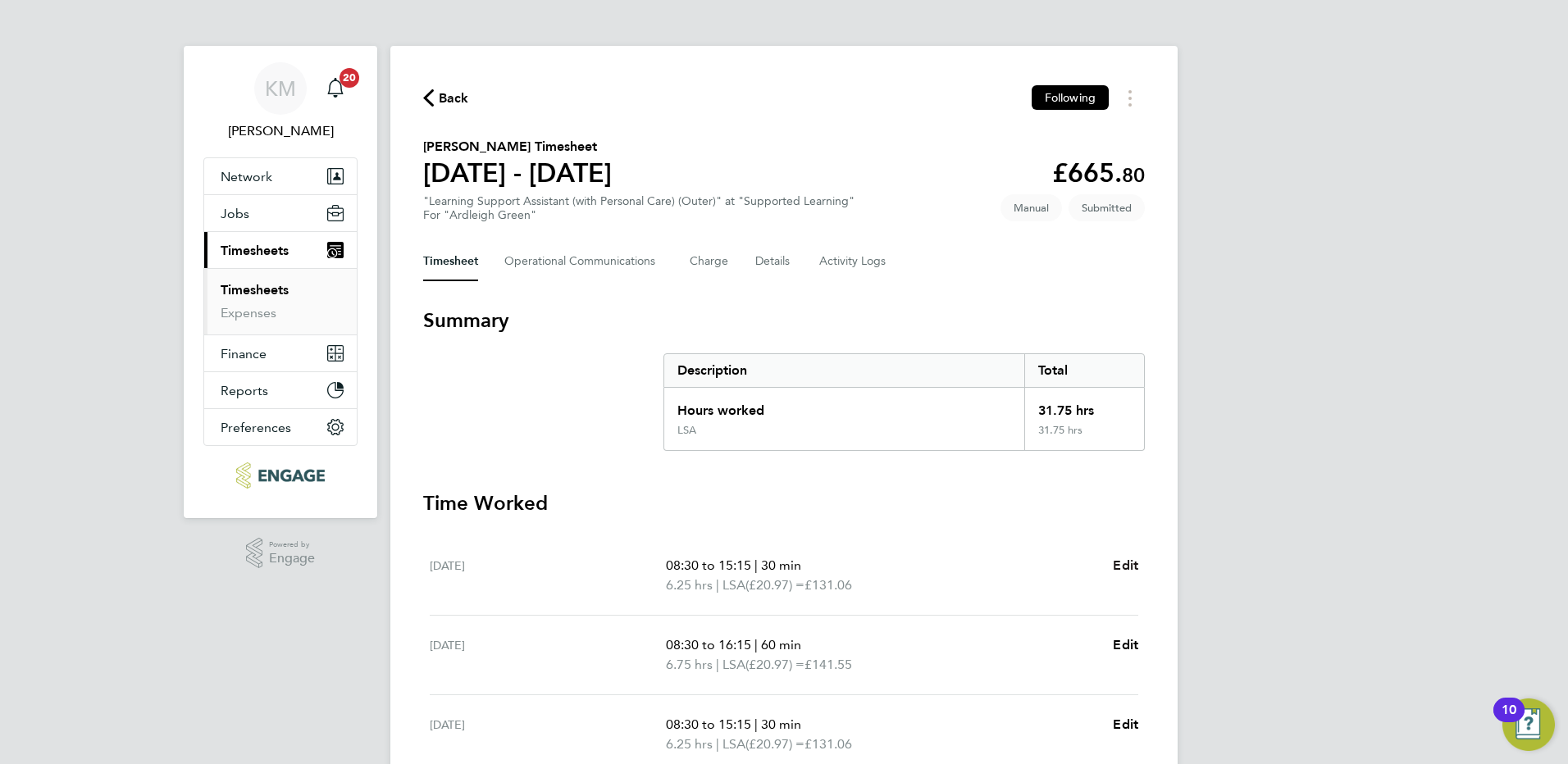
click at [1133, 562] on span "Edit" at bounding box center [1126, 565] width 26 height 15
select select "30"
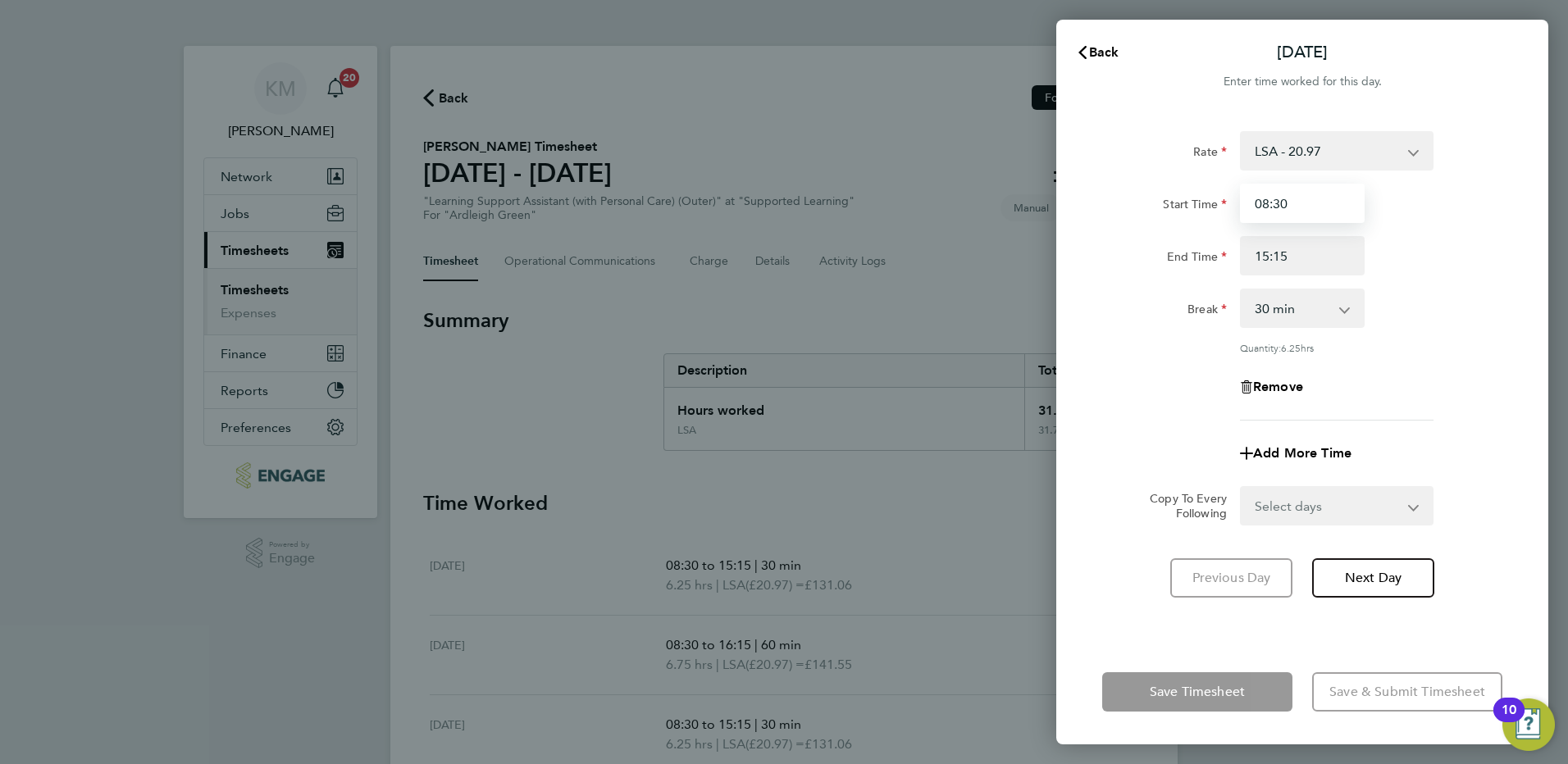
drag, startPoint x: 1275, startPoint y: 203, endPoint x: 1305, endPoint y: 199, distance: 30.3
click at [1305, 199] on input "08:30" at bounding box center [1302, 203] width 124 height 39
type input "08:45"
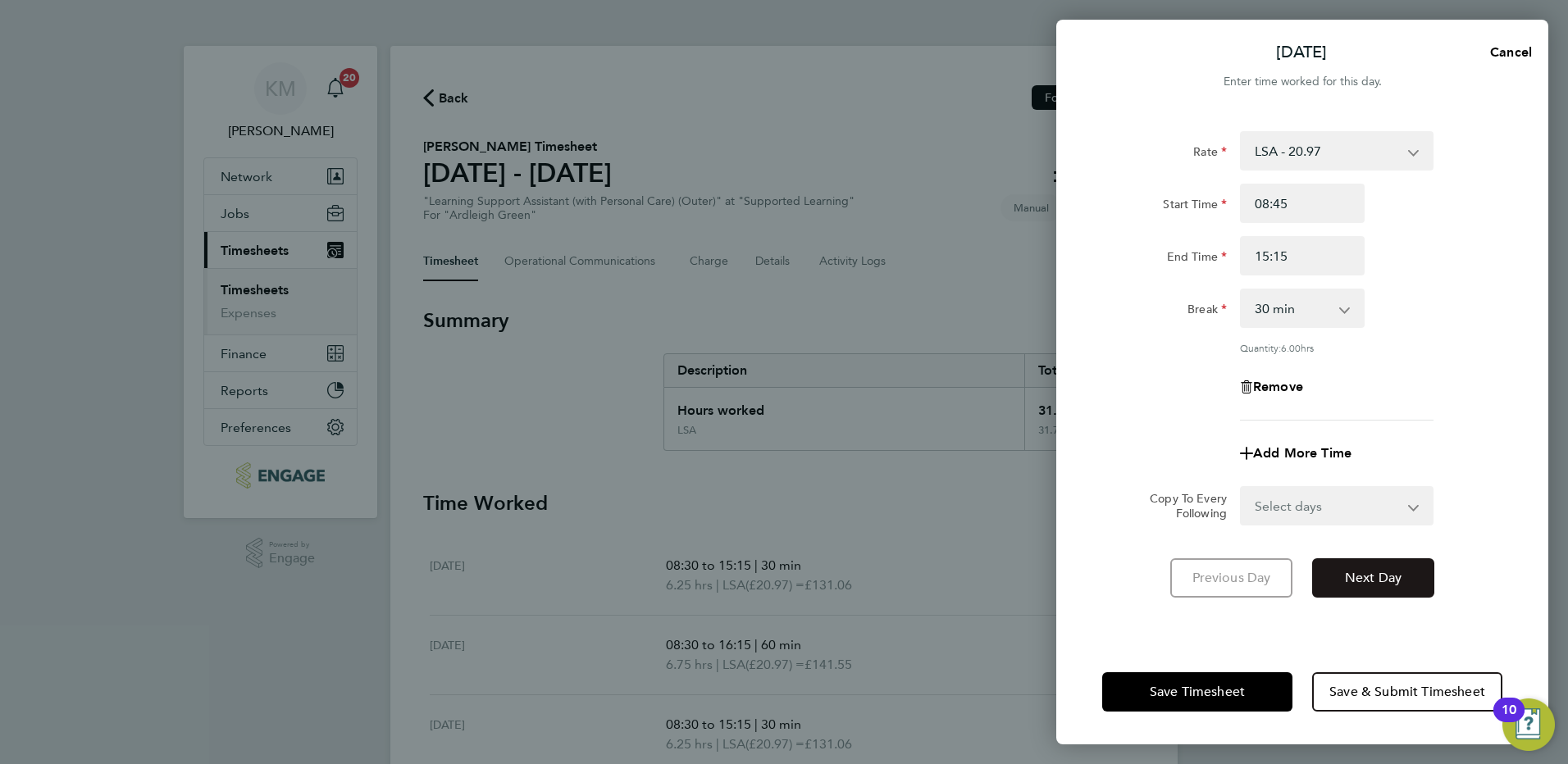
click at [1345, 576] on span "Next Day" at bounding box center [1373, 577] width 57 height 16
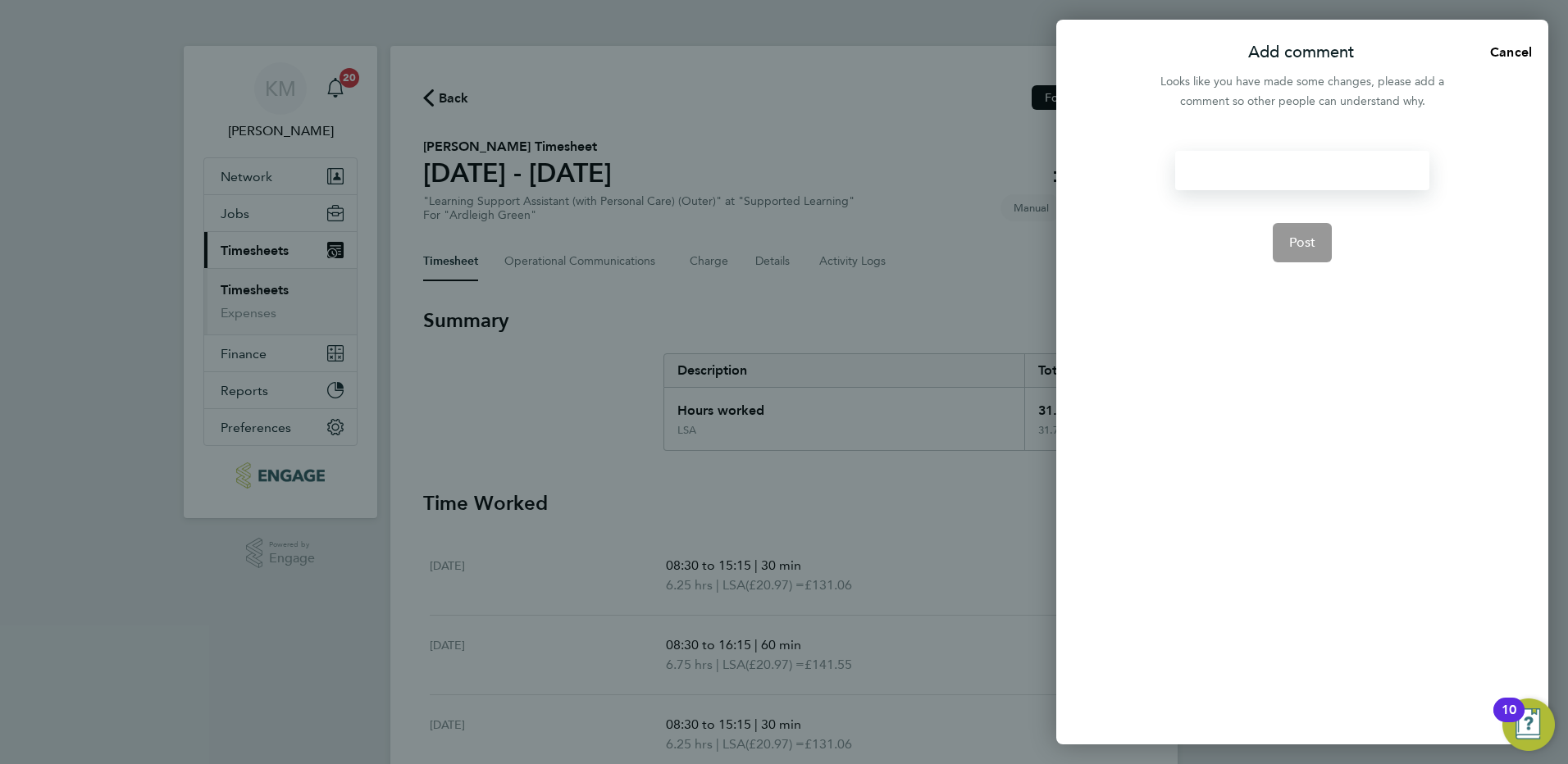
click at [1233, 163] on div at bounding box center [1302, 170] width 254 height 39
click at [1296, 179] on div at bounding box center [1302, 170] width 254 height 39
click at [1302, 247] on span "Post" at bounding box center [1303, 242] width 27 height 16
select select "60"
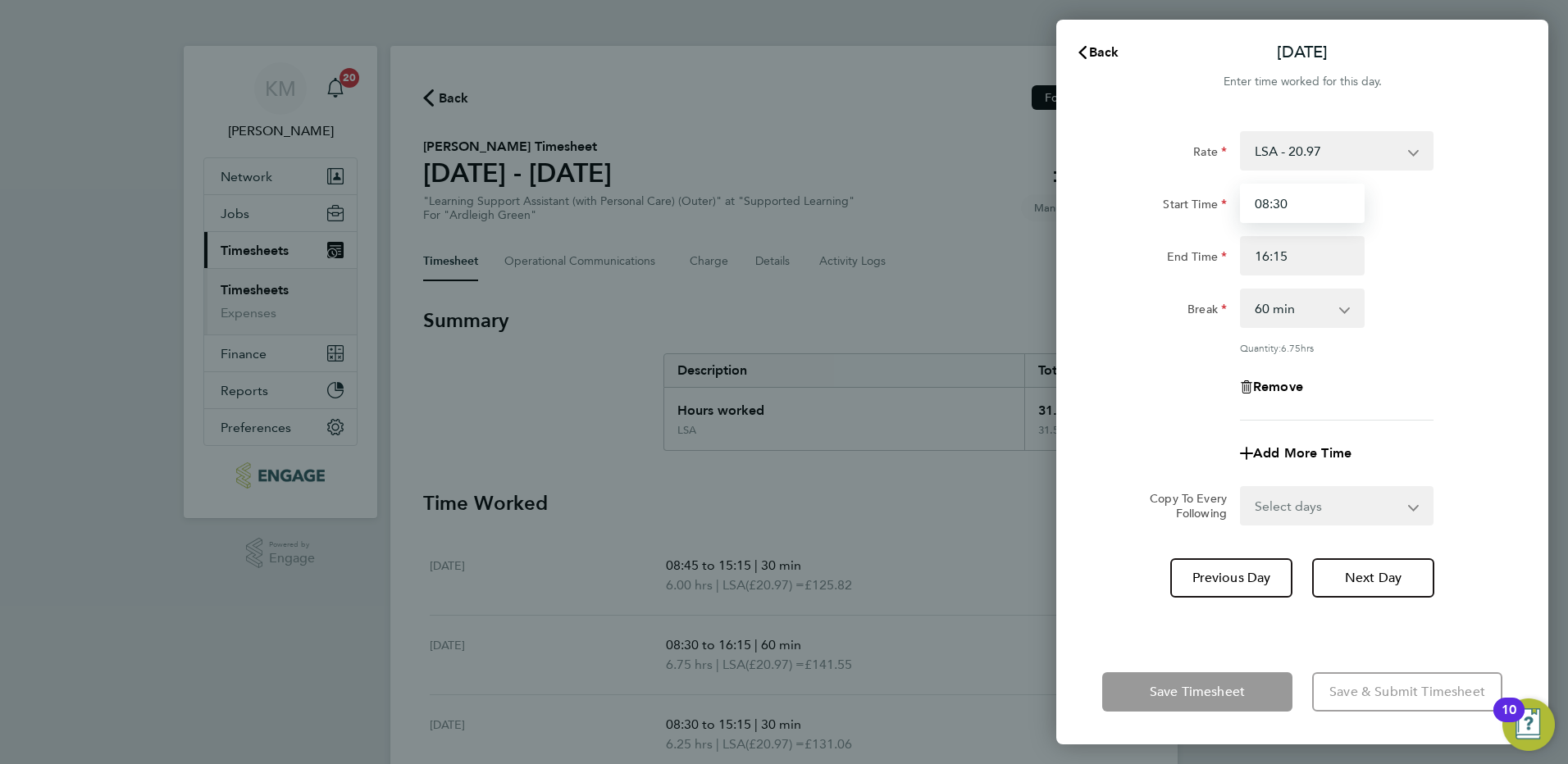
drag, startPoint x: 1274, startPoint y: 200, endPoint x: 1299, endPoint y: 200, distance: 25.0
click at [1299, 200] on input "08:30" at bounding box center [1302, 203] width 124 height 39
type input "08:45"
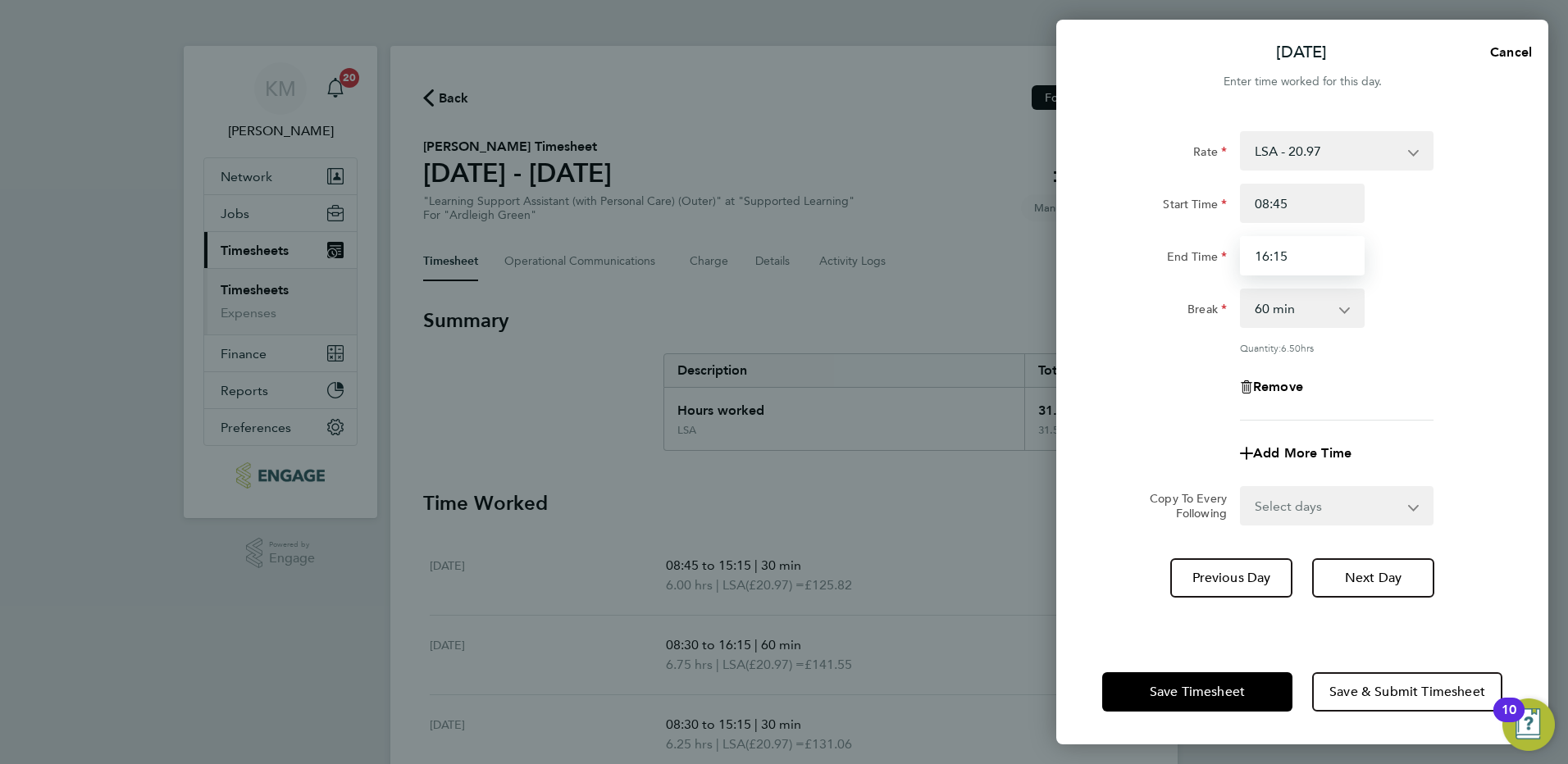
click at [1259, 255] on input "16:15" at bounding box center [1302, 256] width 124 height 39
type input "15:15"
click at [1342, 305] on select "0 min 15 min 30 min 45 min 60 min 75 min 90 min" at bounding box center [1292, 308] width 102 height 36
select select "30"
click at [1242, 290] on select "0 min 15 min 30 min 45 min 60 min 75 min 90 min" at bounding box center [1292, 308] width 102 height 36
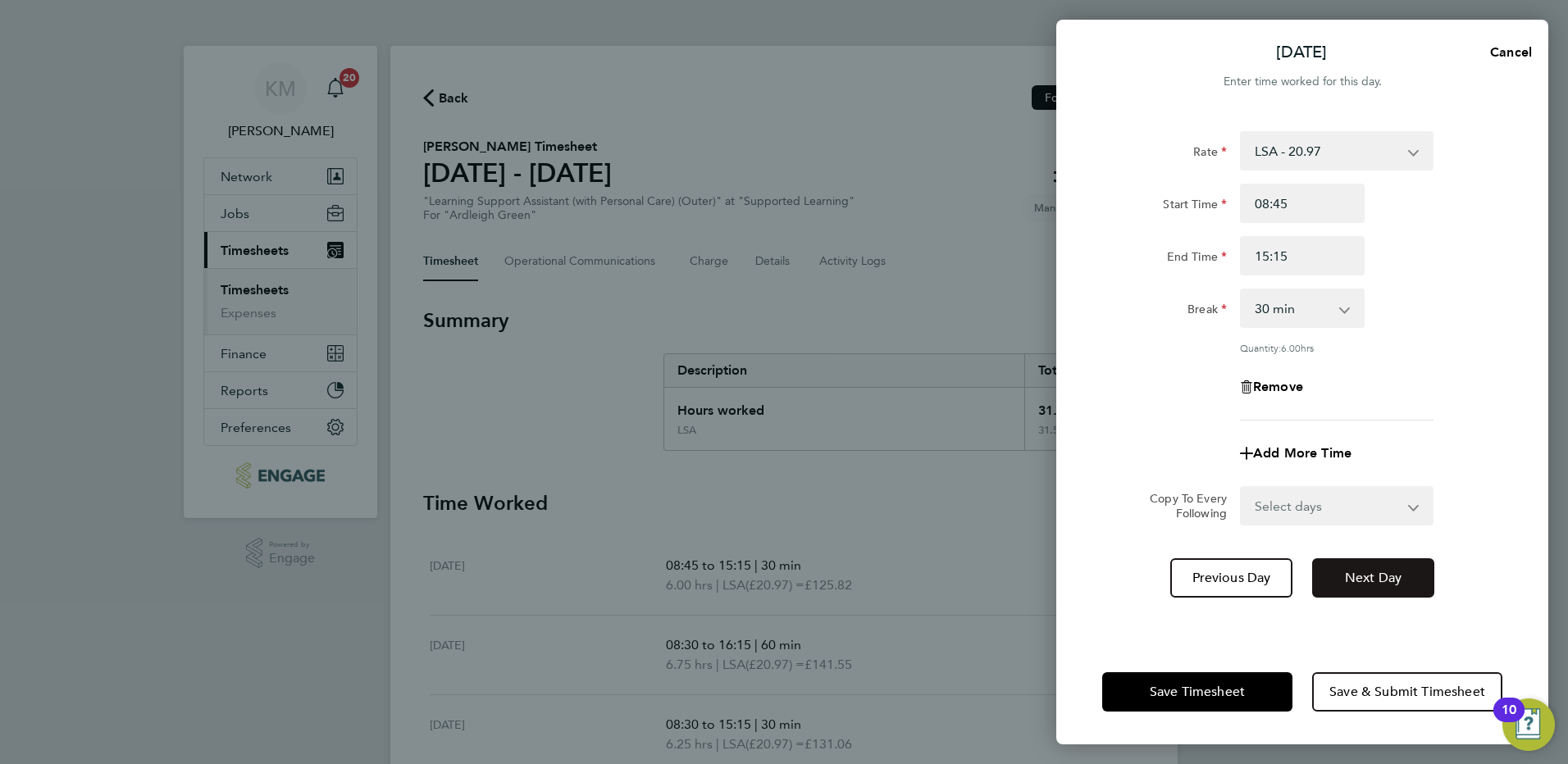
click at [1353, 570] on span "Next Day" at bounding box center [1373, 577] width 57 height 16
select select "30"
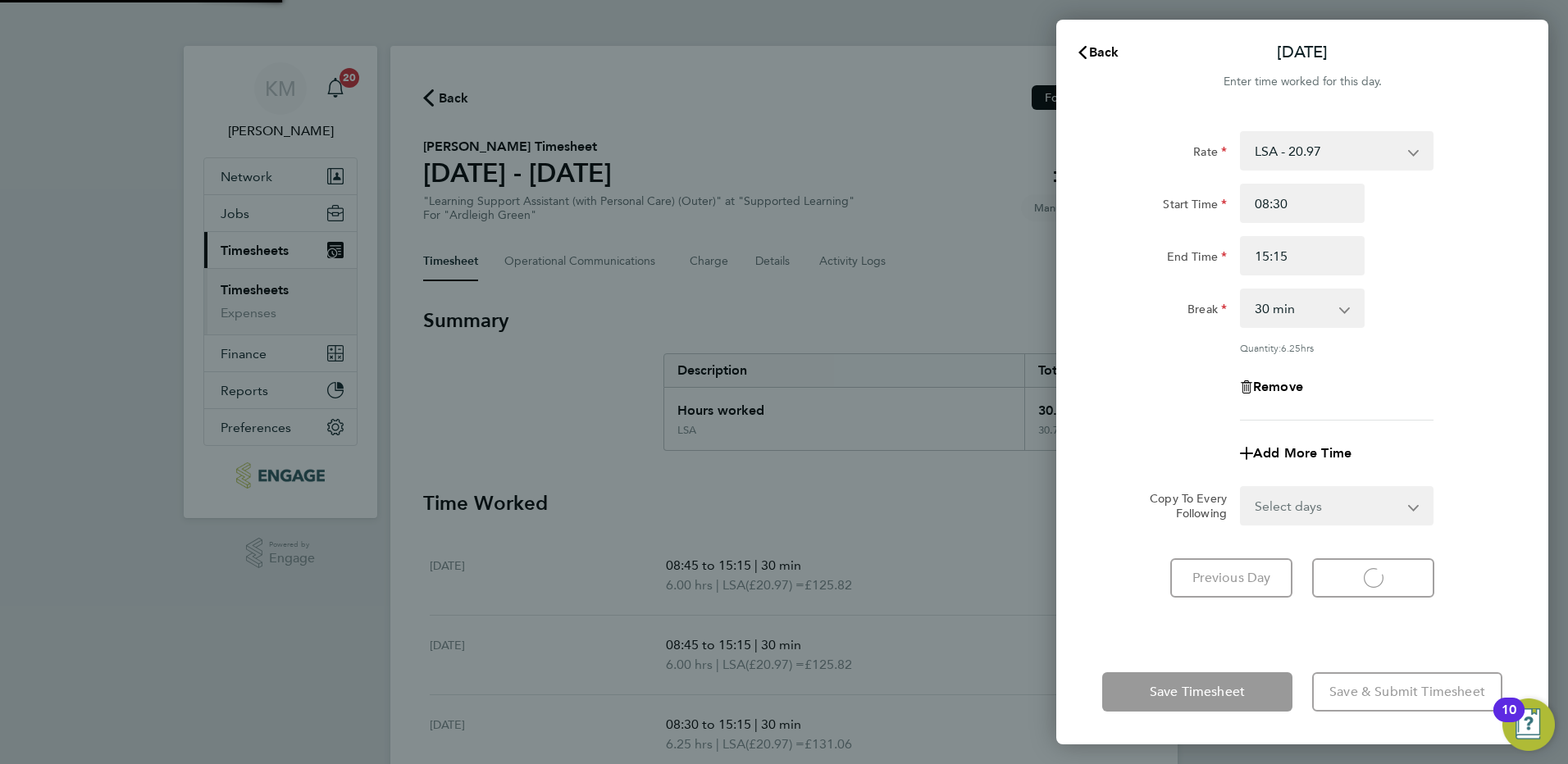
select select "30"
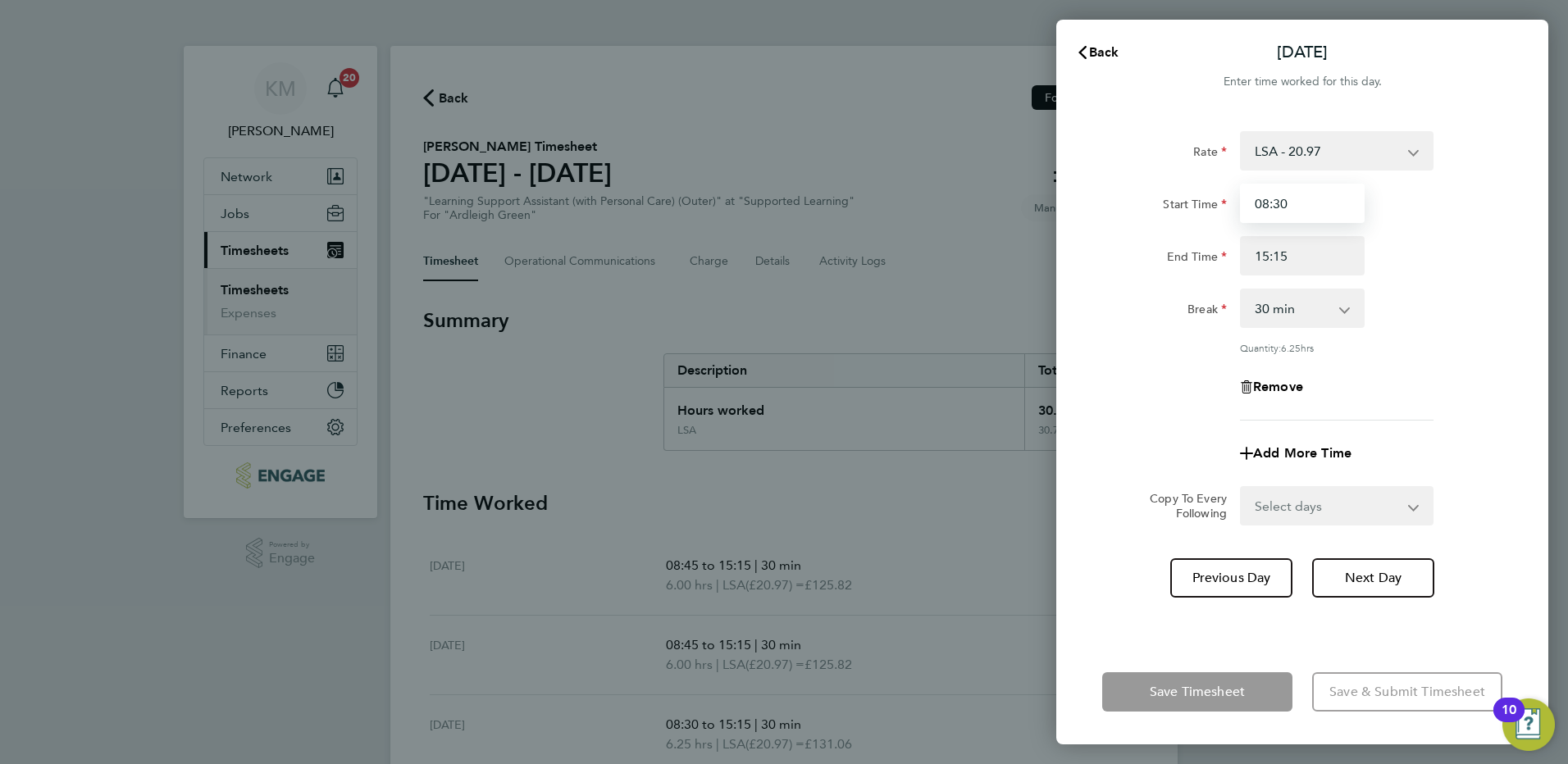
drag, startPoint x: 1273, startPoint y: 203, endPoint x: 1292, endPoint y: 198, distance: 19.6
click at [1292, 198] on input "08:30" at bounding box center [1302, 203] width 124 height 39
type input "08:45"
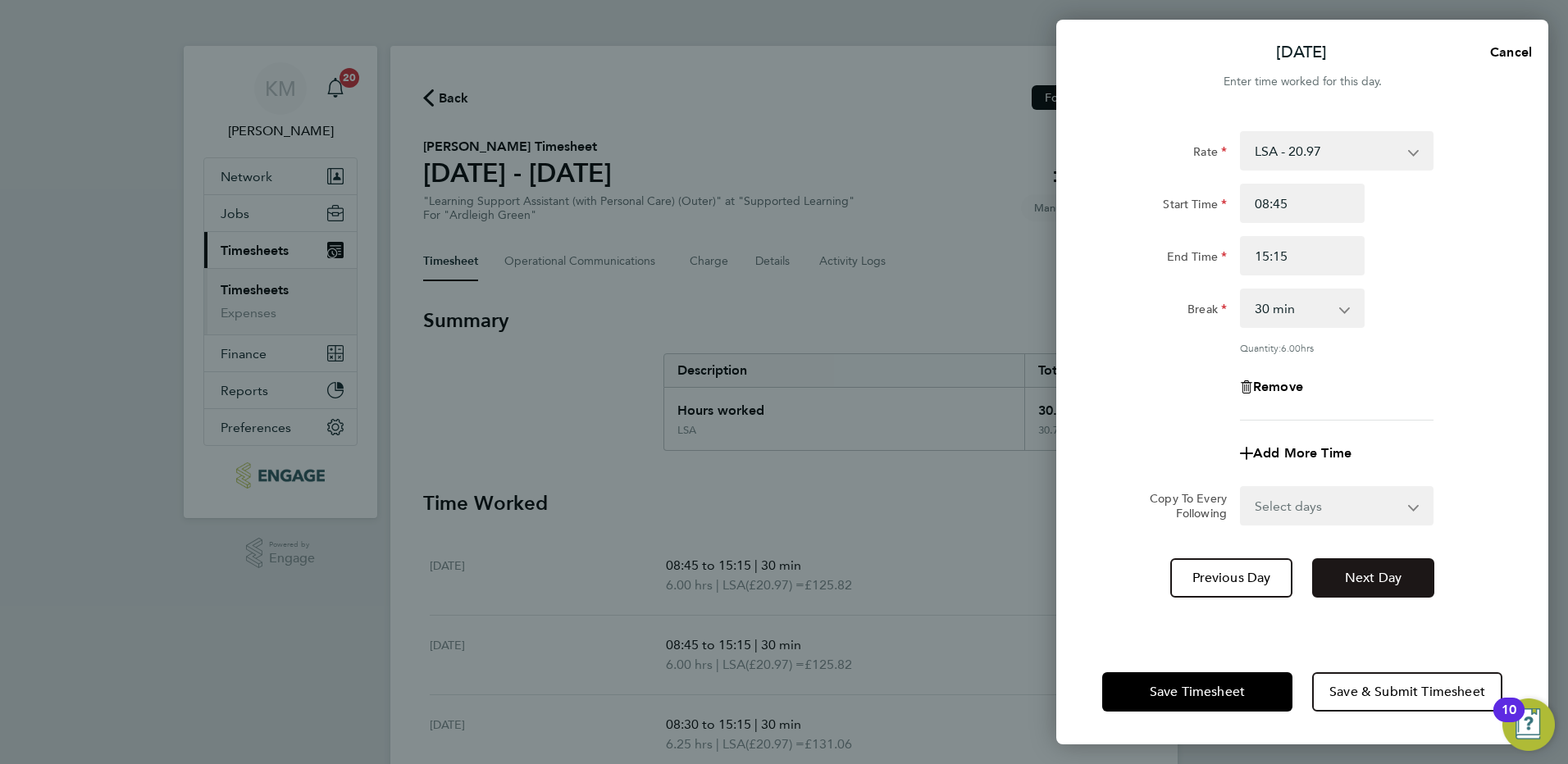
click at [1382, 564] on button "Next Day" at bounding box center [1373, 578] width 123 height 39
select select "30"
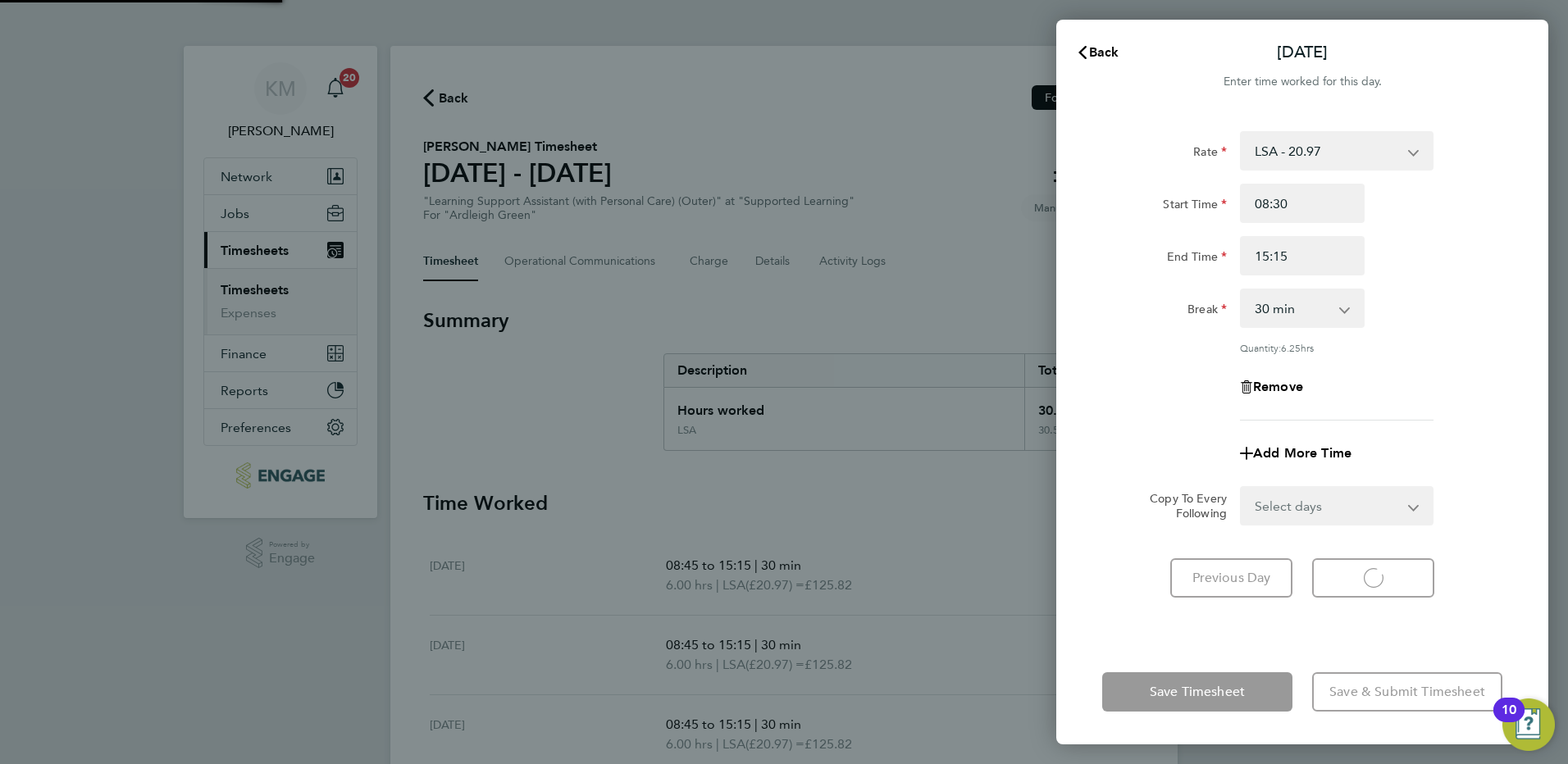
select select "30"
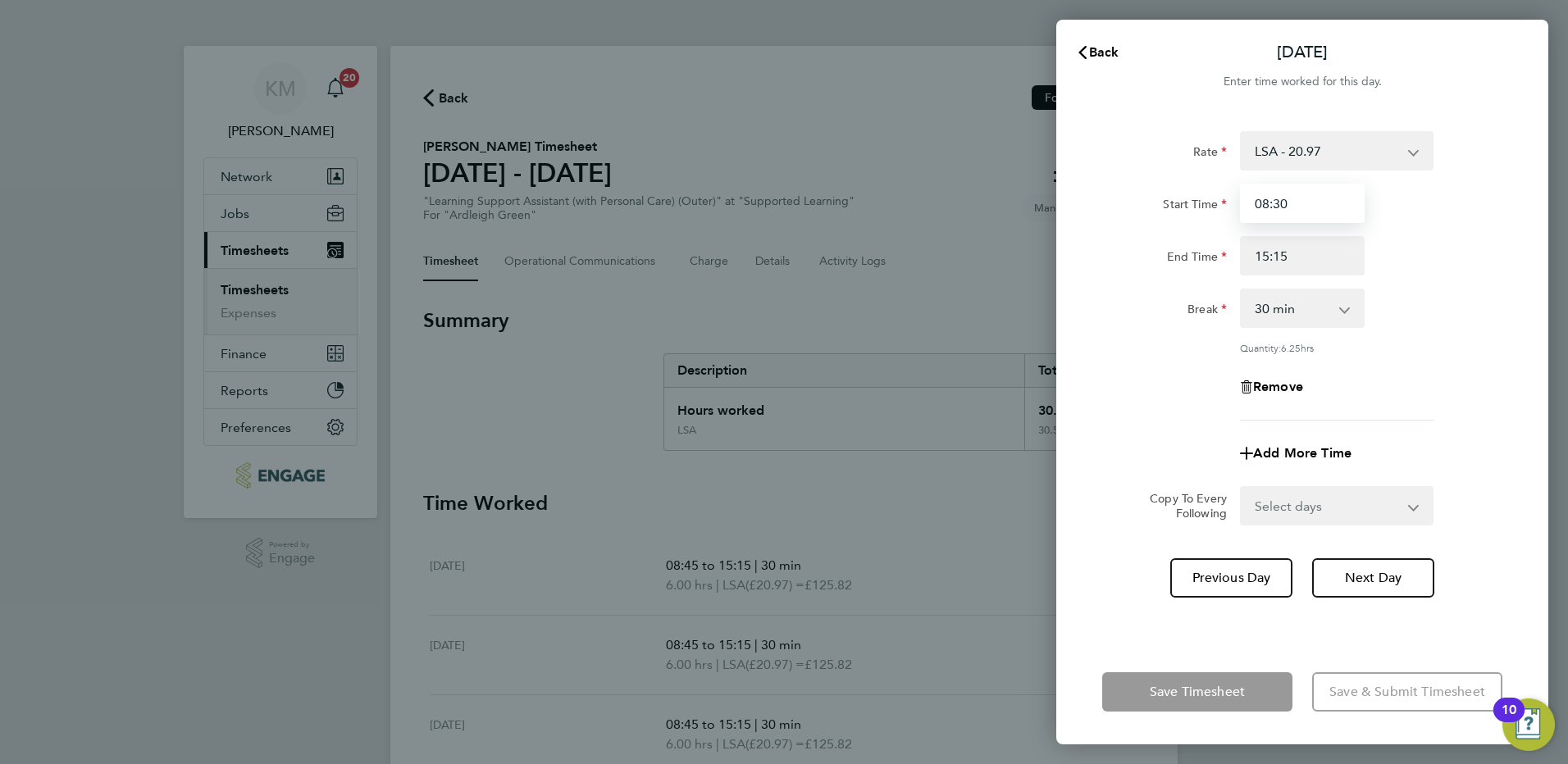
drag, startPoint x: 1275, startPoint y: 201, endPoint x: 1297, endPoint y: 199, distance: 22.1
click at [1297, 199] on input "08:30" at bounding box center [1302, 203] width 124 height 39
type input "08:45"
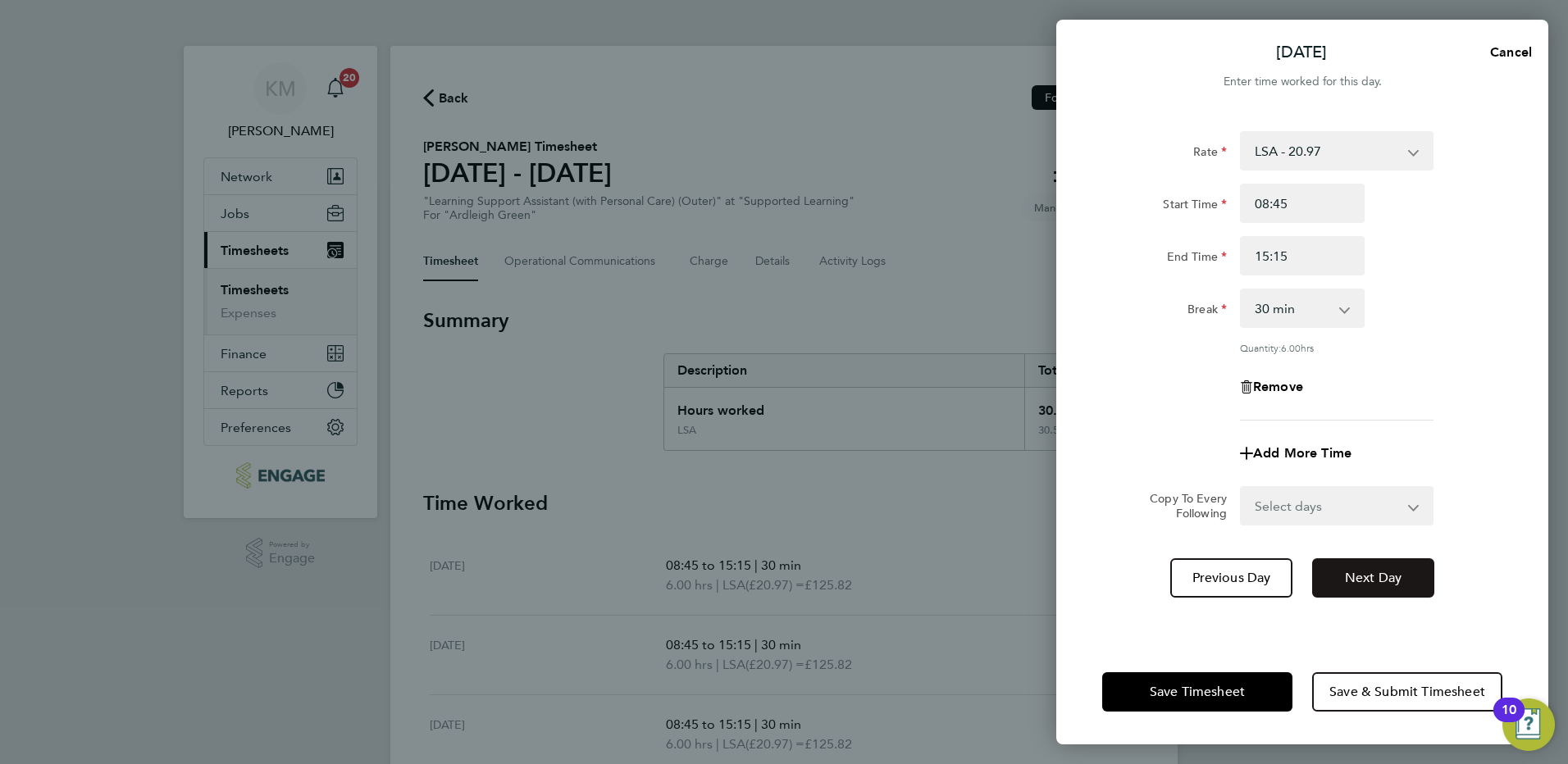
click at [1371, 570] on span "Next Day" at bounding box center [1373, 577] width 57 height 16
select select "30"
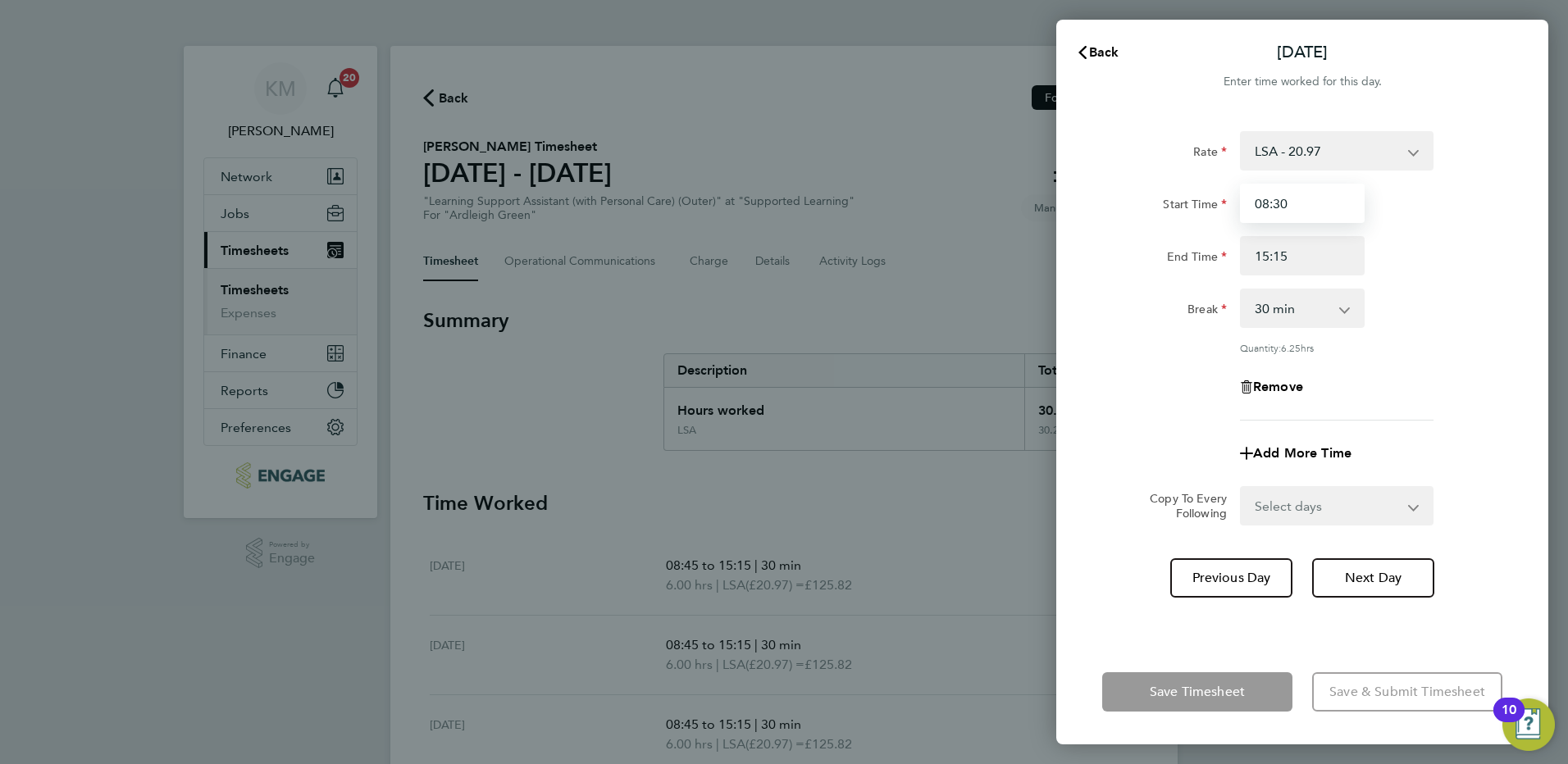
drag, startPoint x: 1272, startPoint y: 204, endPoint x: 1314, endPoint y: 201, distance: 42.1
click at [1314, 201] on input "08:30" at bounding box center [1302, 203] width 124 height 39
type input "08:45"
click at [1346, 309] on app-icon-cross-button at bounding box center [1353, 308] width 20 height 36
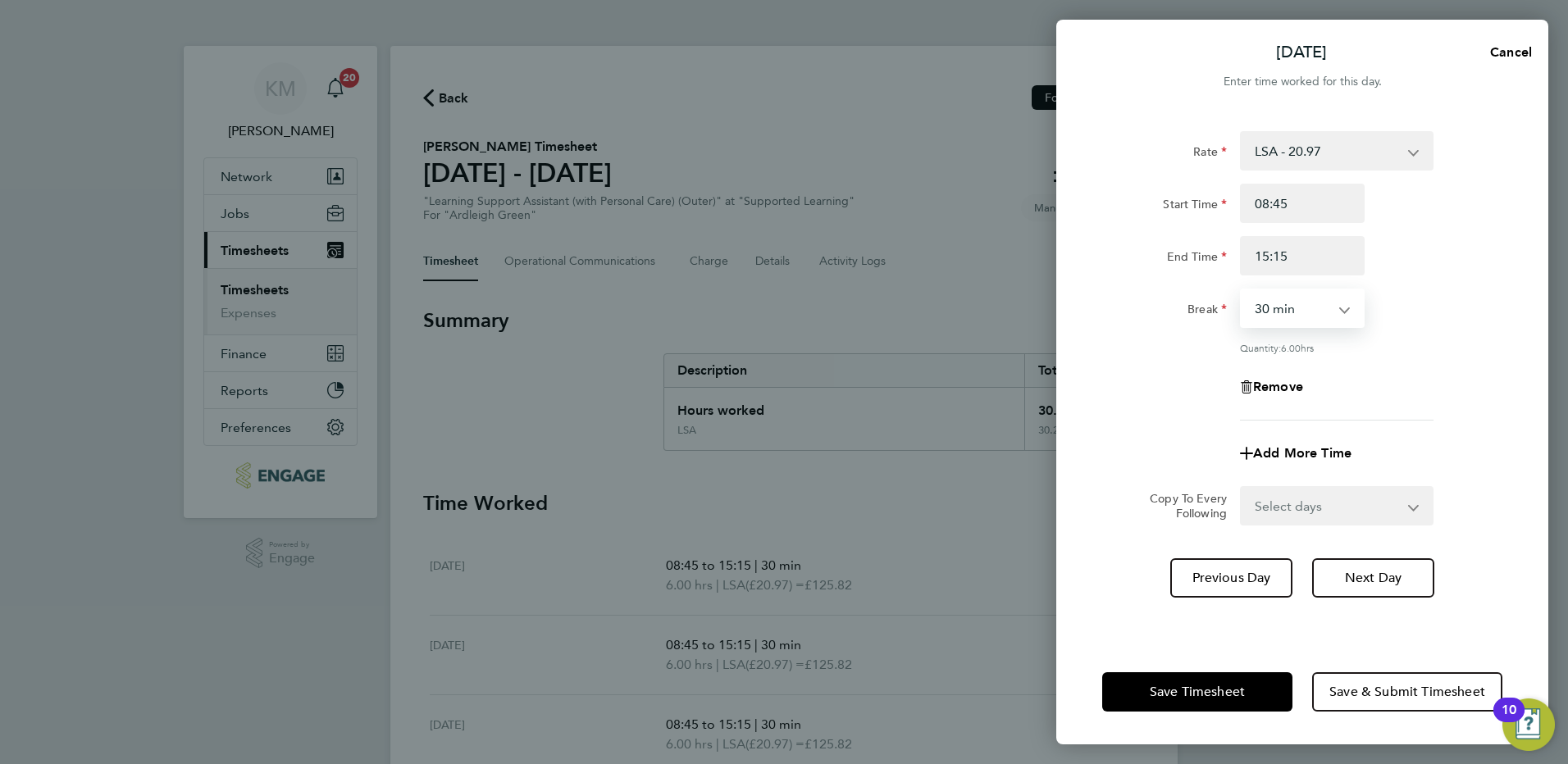
click at [1343, 310] on select "0 min 15 min 30 min 45 min 60 min 75 min 90 min" at bounding box center [1292, 308] width 102 height 36
select select "0"
click at [1242, 290] on select "0 min 15 min 30 min 45 min 60 min 75 min 90 min" at bounding box center [1292, 308] width 102 height 36
click at [1355, 567] on button "Next Day" at bounding box center [1373, 578] width 123 height 39
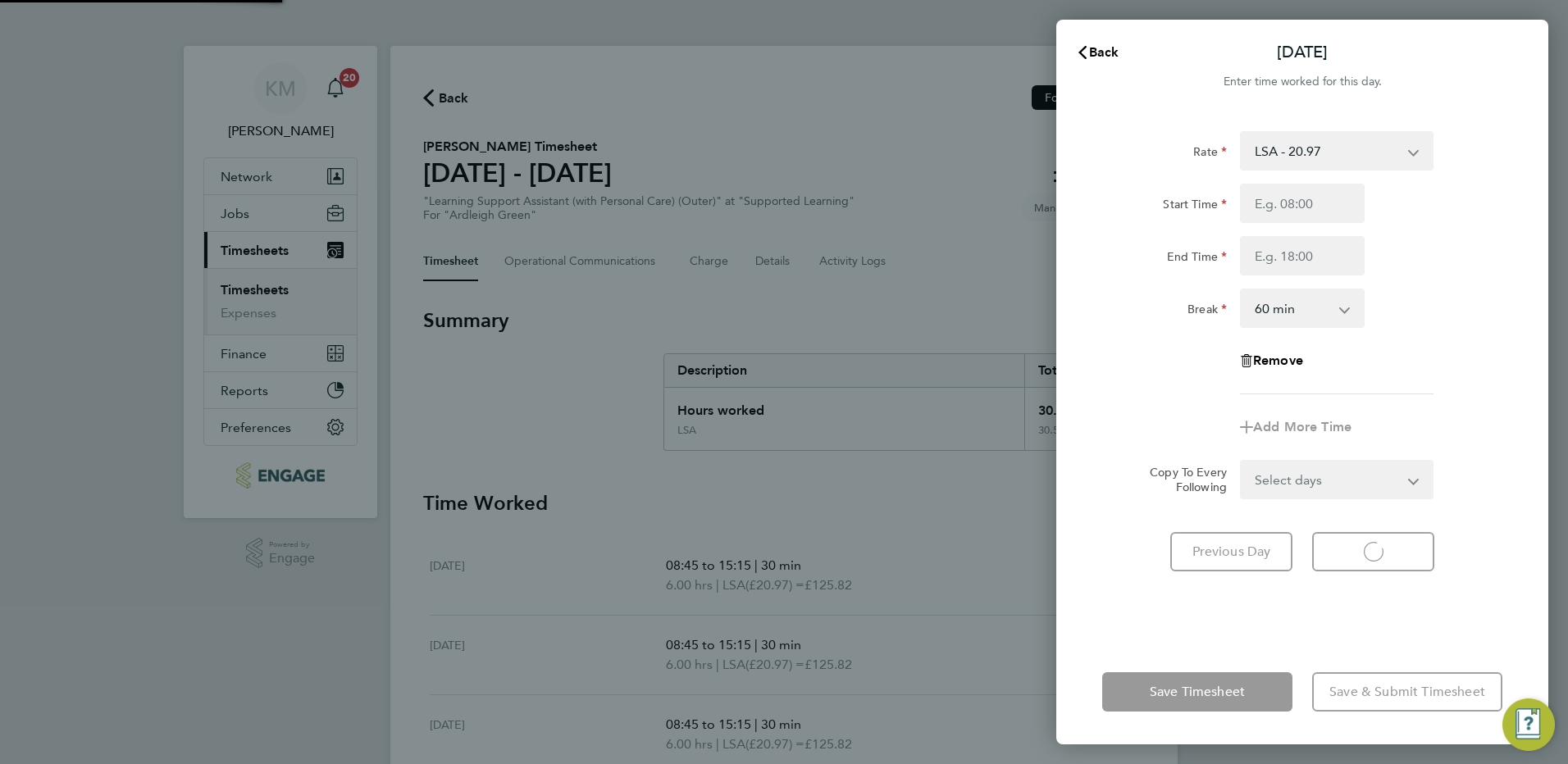
select select "60"
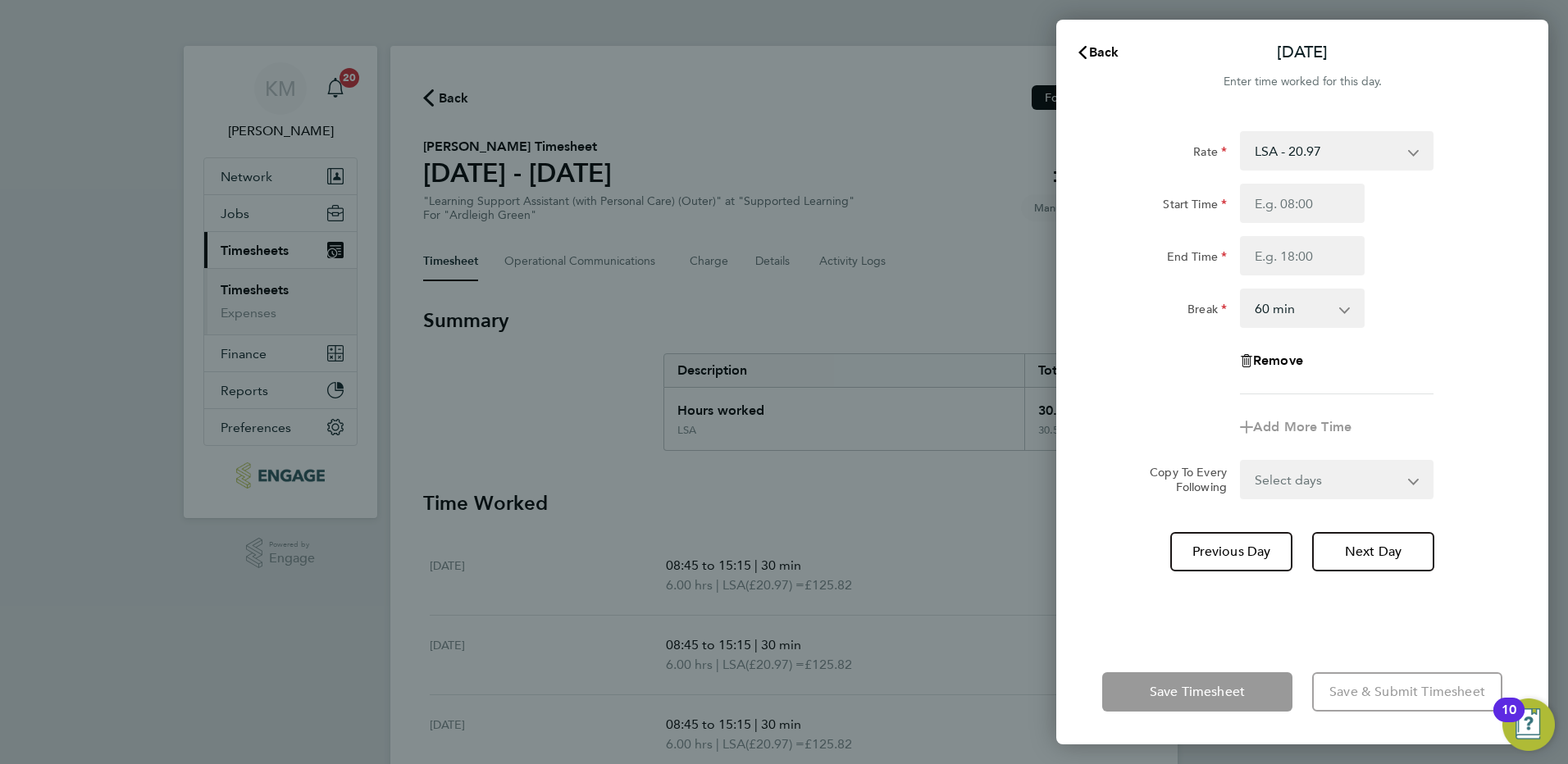
click at [1132, 573] on div "Rate LSA - 20.97 Start Time End Time Break 0 min 15 min 30 min 45 min 60 min 75…" at bounding box center [1302, 375] width 492 height 528
click at [1228, 545] on span "Previous Day" at bounding box center [1232, 552] width 79 height 16
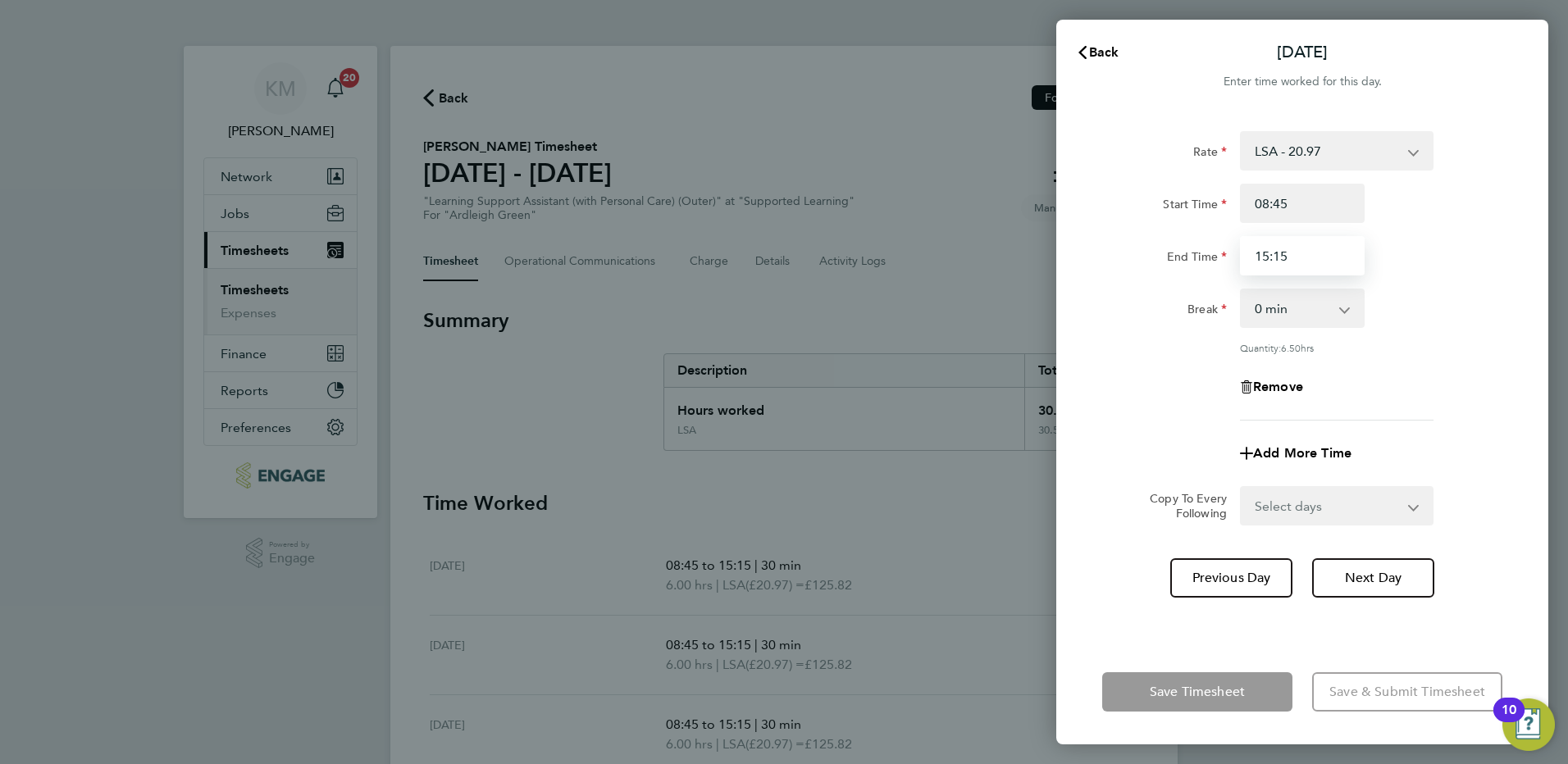
click at [1284, 252] on input "15:15" at bounding box center [1302, 256] width 124 height 39
drag, startPoint x: 1275, startPoint y: 256, endPoint x: 1296, endPoint y: 255, distance: 21.0
click at [1296, 255] on input "15:15" at bounding box center [1302, 256] width 124 height 39
type input "15:45"
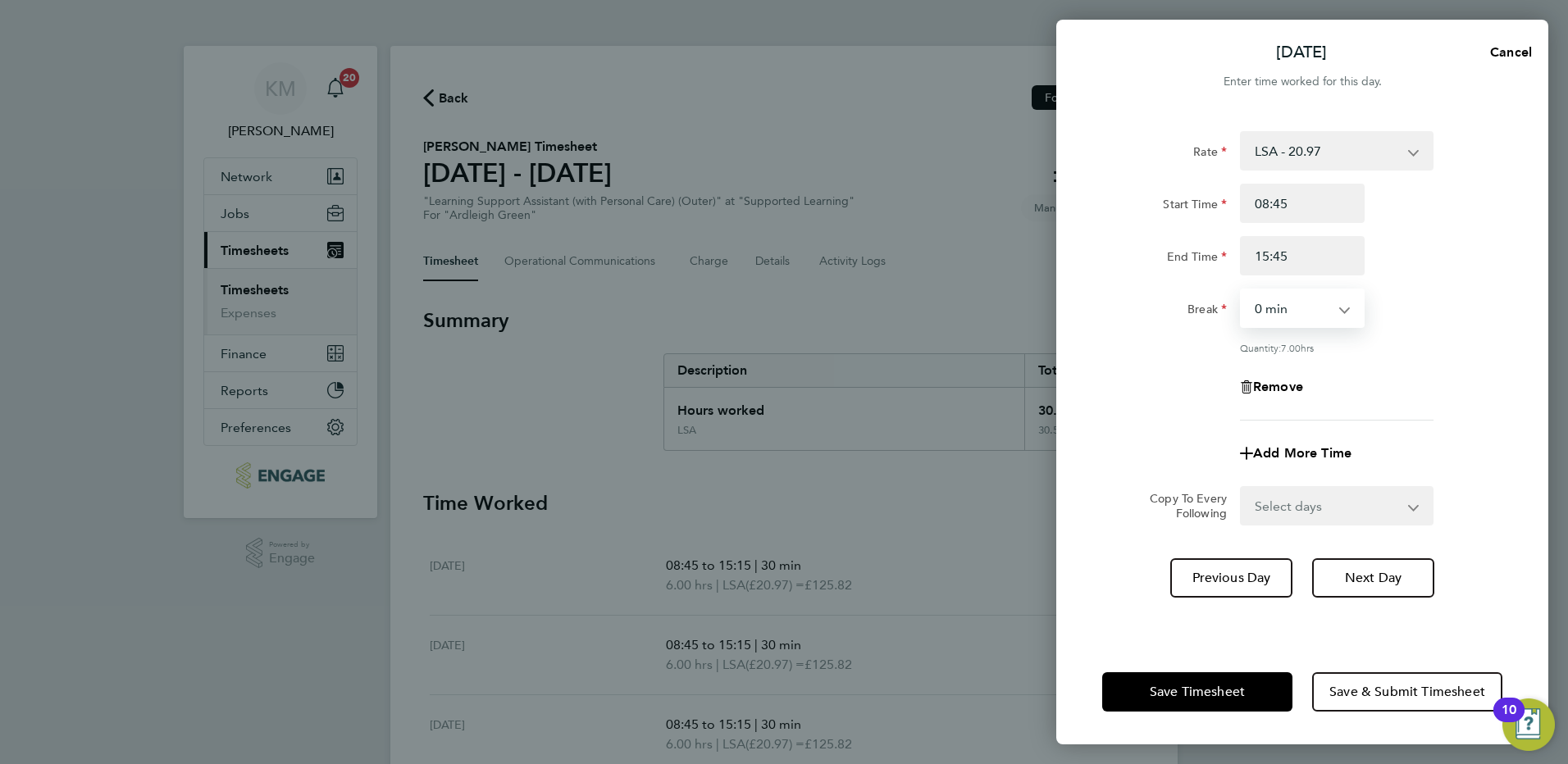
click at [1340, 307] on select "0 min 15 min 30 min 45 min 60 min 75 min 90 min" at bounding box center [1292, 308] width 102 height 36
select select "30"
click at [1242, 290] on select "0 min 15 min 30 min 45 min 60 min 75 min 90 min" at bounding box center [1292, 308] width 102 height 36
click at [1193, 690] on span "Save Timesheet" at bounding box center [1197, 691] width 95 height 16
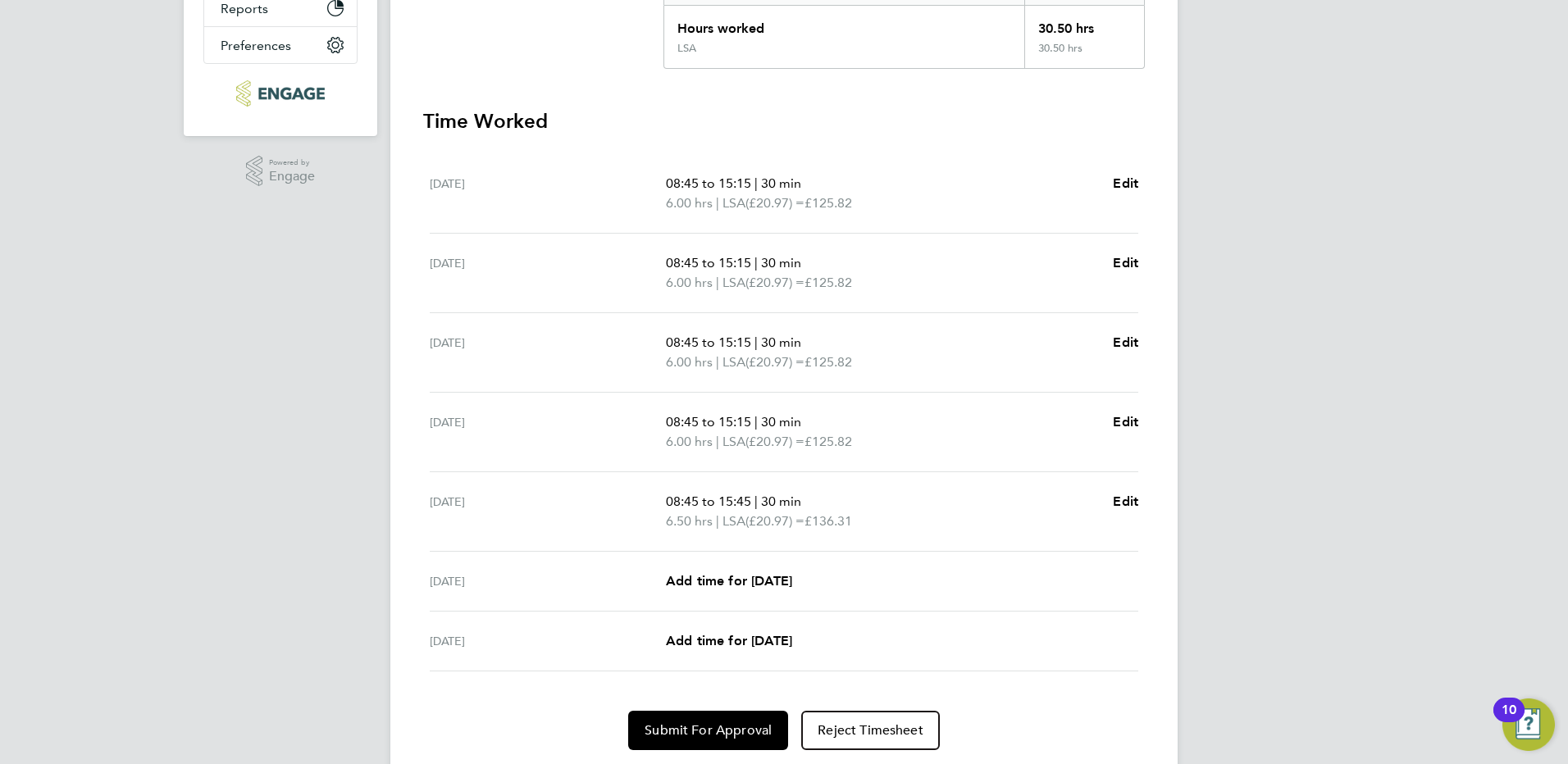
scroll to position [433, 0]
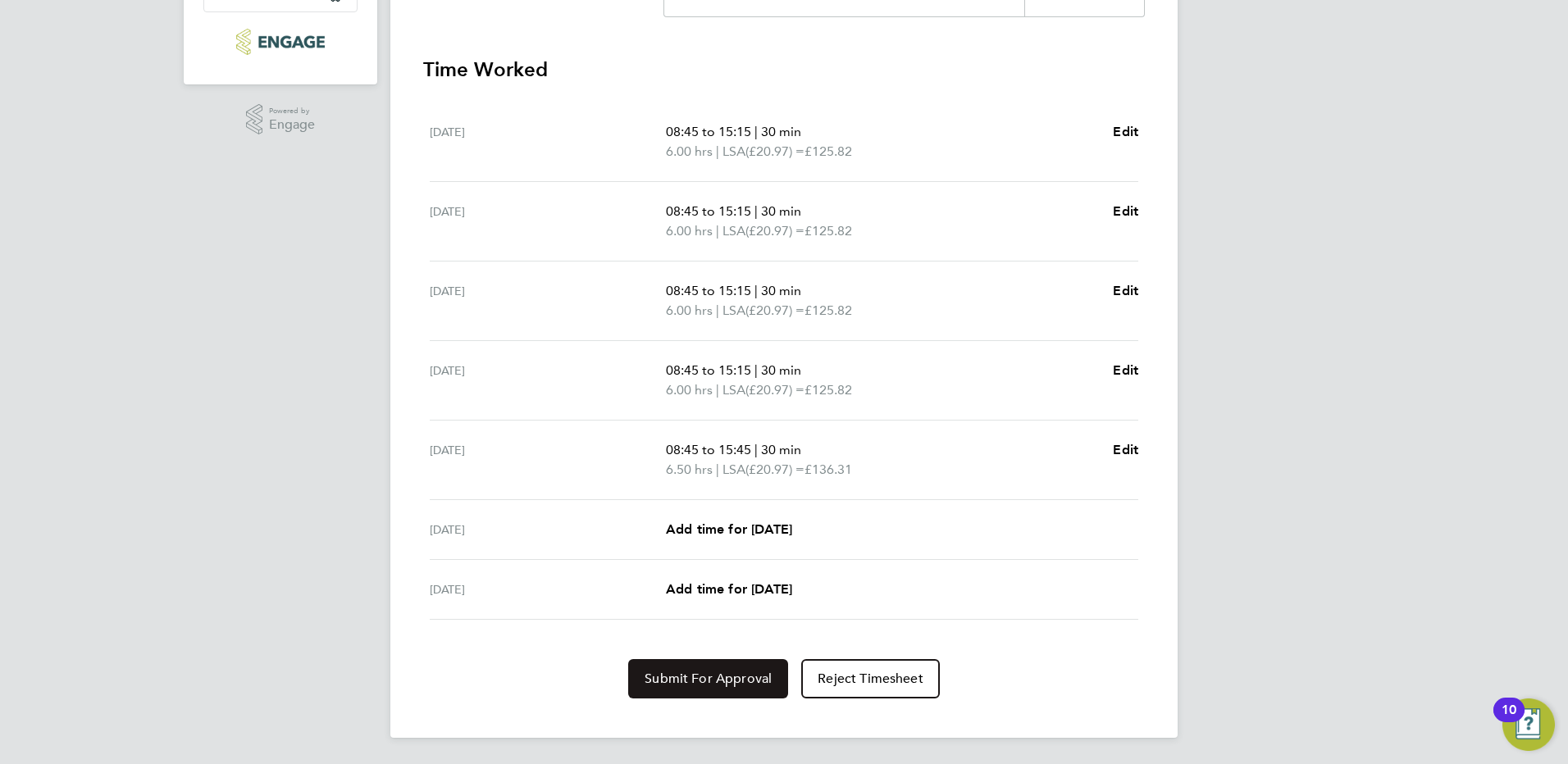
click at [750, 685] on span "Submit For Approval" at bounding box center [708, 678] width 127 height 16
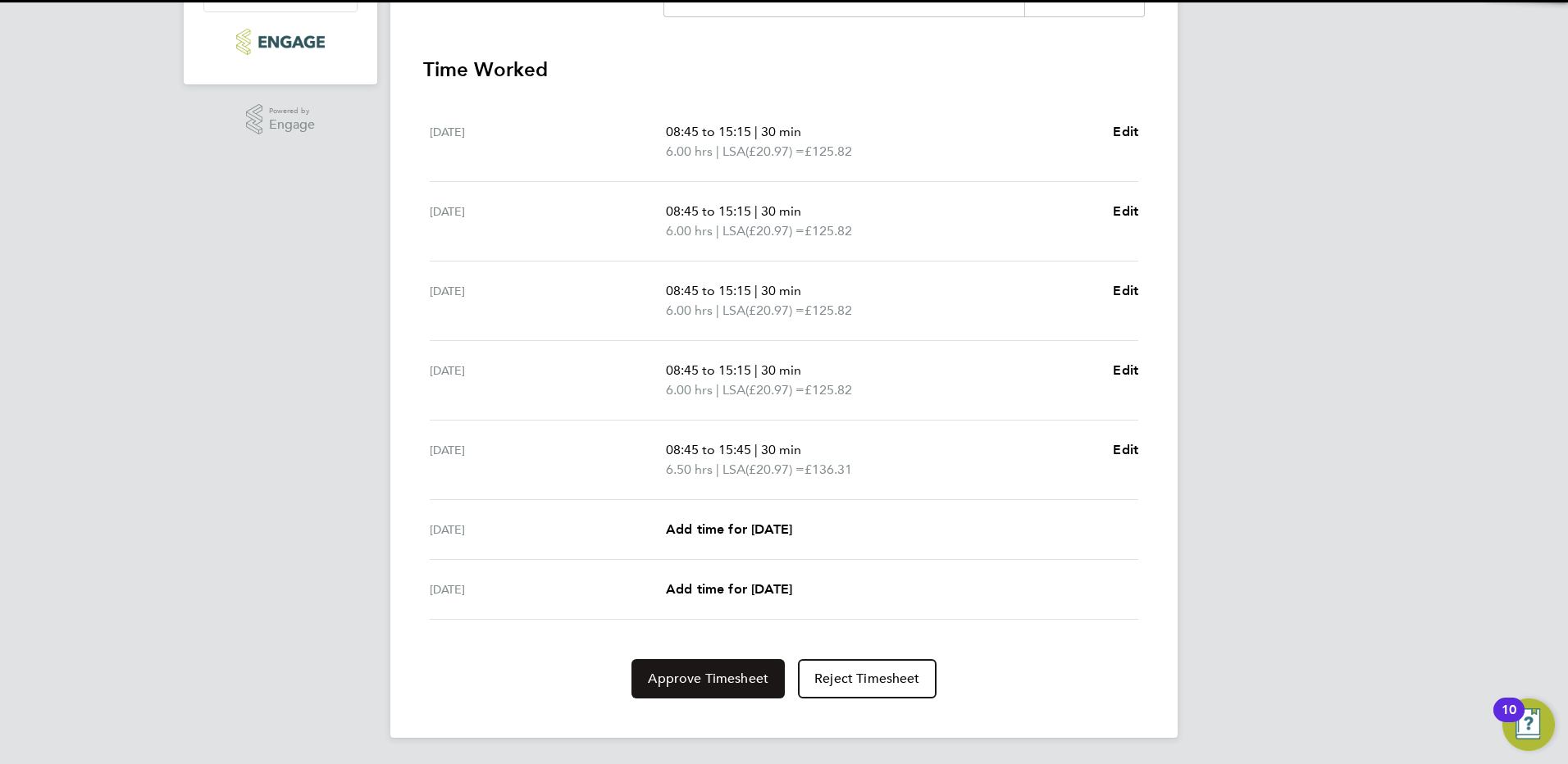
click at [754, 679] on span "Approve Timesheet" at bounding box center [708, 678] width 121 height 16
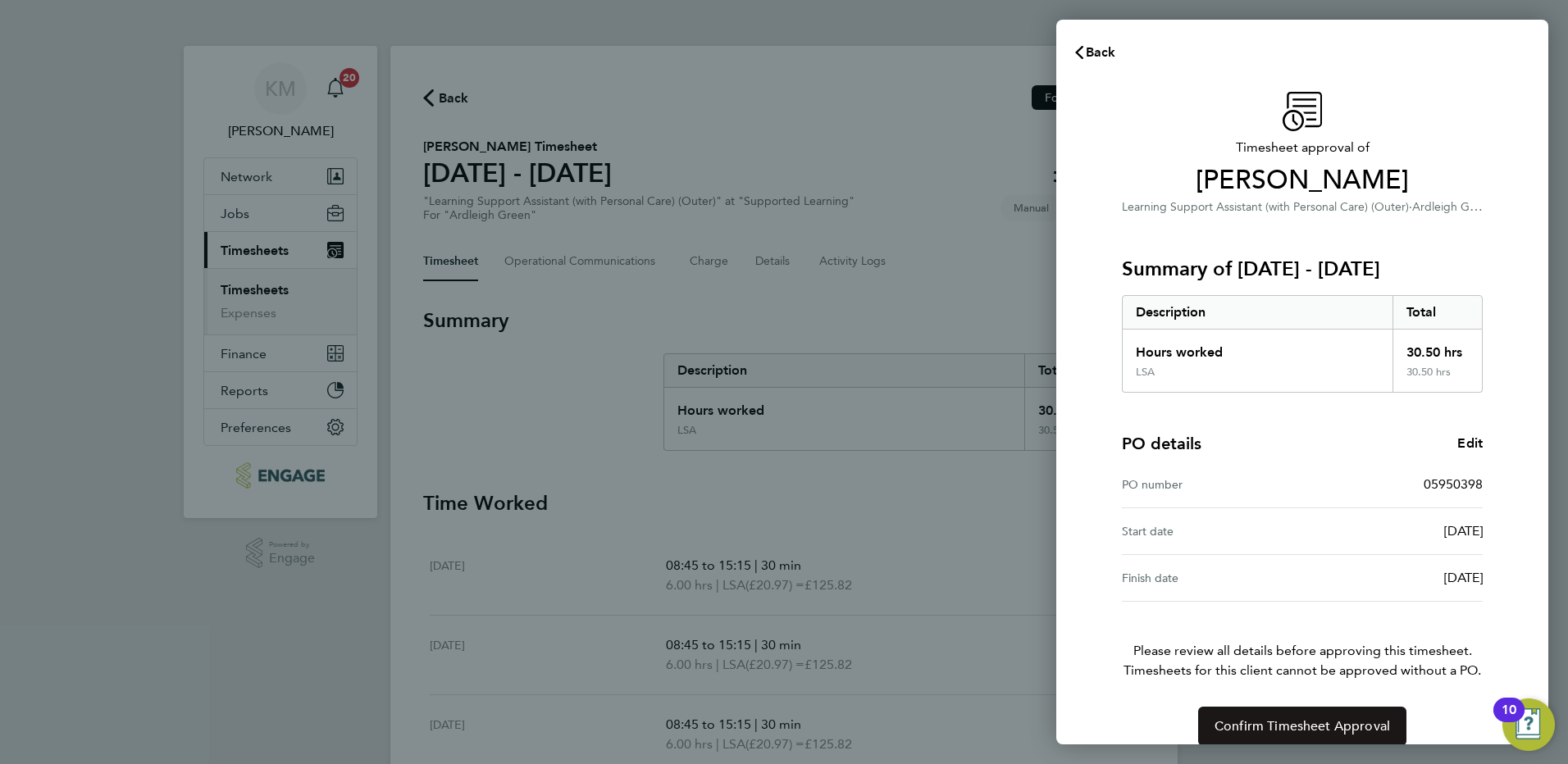
click at [1320, 731] on span "Confirm Timesheet Approval" at bounding box center [1302, 725] width 176 height 16
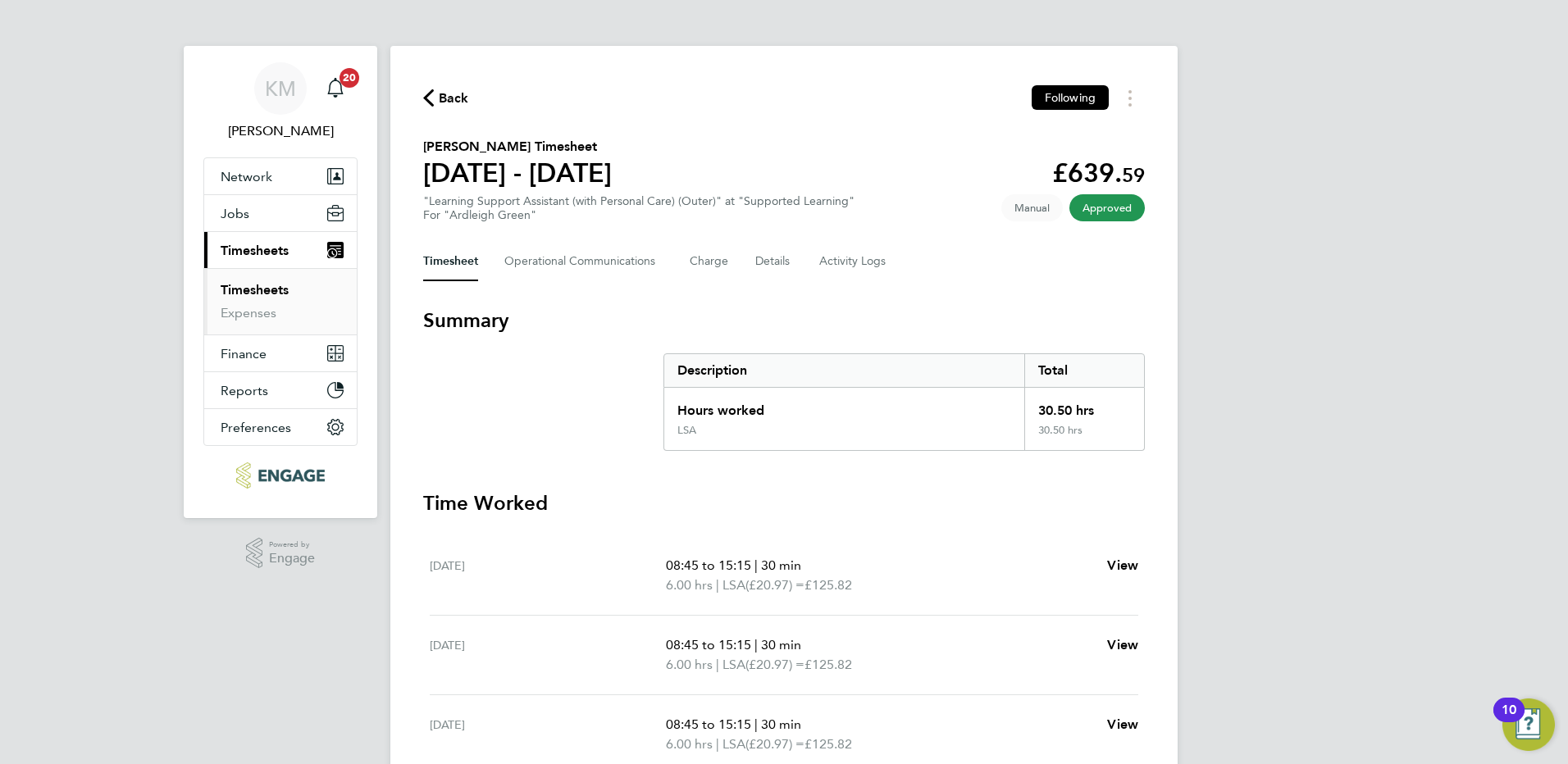
click at [452, 96] on span "Back" at bounding box center [453, 98] width 30 height 20
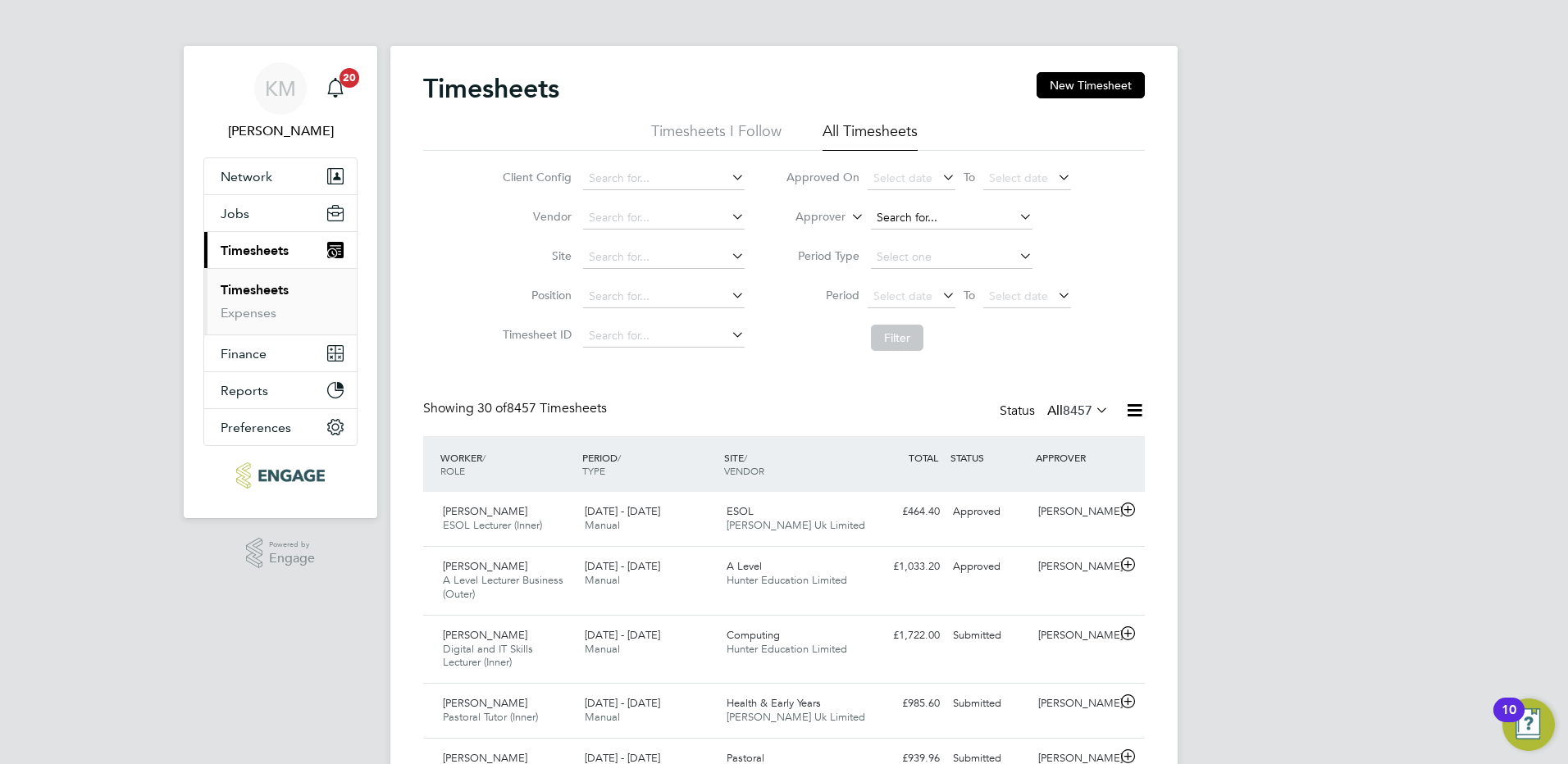
click at [919, 213] on input at bounding box center [951, 218] width 162 height 23
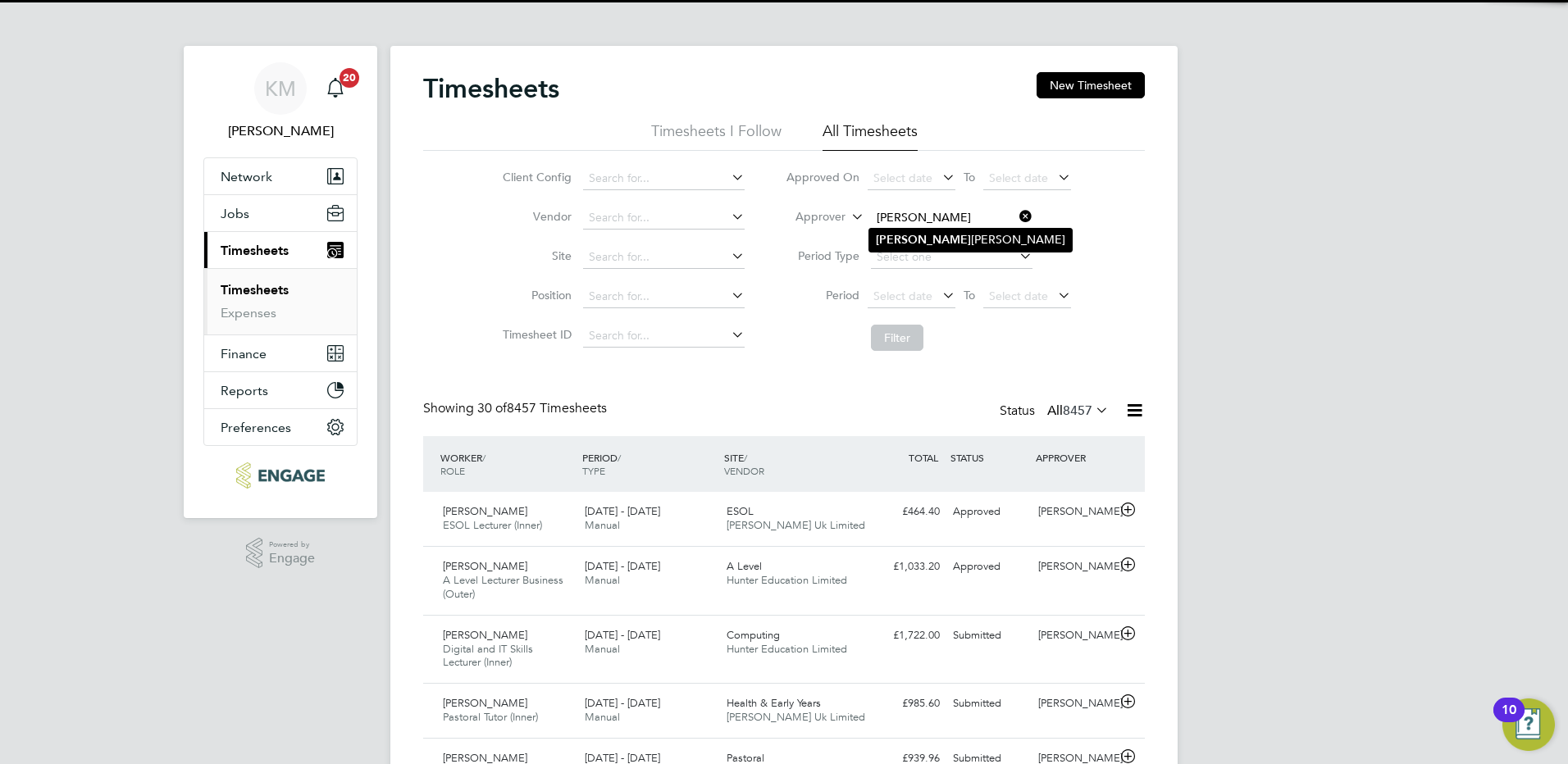
click at [907, 239] on b "Karen" at bounding box center [923, 240] width 95 height 14
type input "Karen Marcelline"
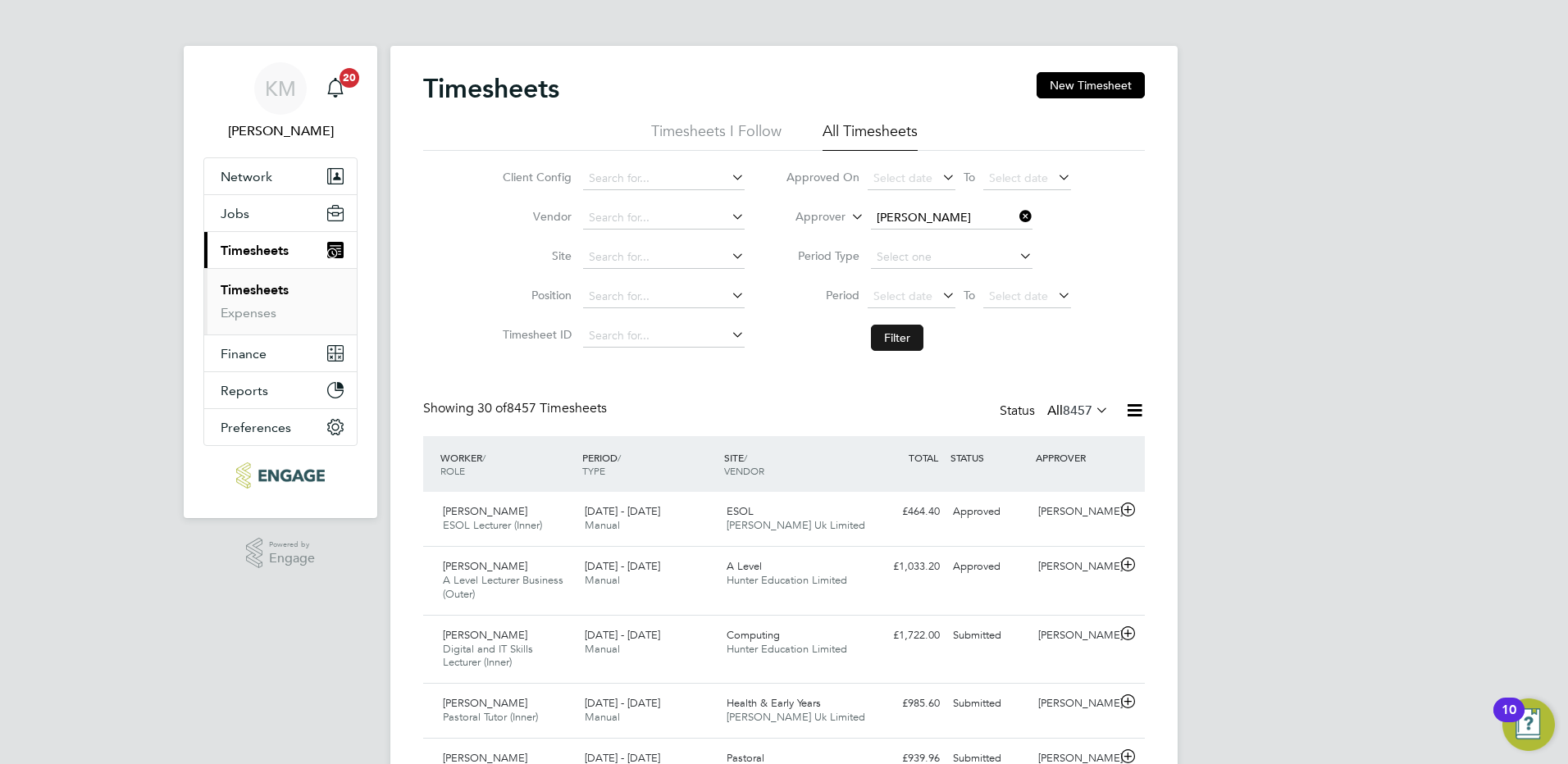
click at [881, 343] on button "Filter" at bounding box center [896, 337] width 52 height 27
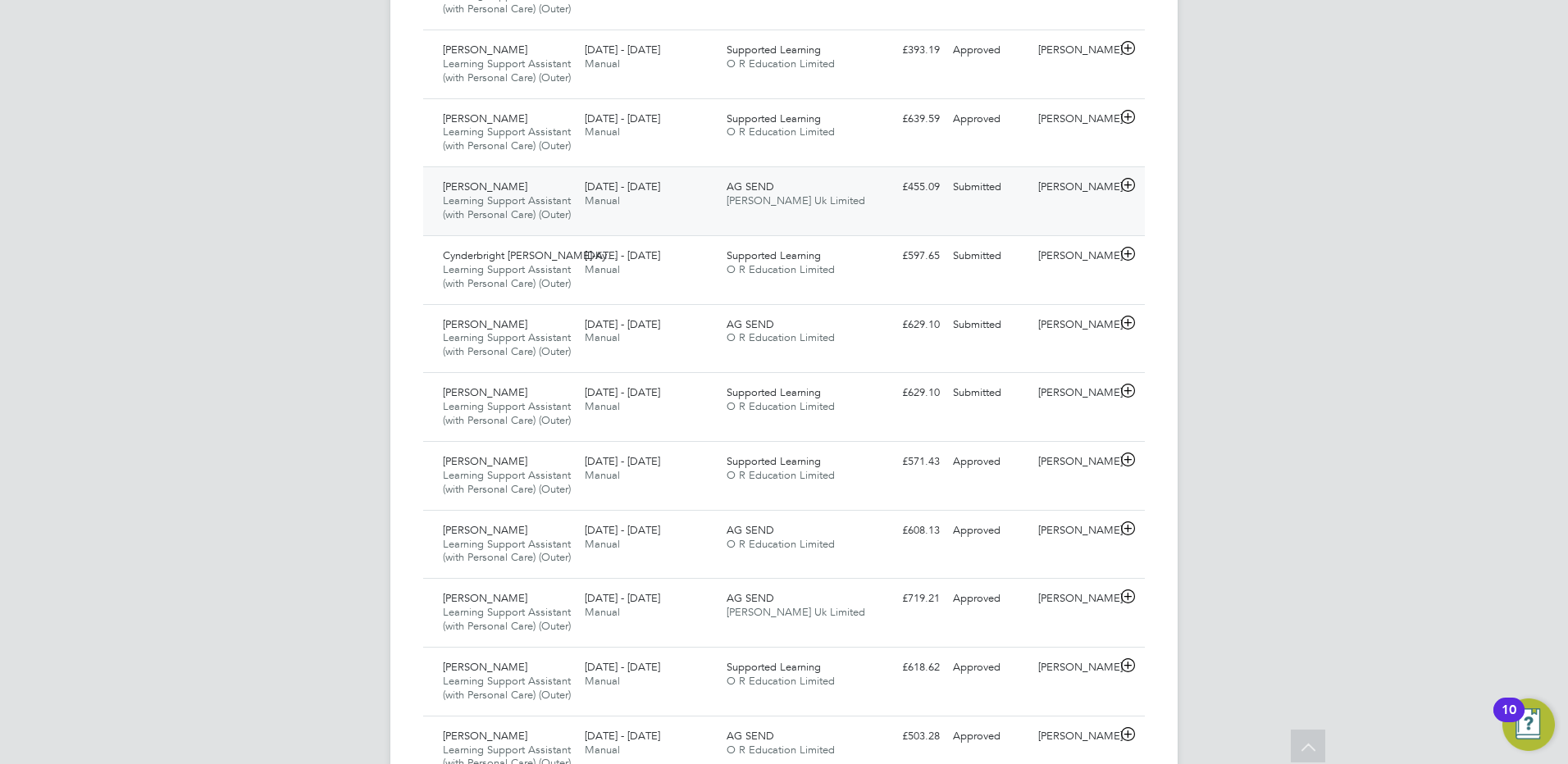
click at [967, 200] on div "Submitted" at bounding box center [989, 188] width 86 height 27
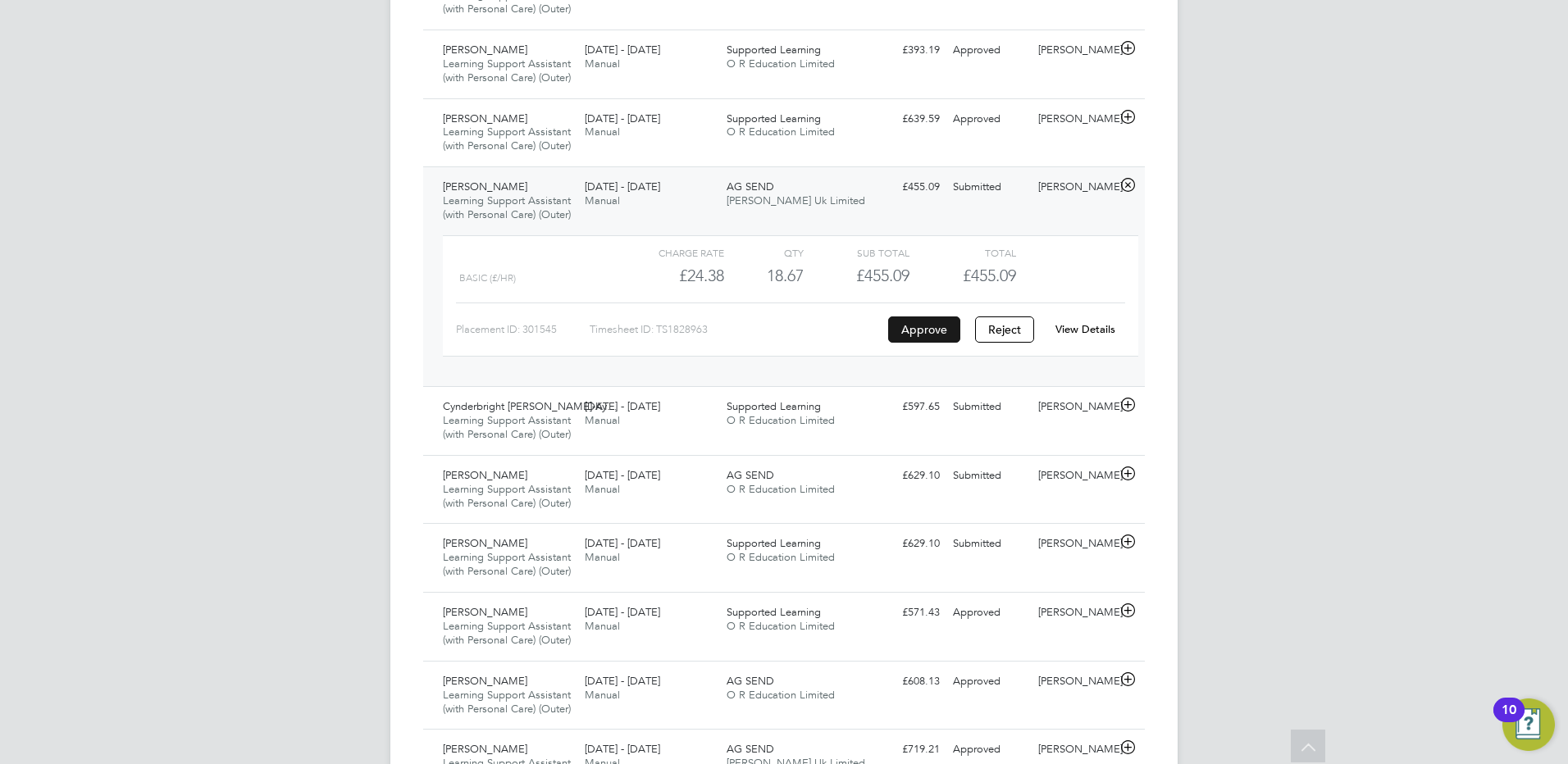
click at [923, 343] on button "Approve" at bounding box center [925, 329] width 72 height 27
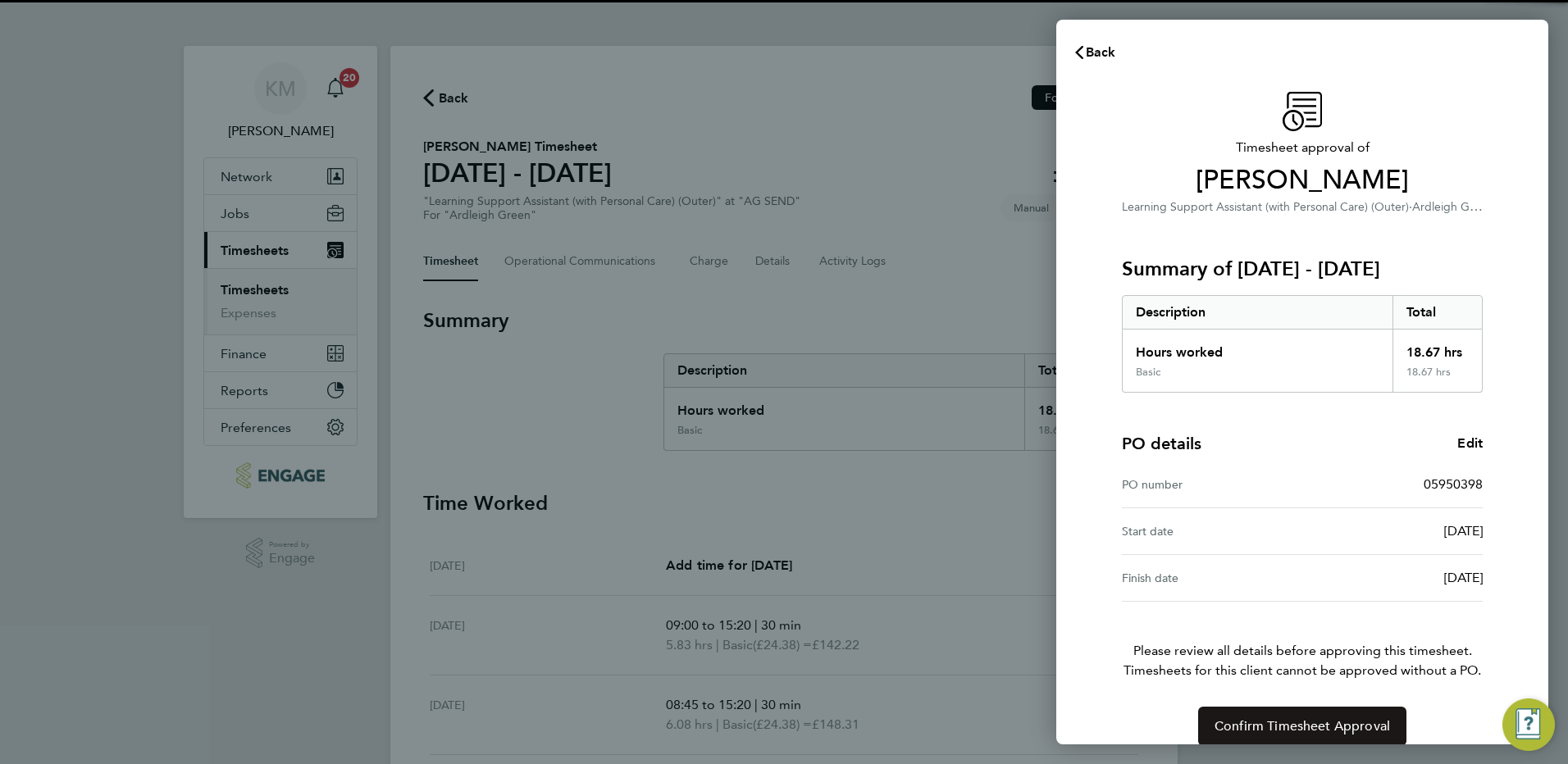
click at [1296, 728] on span "Confirm Timesheet Approval" at bounding box center [1302, 725] width 176 height 16
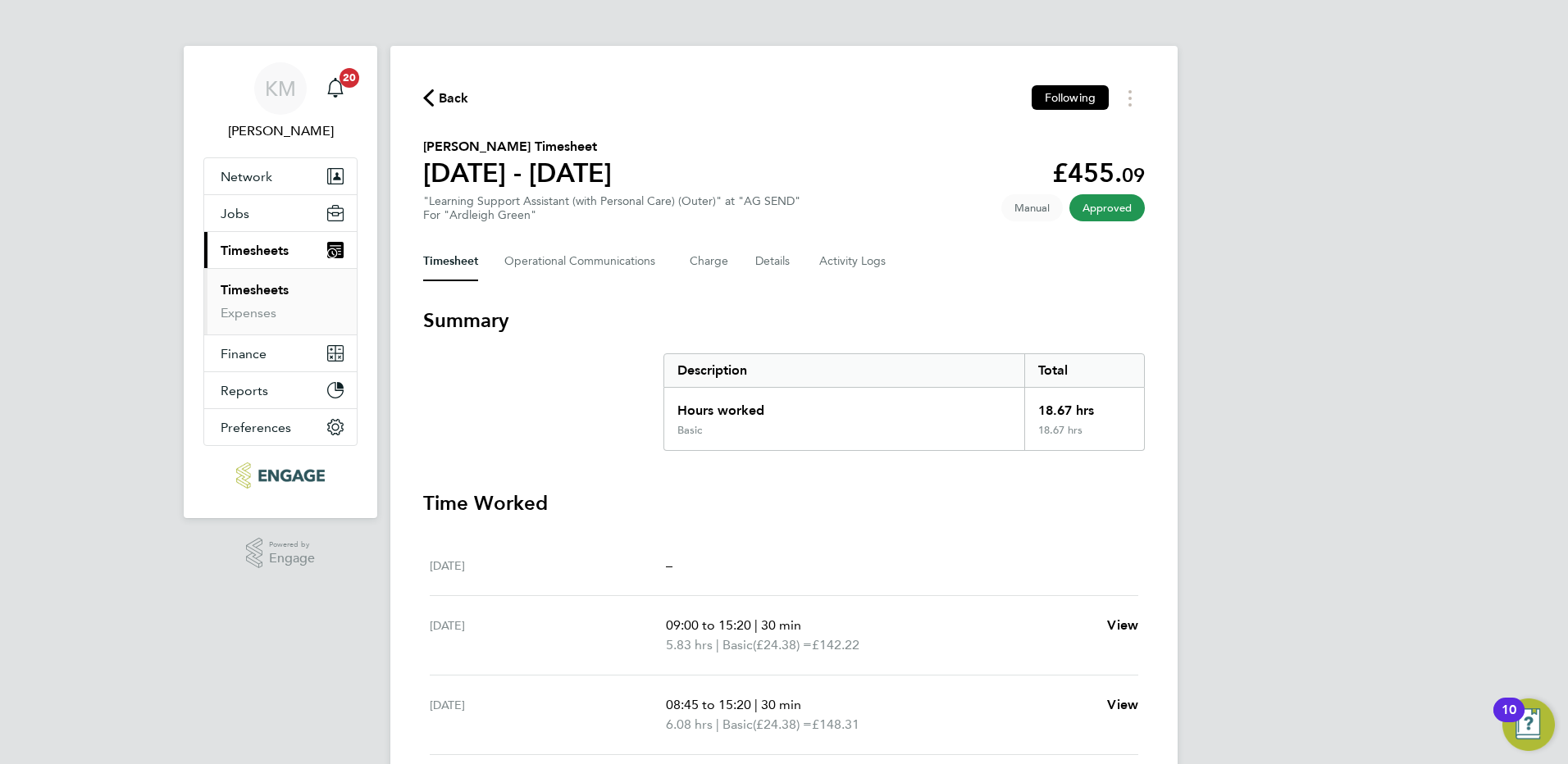
click at [445, 88] on span "Back" at bounding box center [453, 98] width 30 height 20
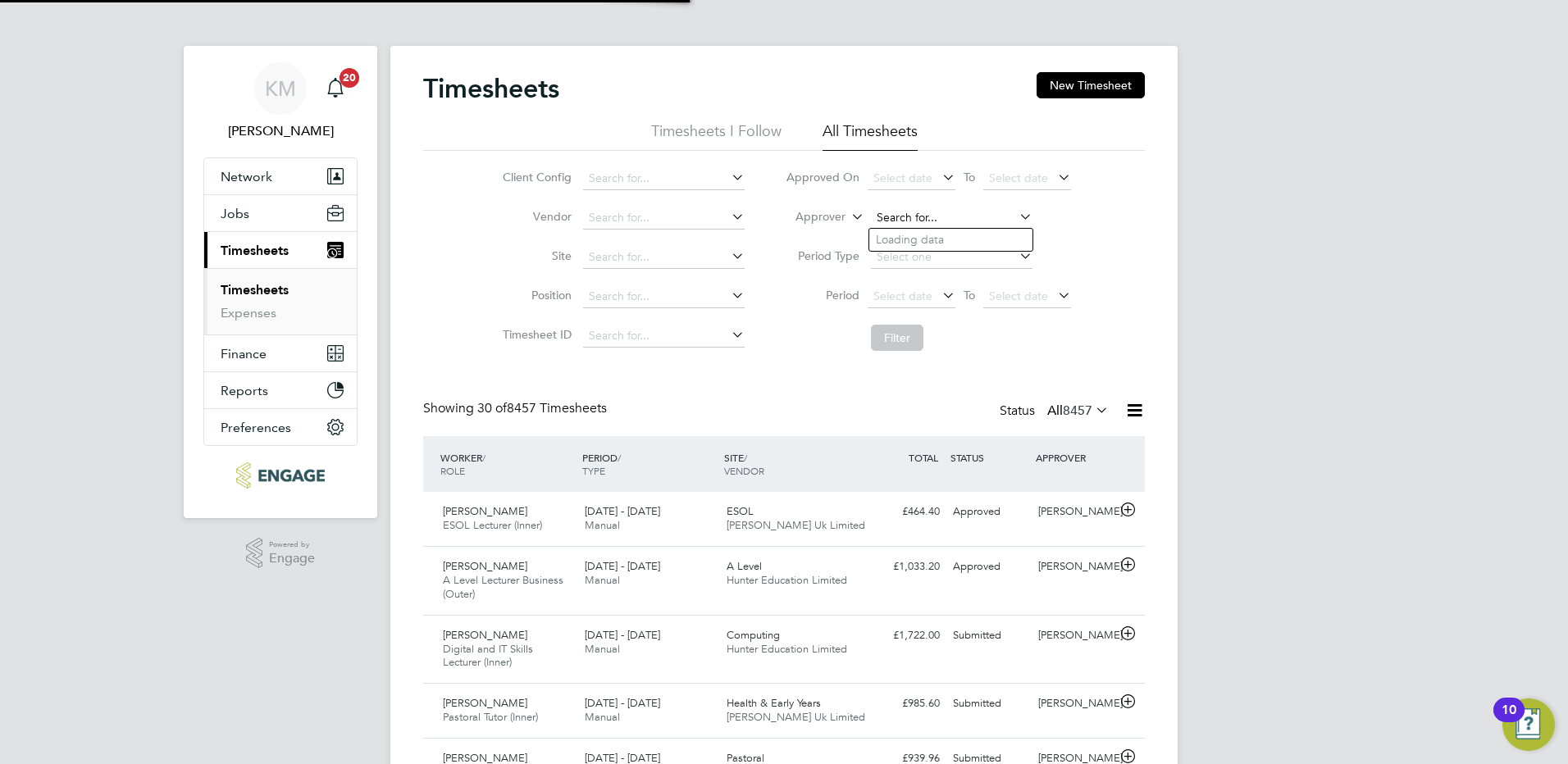
click at [878, 214] on input at bounding box center [951, 218] width 162 height 23
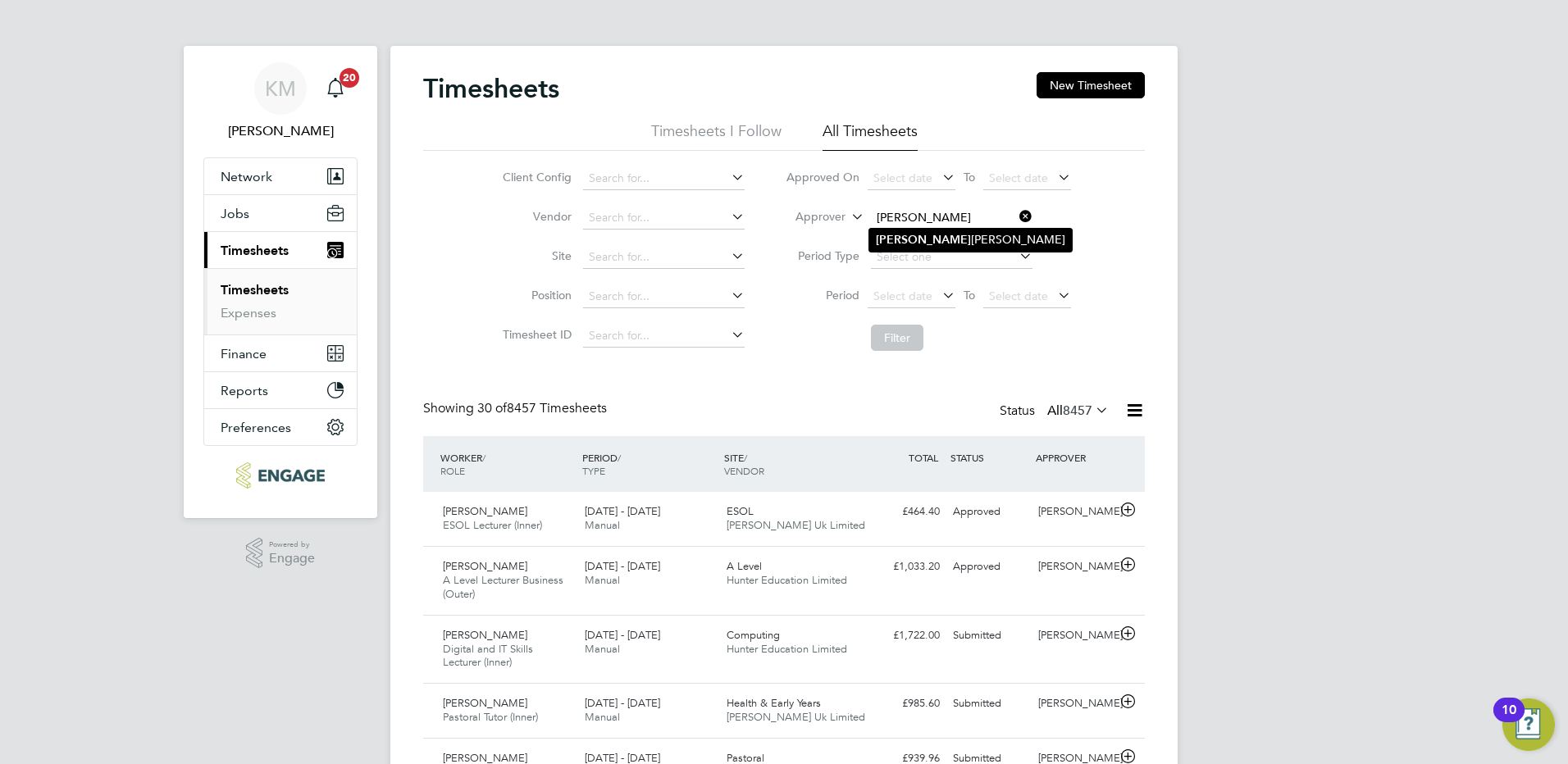
click at [893, 242] on b "[PERSON_NAME]" at bounding box center [923, 240] width 95 height 14
type input "[PERSON_NAME]"
click at [895, 331] on button "Filter" at bounding box center [896, 337] width 52 height 27
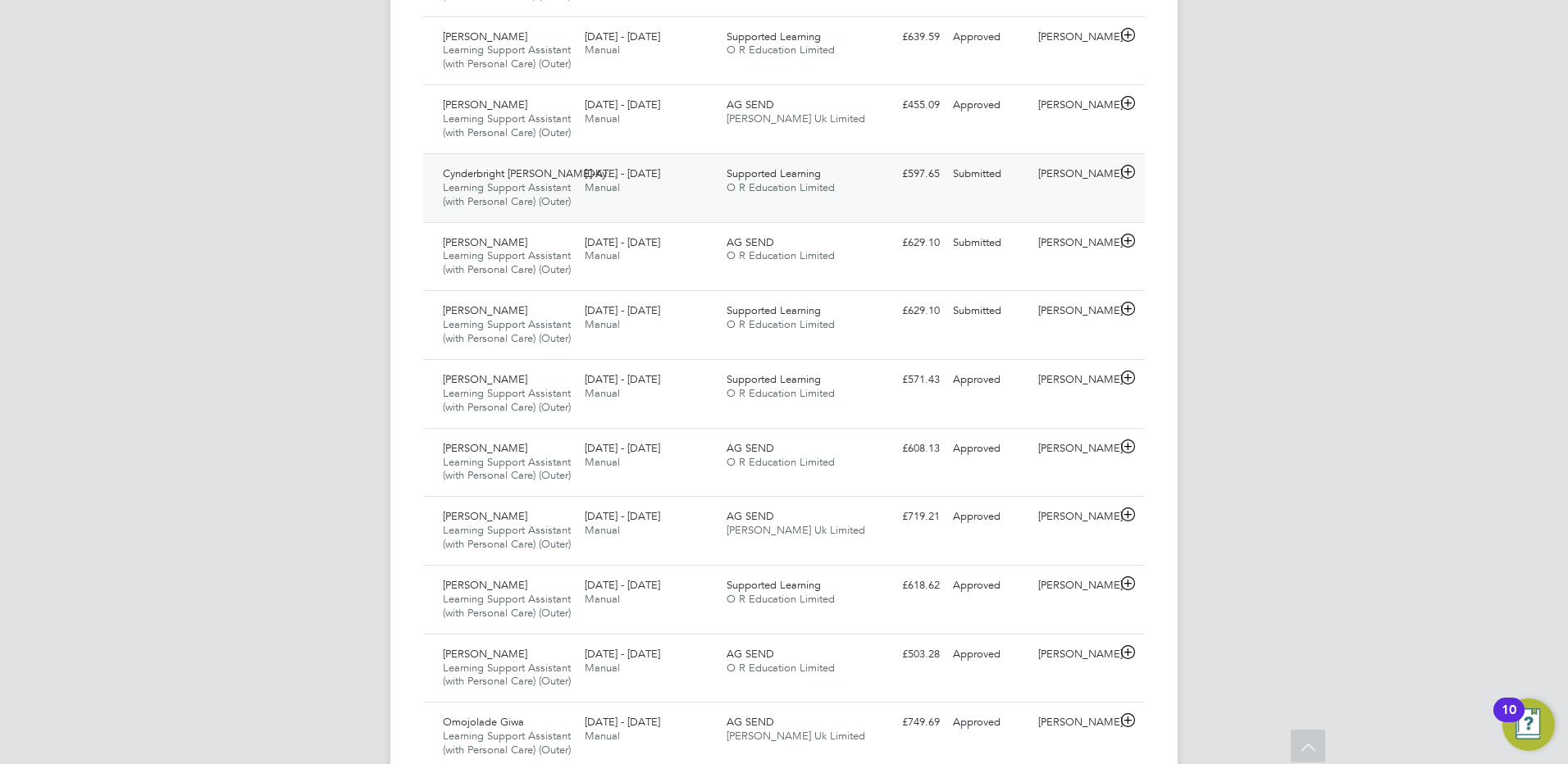
click at [973, 188] on div "Submitted" at bounding box center [989, 175] width 86 height 27
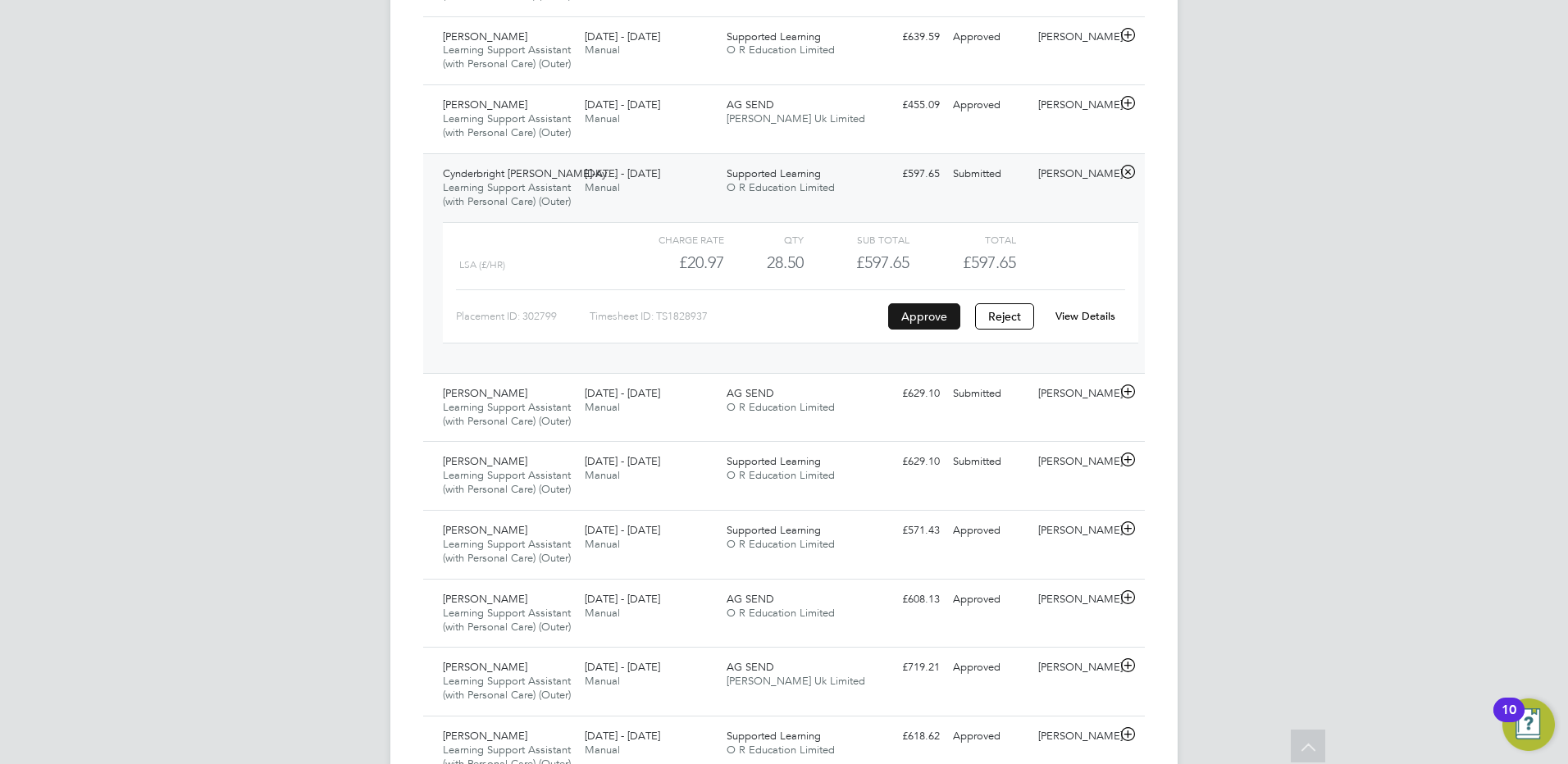
click at [946, 330] on button "Approve" at bounding box center [925, 316] width 72 height 27
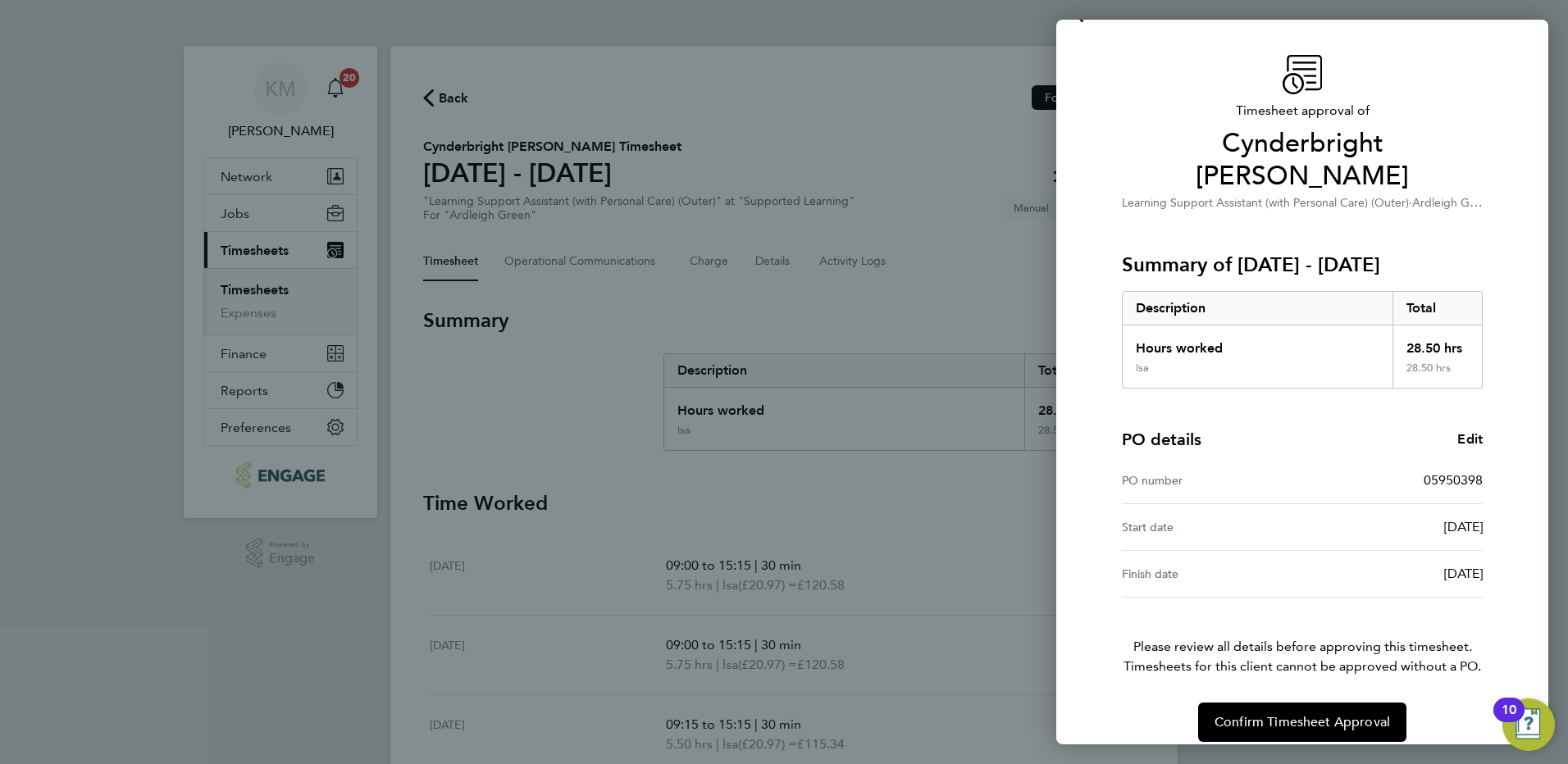
scroll to position [54, 0]
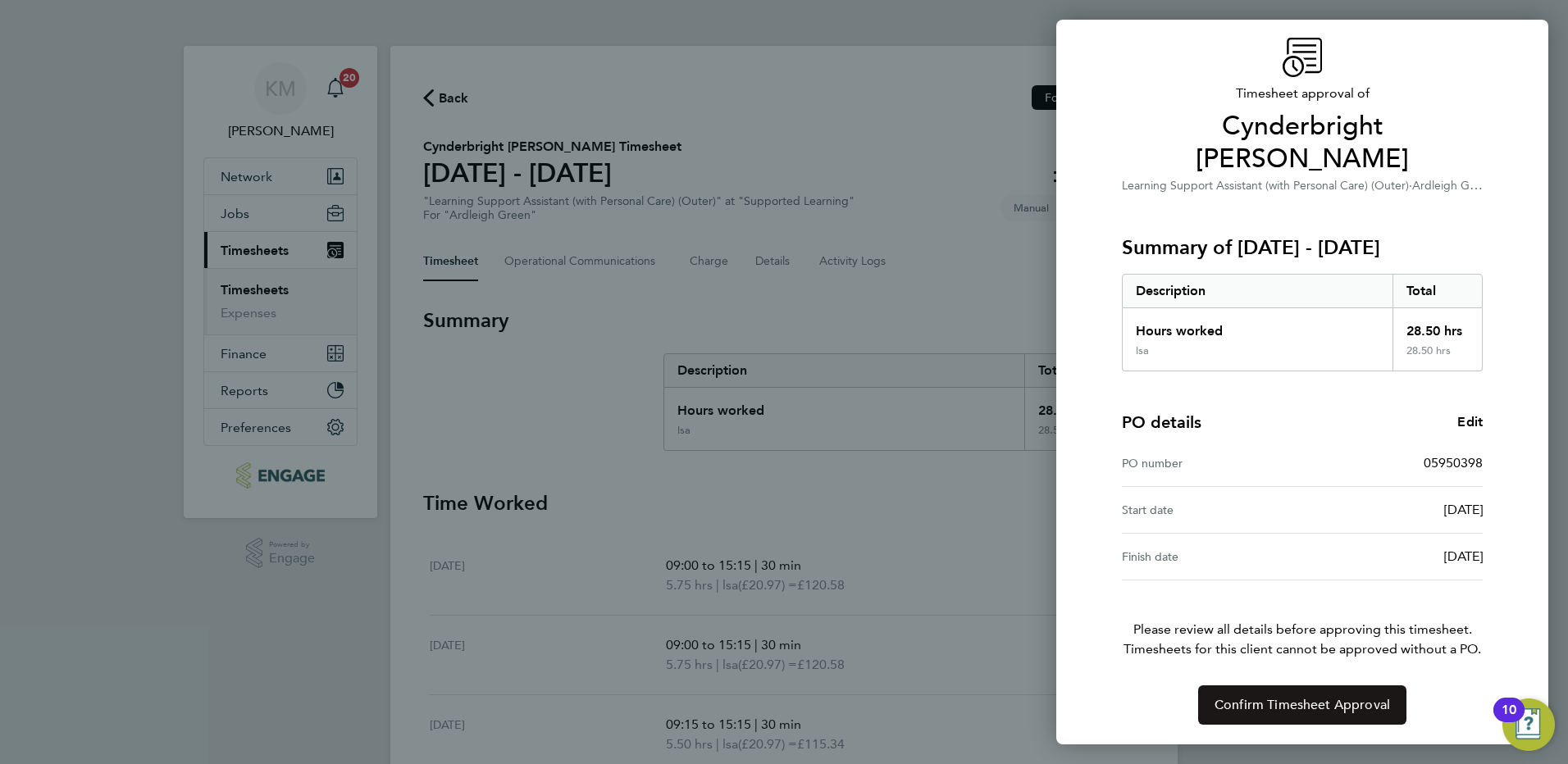
drag, startPoint x: 1308, startPoint y: 701, endPoint x: 1138, endPoint y: 649, distance: 177.8
click at [1305, 701] on span "Confirm Timesheet Approval" at bounding box center [1302, 705] width 176 height 16
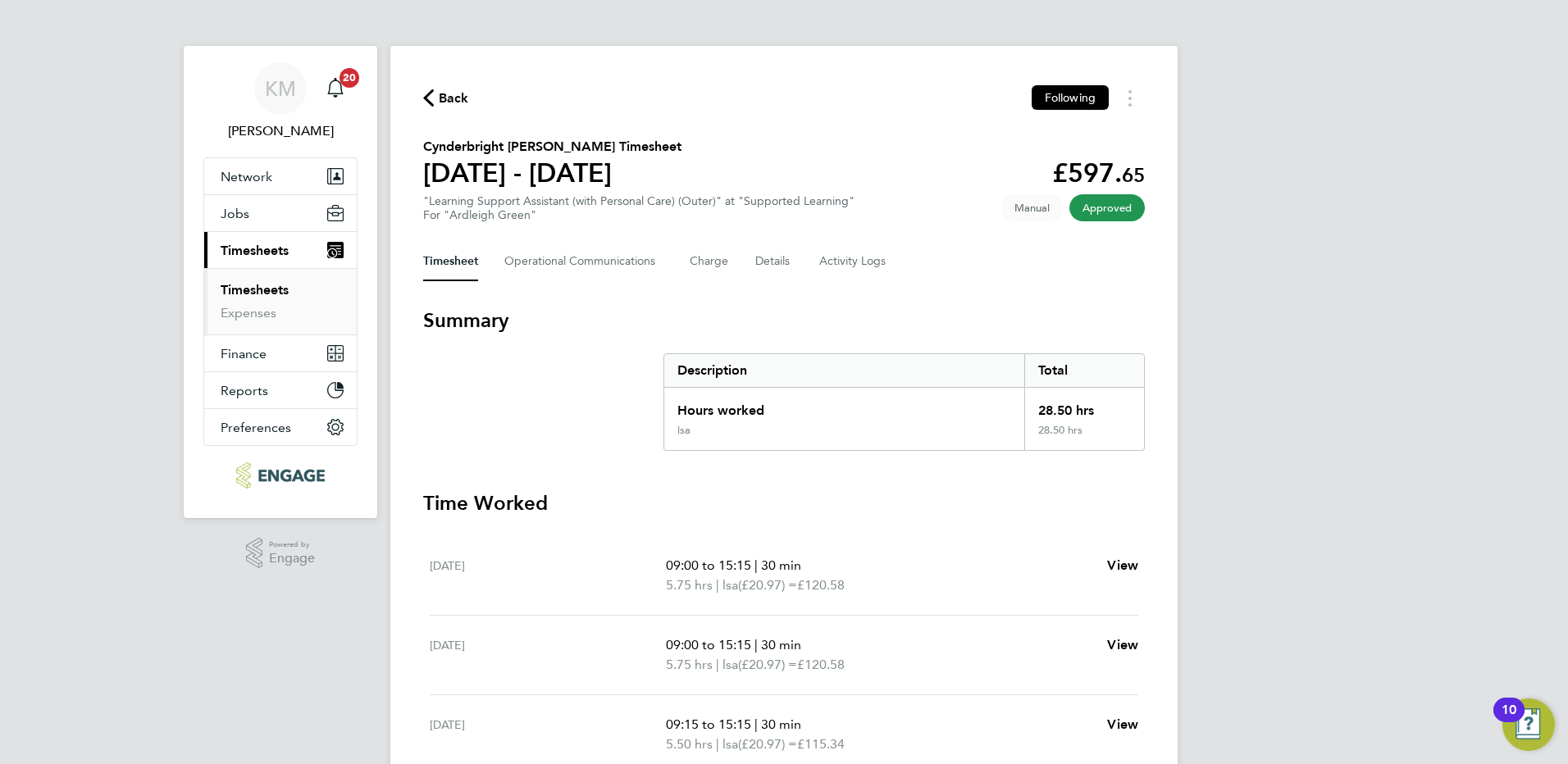
click at [457, 103] on span "Back" at bounding box center [453, 98] width 30 height 20
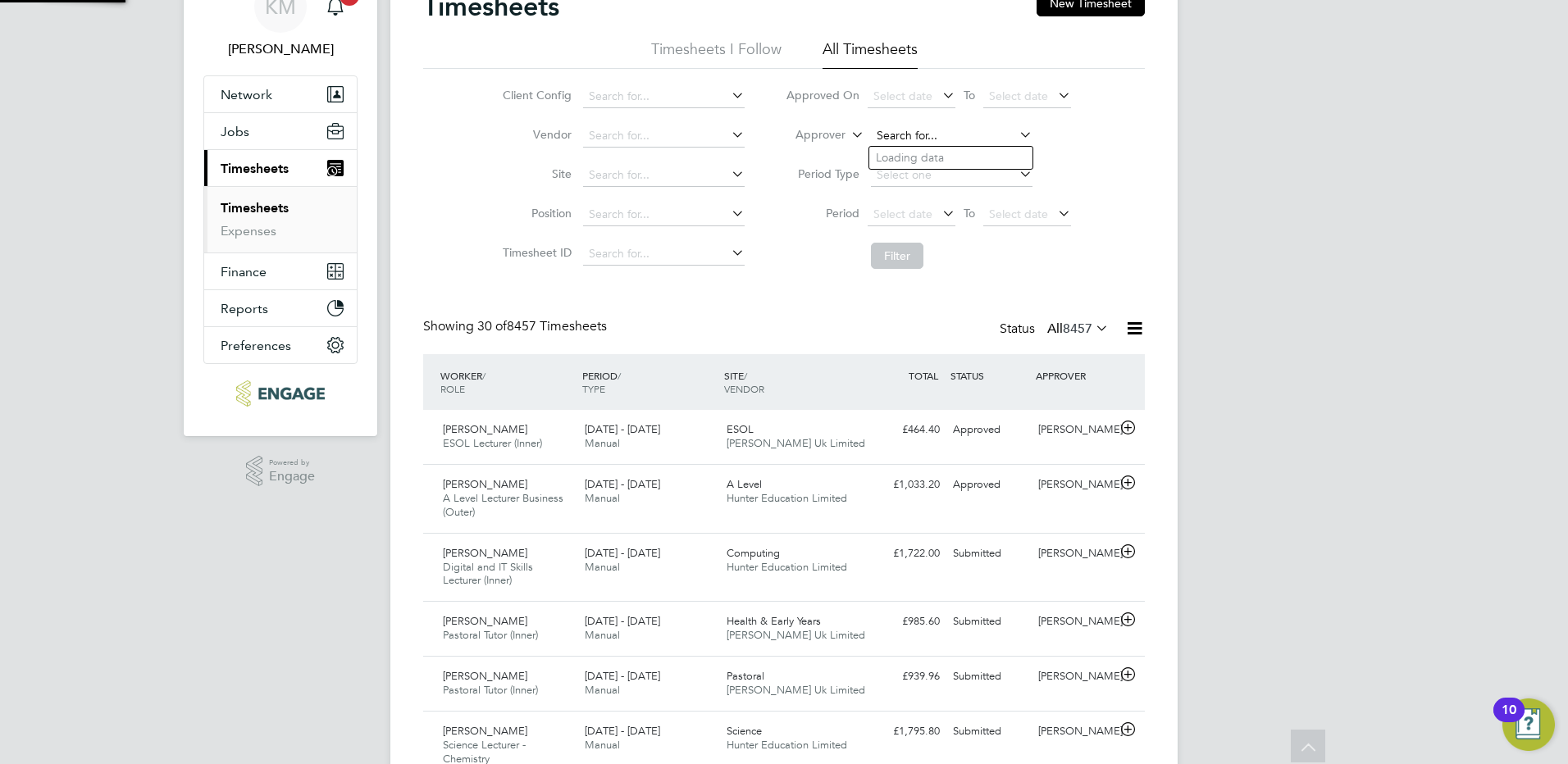
click at [896, 139] on input at bounding box center [951, 135] width 162 height 23
click at [932, 157] on li "Karen Marcelline" at bounding box center [971, 158] width 202 height 22
type input "Karen Marcelline"
click at [891, 259] on button "Filter" at bounding box center [896, 255] width 52 height 27
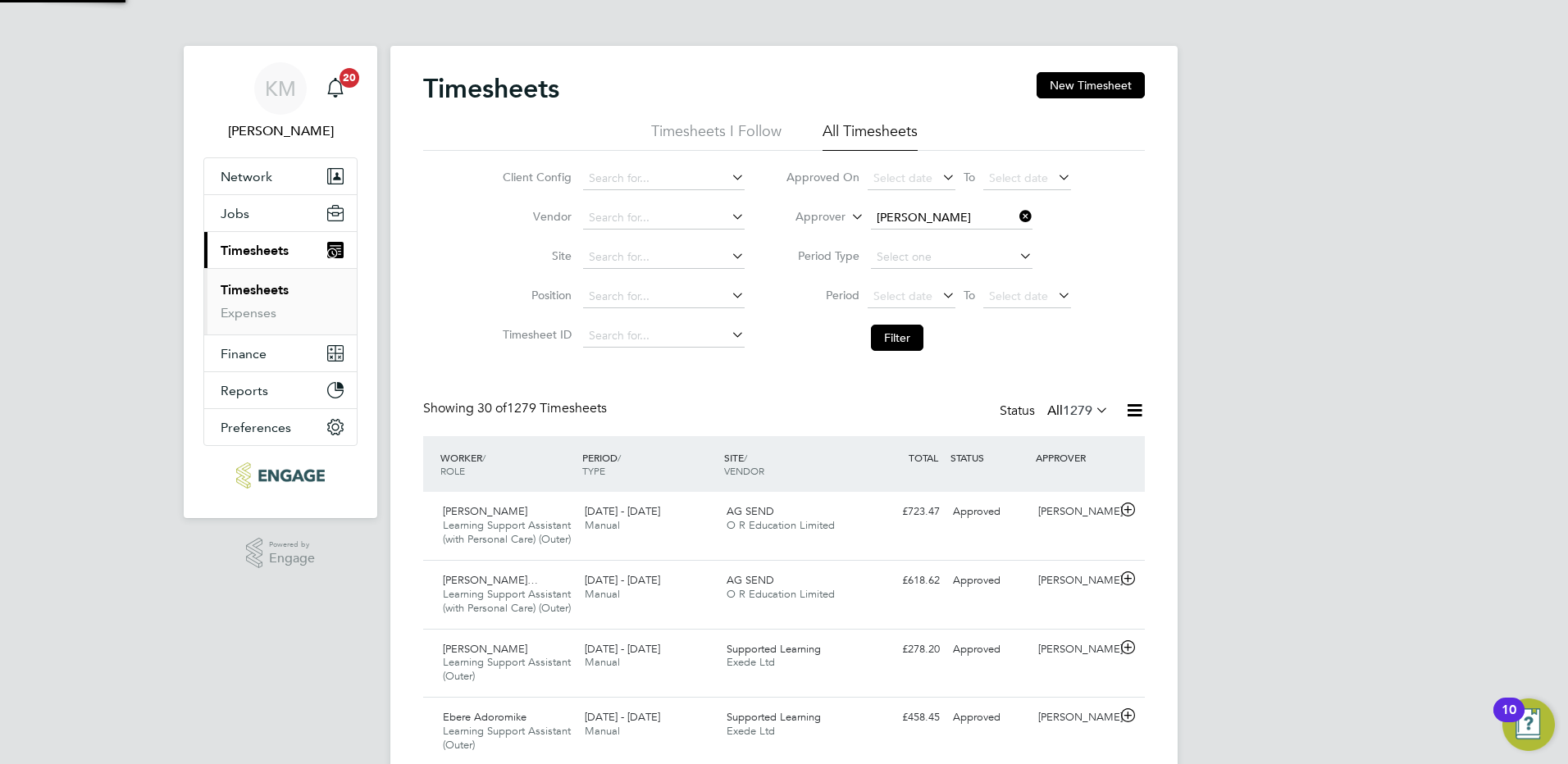
scroll to position [9, 9]
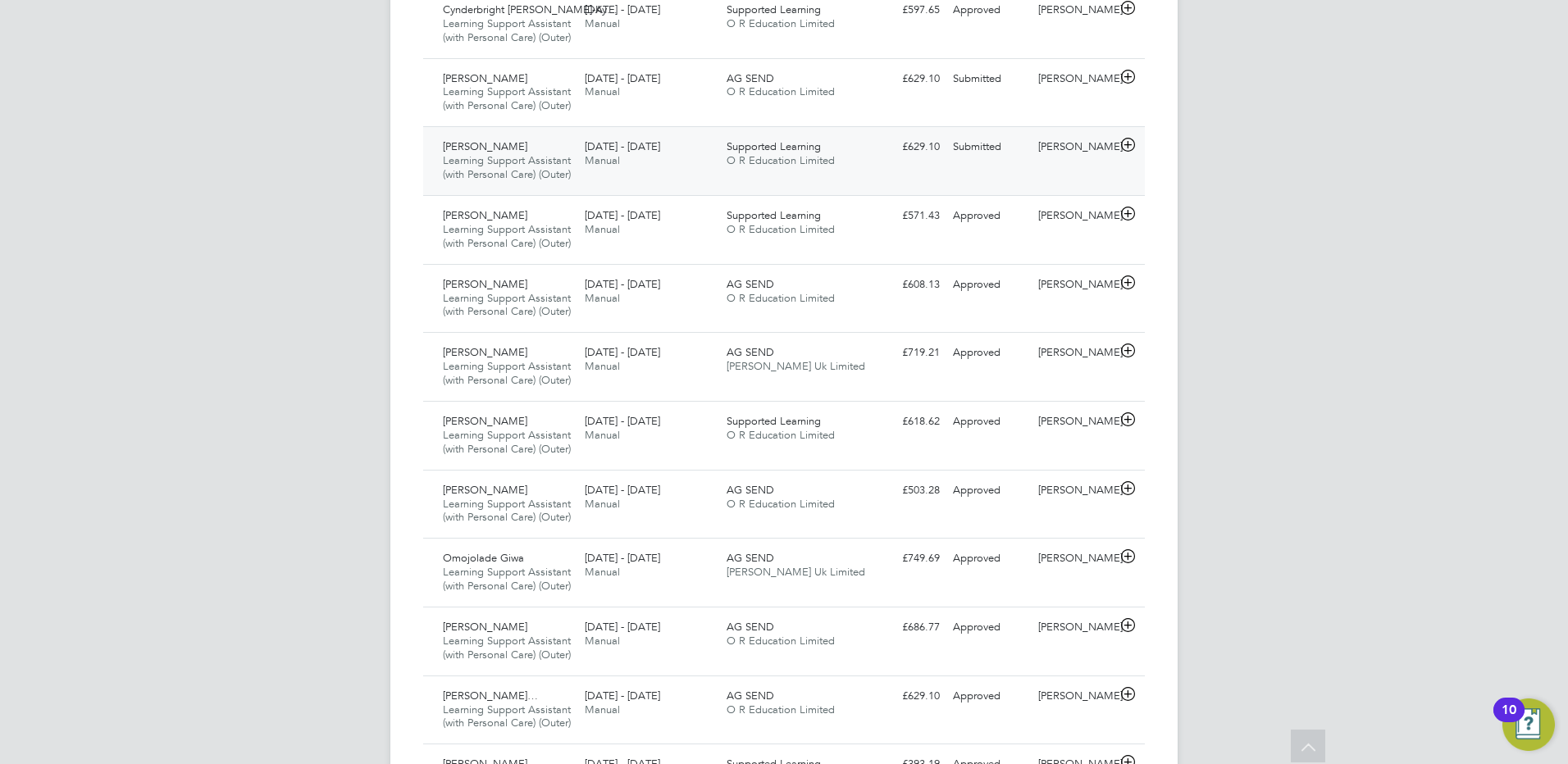
click at [984, 161] on div "Submitted" at bounding box center [989, 147] width 86 height 27
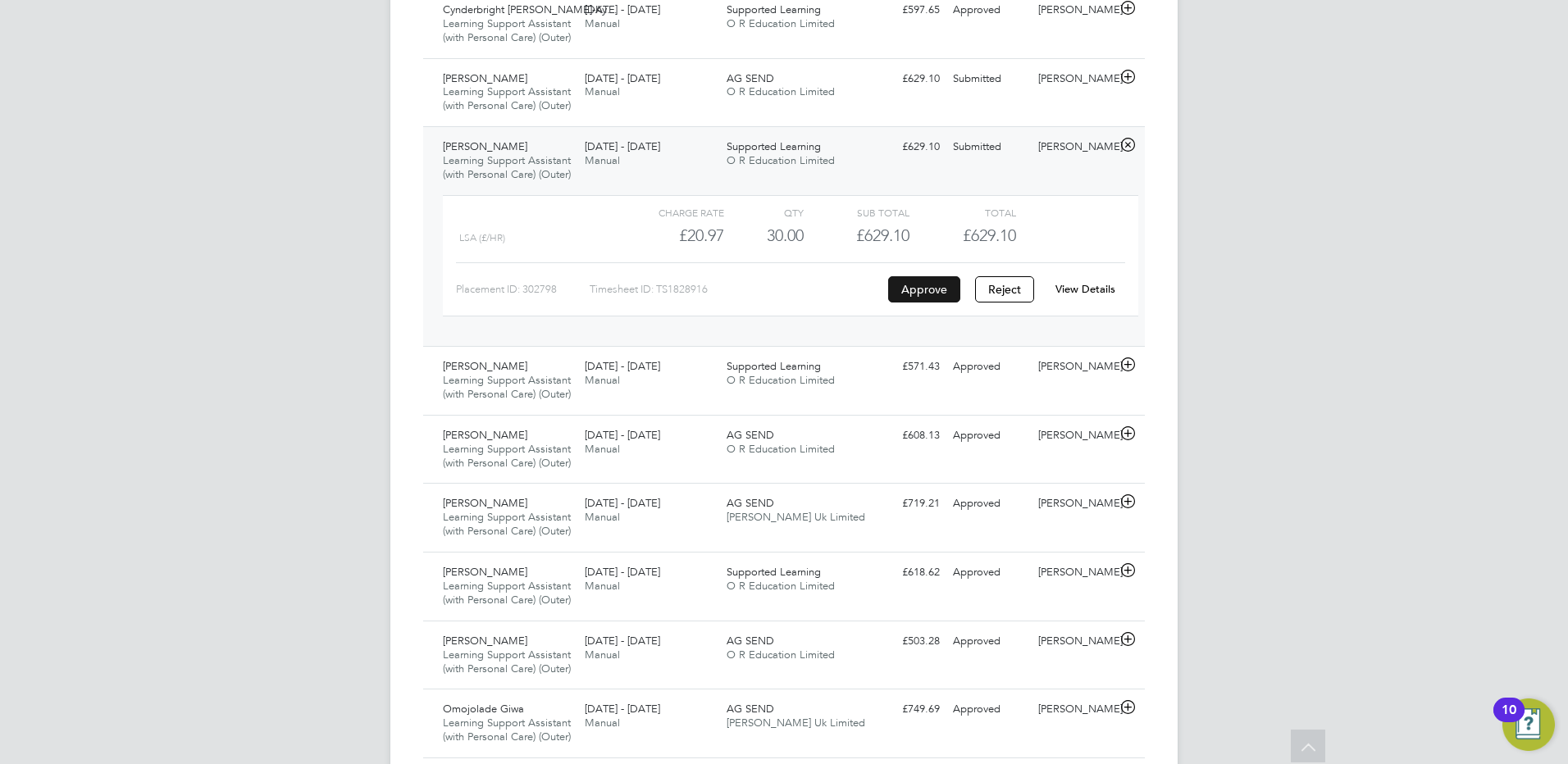
click at [934, 302] on button "Approve" at bounding box center [925, 289] width 72 height 27
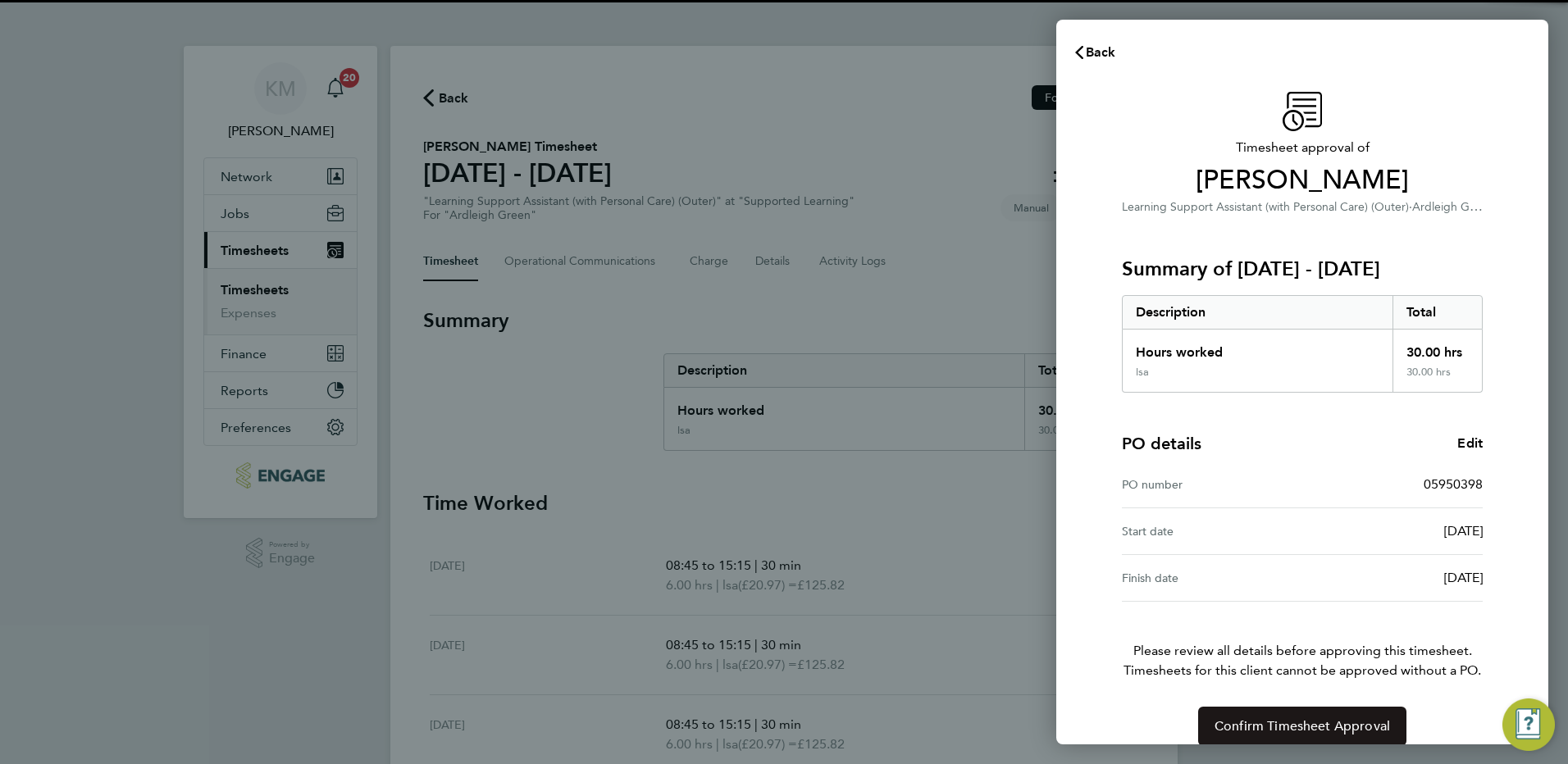
click at [1239, 729] on span "Confirm Timesheet Approval" at bounding box center [1302, 725] width 176 height 16
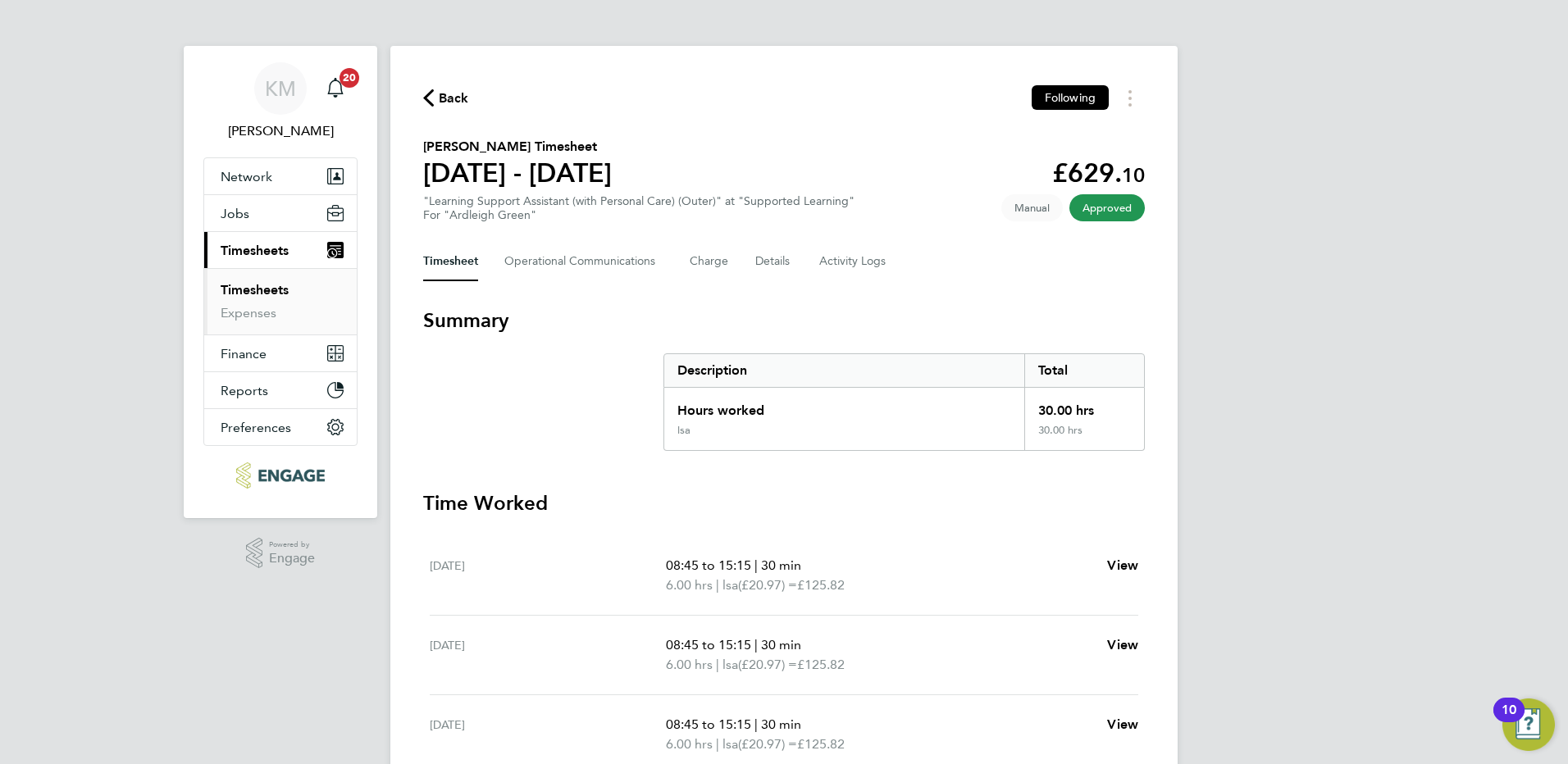
click at [440, 104] on span "Back" at bounding box center [453, 98] width 30 height 20
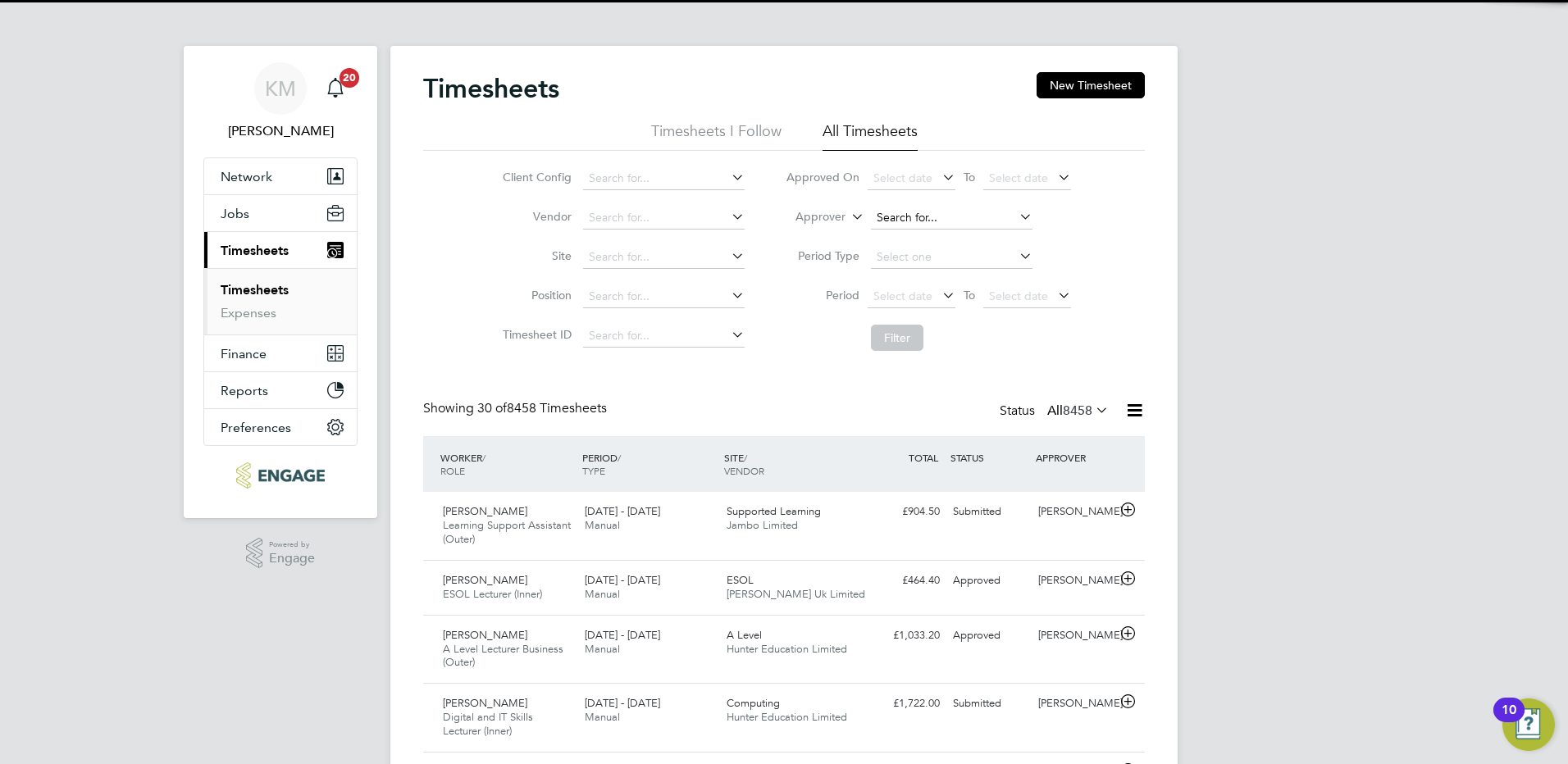
click at [905, 218] on input at bounding box center [951, 218] width 162 height 23
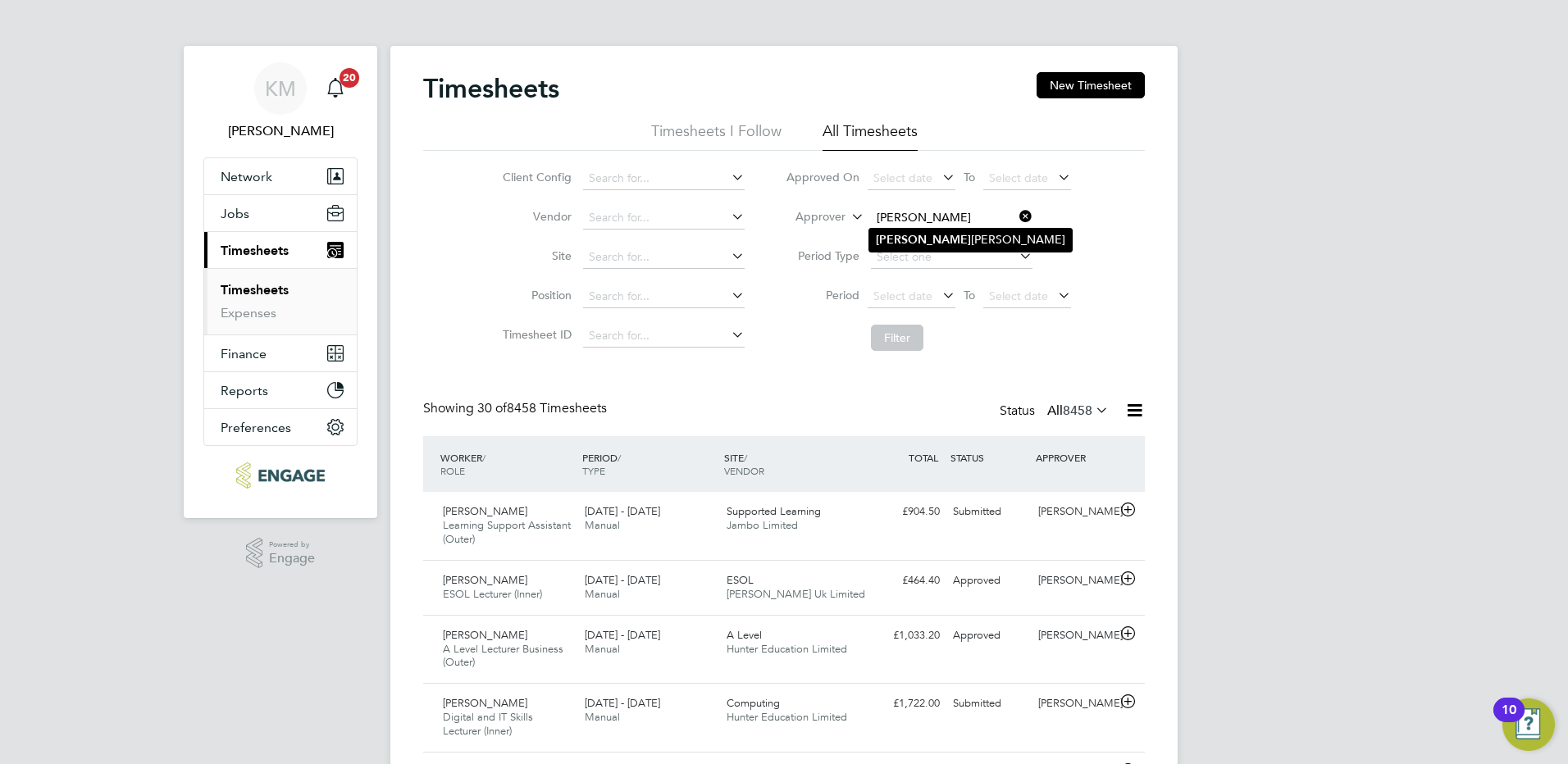
drag, startPoint x: 898, startPoint y: 241, endPoint x: 897, endPoint y: 249, distance: 8.1
click at [897, 249] on li "[PERSON_NAME]" at bounding box center [971, 240] width 202 height 22
type input "[PERSON_NAME]"
click at [909, 345] on button "Filter" at bounding box center [896, 337] width 52 height 27
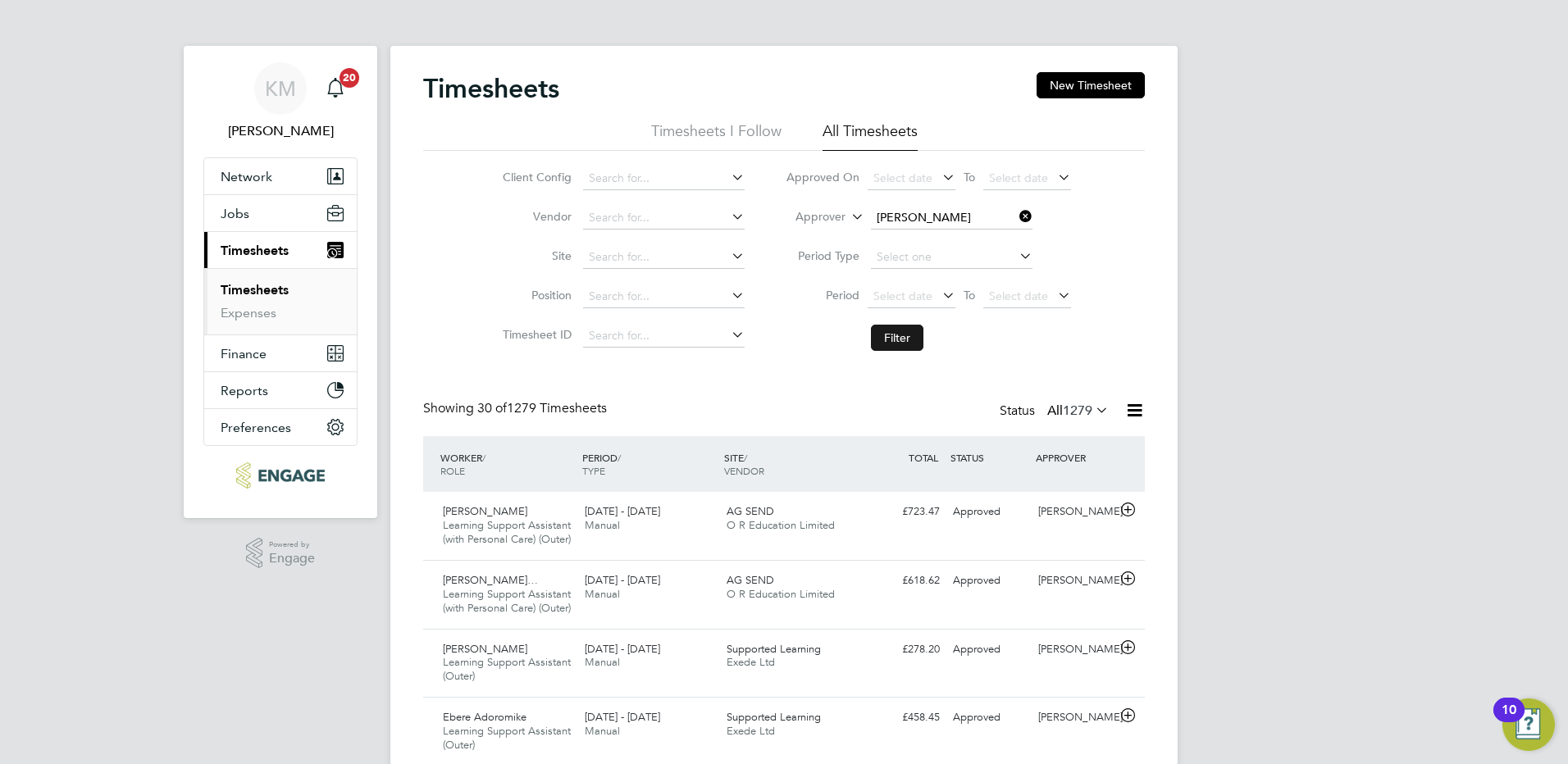
click at [900, 340] on button "Filter" at bounding box center [896, 337] width 52 height 27
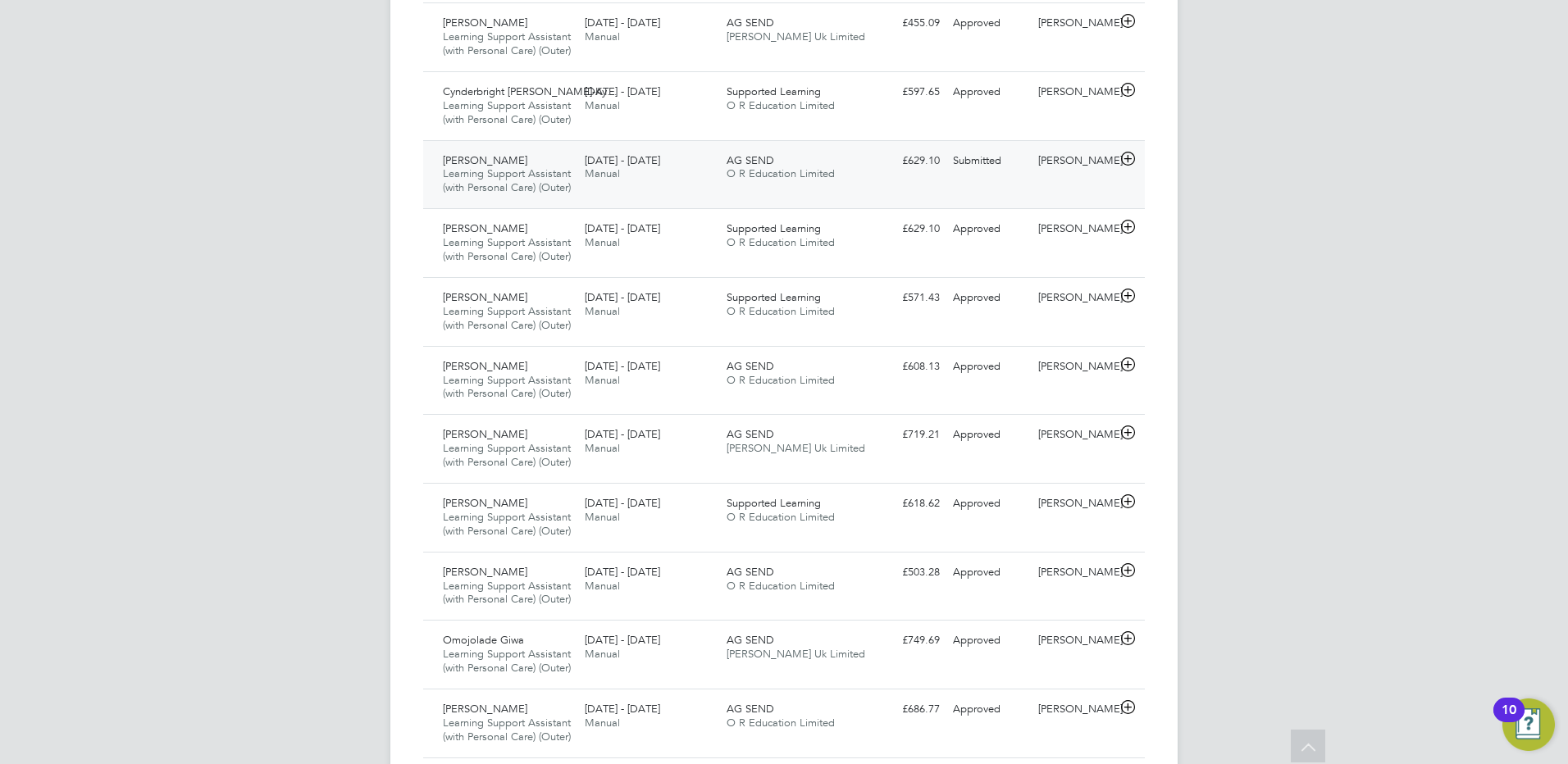
click at [965, 175] on div "Submitted" at bounding box center [989, 161] width 86 height 27
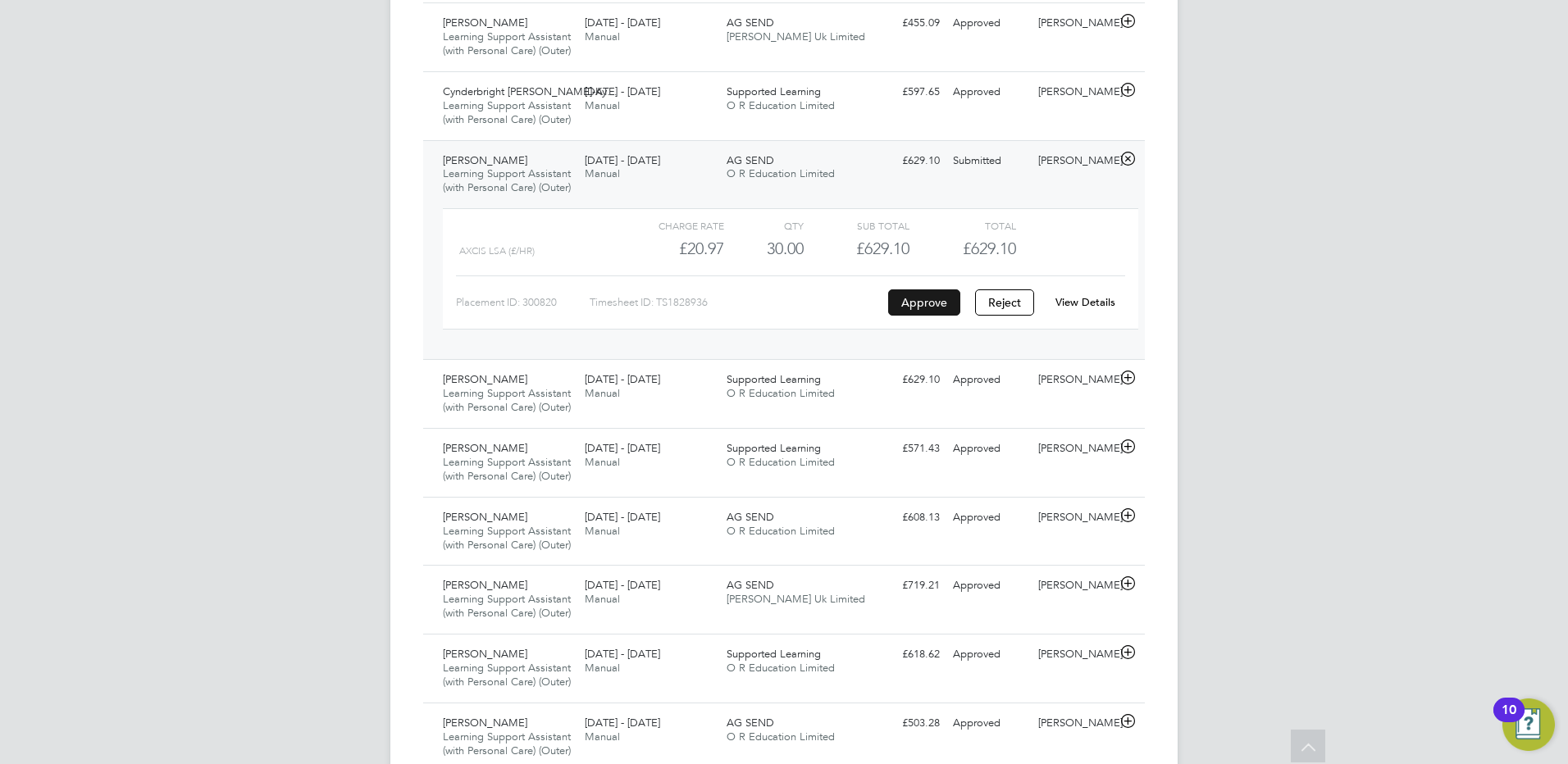
click at [935, 315] on button "Approve" at bounding box center [925, 302] width 72 height 27
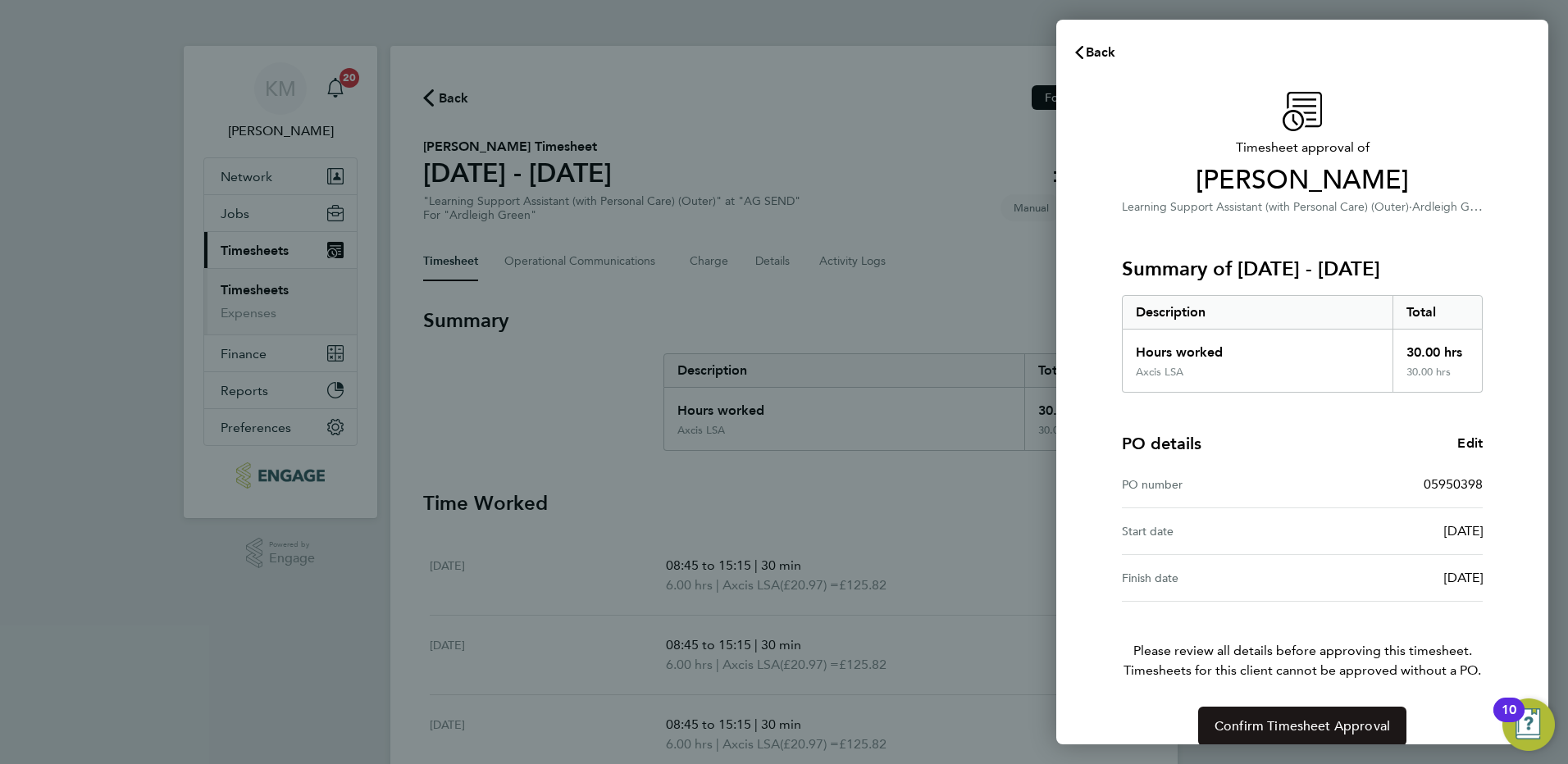
click at [1319, 722] on span "Confirm Timesheet Approval" at bounding box center [1302, 725] width 176 height 16
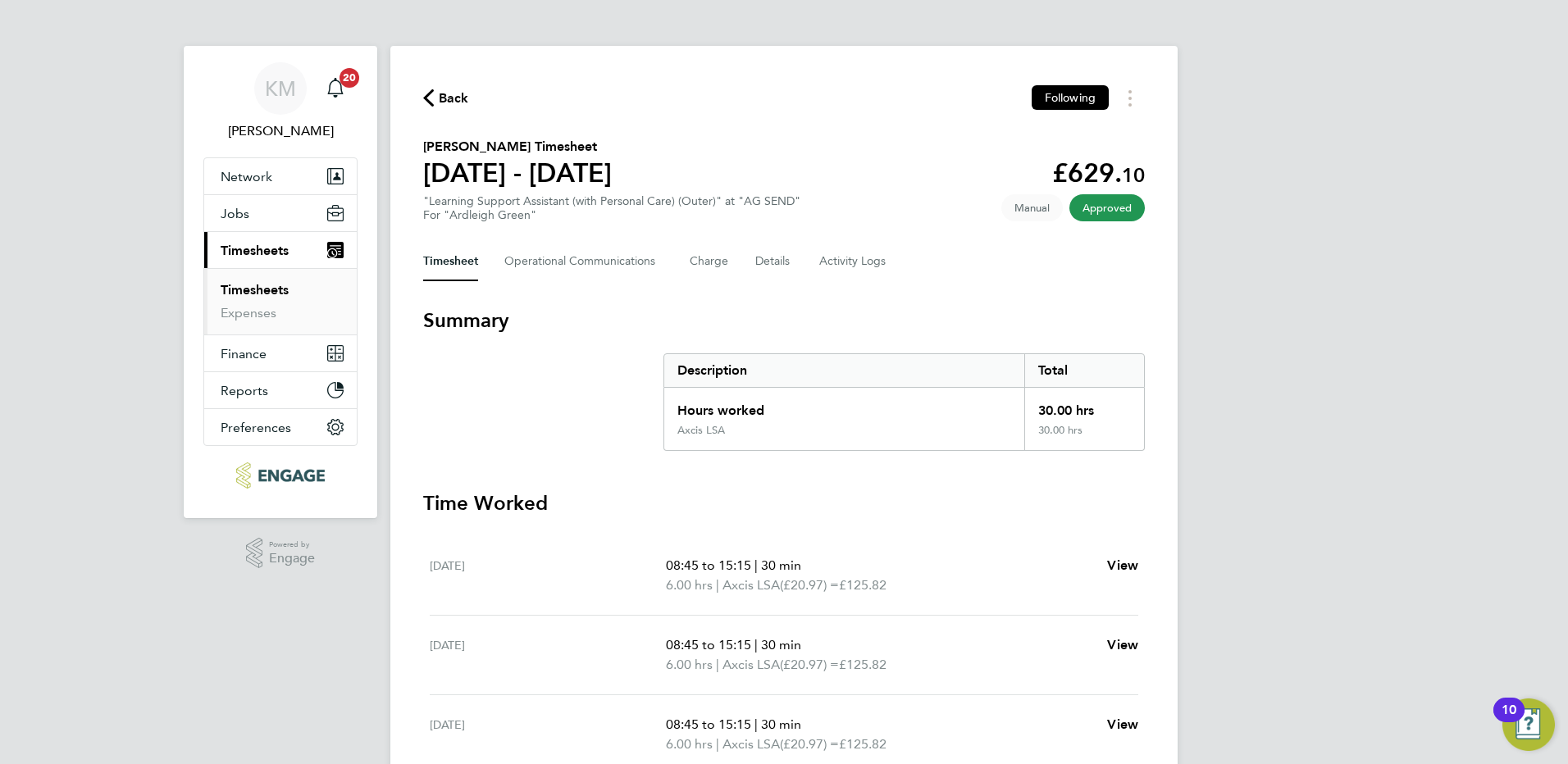
click at [455, 93] on span "Back" at bounding box center [453, 98] width 30 height 20
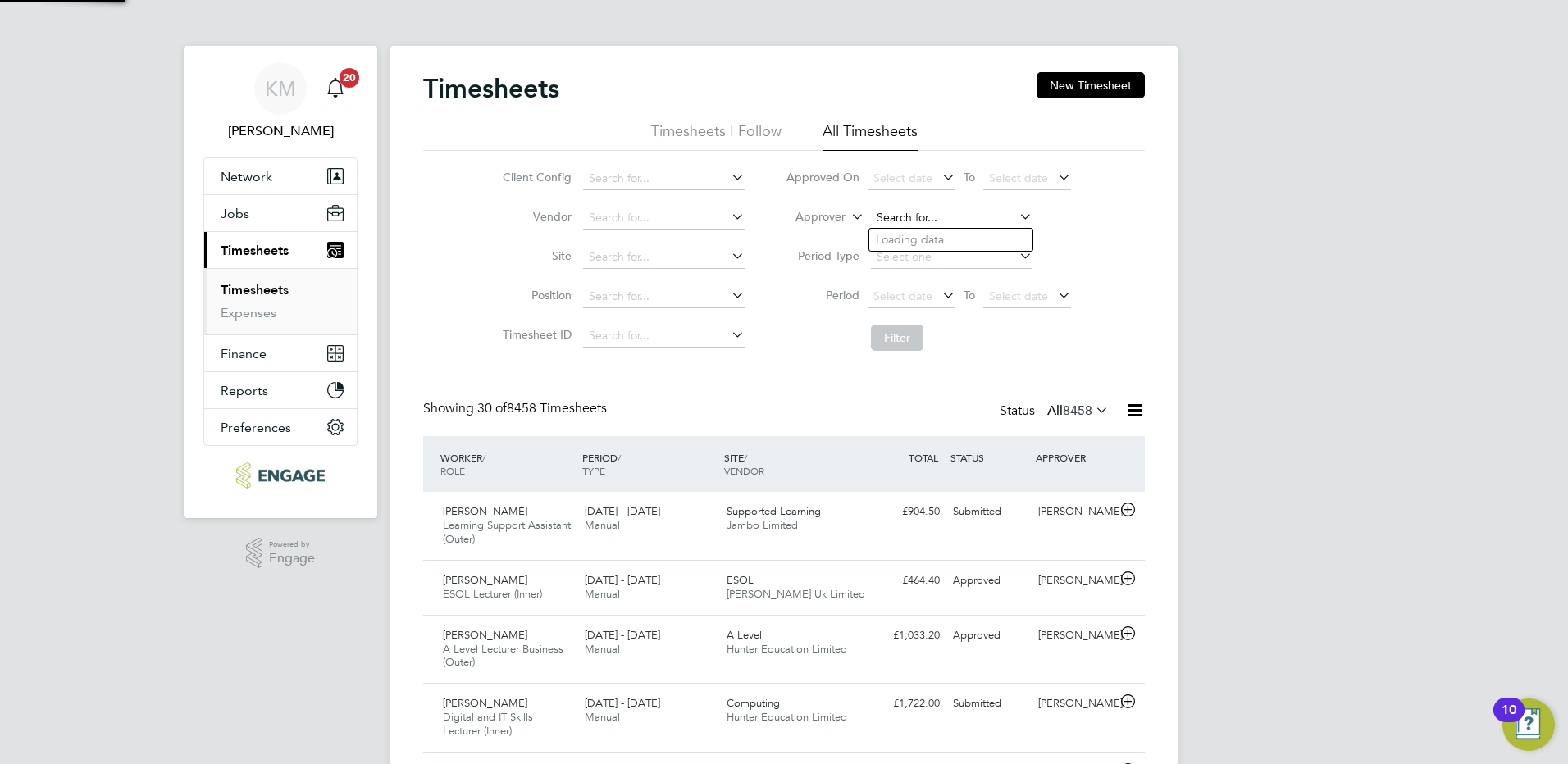
click at [889, 222] on input at bounding box center [951, 218] width 162 height 23
type input "KAren"
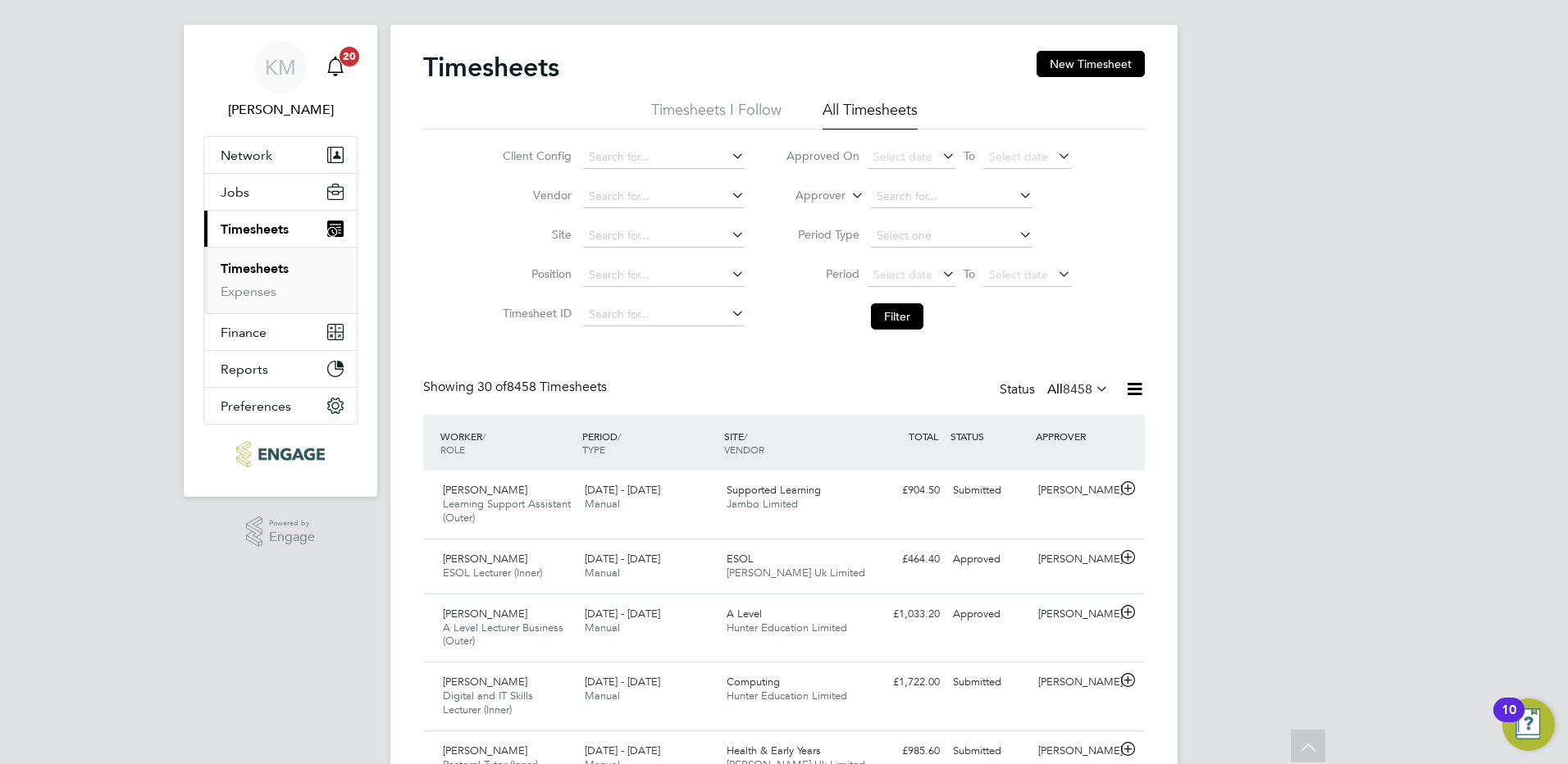
scroll to position [21, 0]
